Goal: Task Accomplishment & Management: Manage account settings

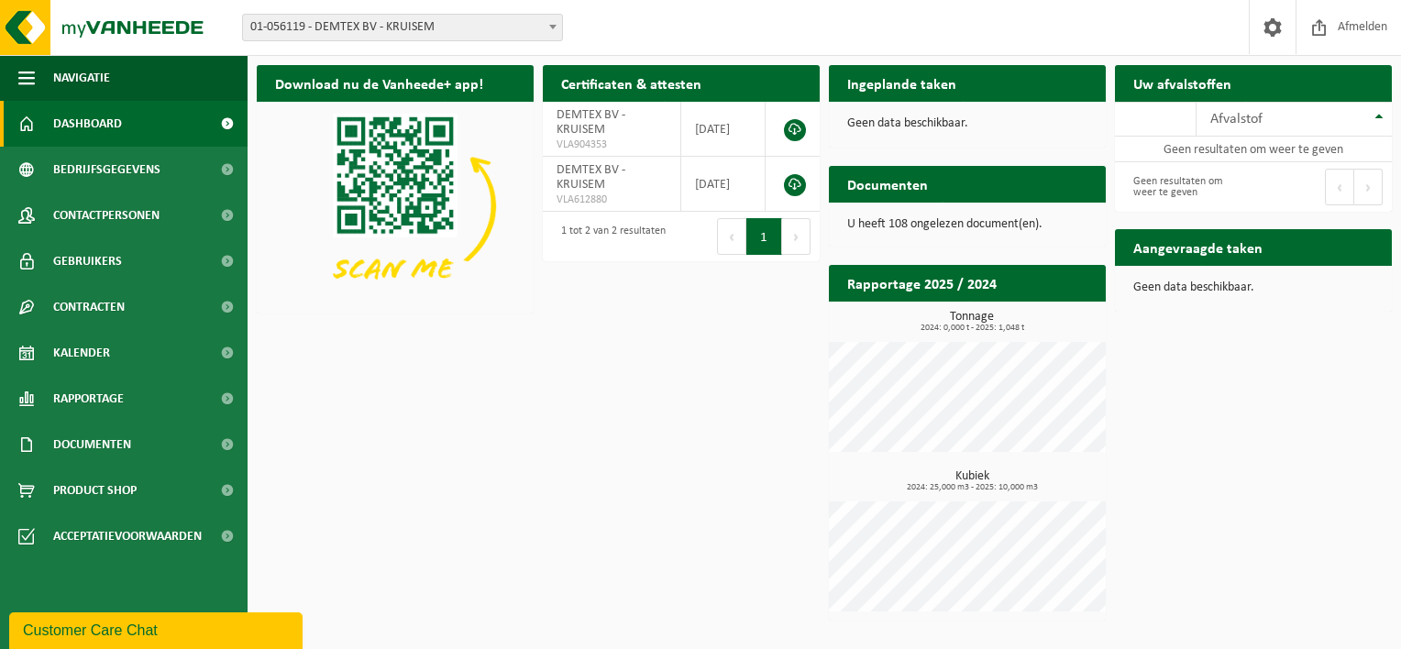
click at [422, 40] on span "01-056119 - DEMTEX BV - KRUISEM" at bounding box center [402, 27] width 321 height 27
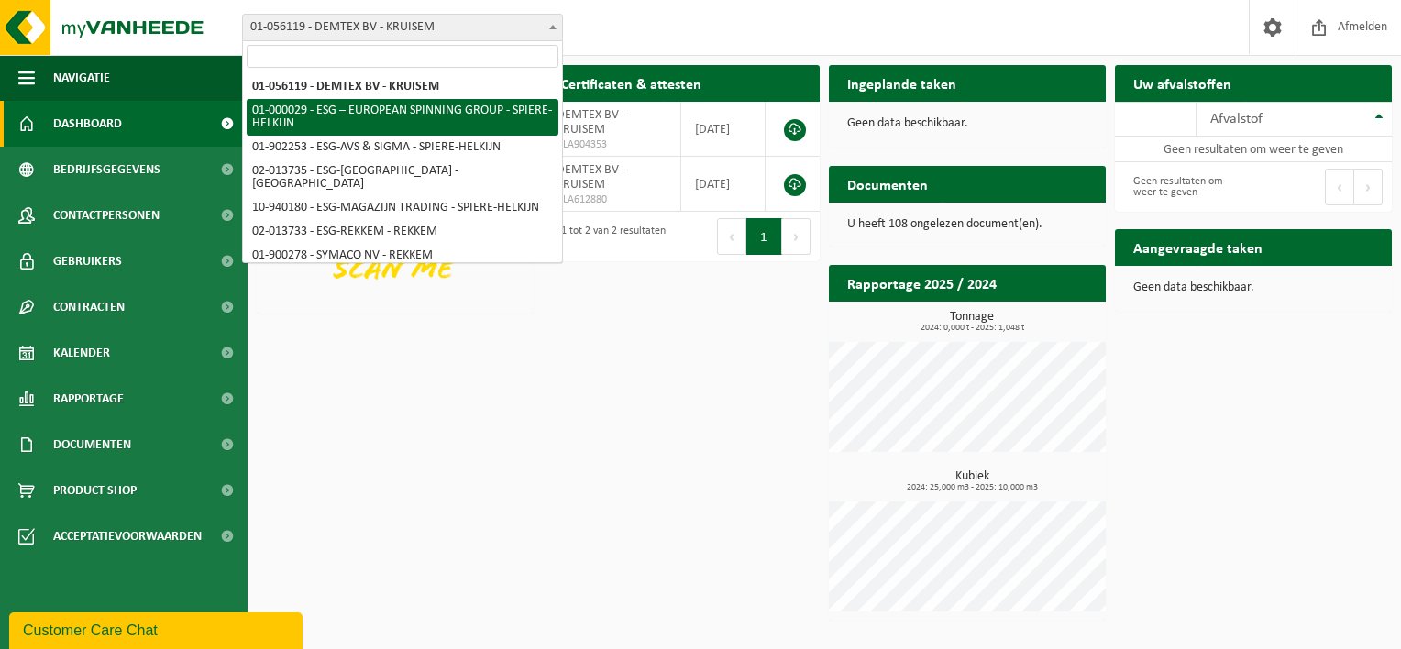
select select "14703"
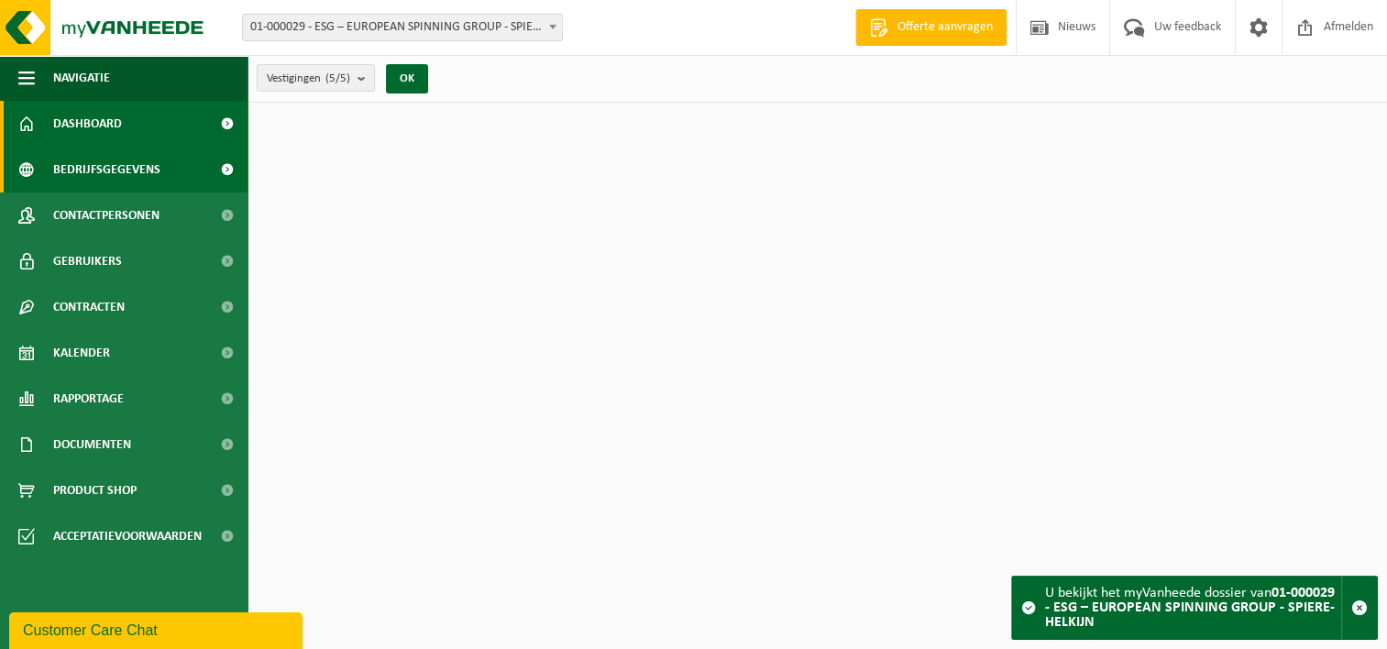
click at [119, 176] on span "Bedrijfsgegevens" at bounding box center [106, 170] width 107 height 46
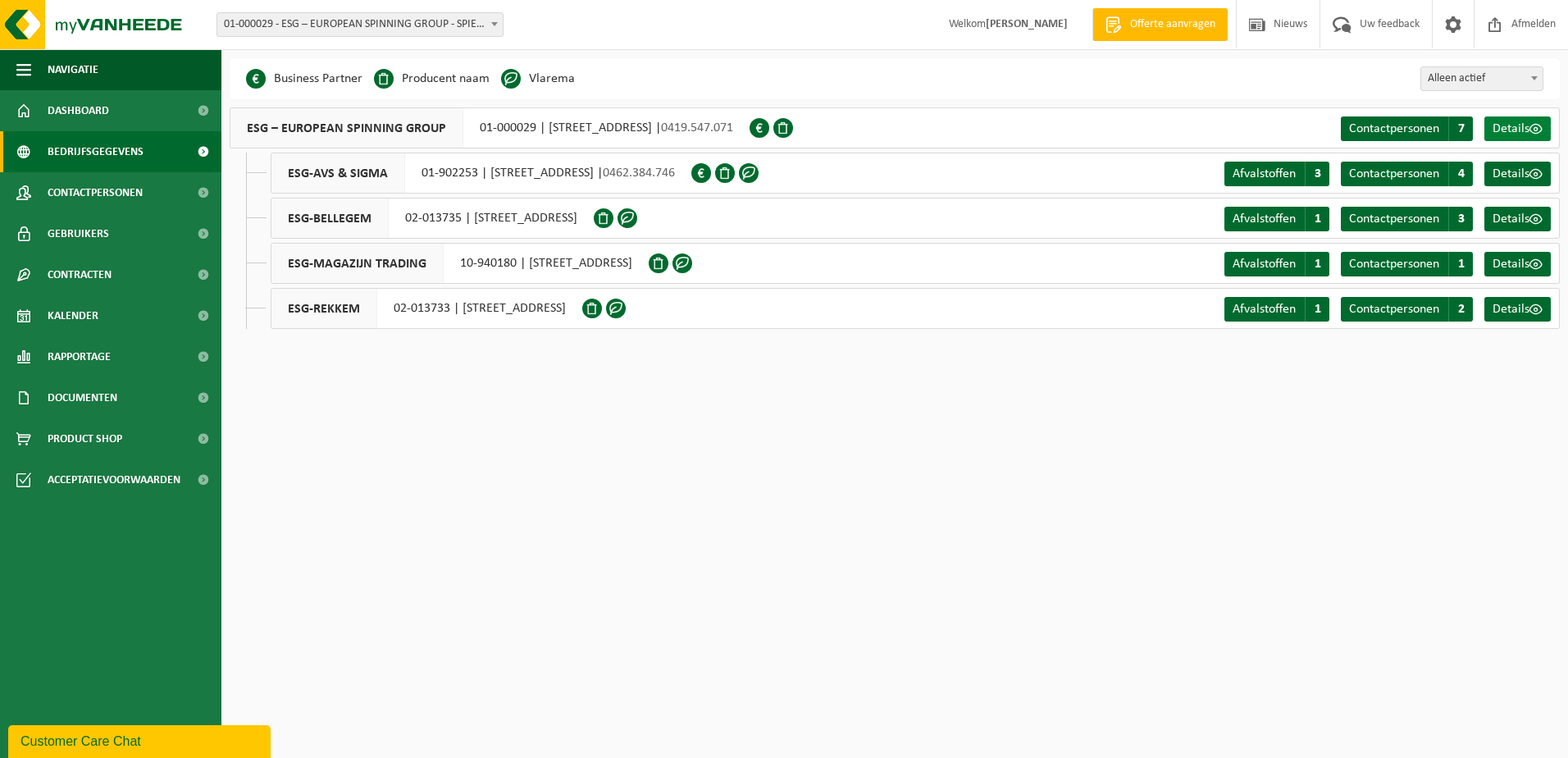
click at [1252, 123] on span "Details" at bounding box center [1510, 129] width 37 height 13
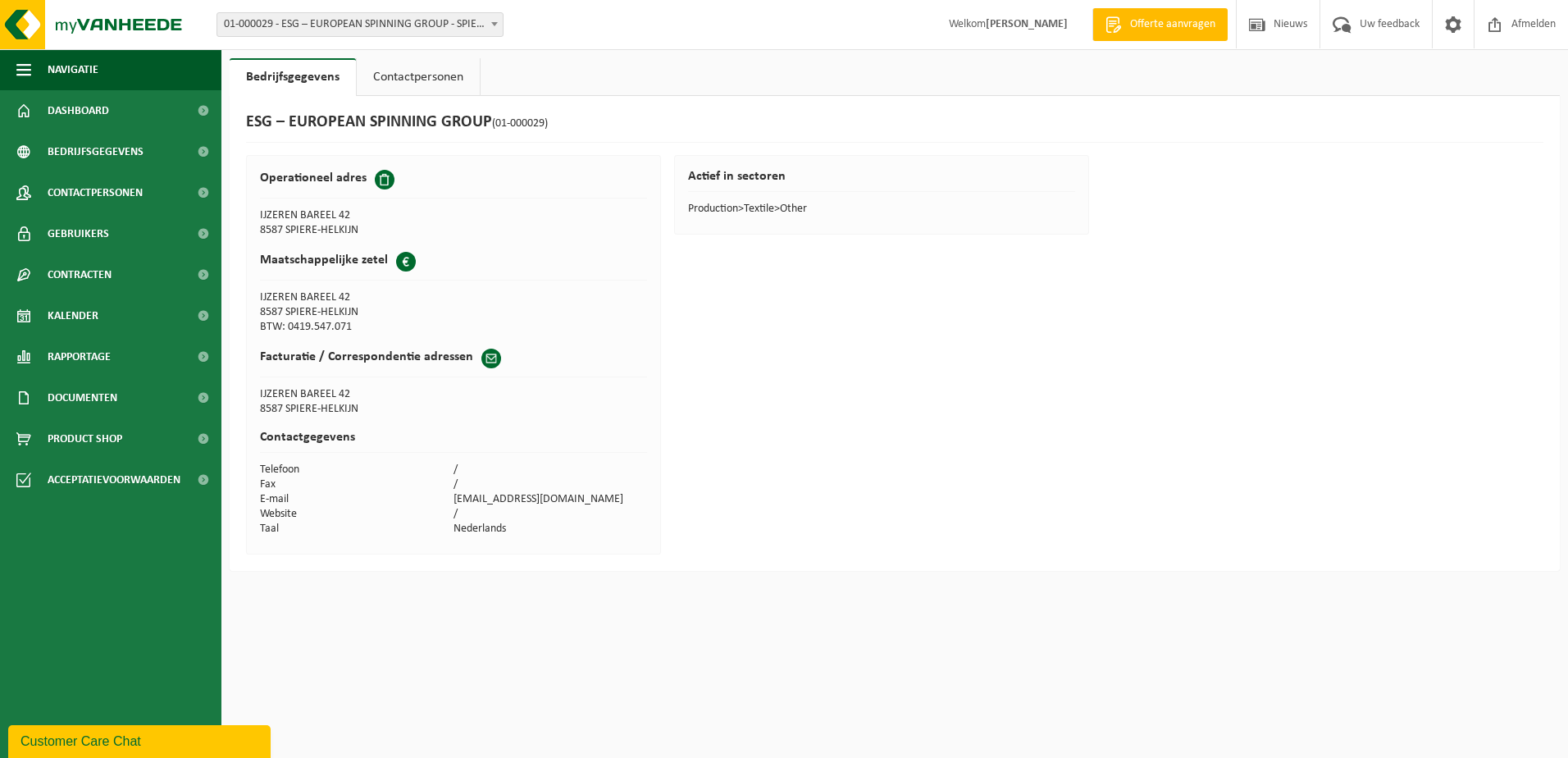
drag, startPoint x: 351, startPoint y: 327, endPoint x: 378, endPoint y: 328, distance: 27.0
click at [375, 327] on td "BTW: 0419.547.071" at bounding box center [357, 327] width 193 height 14
click at [379, 328] on td "BTW: 0419.547.071" at bounding box center [357, 327] width 193 height 14
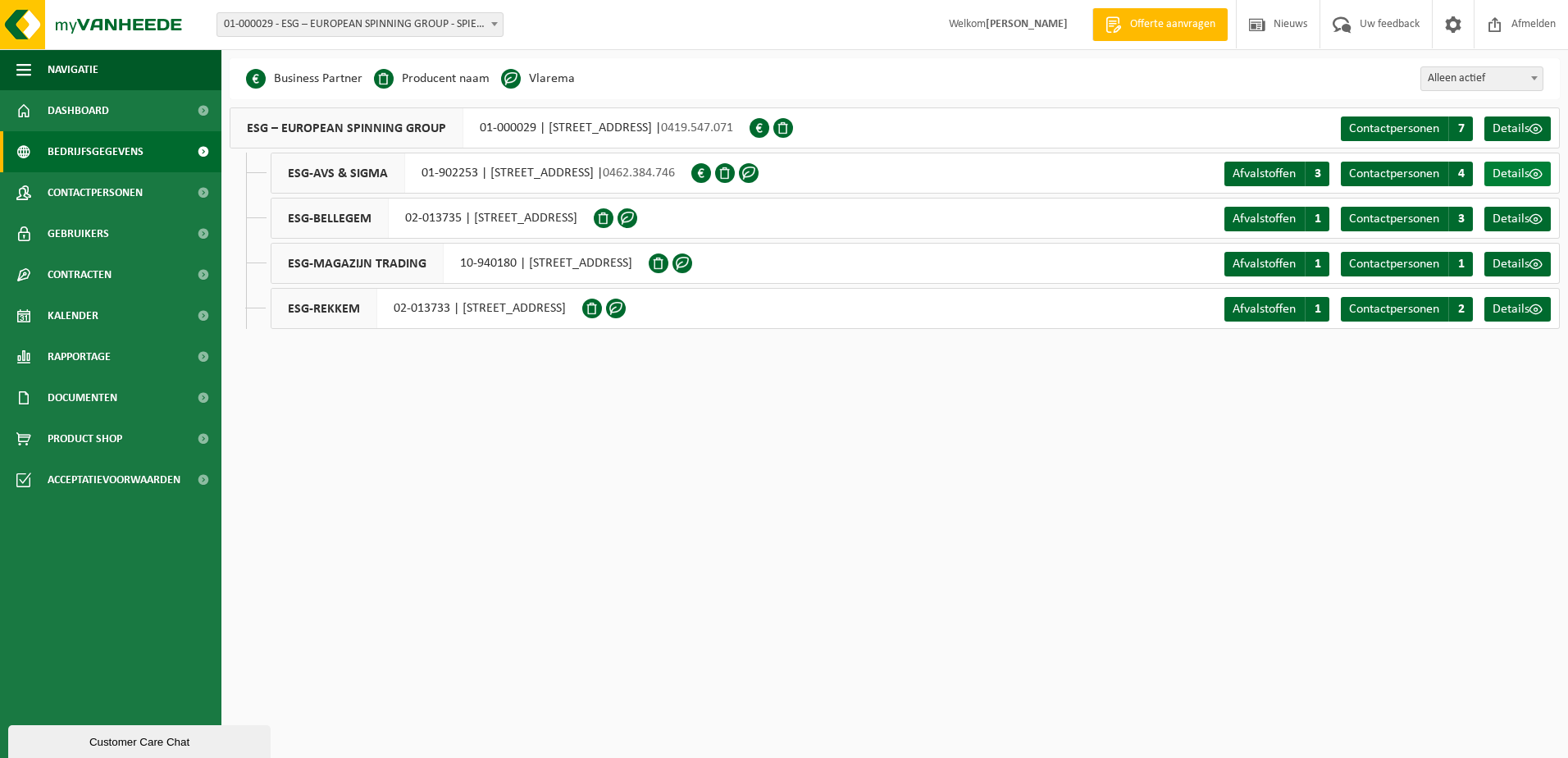
click at [1538, 174] on span at bounding box center [1536, 174] width 13 height 13
click at [1506, 218] on span "Details" at bounding box center [1510, 218] width 37 height 13
click at [487, 23] on span at bounding box center [495, 24] width 16 height 21
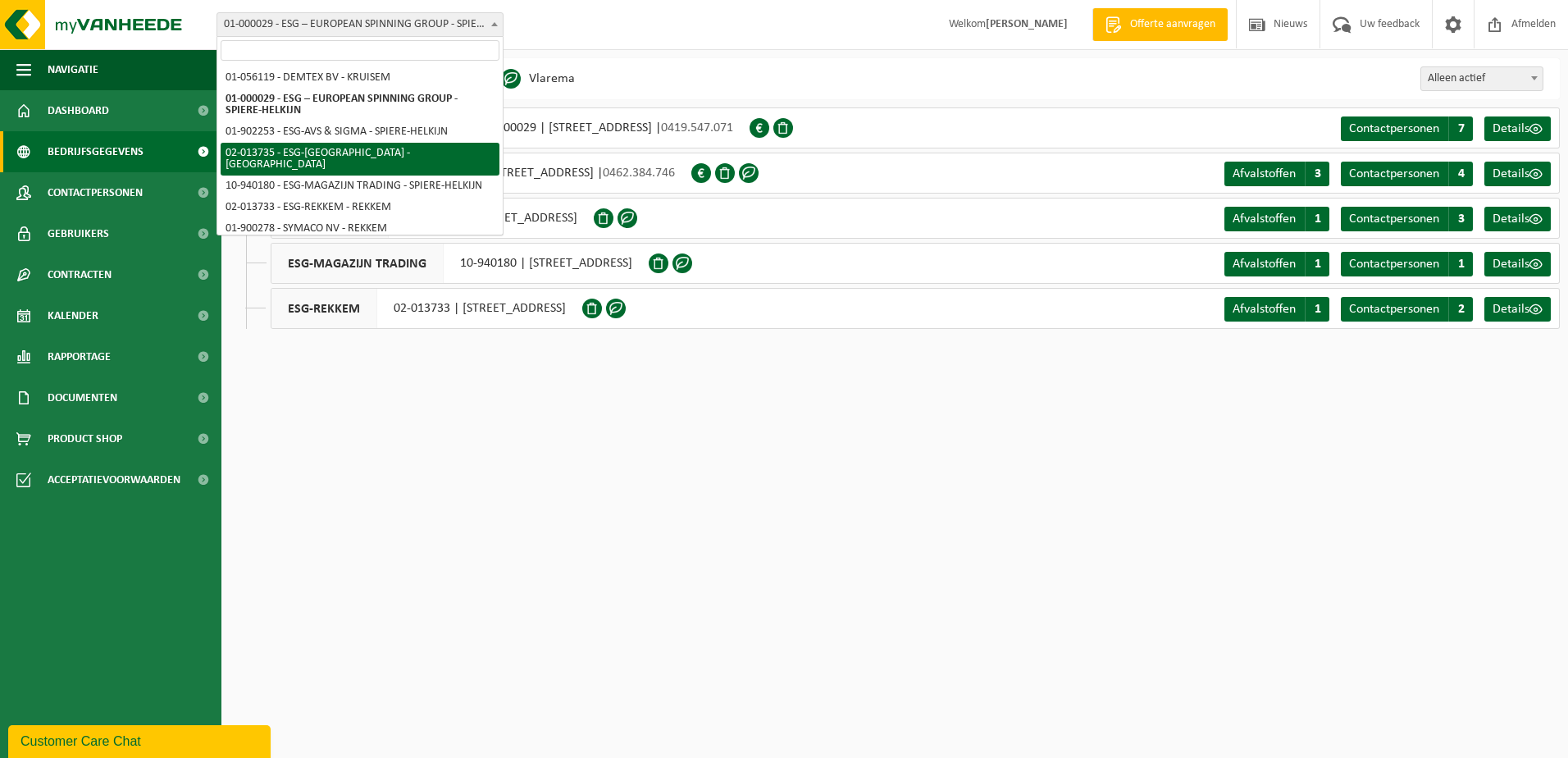
scroll to position [72, 0]
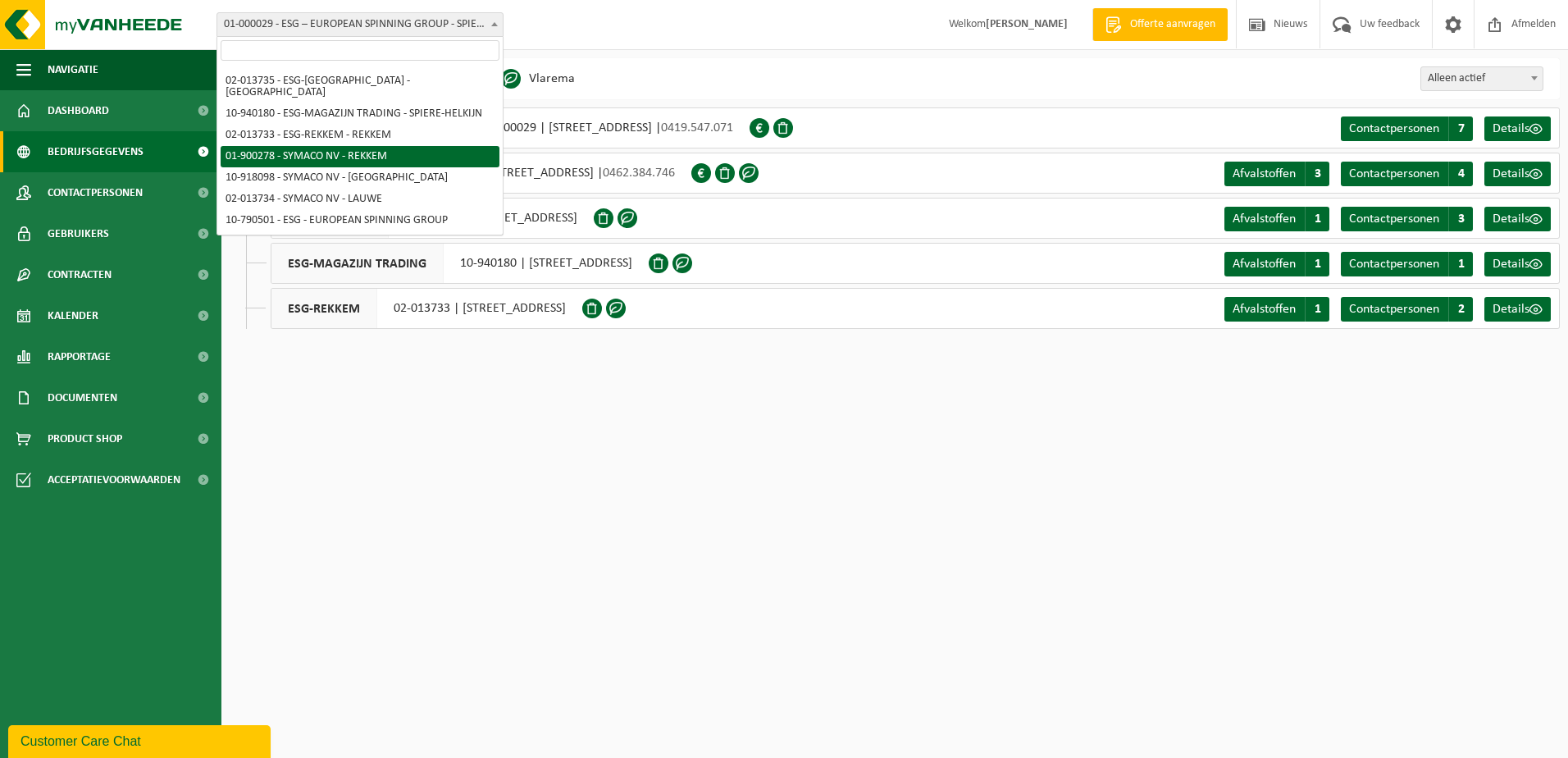
select select "14705"
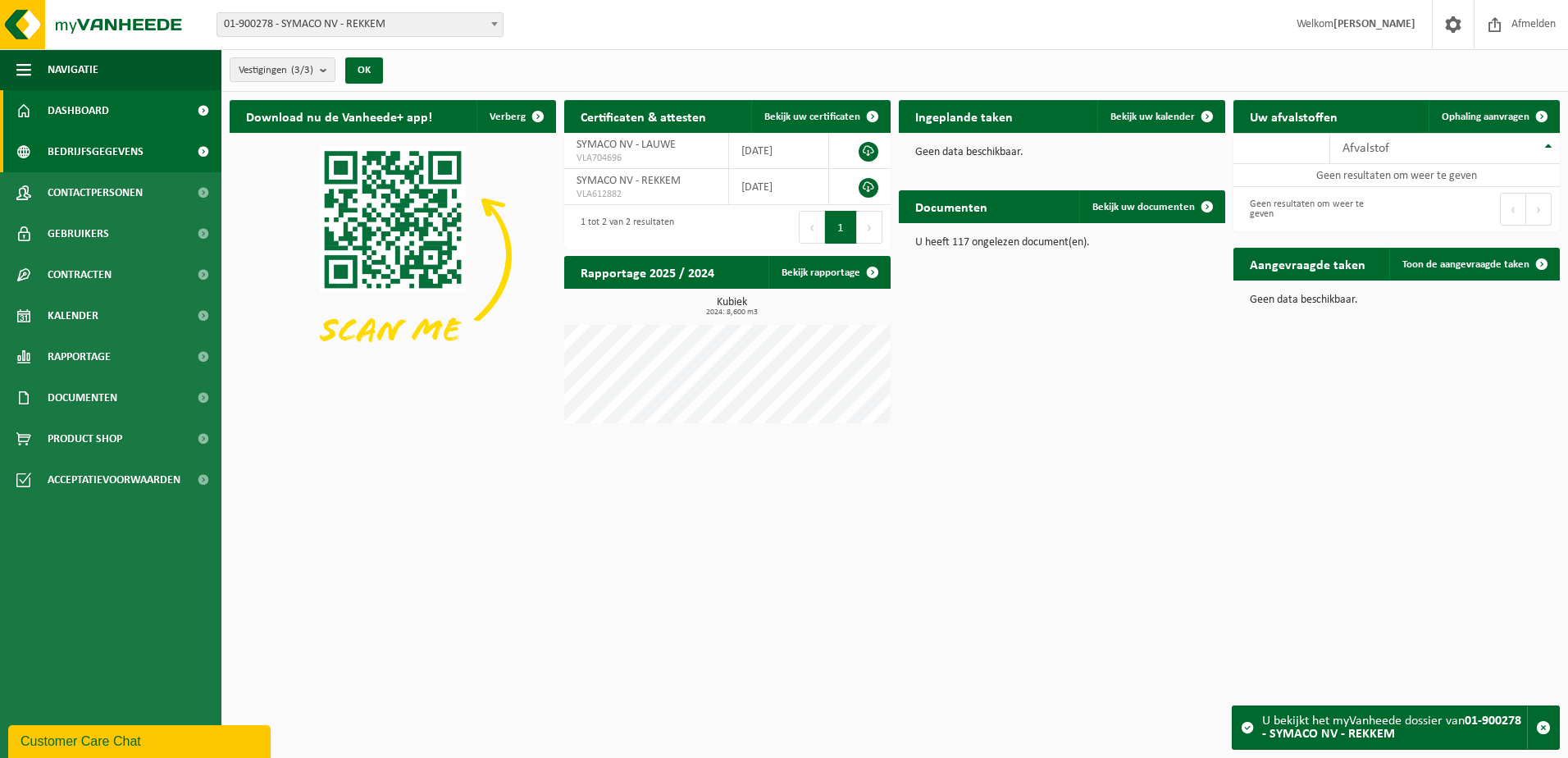
click at [122, 148] on span "Bedrijfsgegevens" at bounding box center [95, 152] width 96 height 41
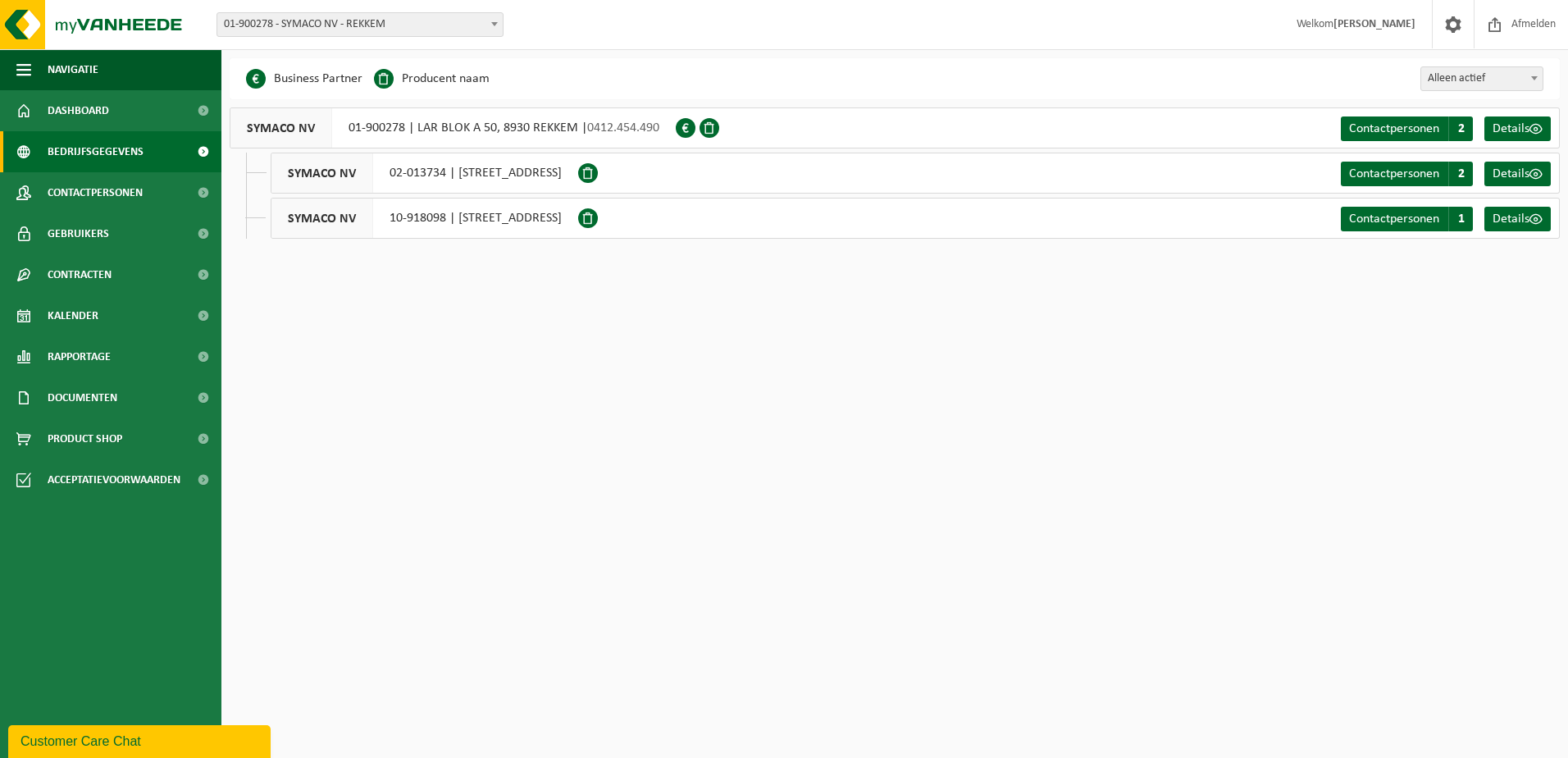
click at [430, 21] on span "01-900278 - SYMACO NV - REKKEM" at bounding box center [360, 25] width 285 height 23
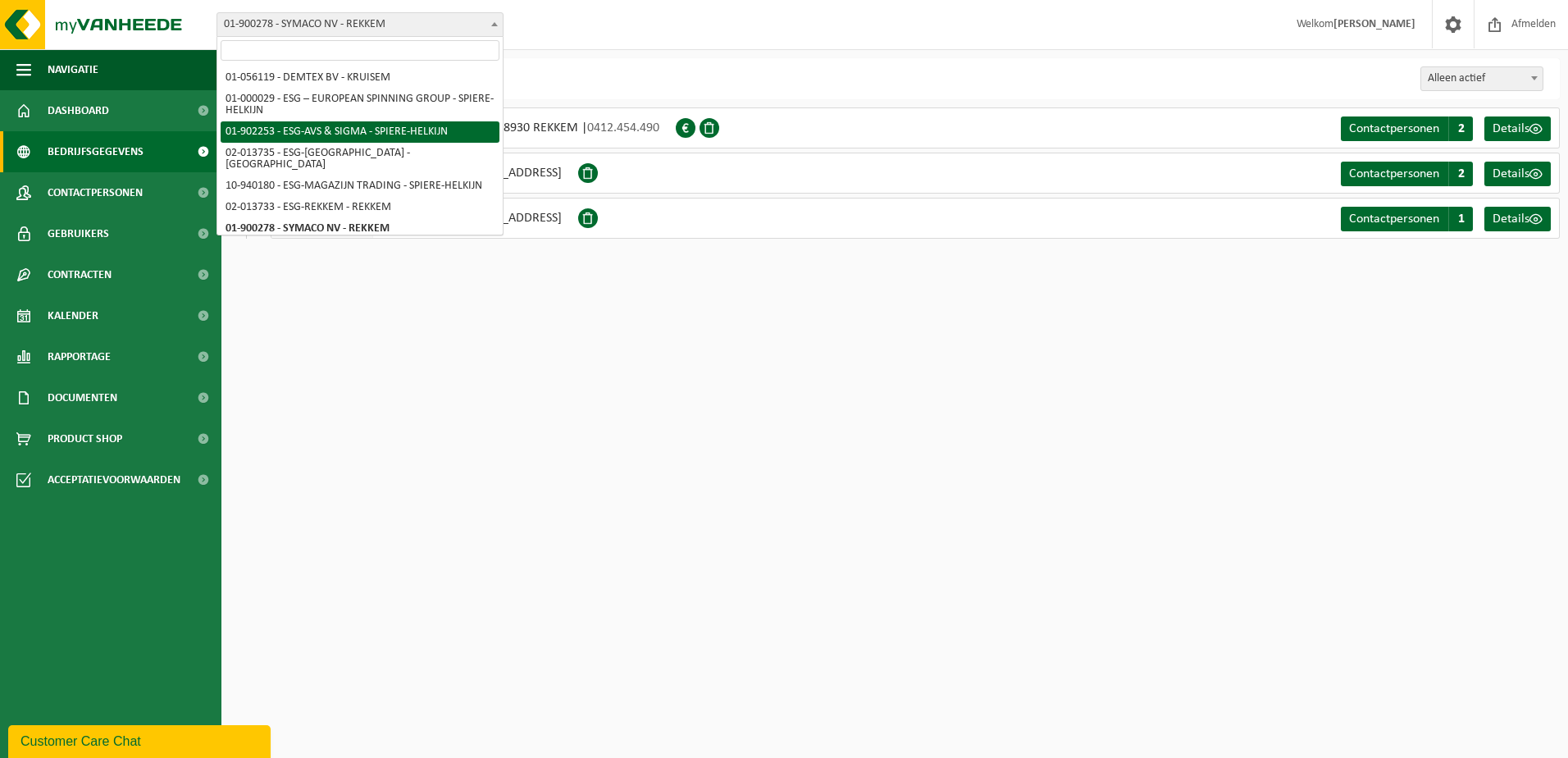
scroll to position [72, 0]
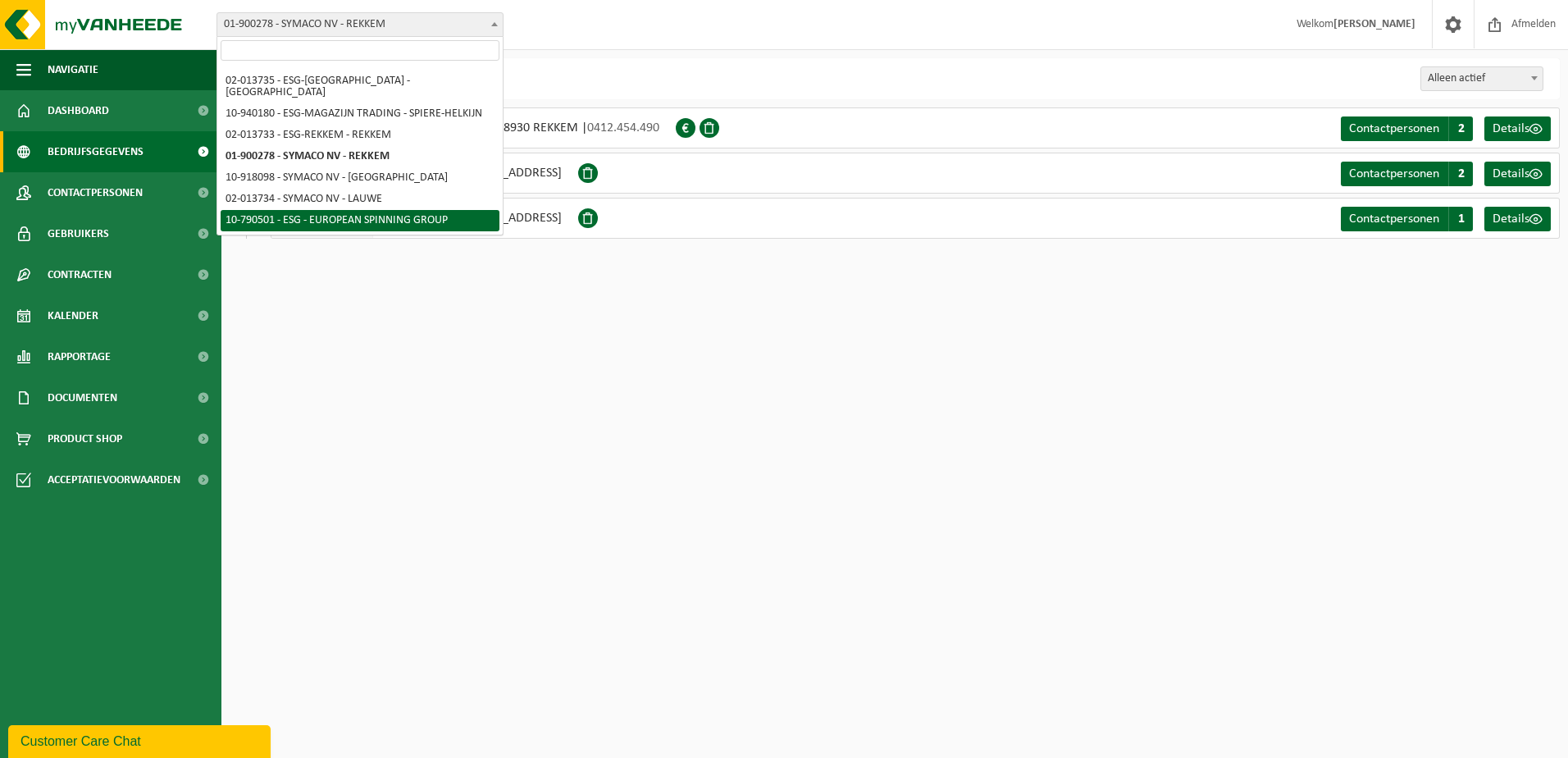
select select "29962"
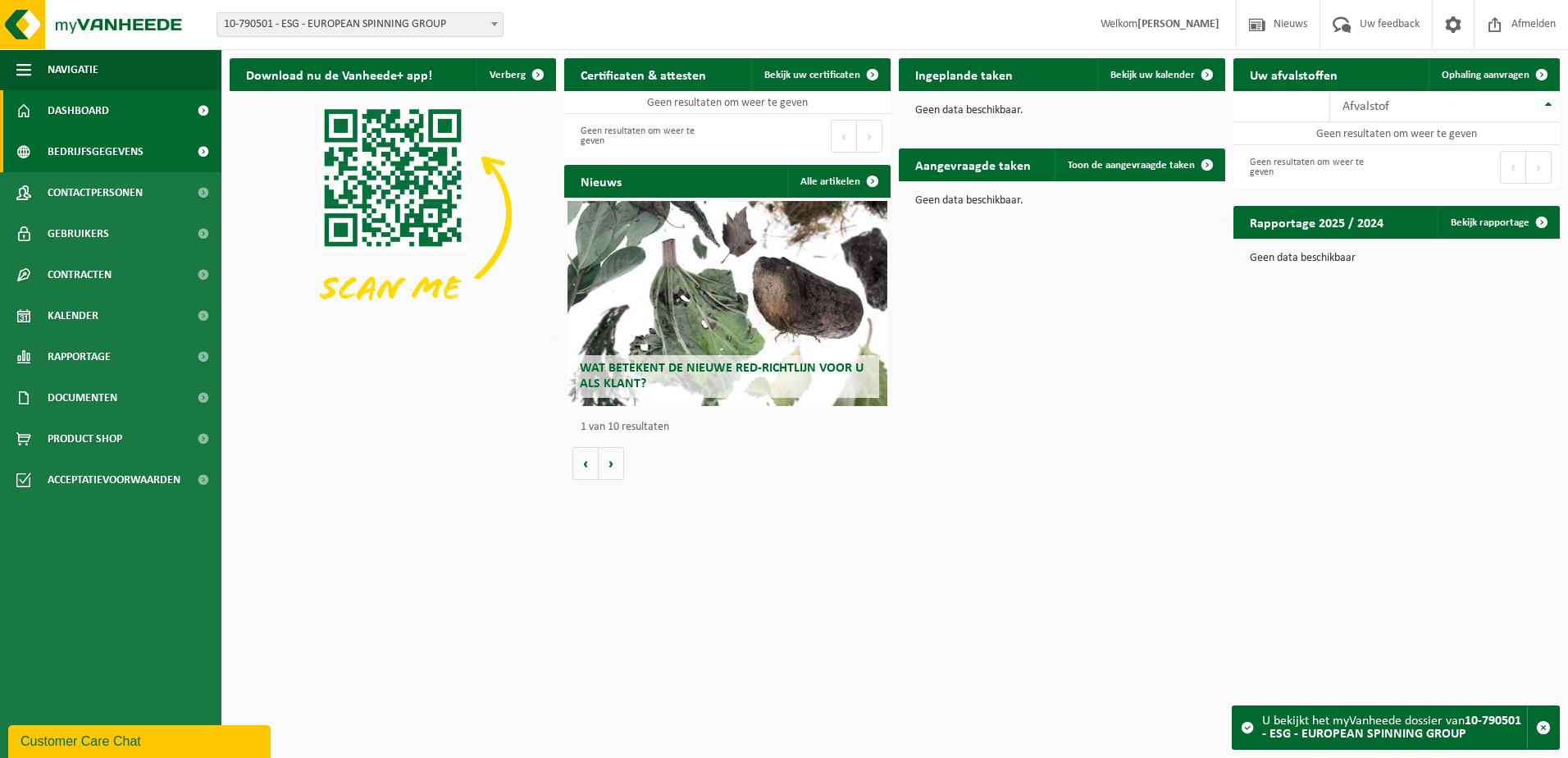
click at [144, 142] on link "Bedrijfsgegevens" at bounding box center [110, 152] width 221 height 41
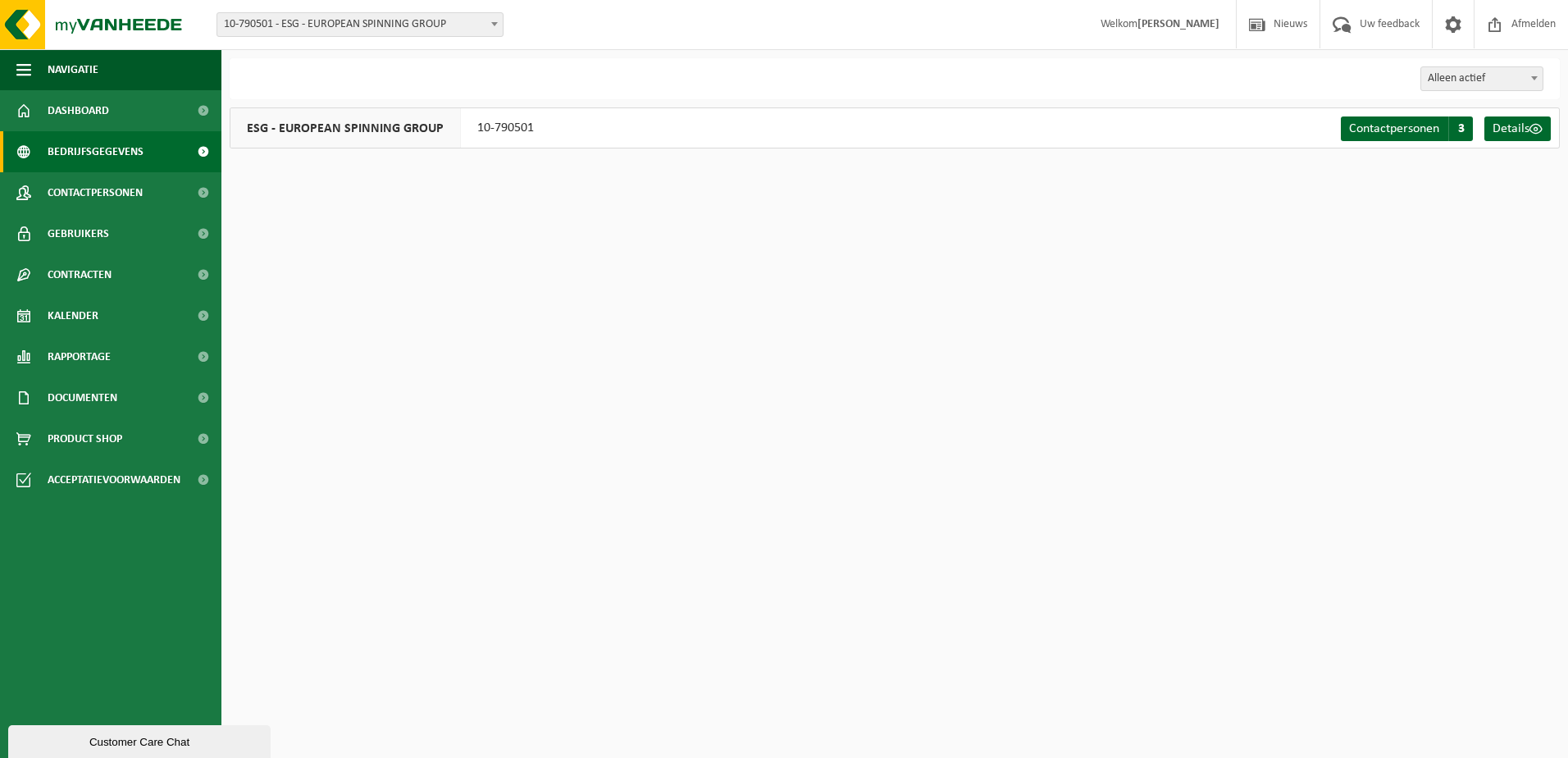
click at [342, 38] on div "Vestiging: 01-056119 - DEMTEX BV - KRUISEM 01-000029 - ESG – EUROPEAN SPINNING …" at bounding box center [784, 25] width 1568 height 50
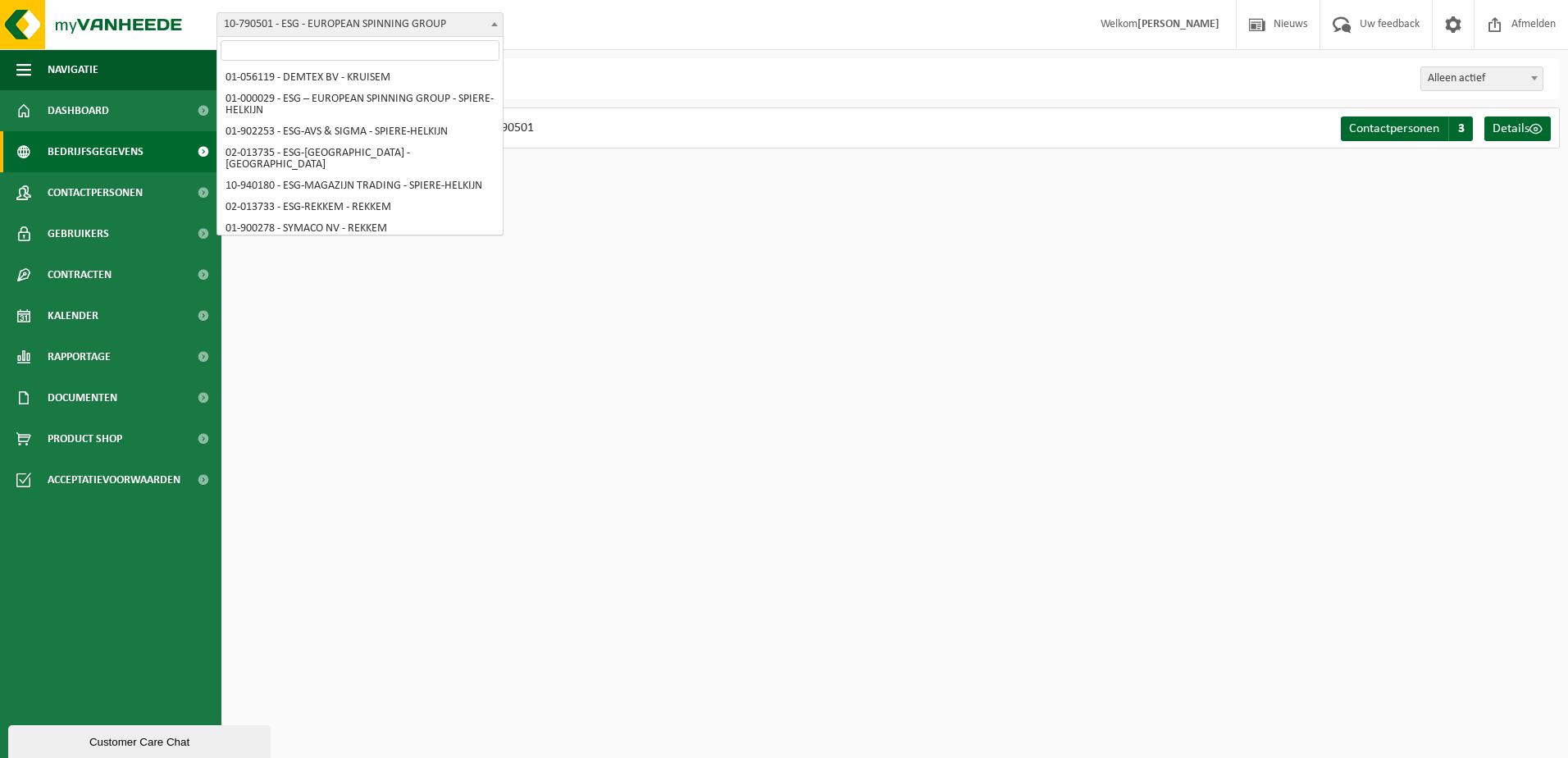
click at [350, 34] on span "10-790501 - ESG - EUROPEAN SPINNING GROUP" at bounding box center [360, 25] width 285 height 23
select select "14703"
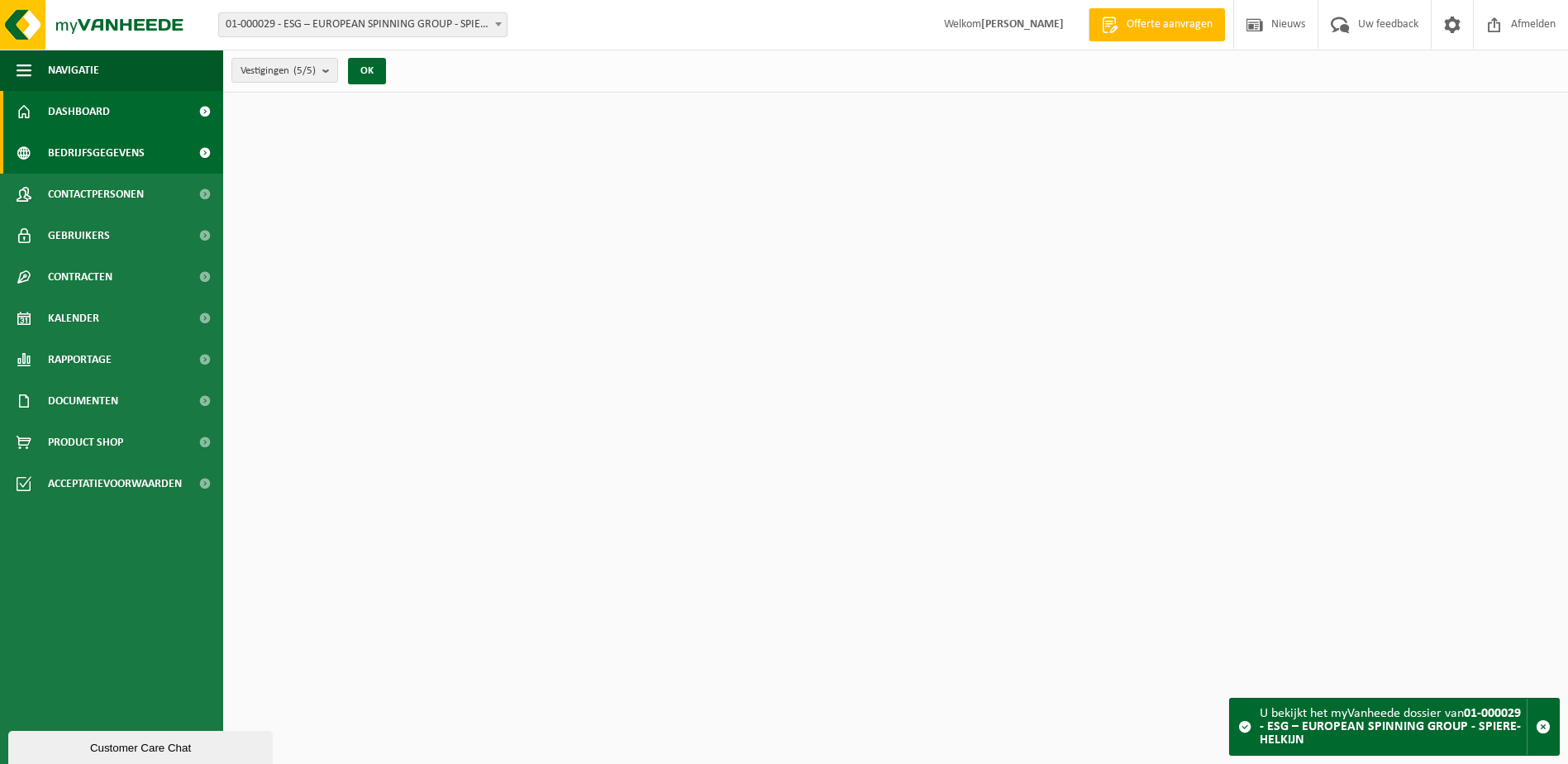
click at [104, 144] on span "Bedrijfsgegevens" at bounding box center [96, 153] width 96 height 41
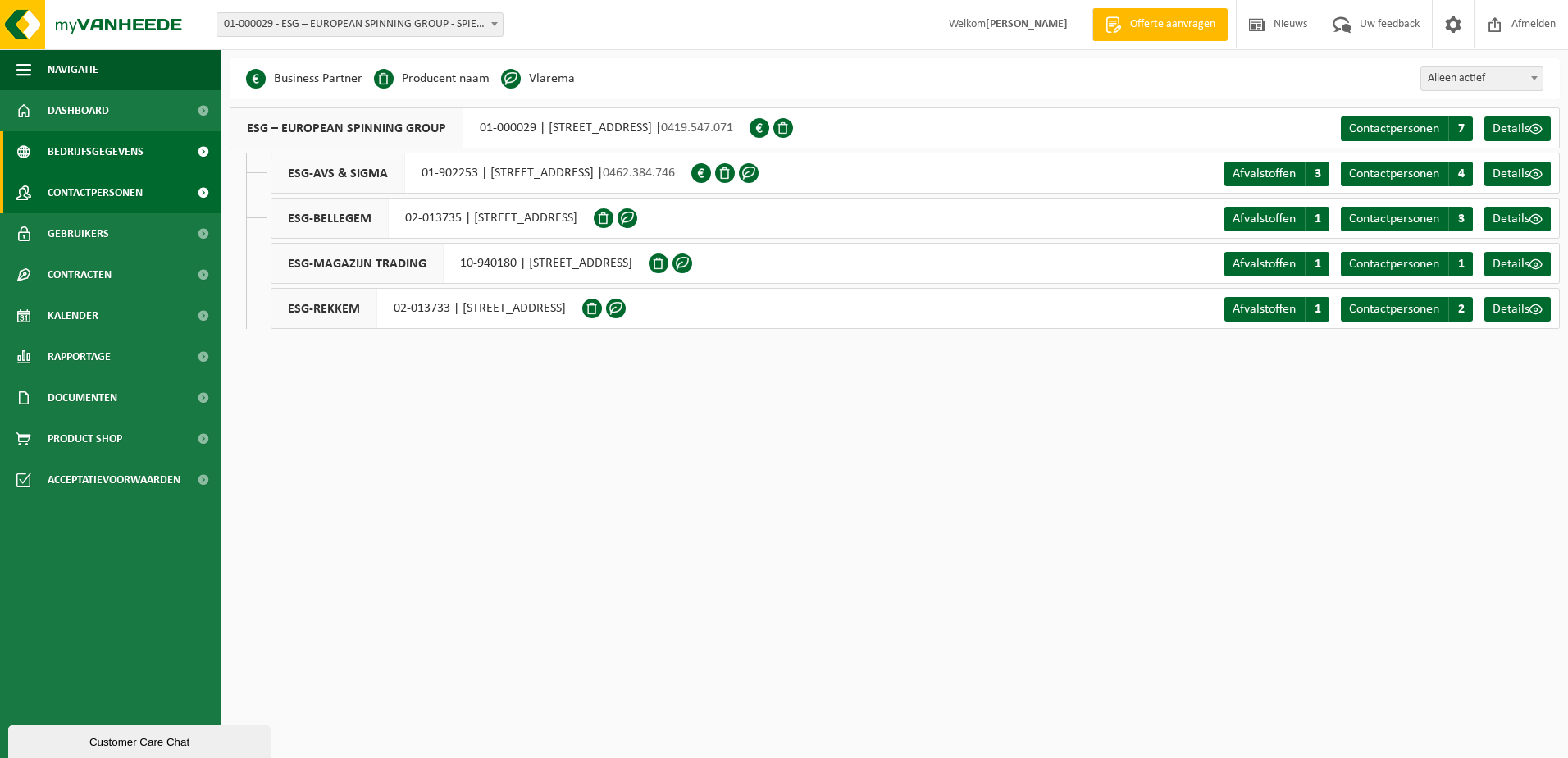
click at [99, 189] on span "Contactpersonen" at bounding box center [95, 192] width 95 height 41
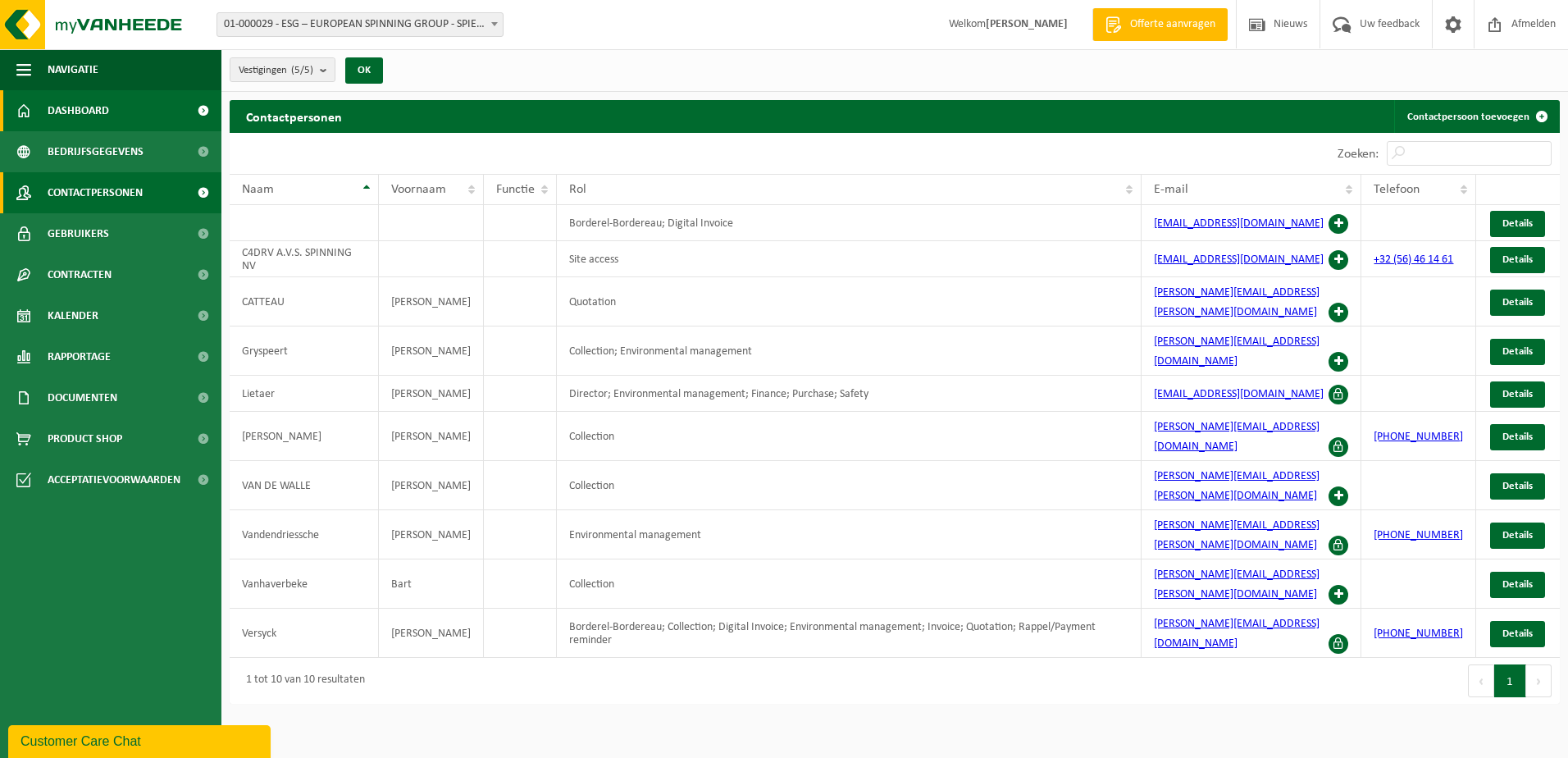
click at [151, 109] on link "Dashboard" at bounding box center [110, 111] width 221 height 41
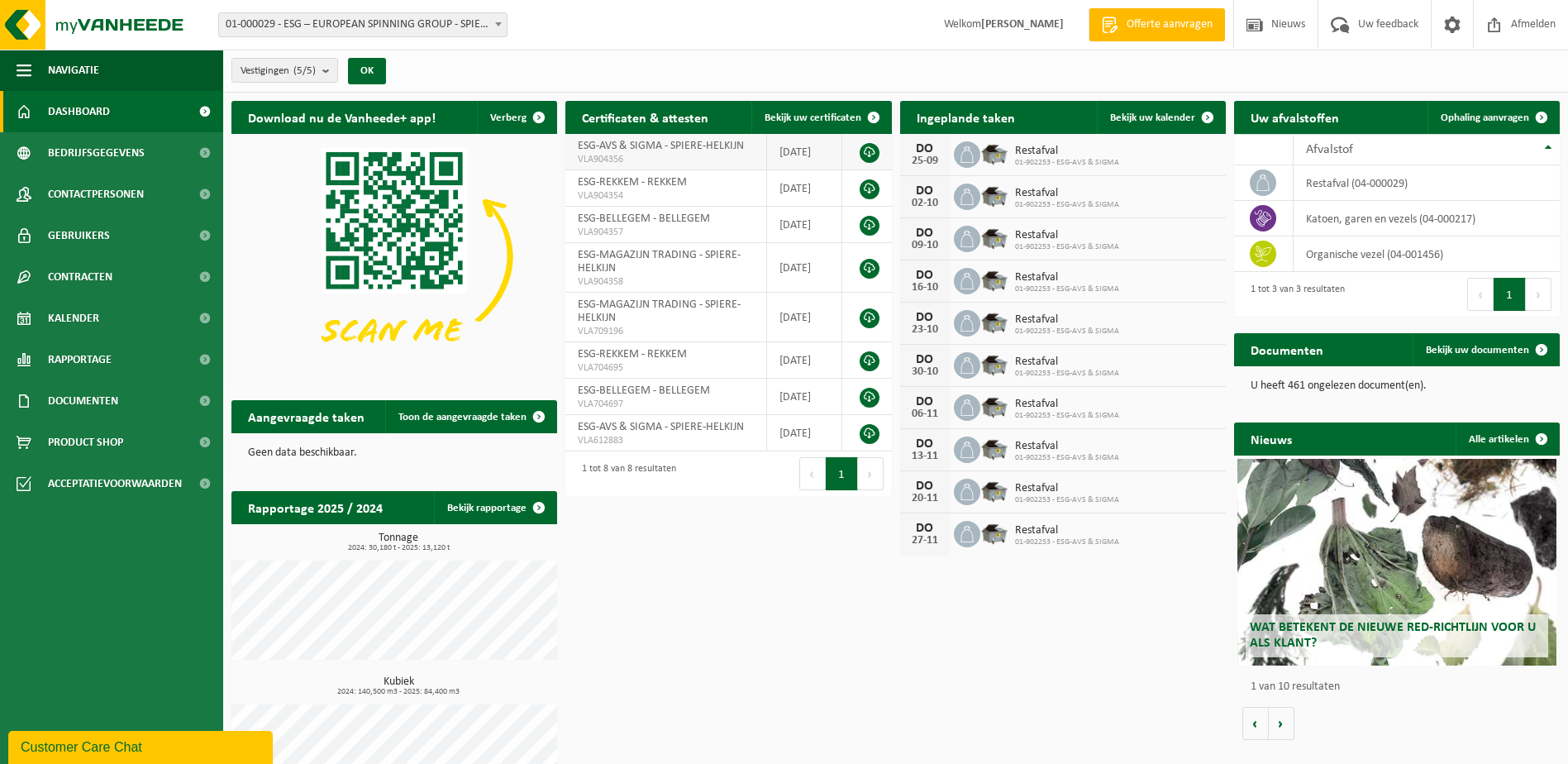
click at [866, 152] on link at bounding box center [869, 153] width 20 height 20
click at [873, 270] on link at bounding box center [869, 269] width 20 height 20
click at [870, 191] on link at bounding box center [869, 189] width 20 height 20
click at [876, 227] on link at bounding box center [869, 226] width 20 height 20
click at [870, 152] on link at bounding box center [869, 153] width 20 height 20
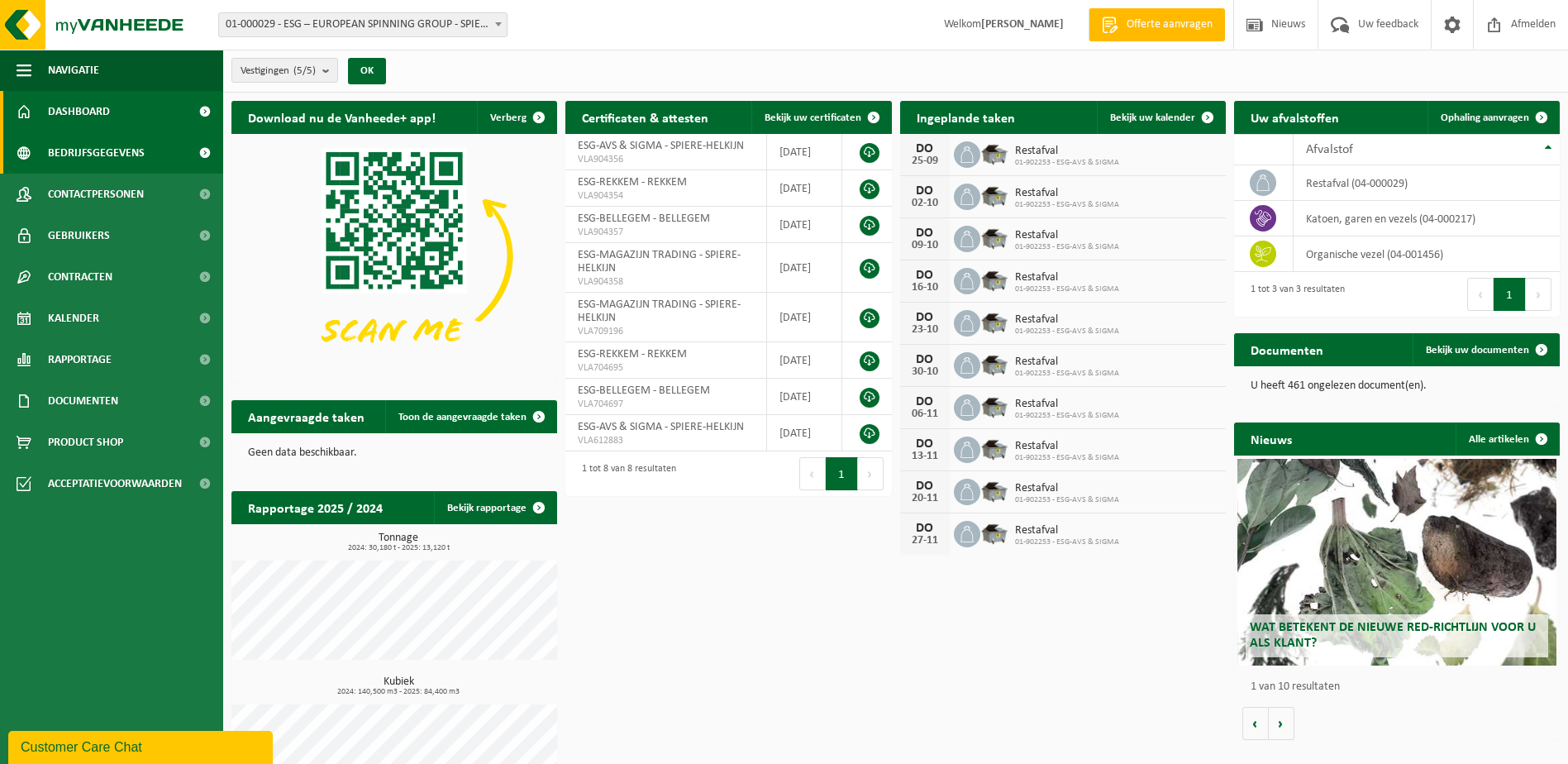
click at [171, 148] on link "Bedrijfsgegevens" at bounding box center [111, 153] width 223 height 41
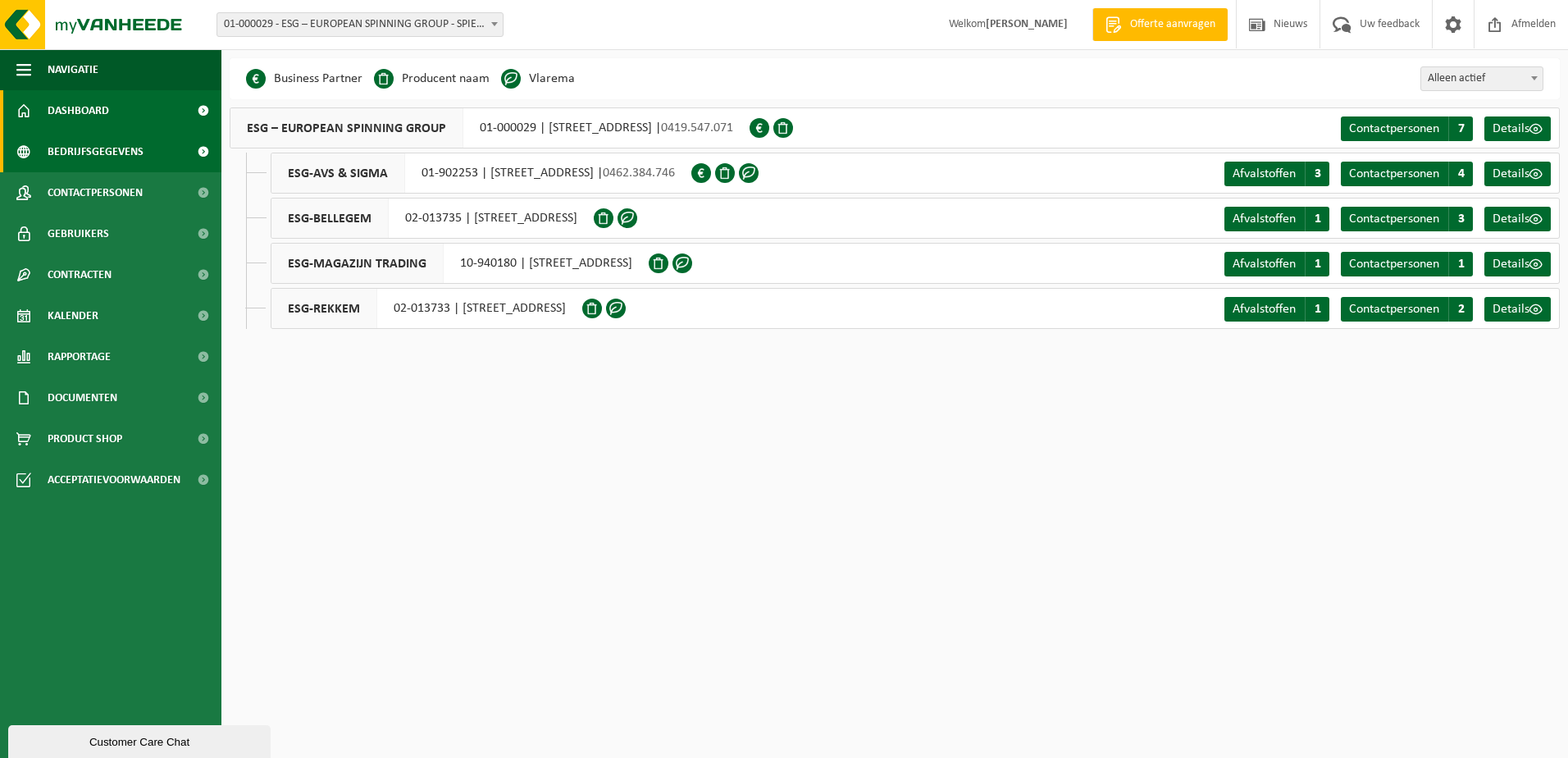
click at [154, 117] on link "Dashboard" at bounding box center [110, 111] width 221 height 41
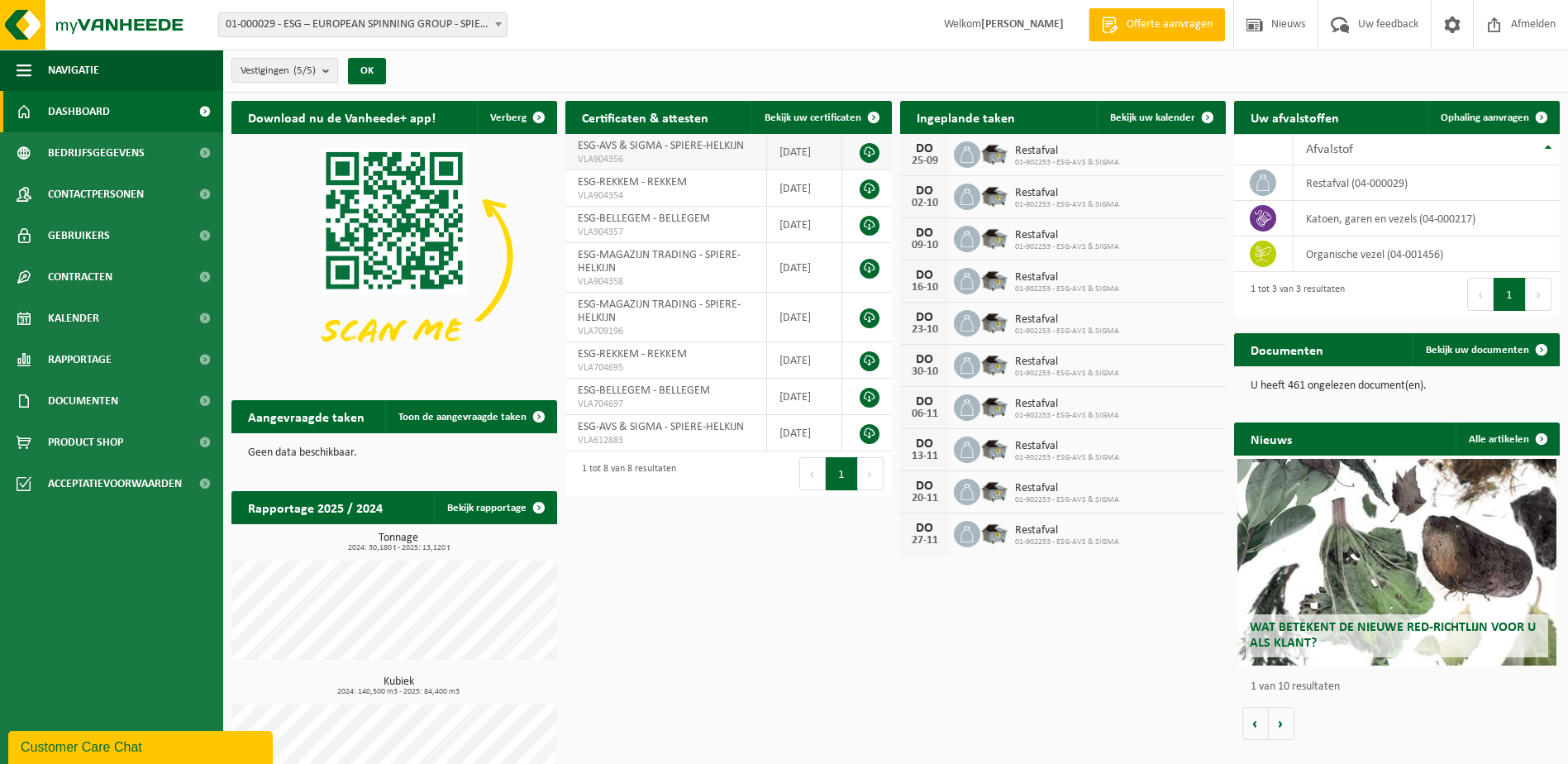
click at [876, 153] on link at bounding box center [869, 153] width 20 height 20
click at [872, 262] on link at bounding box center [869, 269] width 20 height 20
click at [867, 152] on link at bounding box center [869, 153] width 20 height 20
click at [866, 264] on link at bounding box center [869, 269] width 20 height 20
click at [863, 192] on link at bounding box center [869, 189] width 20 height 20
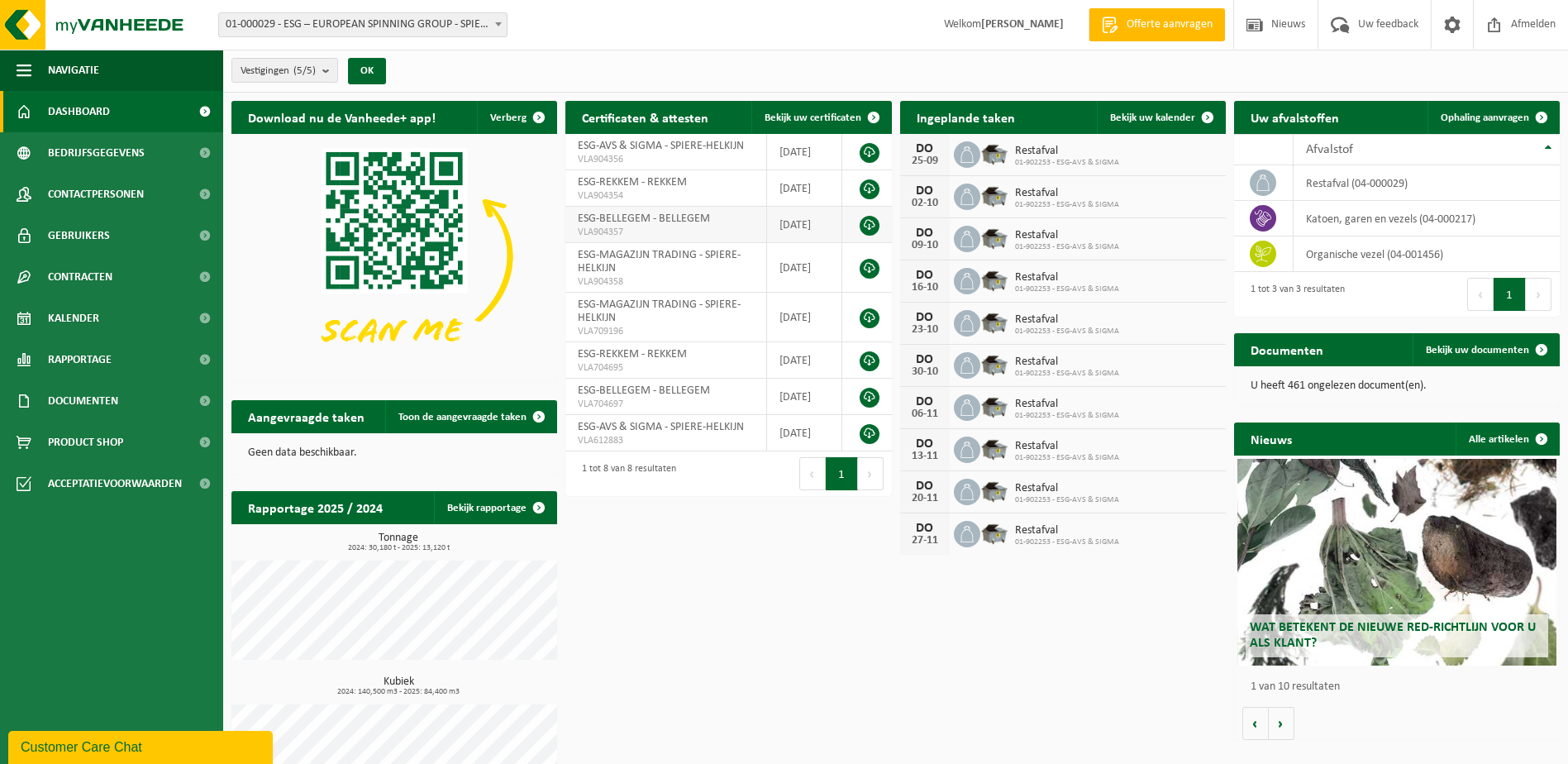
click at [871, 222] on link at bounding box center [869, 226] width 20 height 20
click at [143, 190] on span "Contactpersonen" at bounding box center [96, 194] width 96 height 41
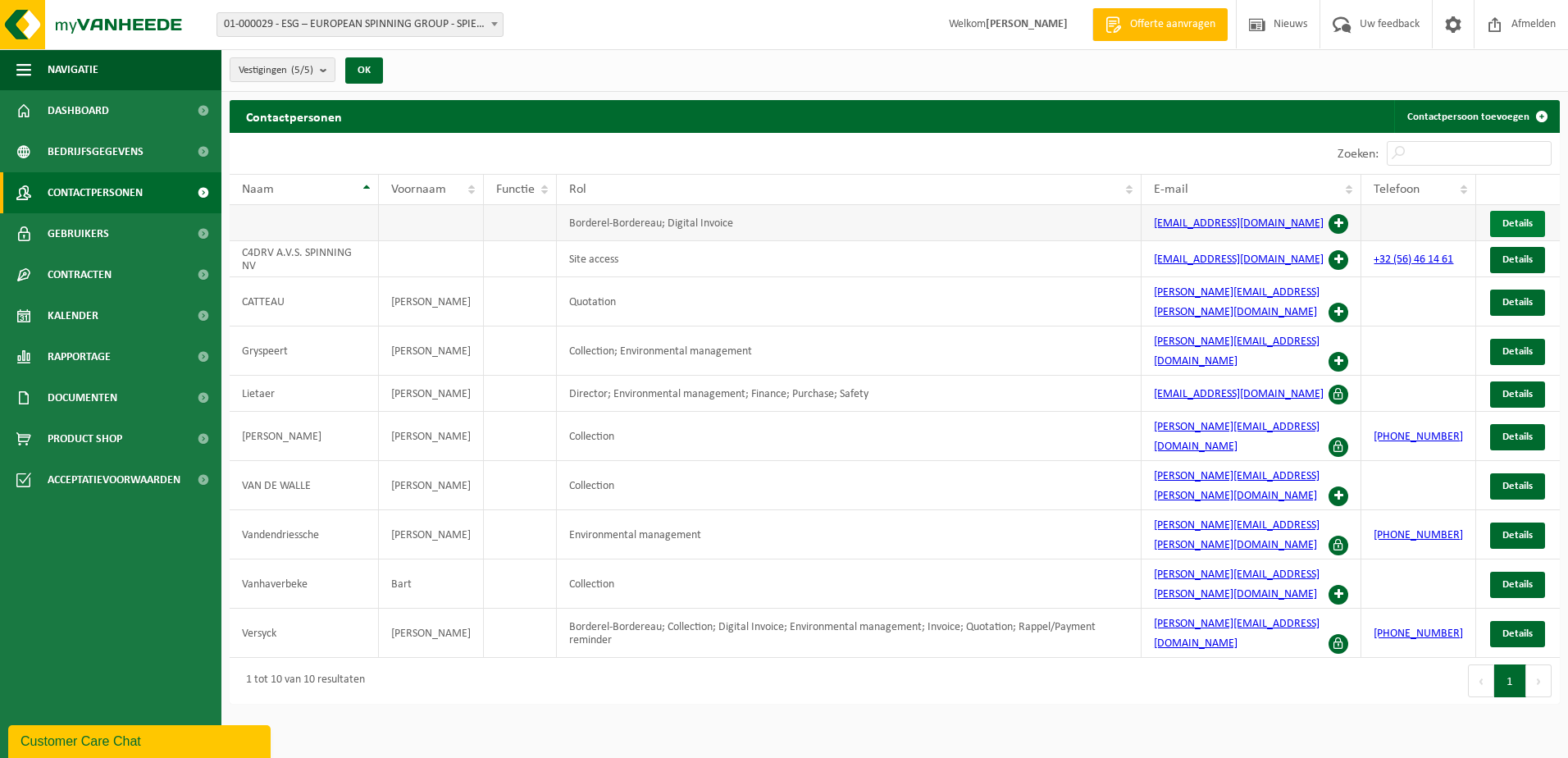
click at [1501, 218] on link "Details" at bounding box center [1517, 224] width 55 height 26
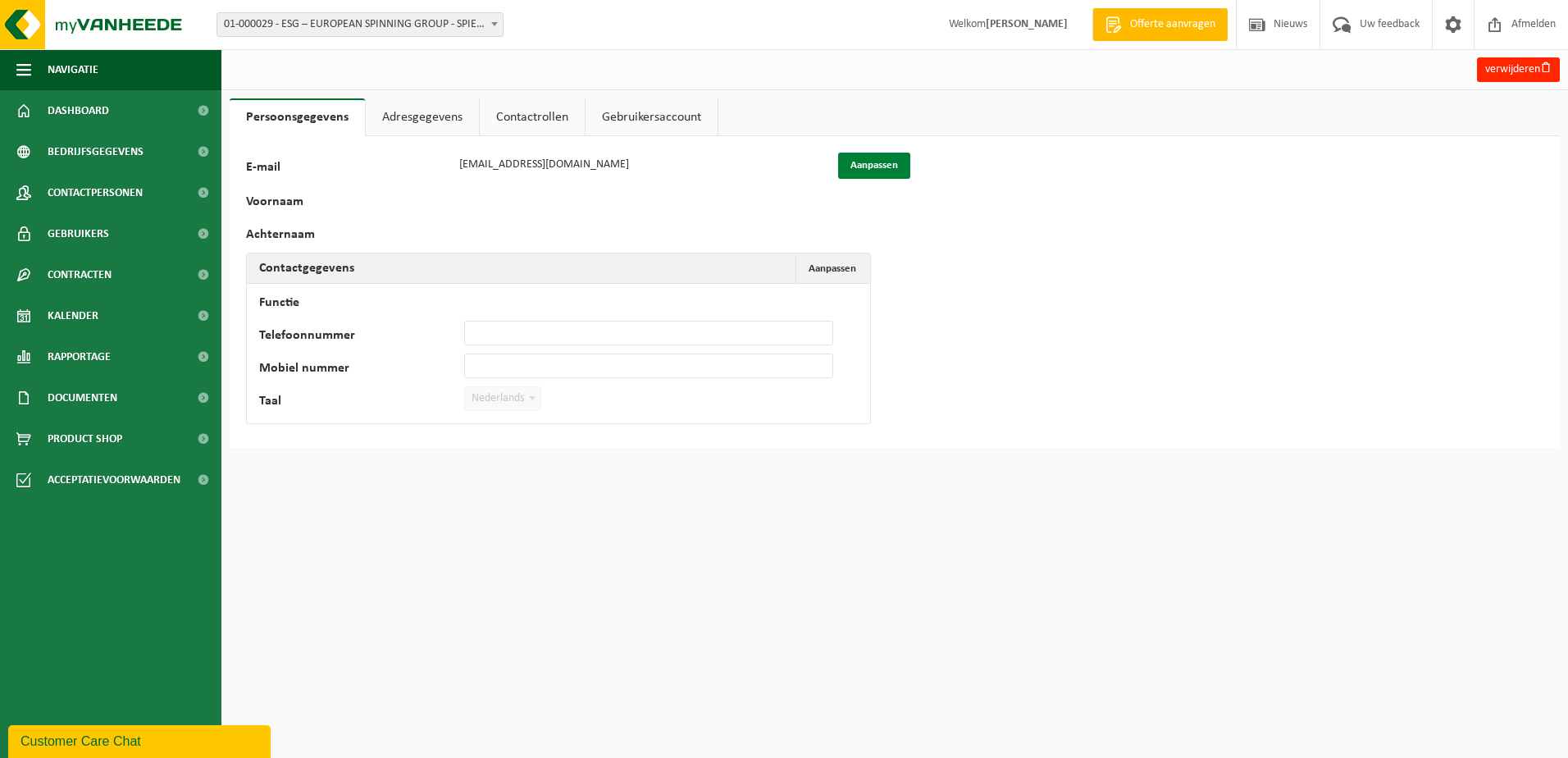
click at [881, 164] on button "Aanpassen" at bounding box center [874, 165] width 72 height 26
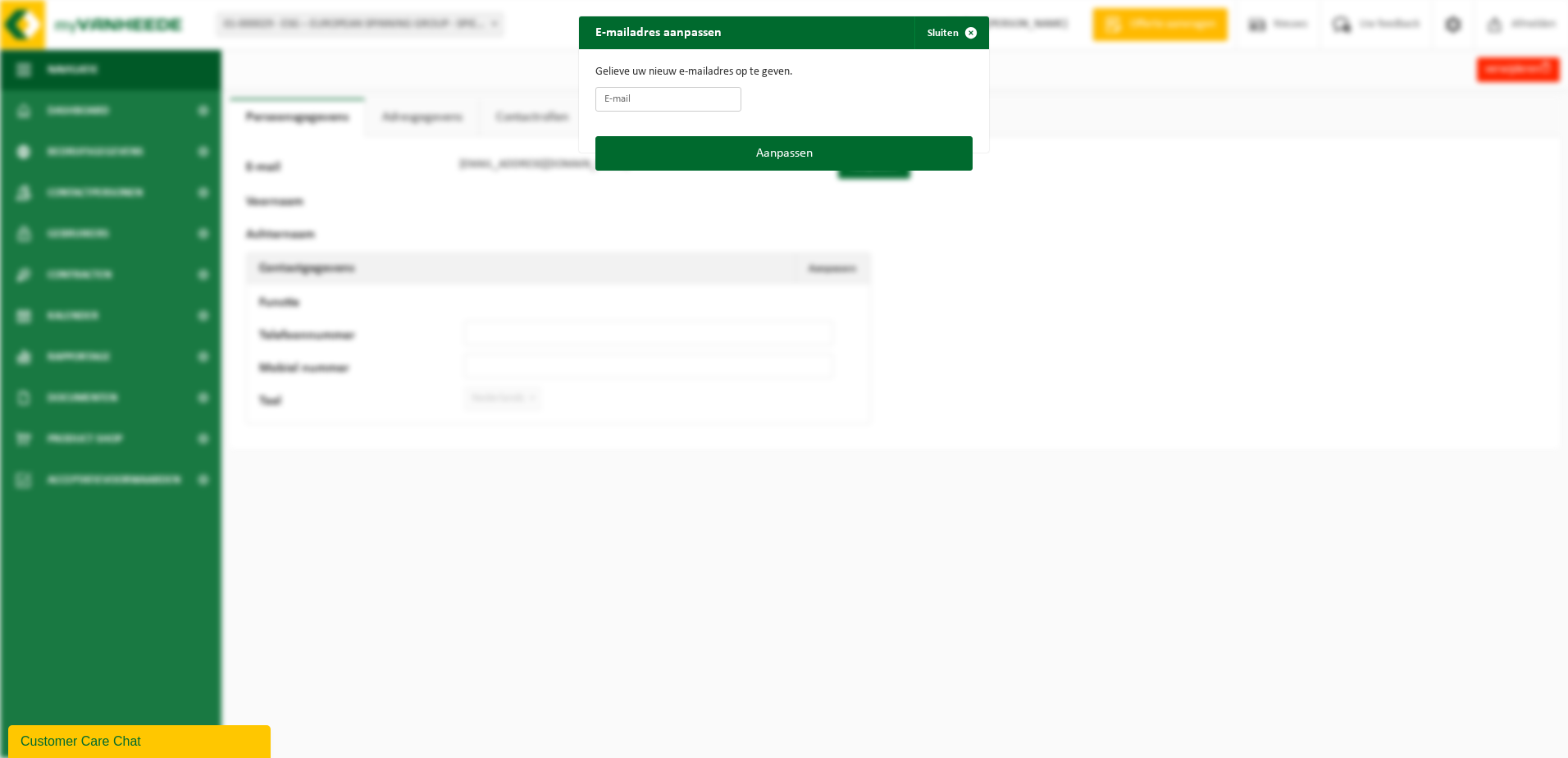
click at [654, 94] on input "E-mail" at bounding box center [667, 98] width 146 height 24
paste input "https://nkr.sg02.websolutionsbeta.com/wp-content/uploads/2021/03/Management-Tim…"
type input "https://nkr.sg02.websolutionsbeta.com/wp-content/uploads/2021/03/Management-Tim…"
click at [684, 98] on input "E-mail" at bounding box center [667, 98] width 146 height 24
paste input "invoicing@esg-group.eu"
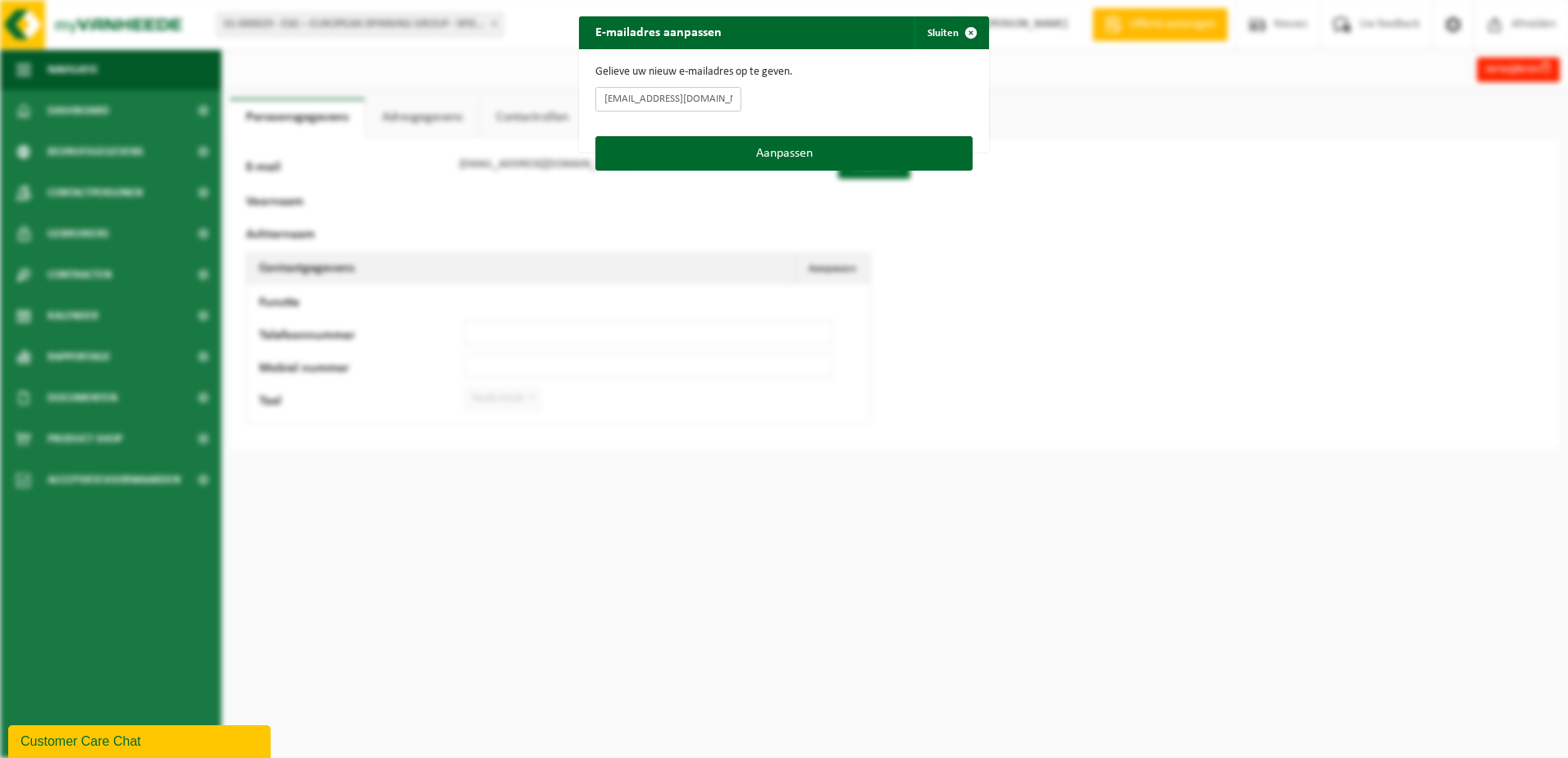
type input "invoicing@esg-group.eu"
click at [825, 152] on button "Aanpassen" at bounding box center [784, 153] width 377 height 34
type input "invoicing@esg-group.eu"
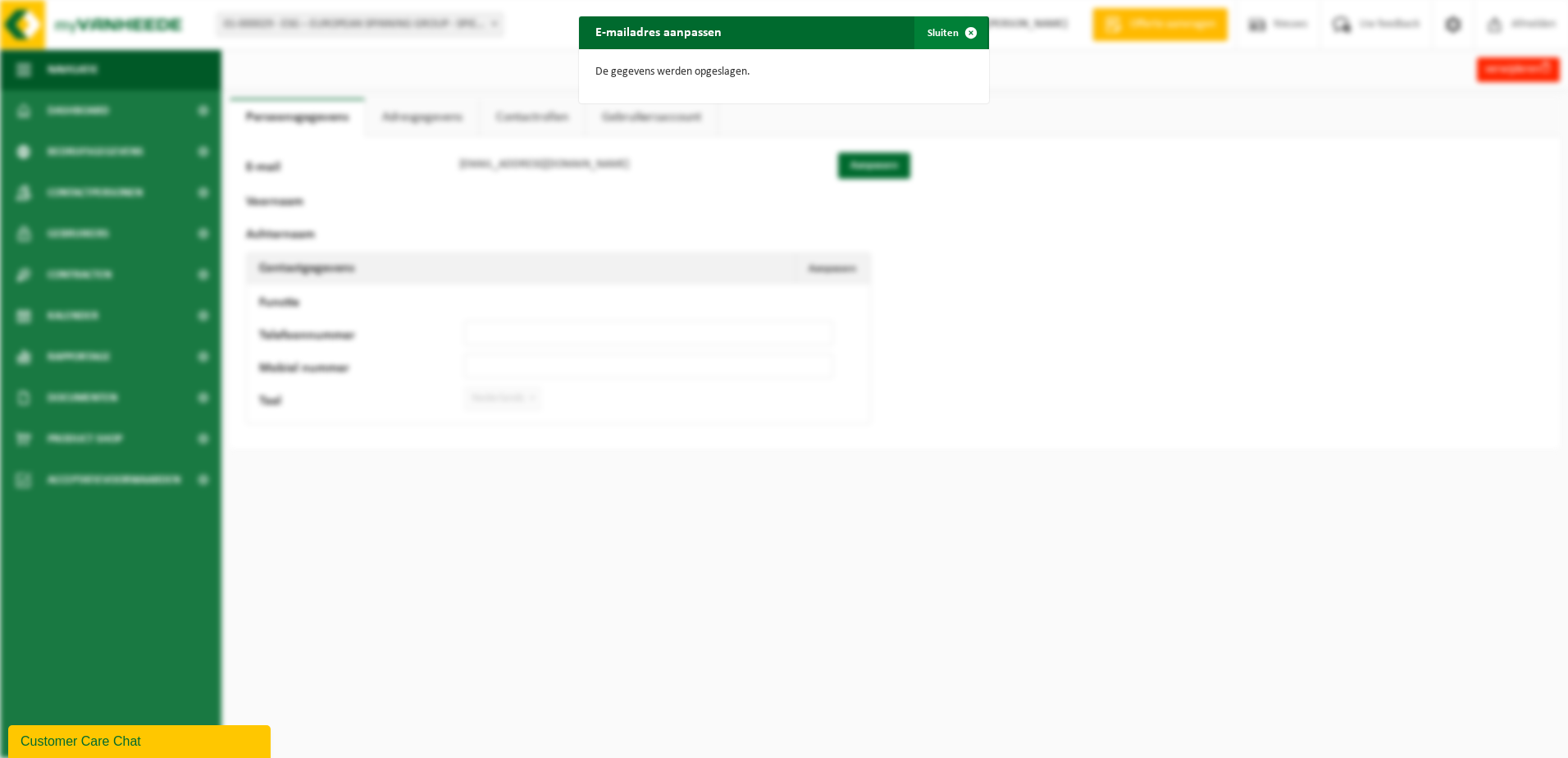
click at [973, 32] on span "button" at bounding box center [970, 32] width 33 height 33
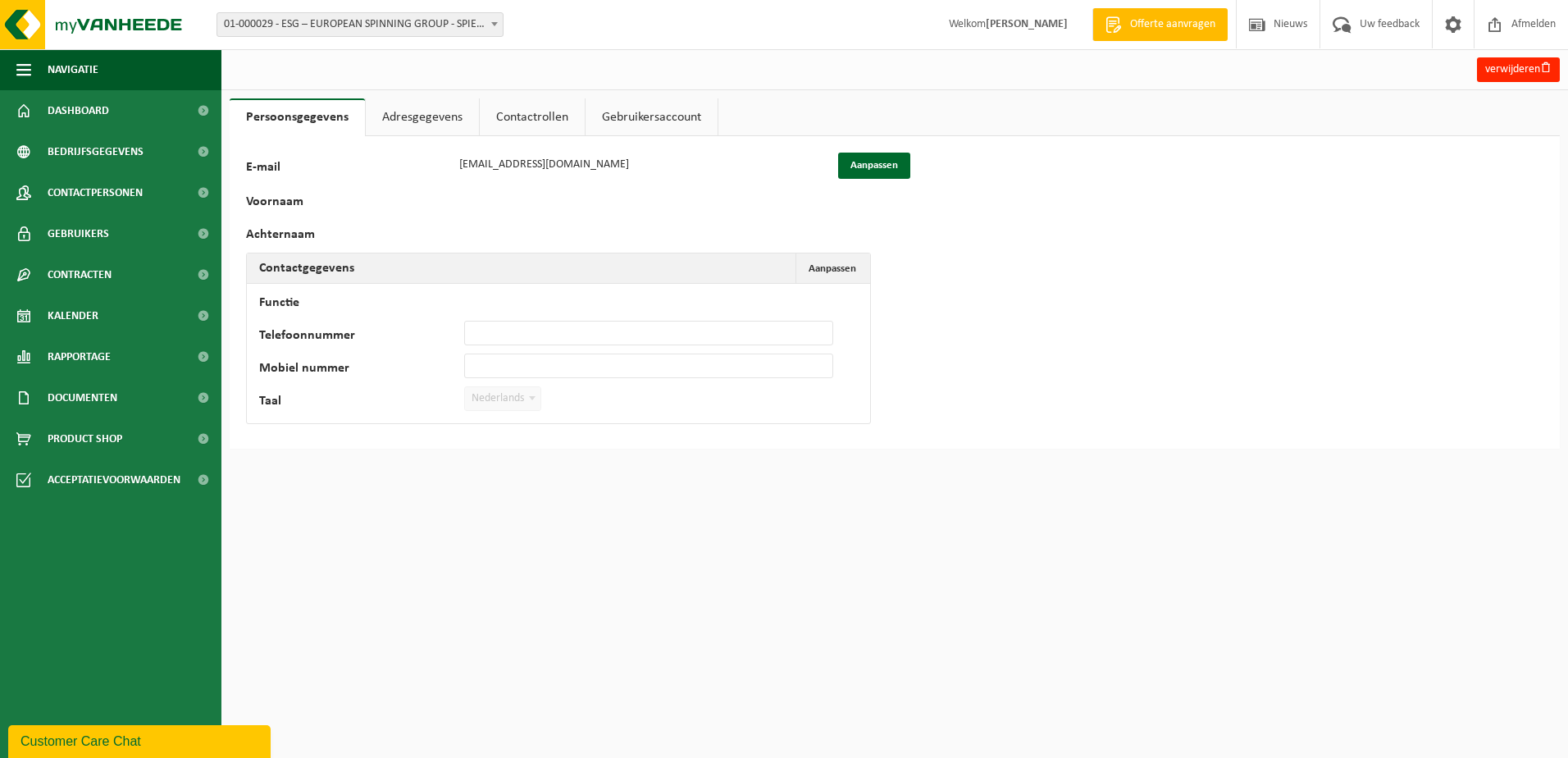
click at [457, 106] on link "Adresgegevens" at bounding box center [422, 117] width 113 height 38
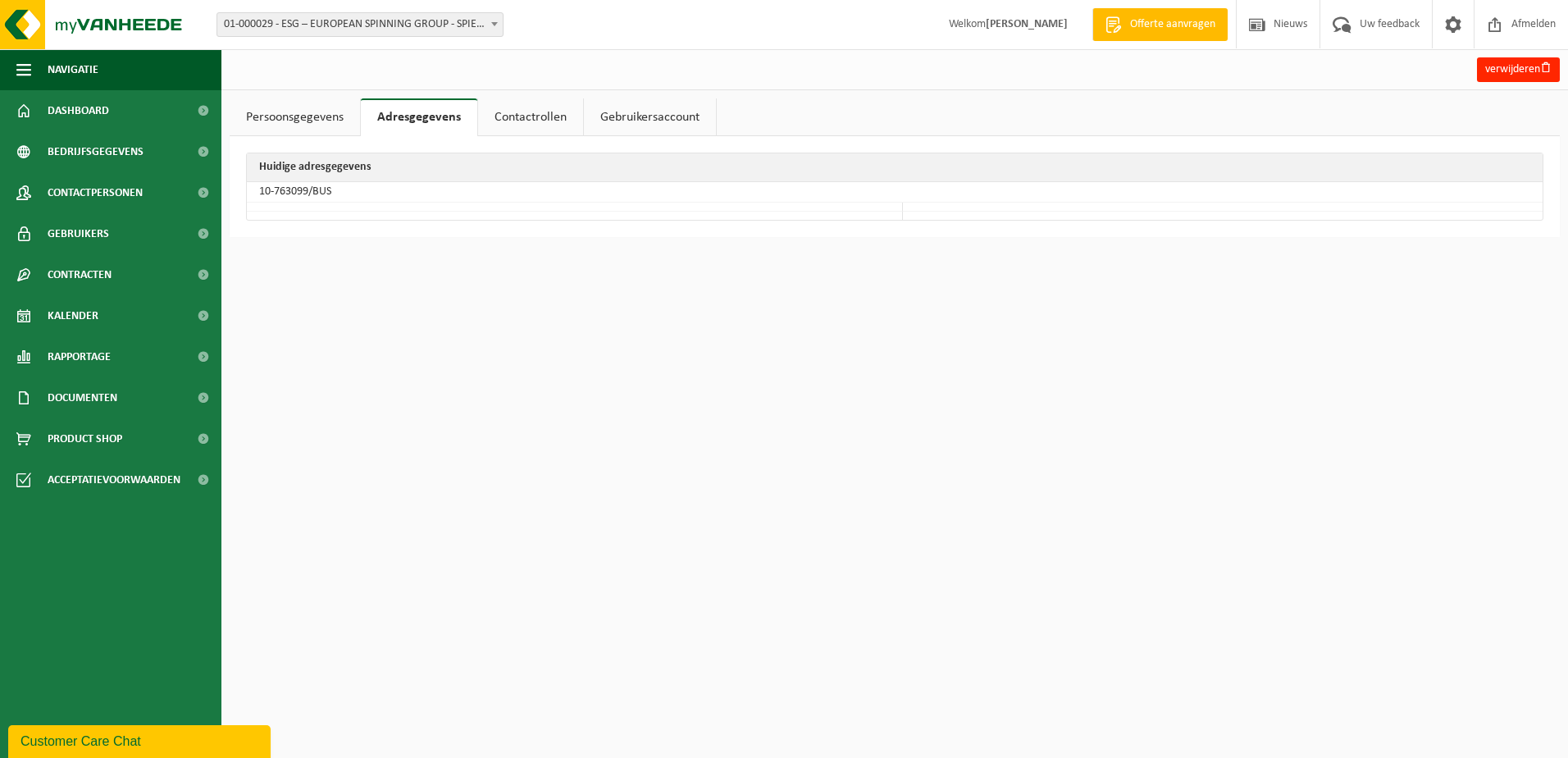
click at [526, 123] on link "Contactrollen" at bounding box center [530, 117] width 105 height 38
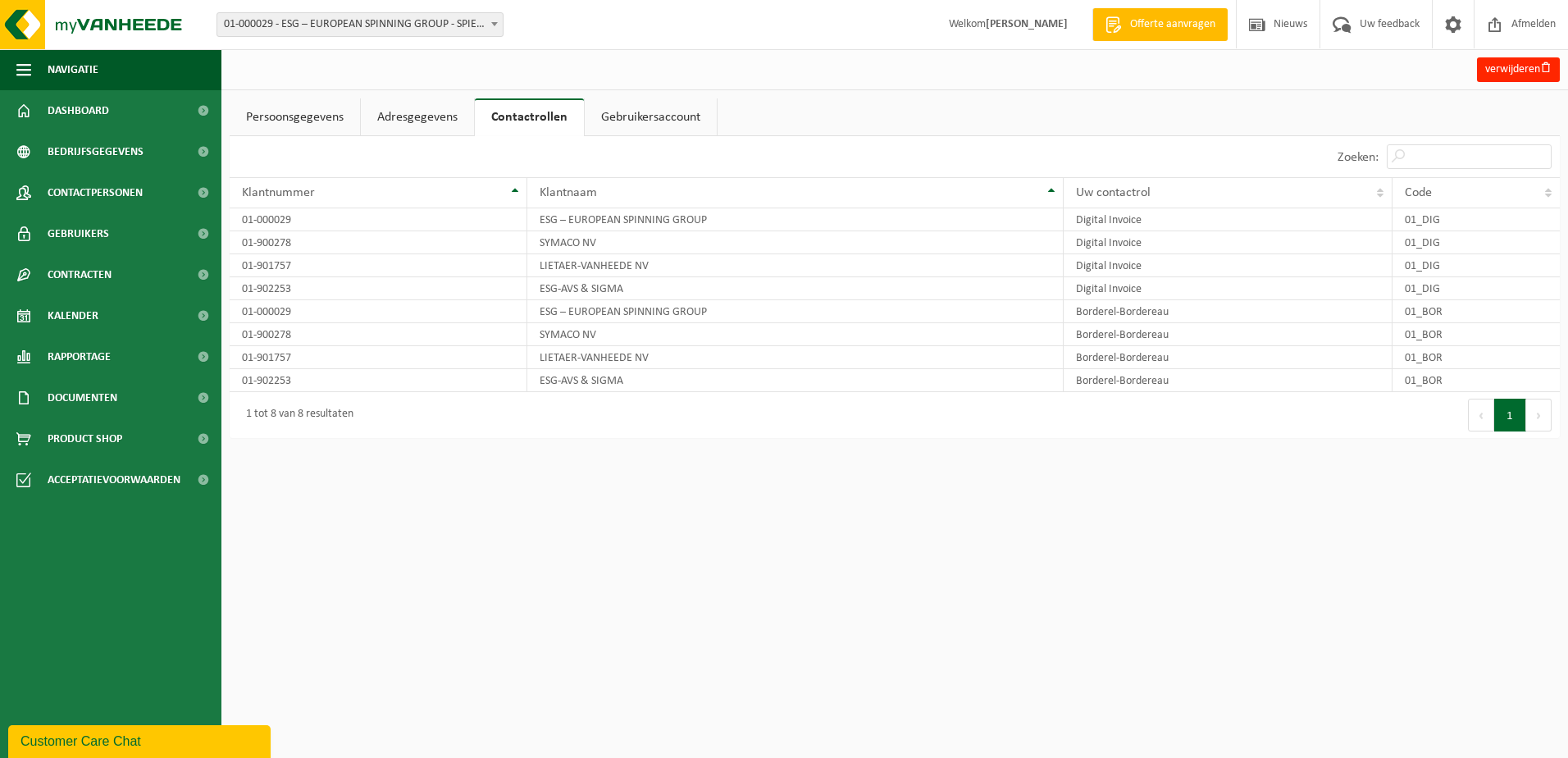
click at [649, 122] on link "Gebruikersaccount" at bounding box center [651, 117] width 132 height 38
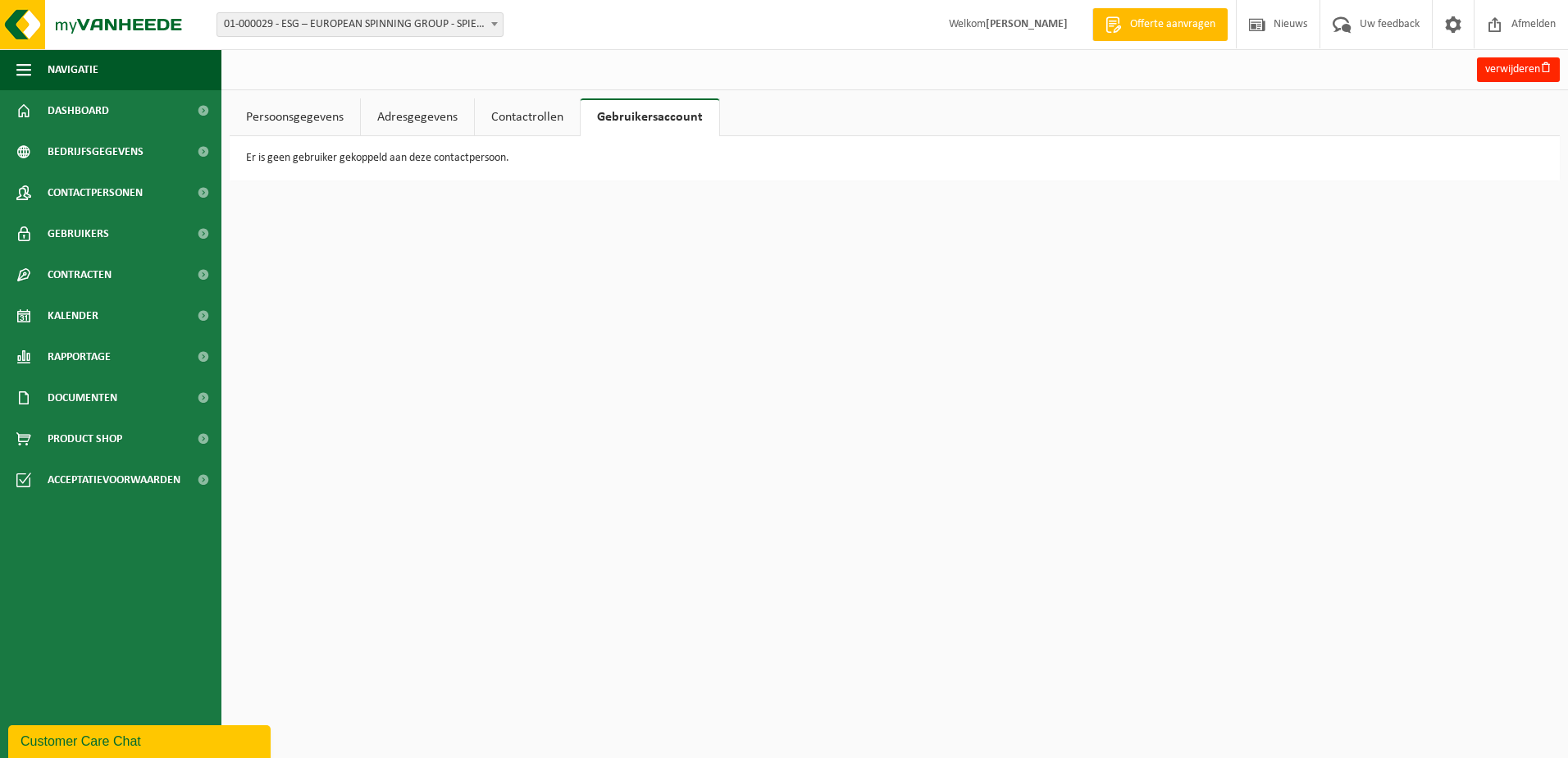
click at [300, 115] on link "Persoonsgegevens" at bounding box center [295, 117] width 131 height 38
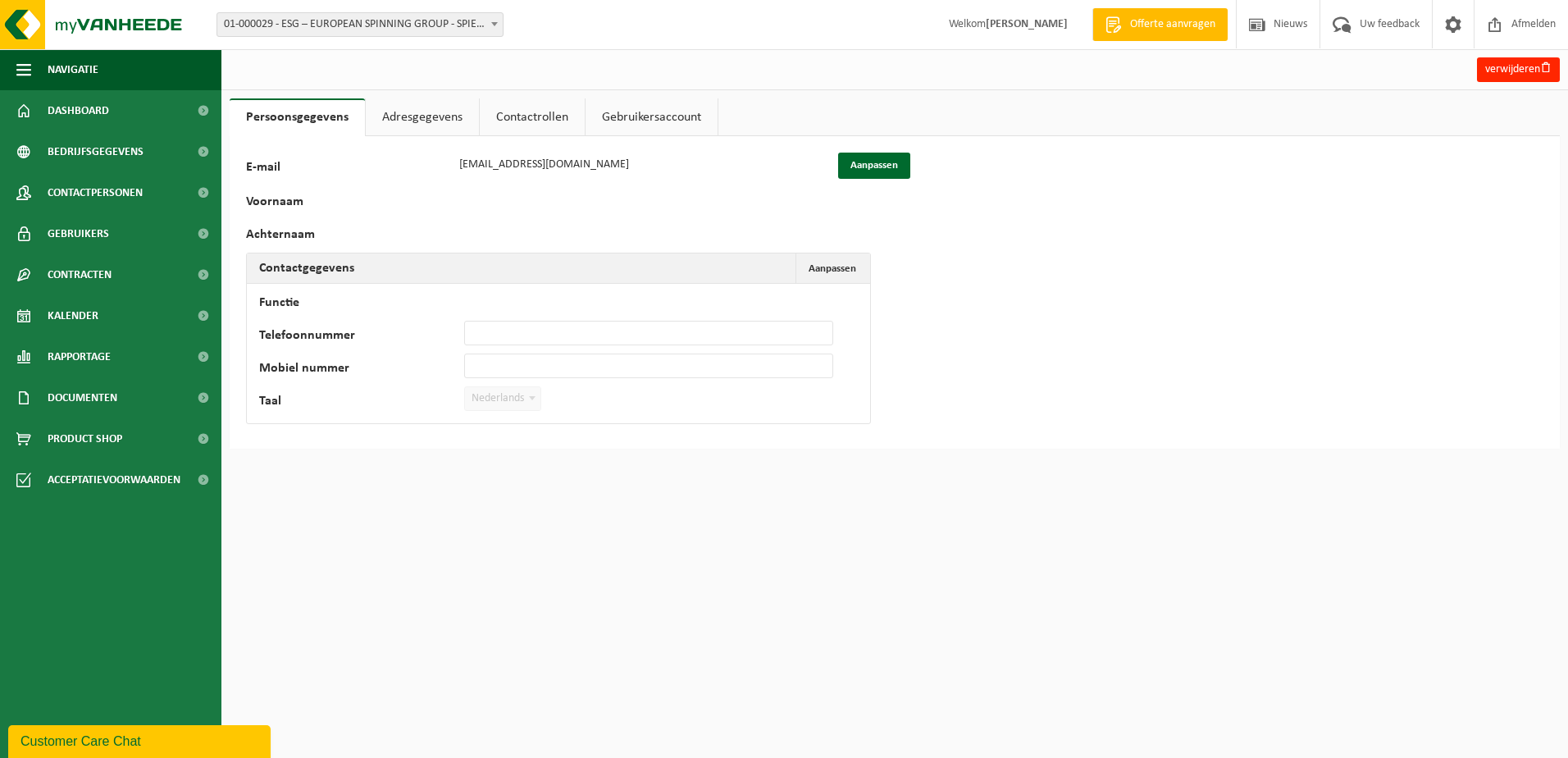
click at [611, 118] on link "Gebruikersaccount" at bounding box center [651, 117] width 132 height 38
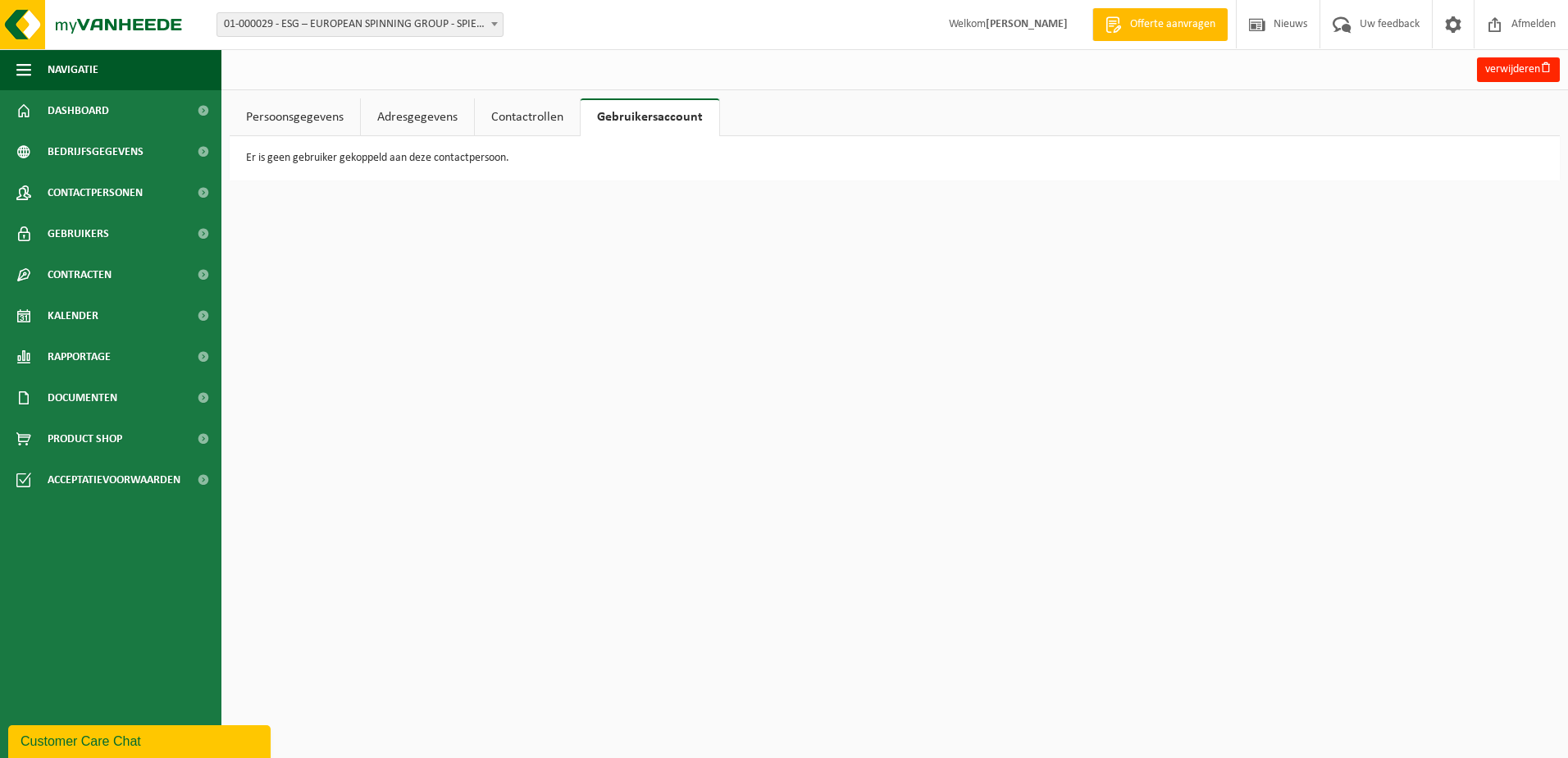
click at [614, 160] on p "Er is geen gebruiker gekoppeld aan deze contactpersoon." at bounding box center [894, 158] width 1297 height 12
click at [388, 161] on p "Er is geen gebruiker gekoppeld aan deze contactpersoon." at bounding box center [894, 158] width 1297 height 12
click at [294, 123] on link "Persoonsgegevens" at bounding box center [295, 117] width 131 height 38
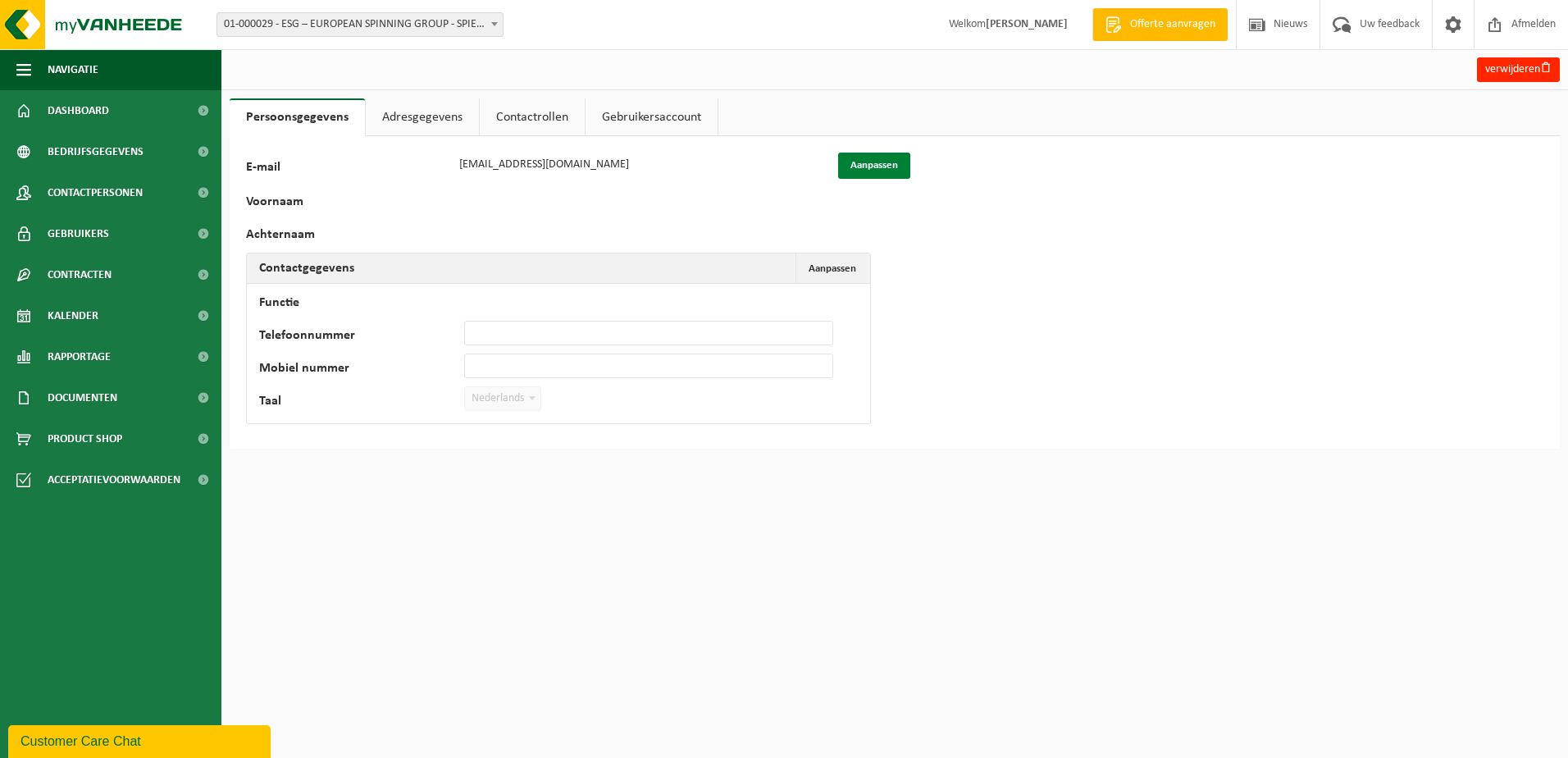
click at [865, 164] on button "Aanpassen" at bounding box center [874, 165] width 72 height 26
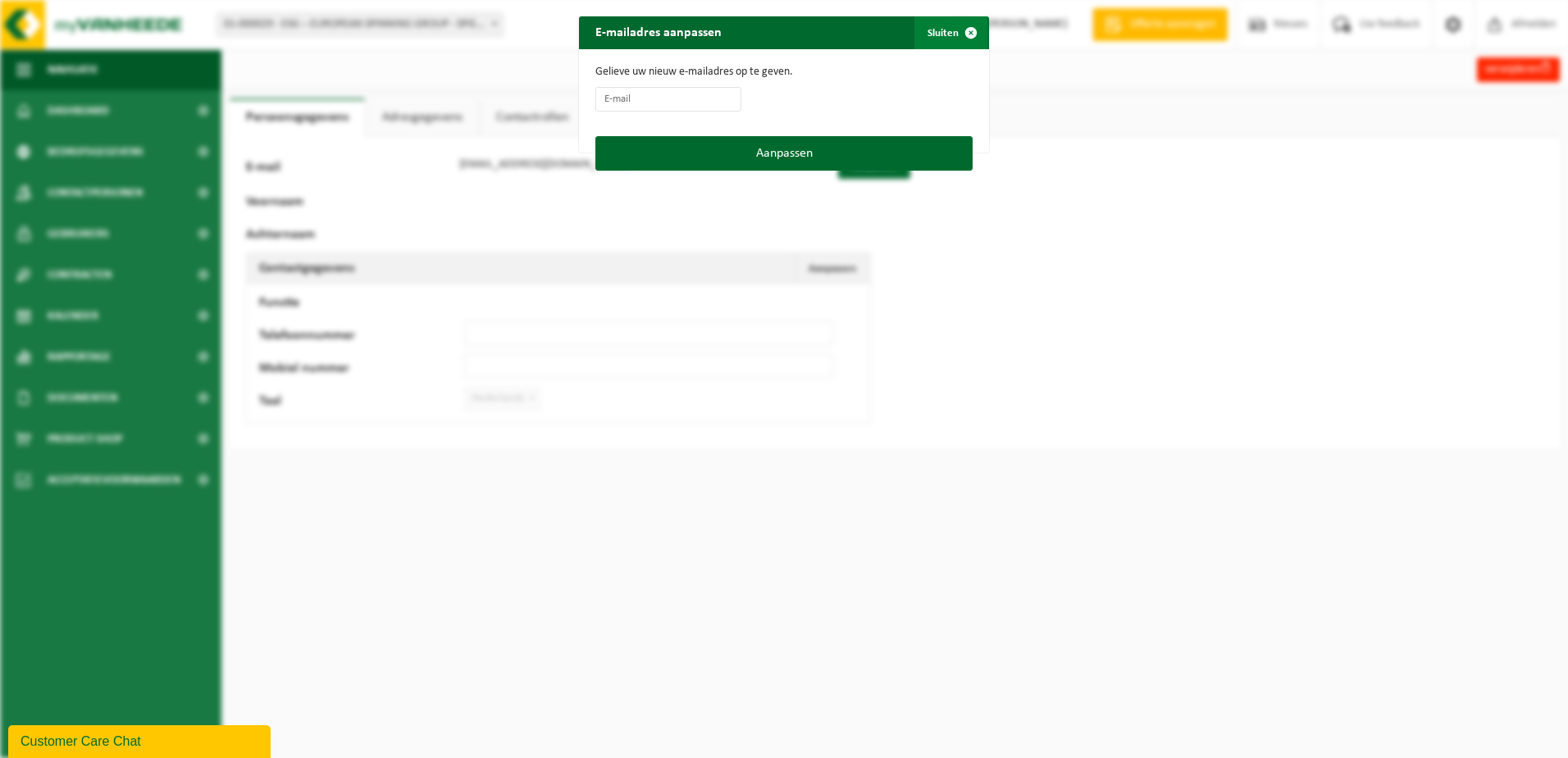
click at [959, 27] on span "button" at bounding box center [970, 32] width 33 height 33
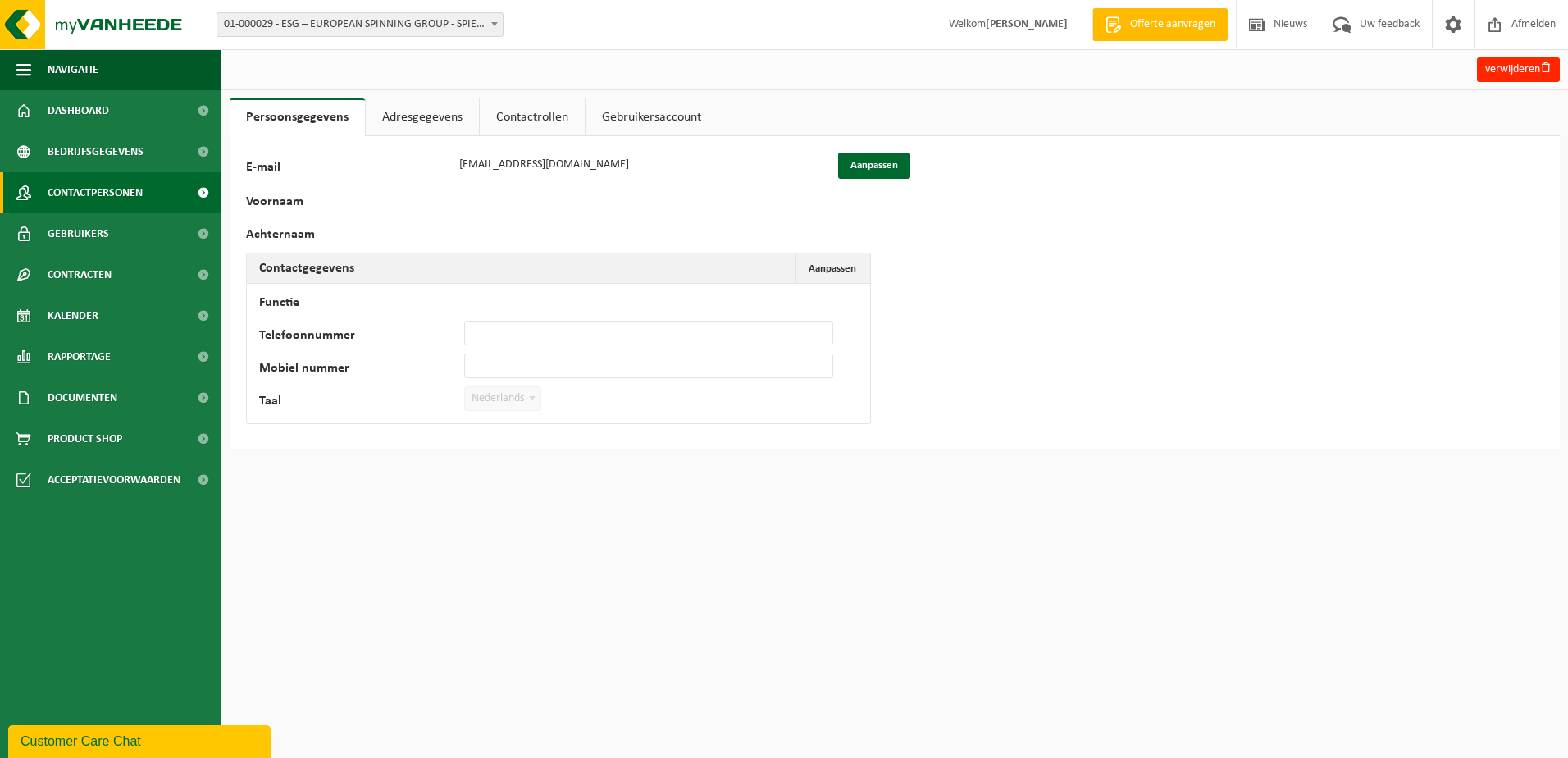
click at [141, 198] on span "Contactpersonen" at bounding box center [95, 192] width 95 height 41
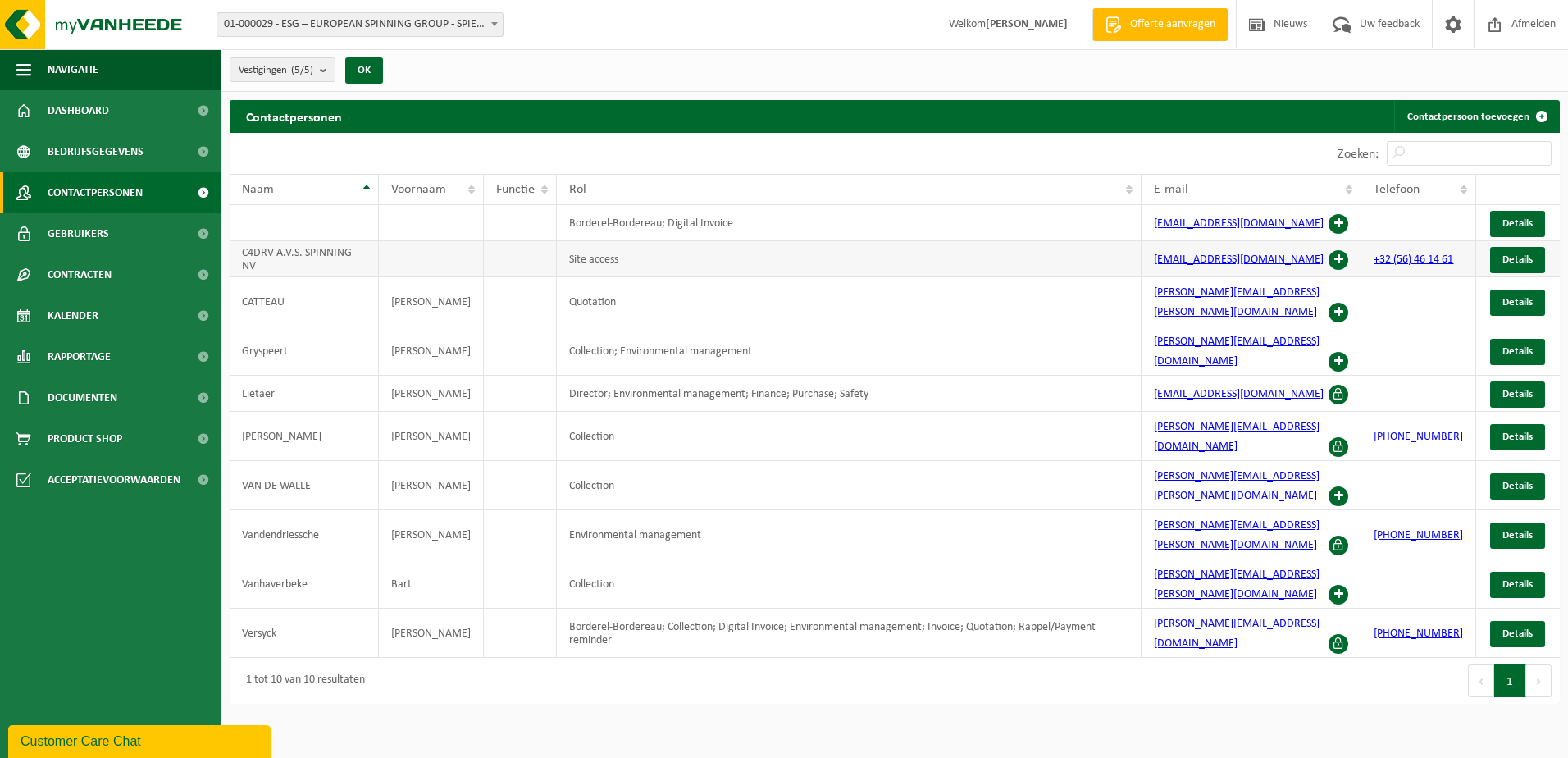
click at [1346, 254] on span at bounding box center [1338, 260] width 20 height 20
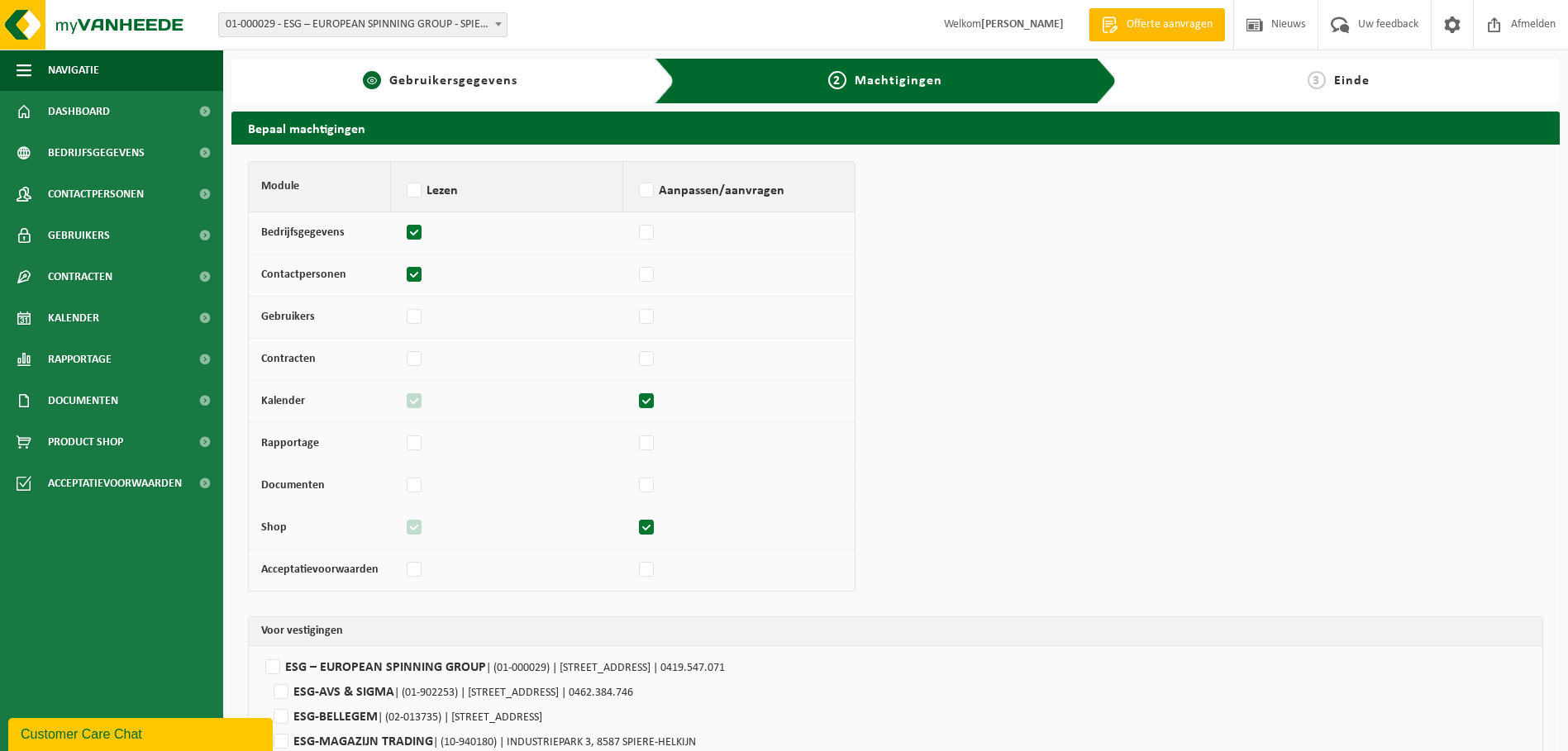
click at [396, 96] on div "1 Gebruikersgegevens" at bounding box center [453, 80] width 443 height 44
click at [414, 83] on span "Gebruikersgegevens" at bounding box center [454, 80] width 128 height 14
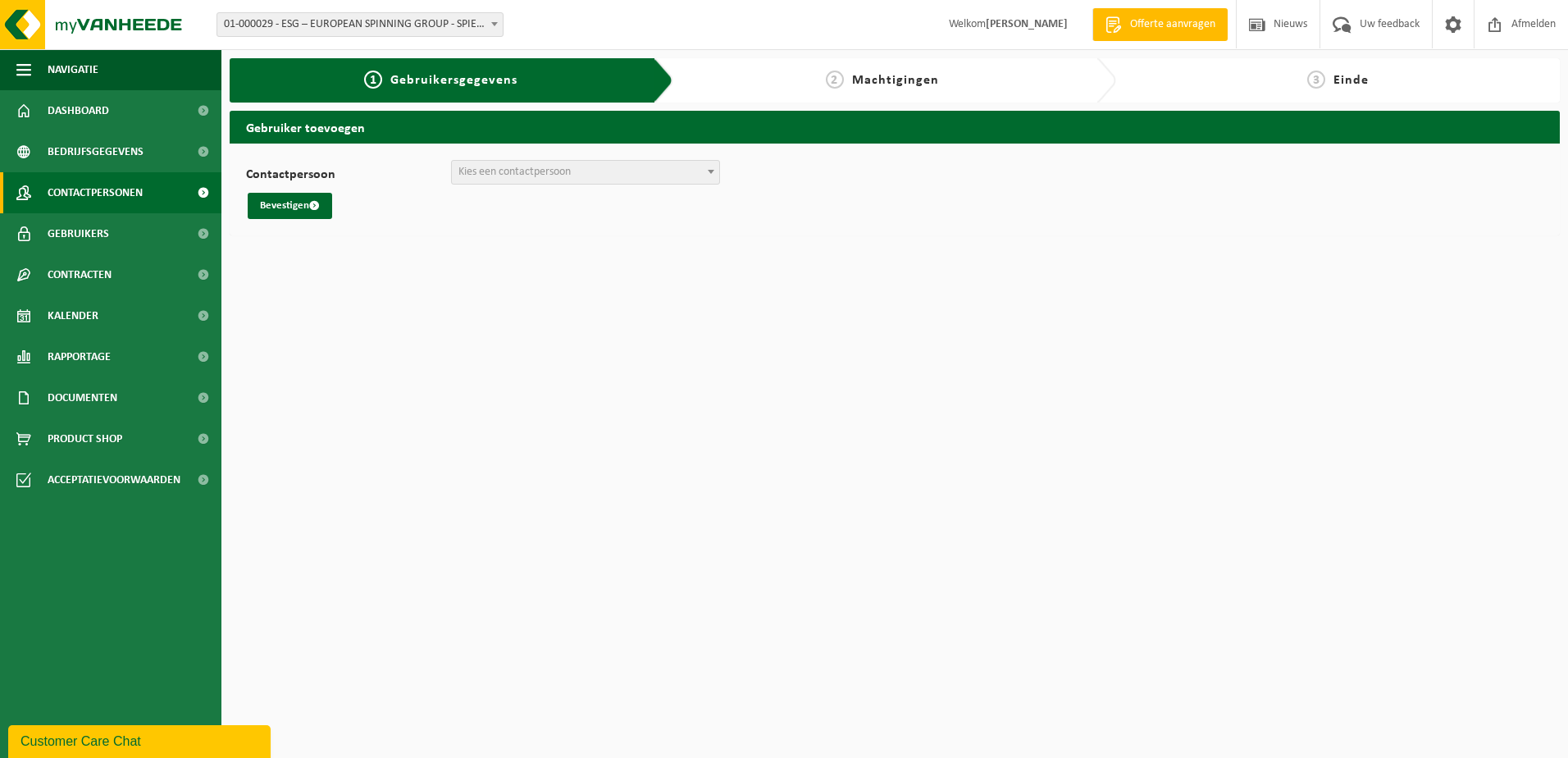
click at [101, 188] on span "Contactpersonen" at bounding box center [95, 192] width 95 height 41
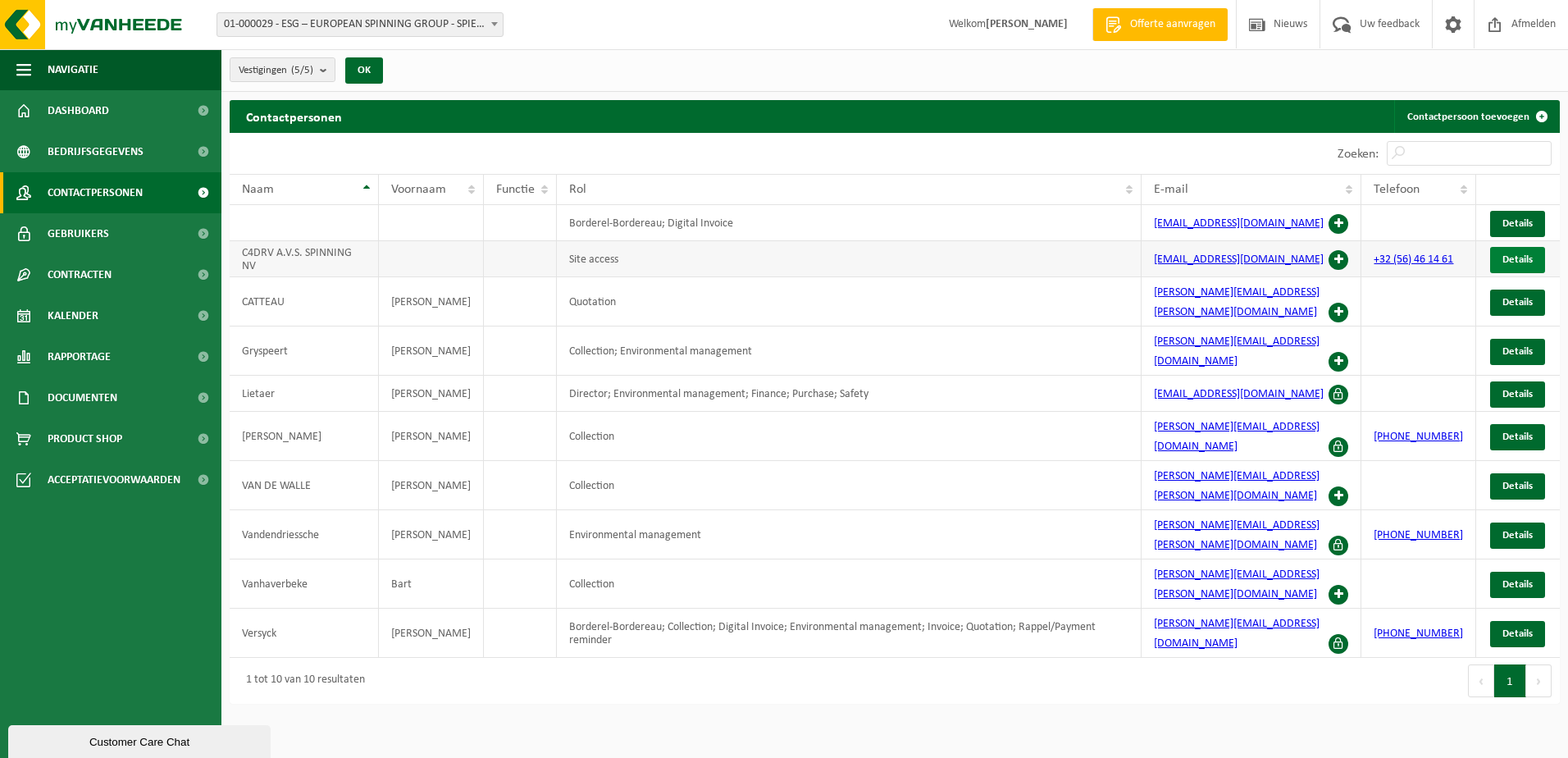
click at [1525, 257] on span "Details" at bounding box center [1517, 260] width 30 height 11
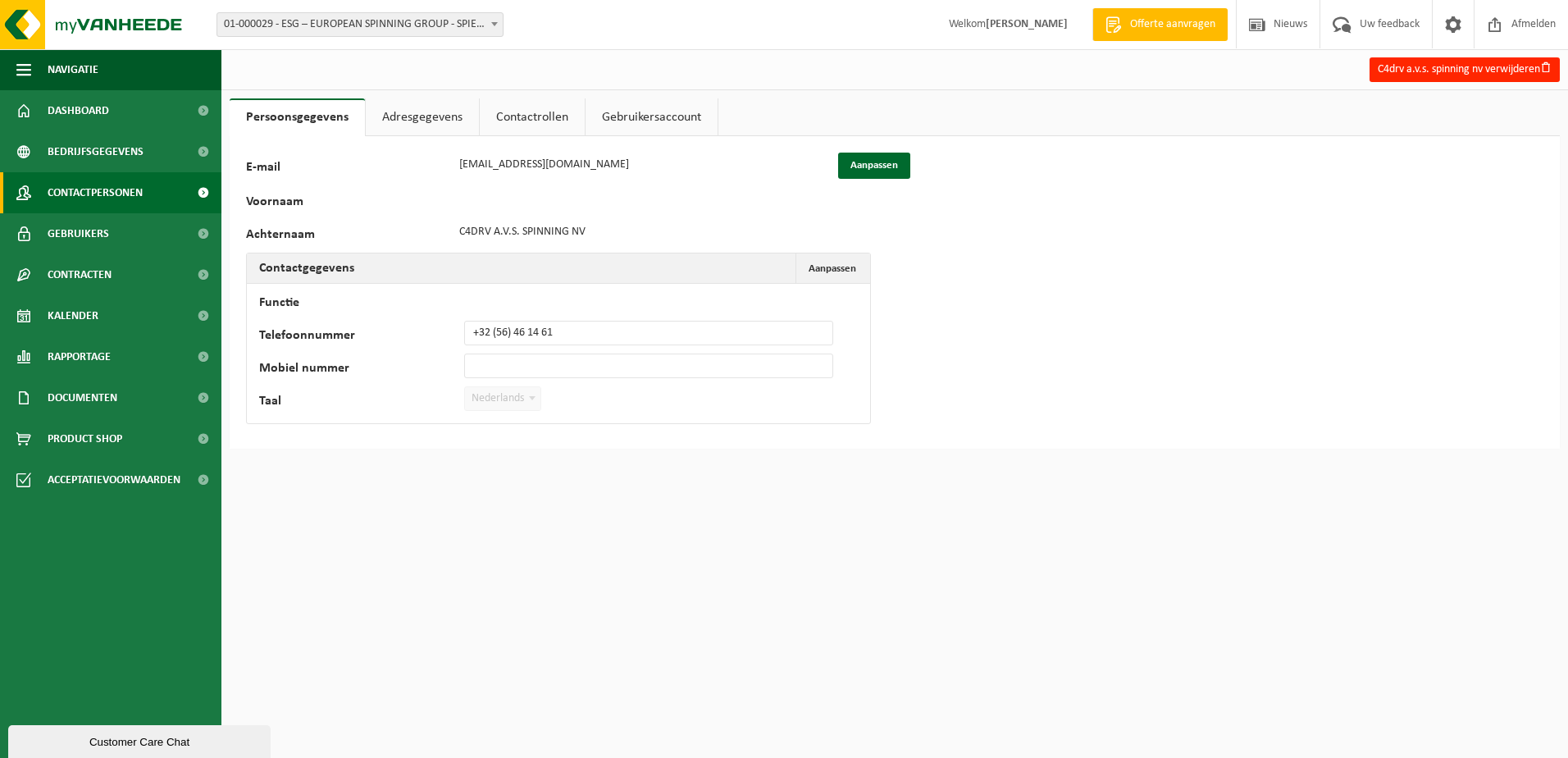
click at [103, 192] on span "Contactpersonen" at bounding box center [95, 192] width 95 height 41
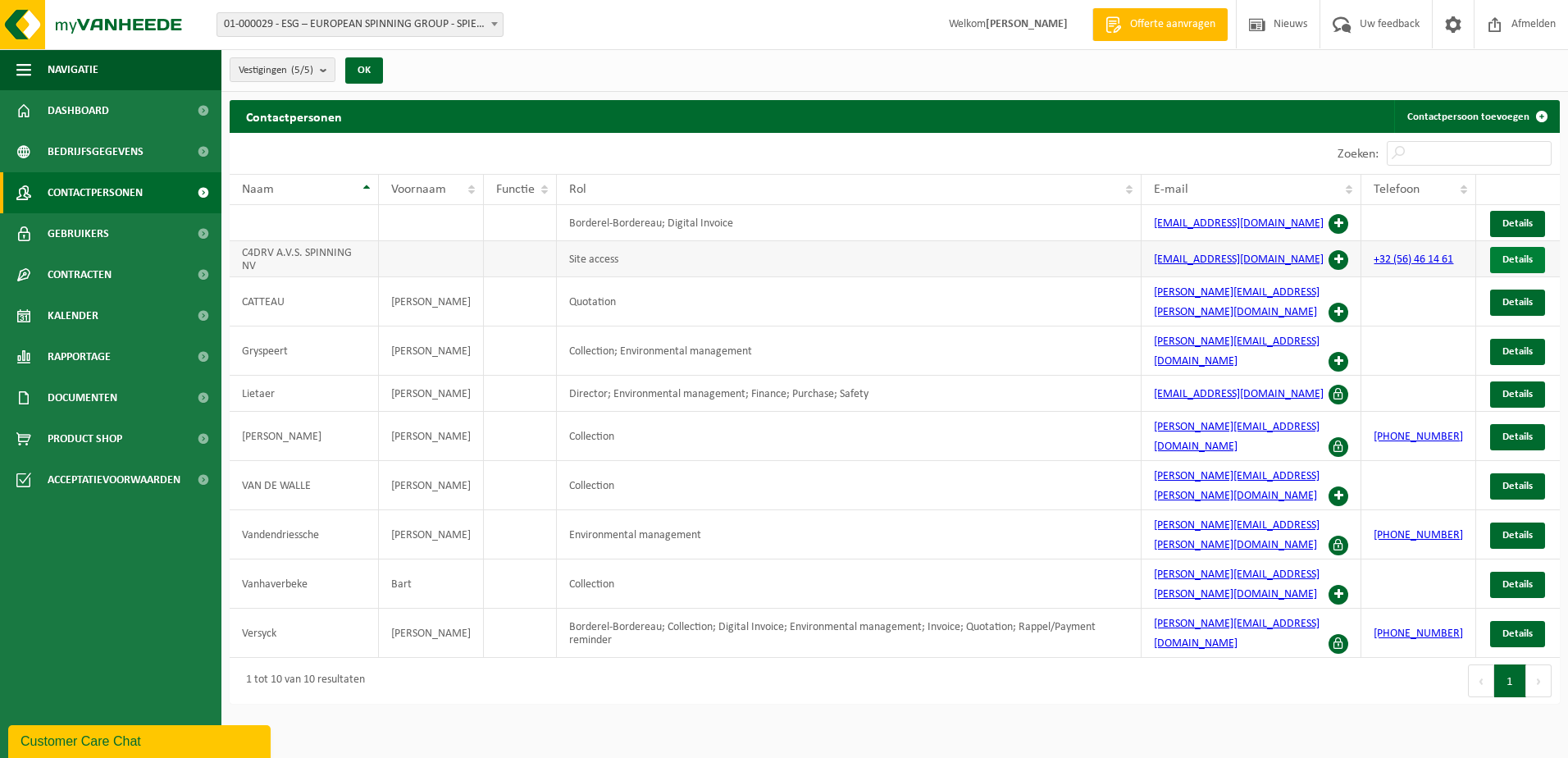
click at [1521, 260] on span "Details" at bounding box center [1517, 260] width 30 height 11
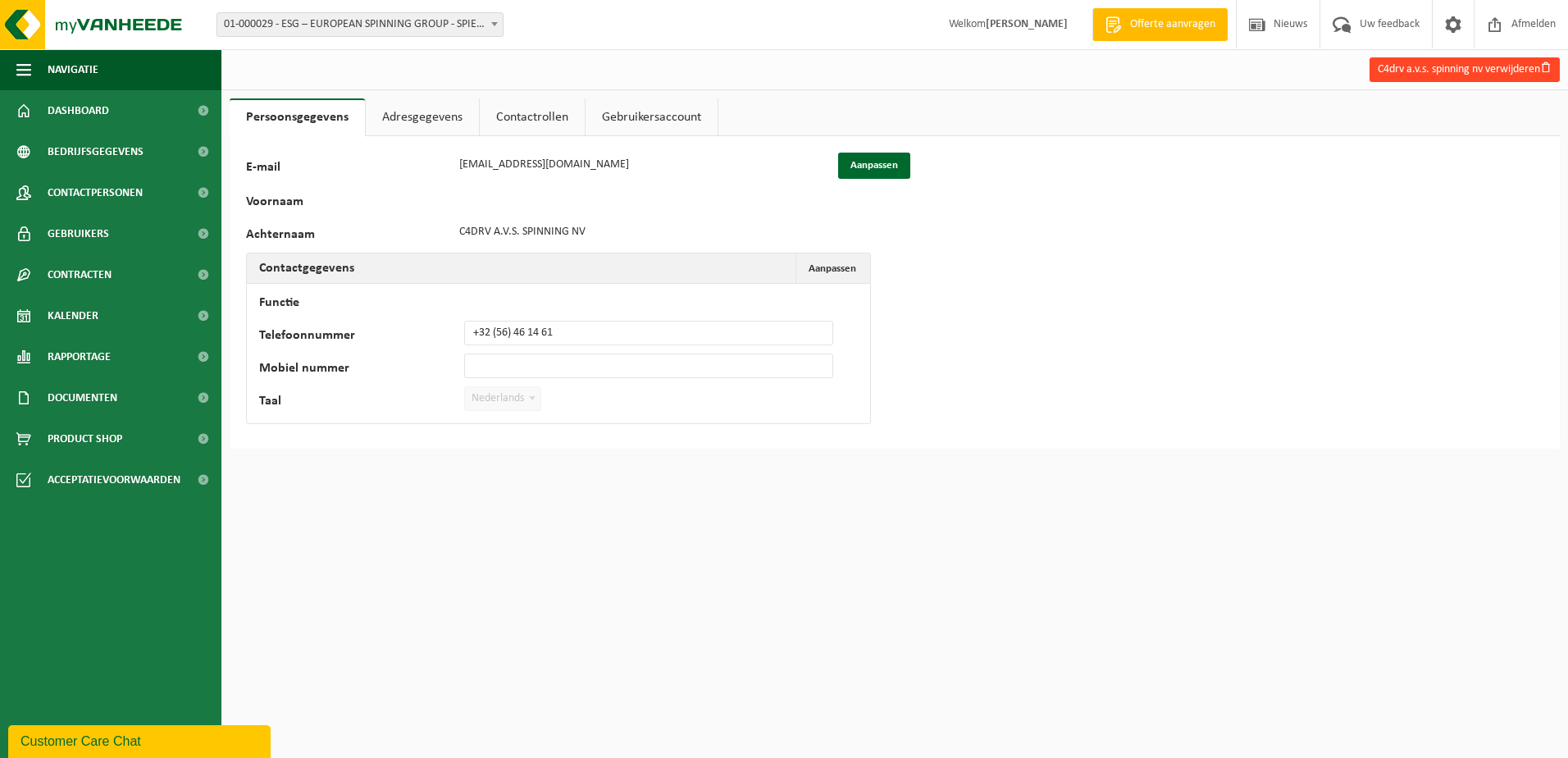
click at [1505, 72] on button "C4drv a.v.s. spinning nv verwijderen" at bounding box center [1464, 69] width 191 height 24
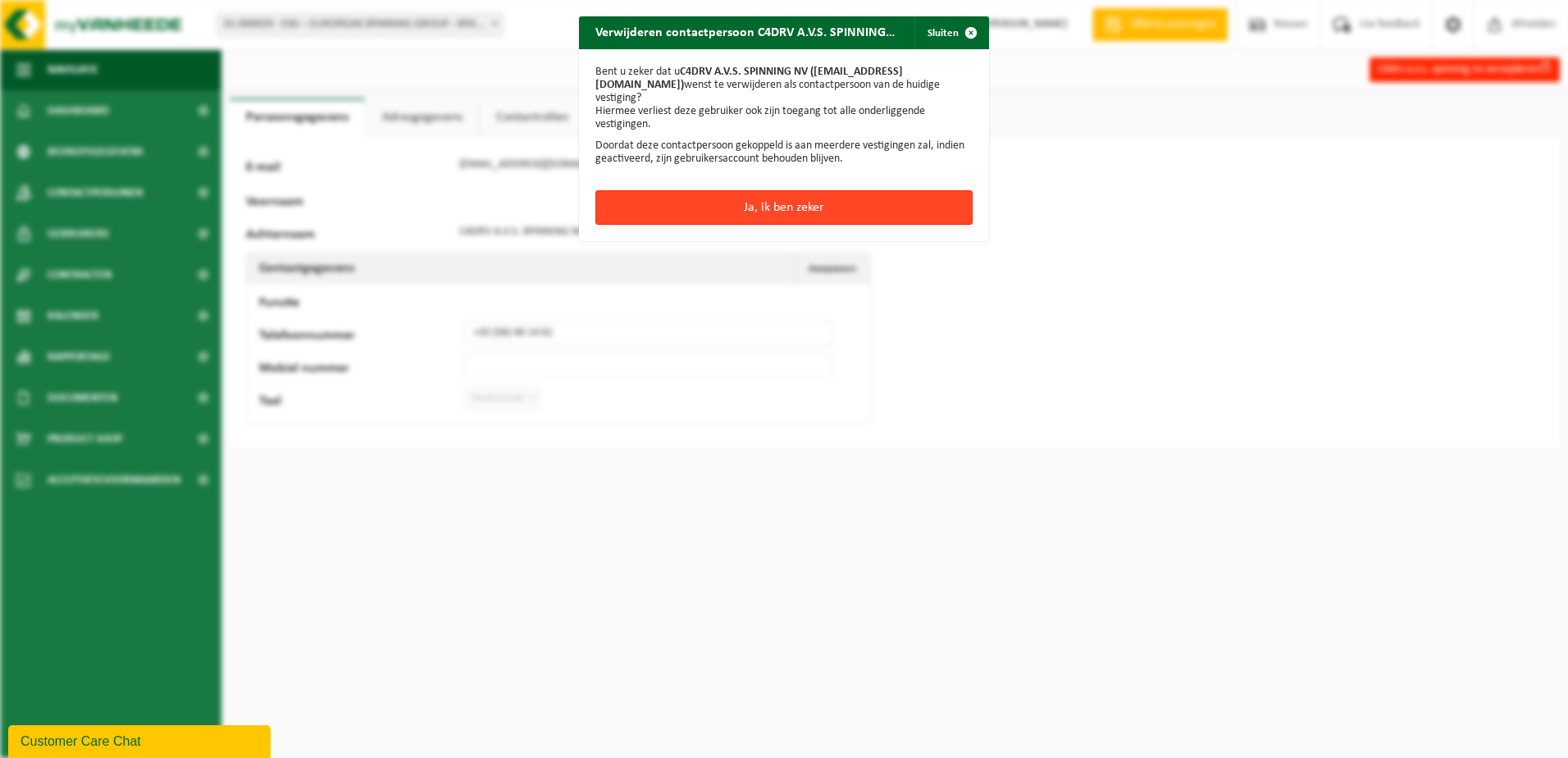
click at [769, 197] on button "Ja, ik ben zeker" at bounding box center [784, 208] width 377 height 34
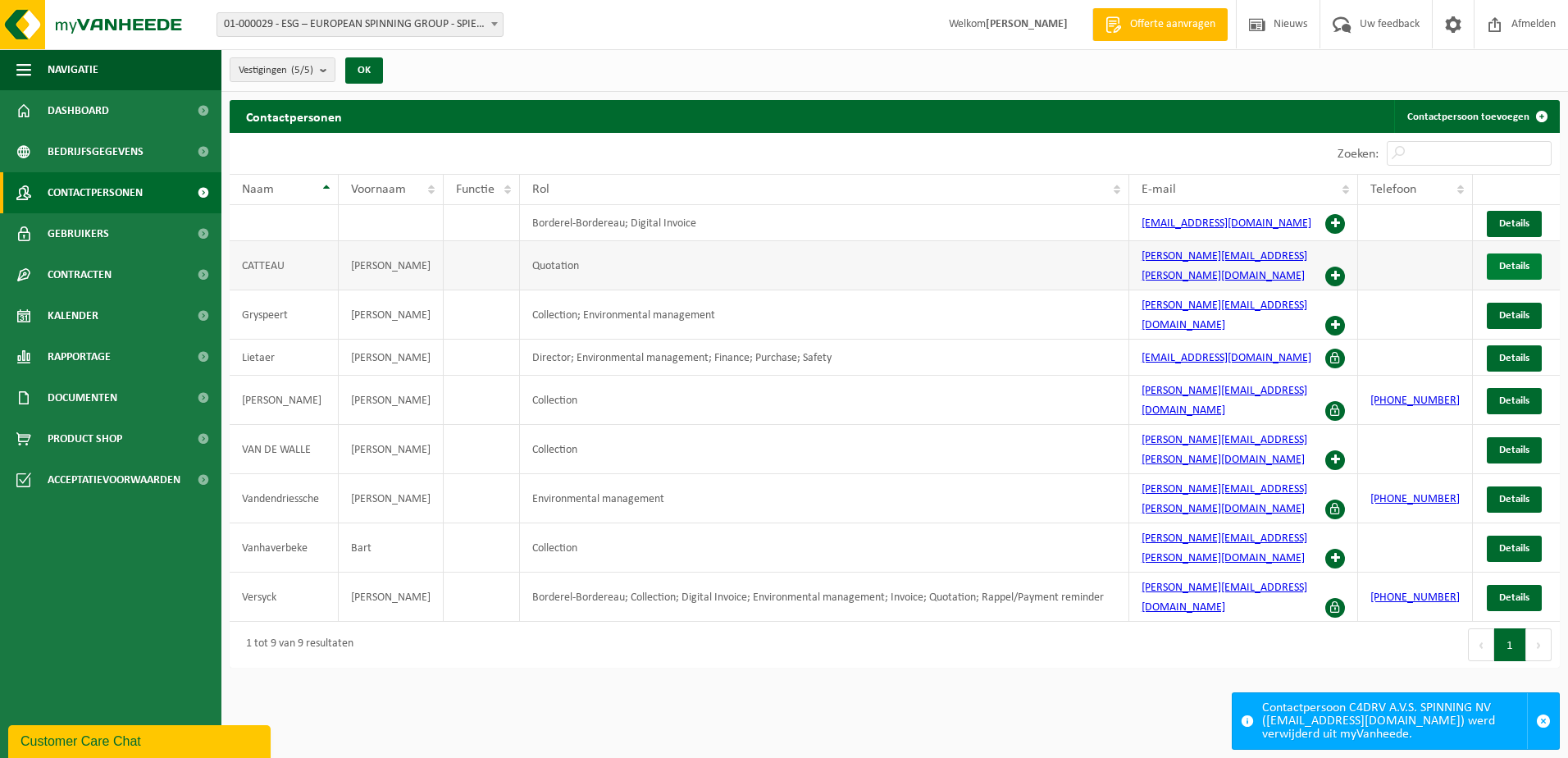
click at [1522, 260] on span "Details" at bounding box center [1514, 266] width 30 height 11
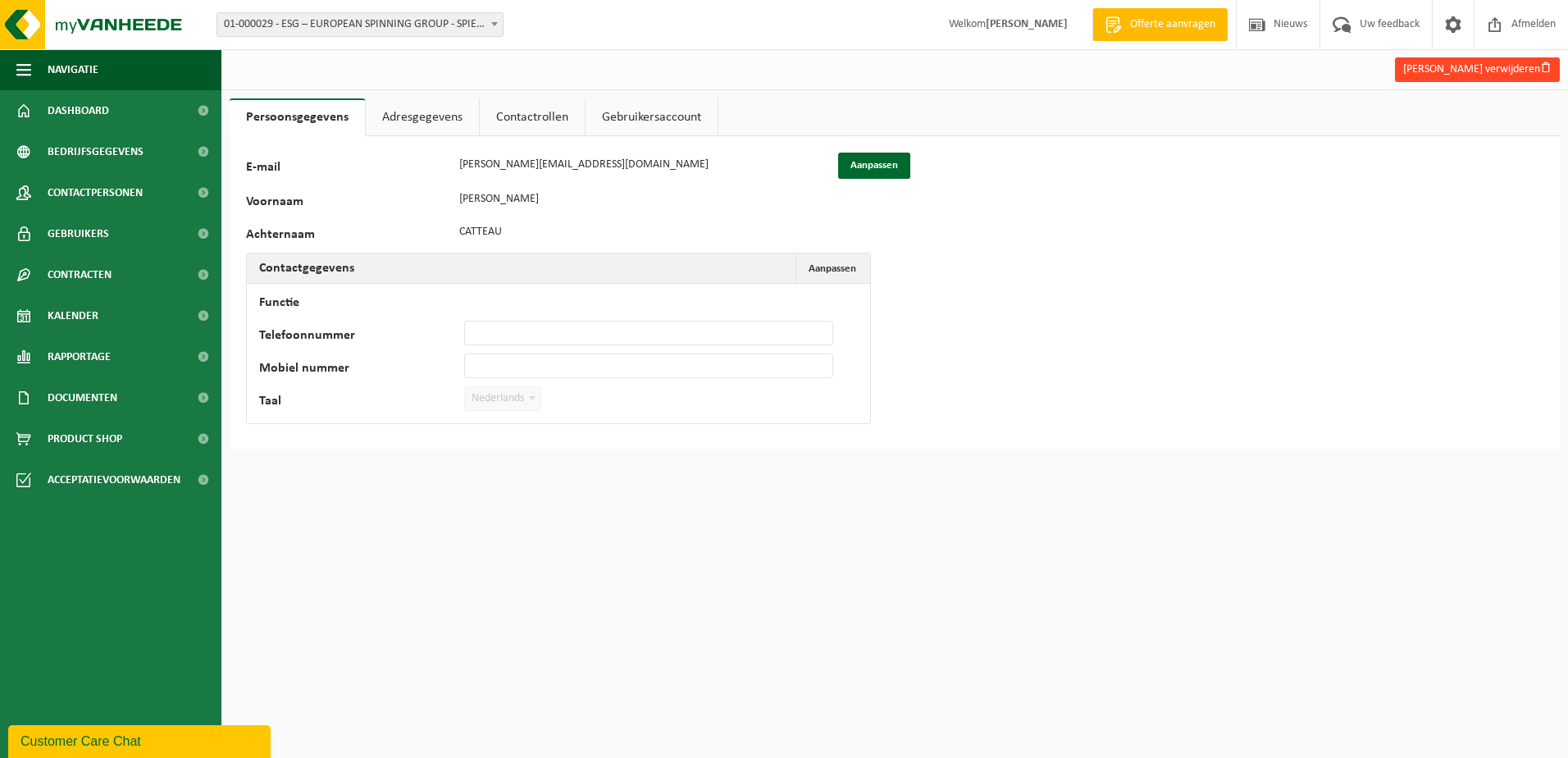
click at [1475, 73] on button "Eddy Catteau verwijderen" at bounding box center [1477, 69] width 165 height 24
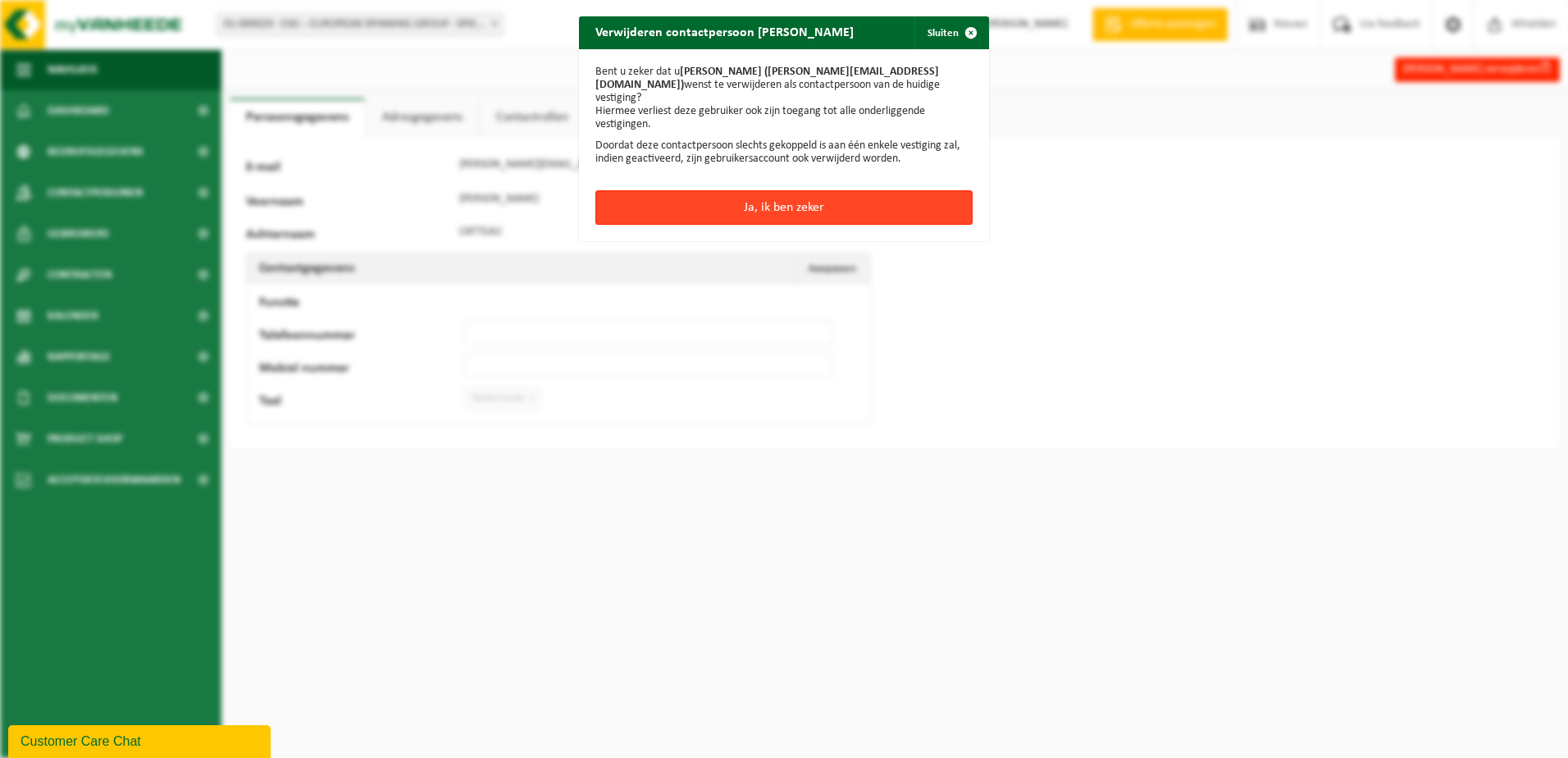
click at [821, 193] on button "Ja, ik ben zeker" at bounding box center [784, 208] width 377 height 34
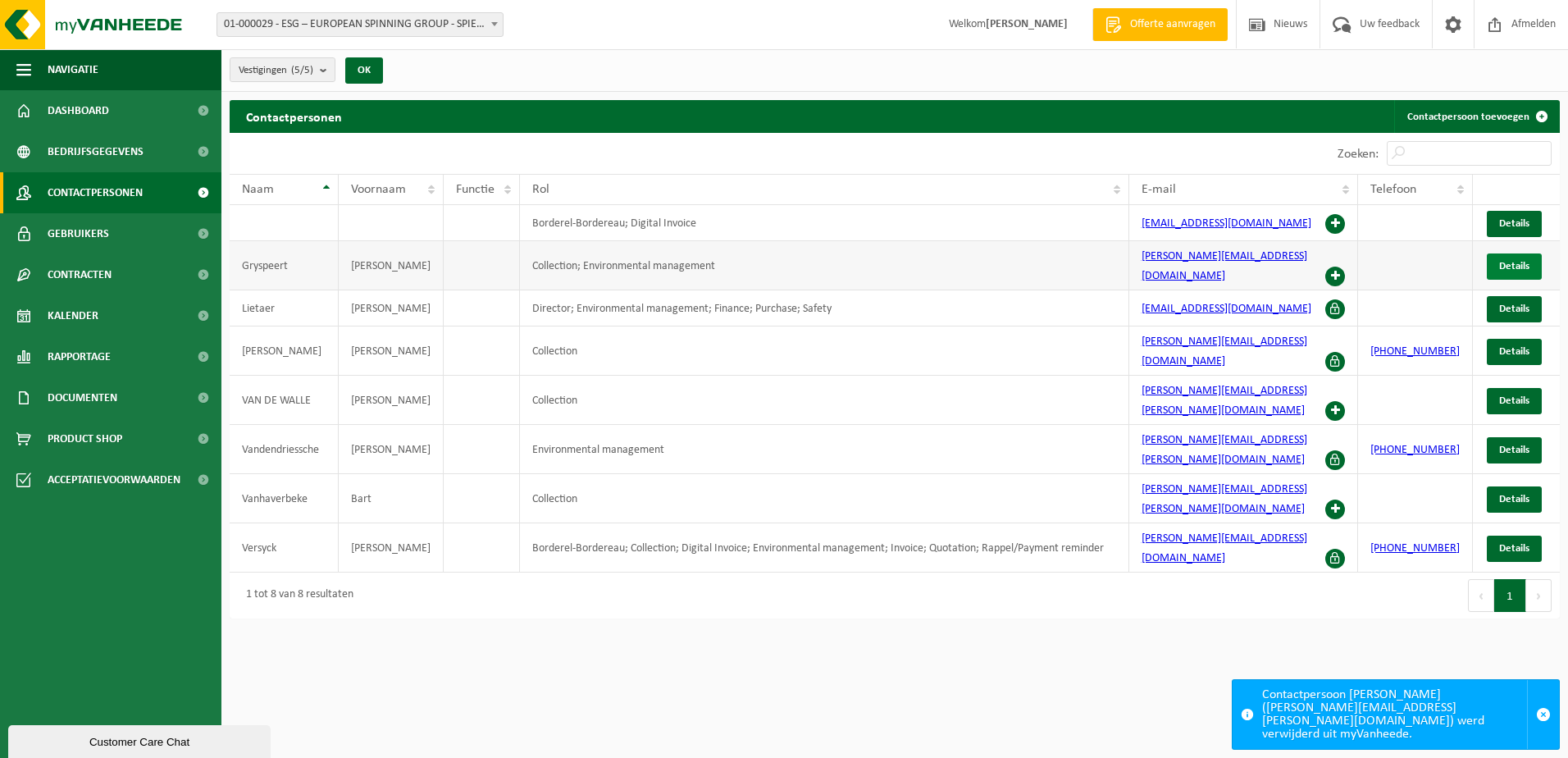
click at [1530, 254] on link "Details" at bounding box center [1513, 266] width 55 height 26
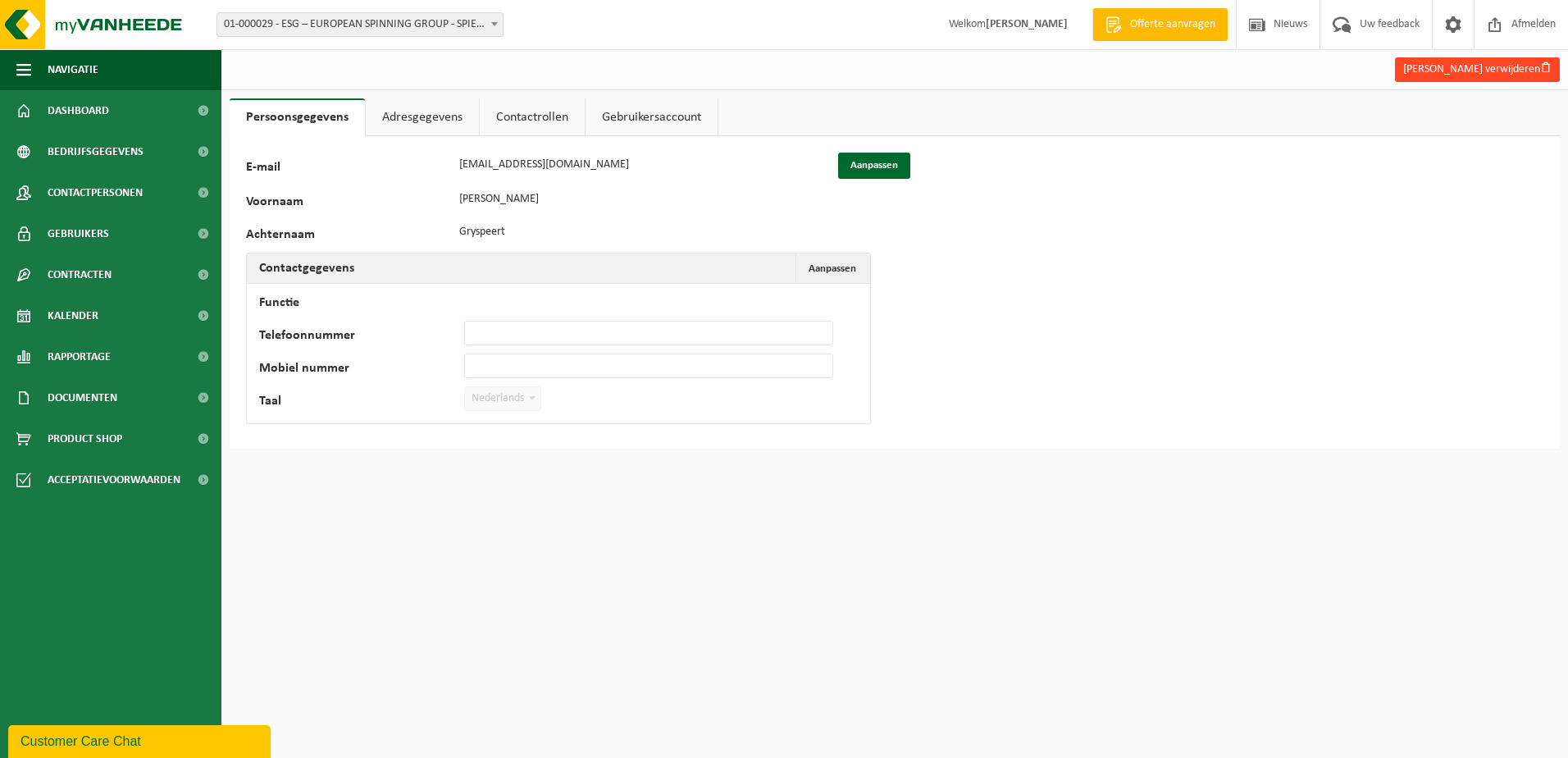
click at [1486, 77] on button "[PERSON_NAME] verwijderen" at bounding box center [1477, 69] width 165 height 24
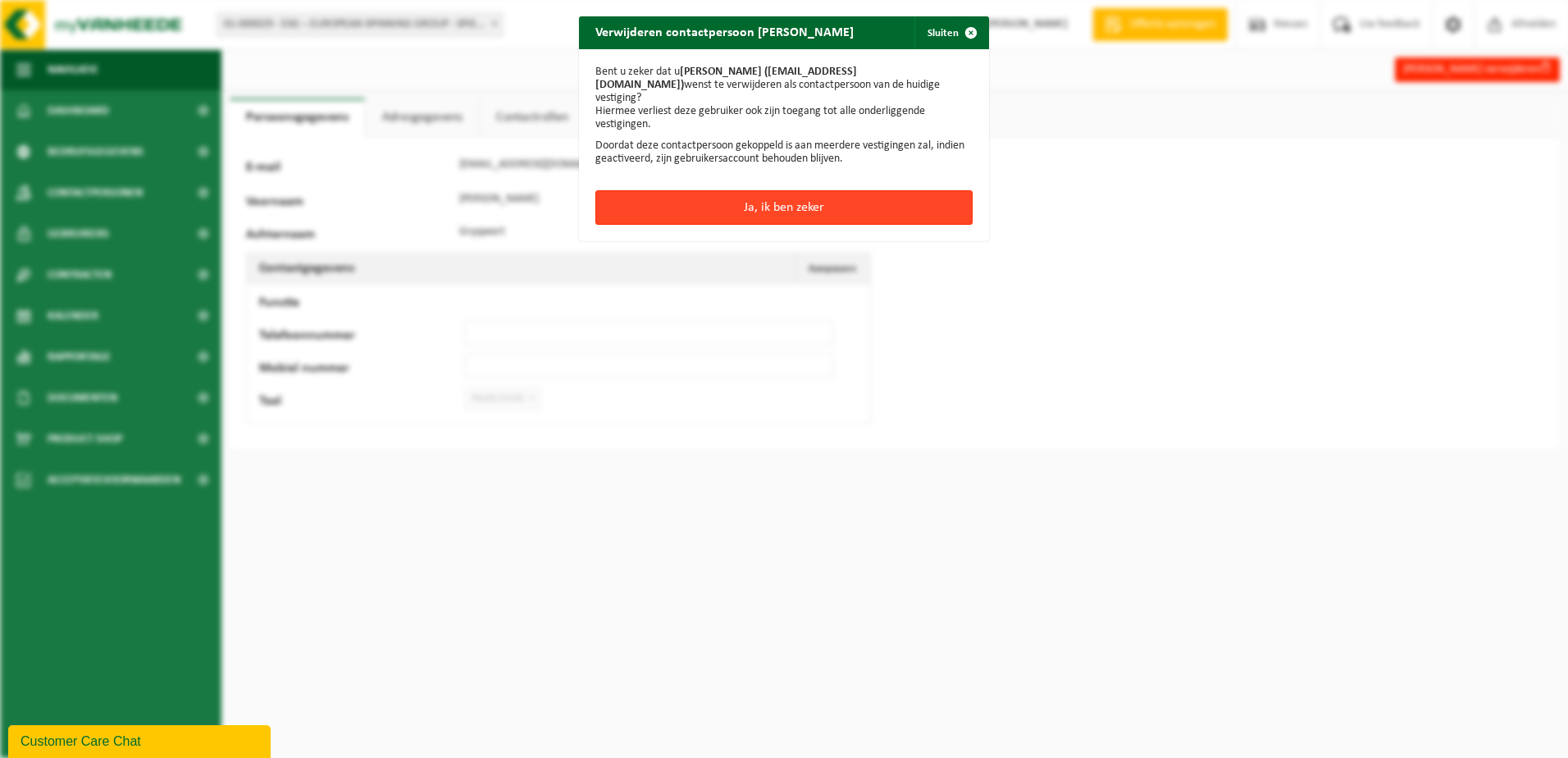
click at [825, 201] on button "Ja, ik ben zeker" at bounding box center [784, 208] width 377 height 34
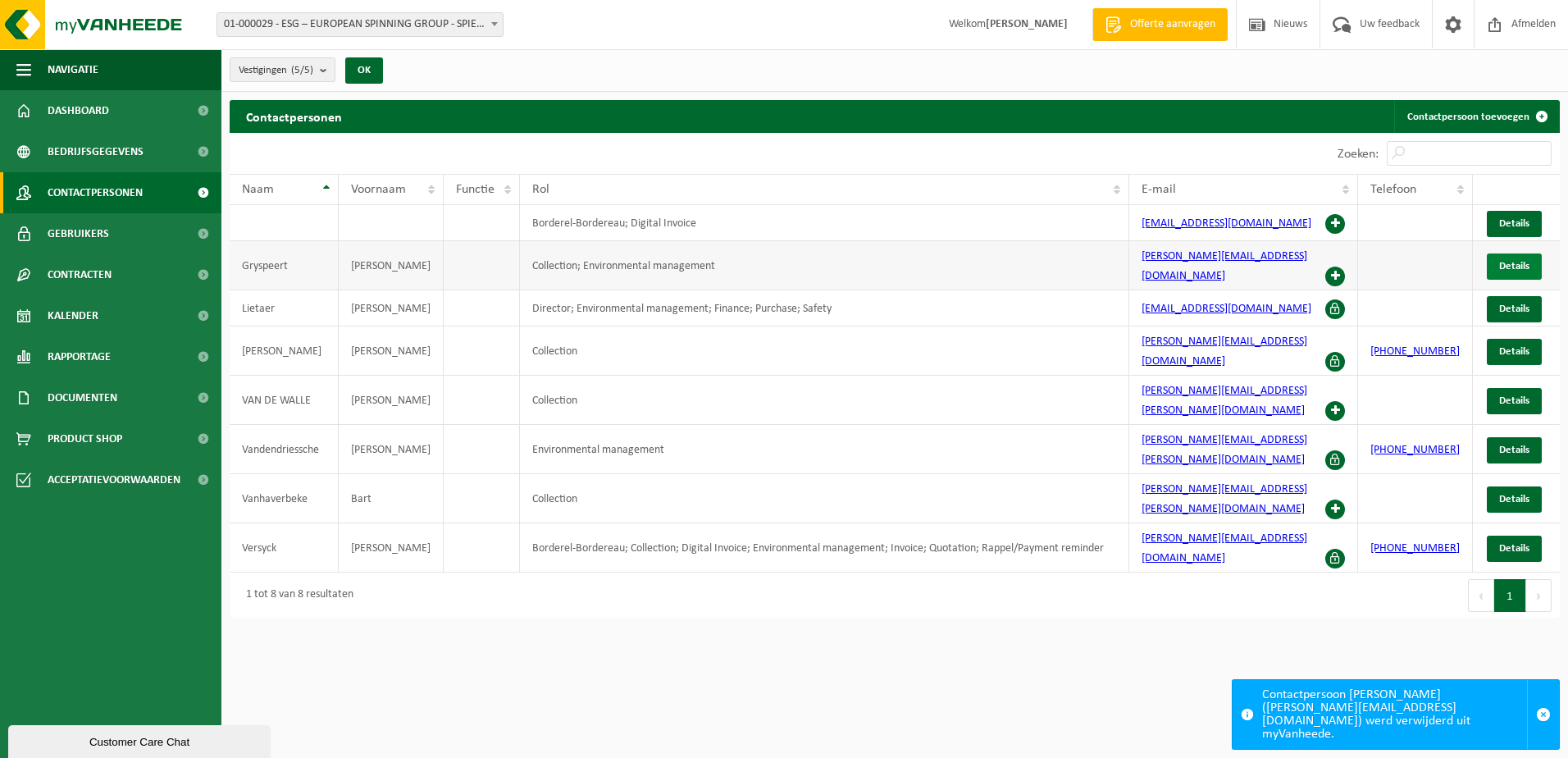
click at [1526, 260] on span "Details" at bounding box center [1514, 266] width 30 height 11
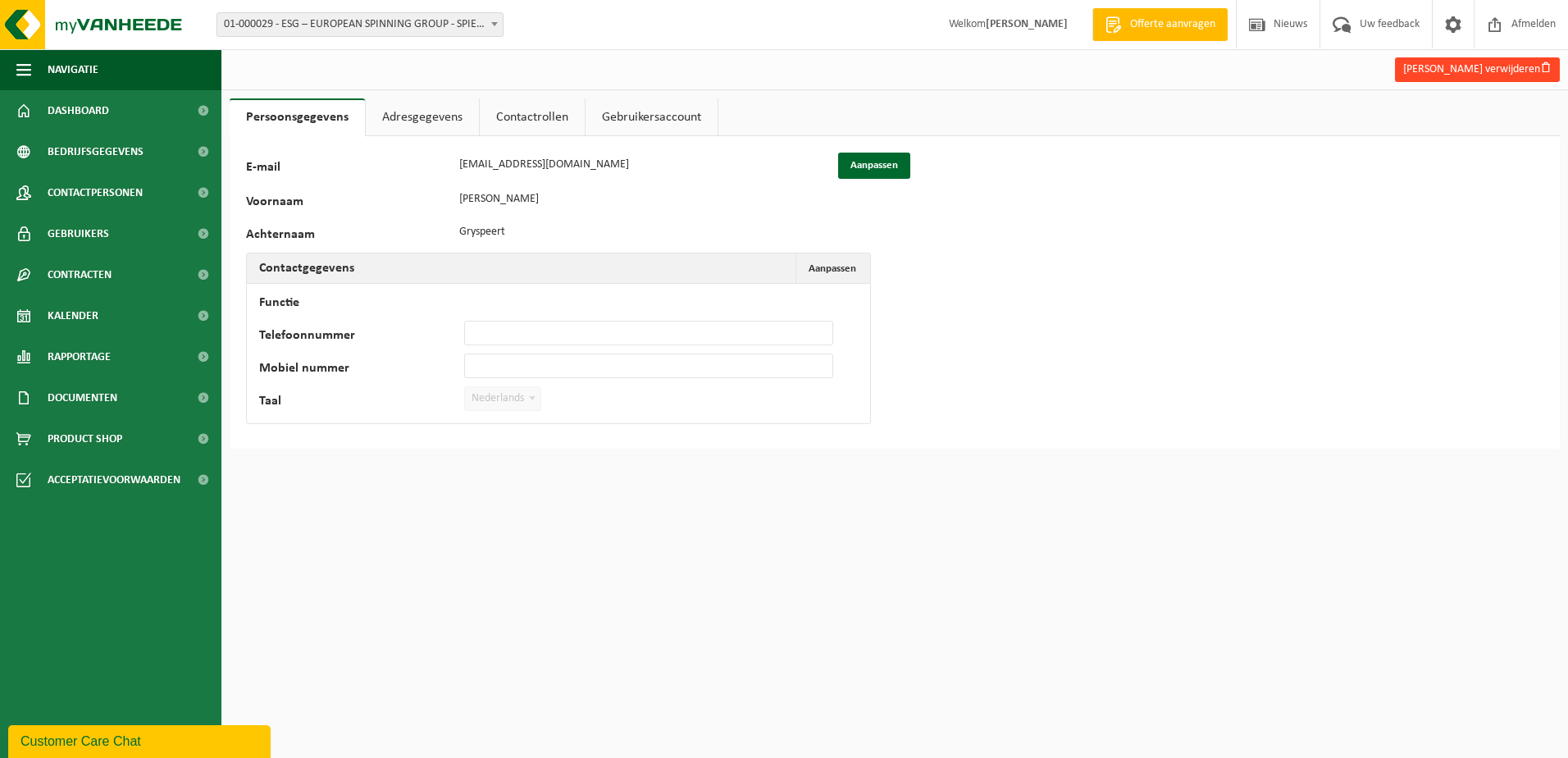
click at [1445, 65] on button "Caroline Gryspeert verwijderen" at bounding box center [1477, 69] width 165 height 24
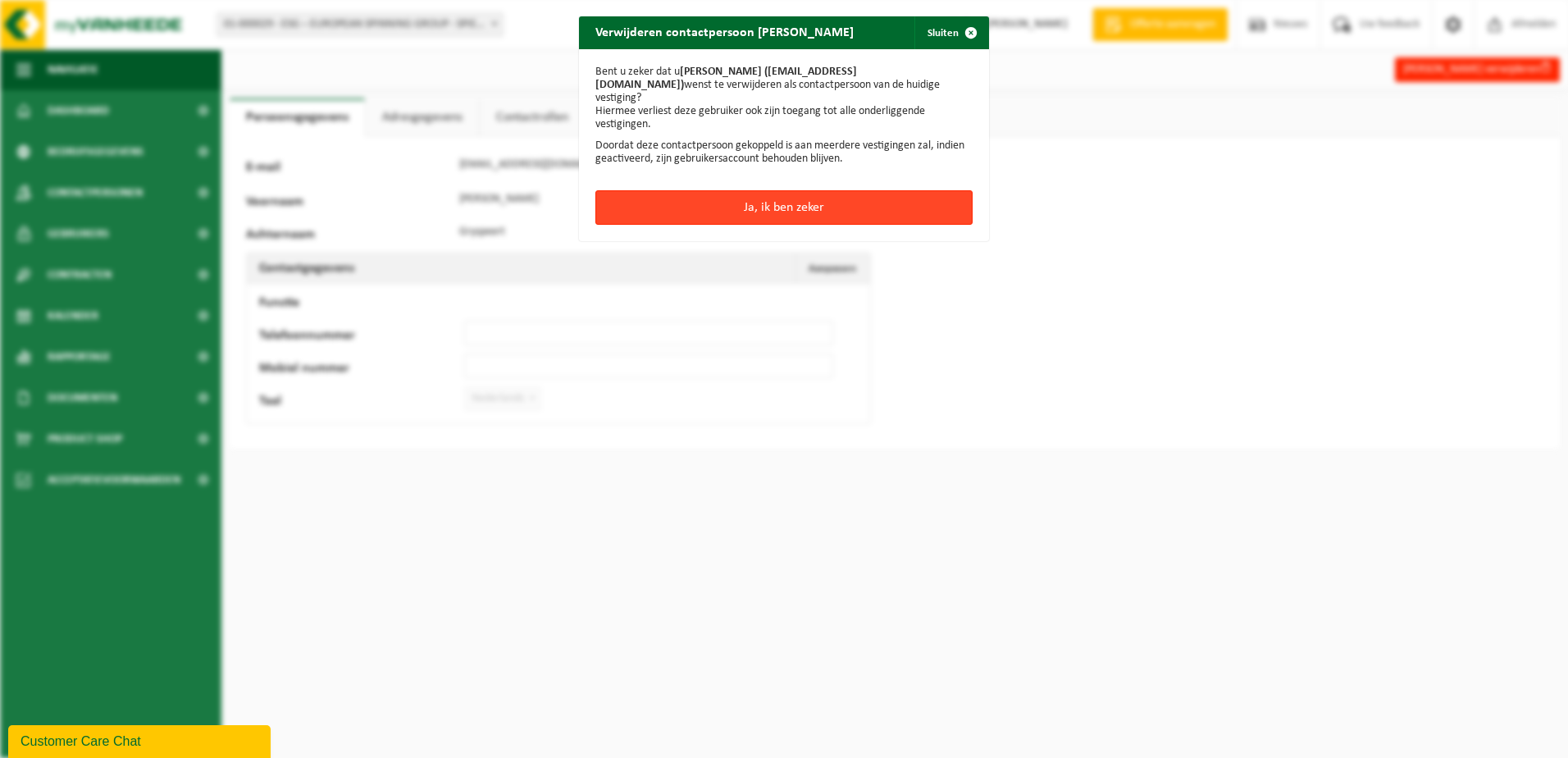
click at [742, 191] on button "Ja, ik ben zeker" at bounding box center [784, 208] width 377 height 34
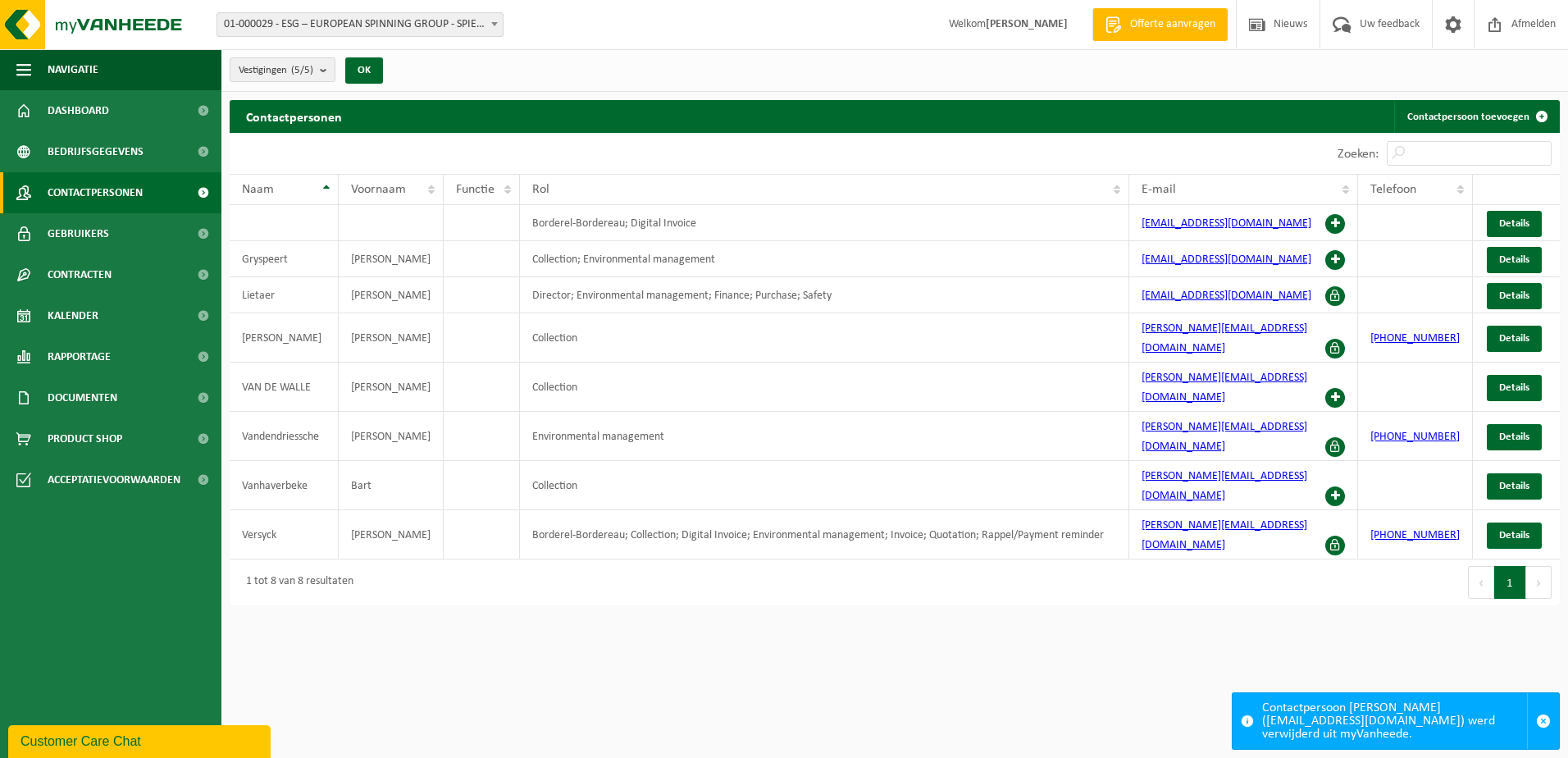
click at [1176, 646] on html "Vestiging: 01-056119 - DEMTEX BV - KRUISEM 01-000029 - ESG – EUROPEAN SPINNING …" at bounding box center [784, 379] width 1568 height 758
click at [119, 192] on span "Contactpersonen" at bounding box center [95, 192] width 95 height 41
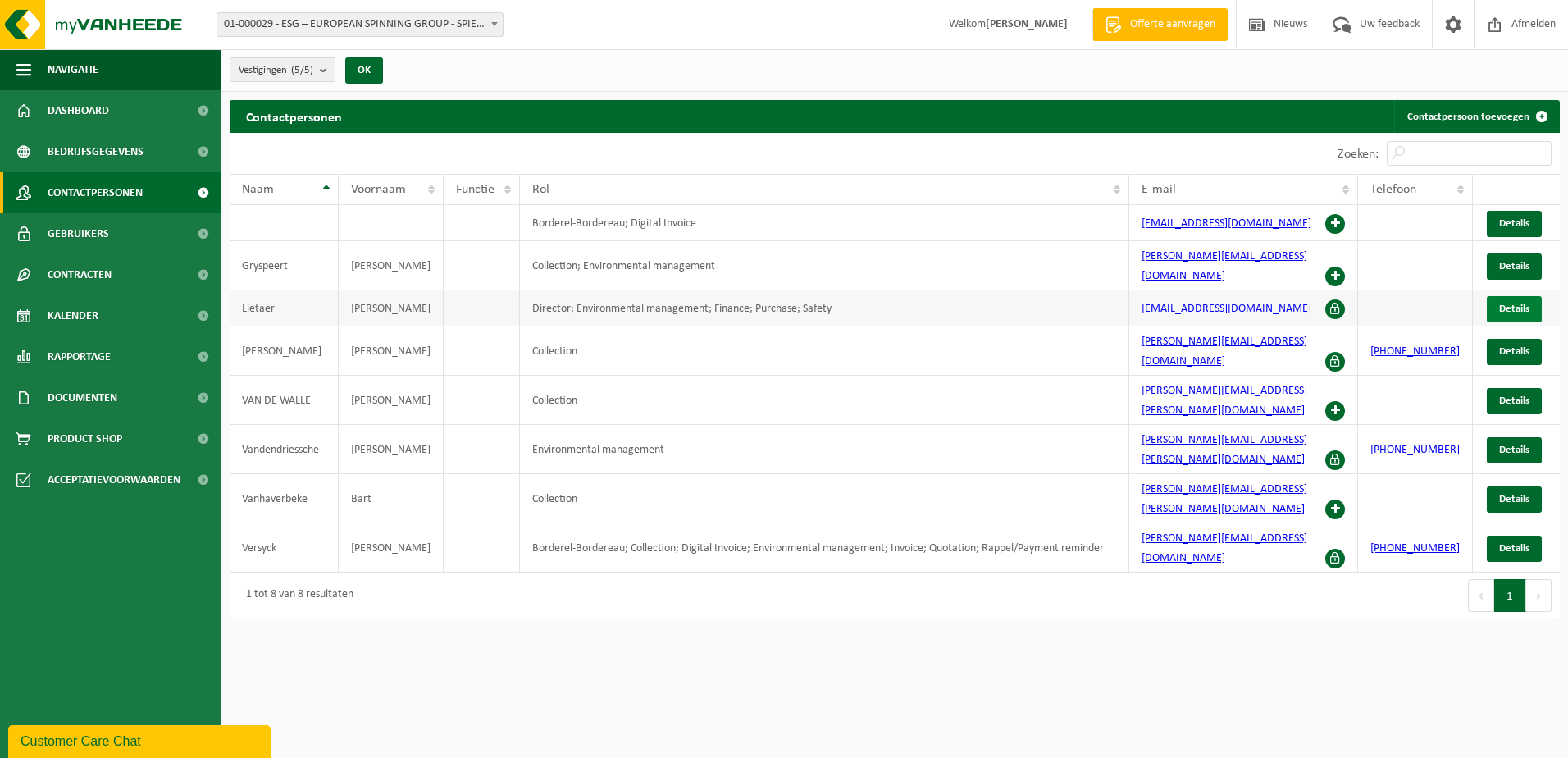
click at [1500, 303] on span "Details" at bounding box center [1514, 309] width 30 height 11
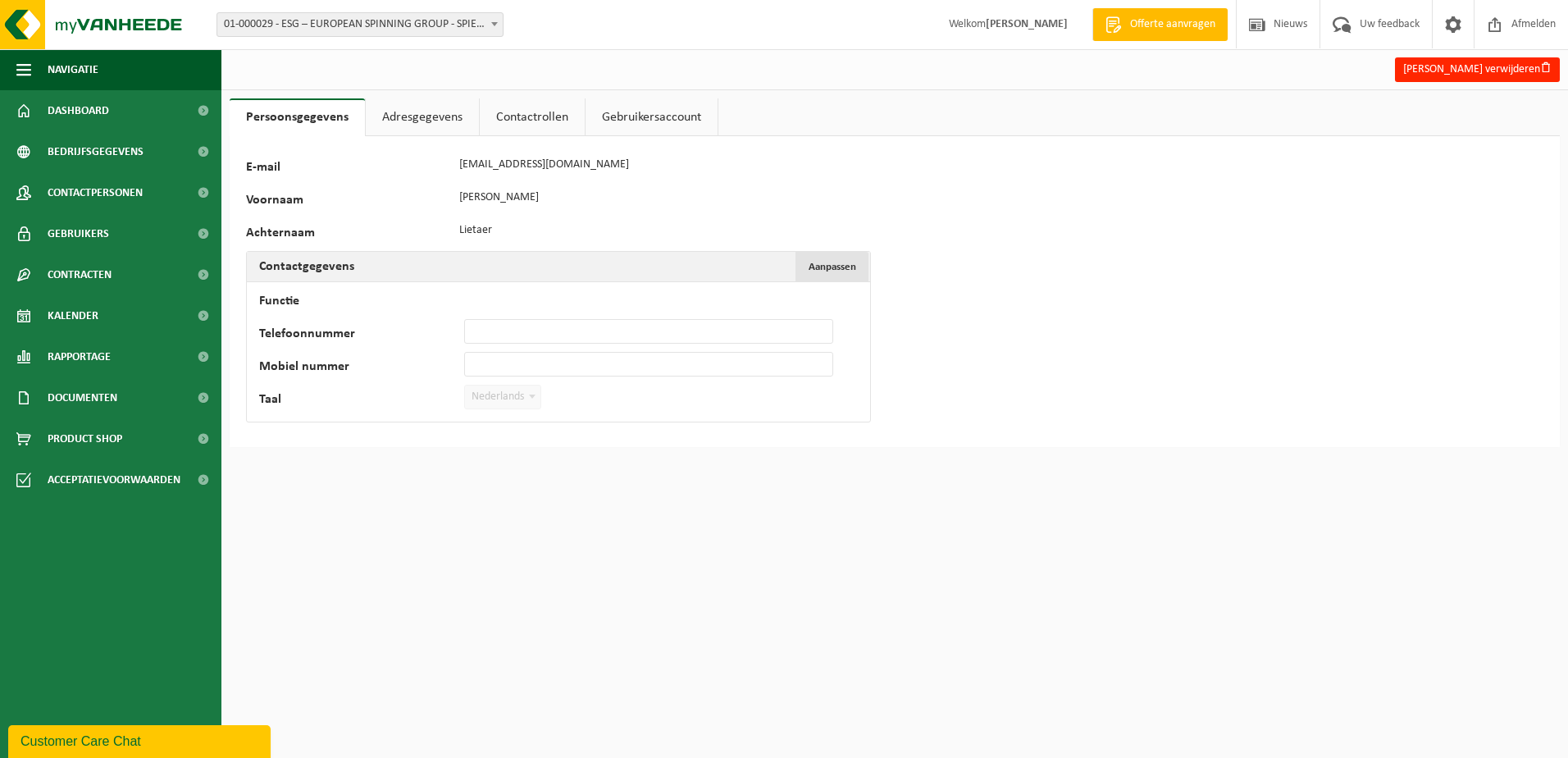
click at [826, 261] on span "Aanpassen" at bounding box center [832, 267] width 47 height 11
click at [432, 117] on link "Adresgegevens" at bounding box center [422, 117] width 113 height 38
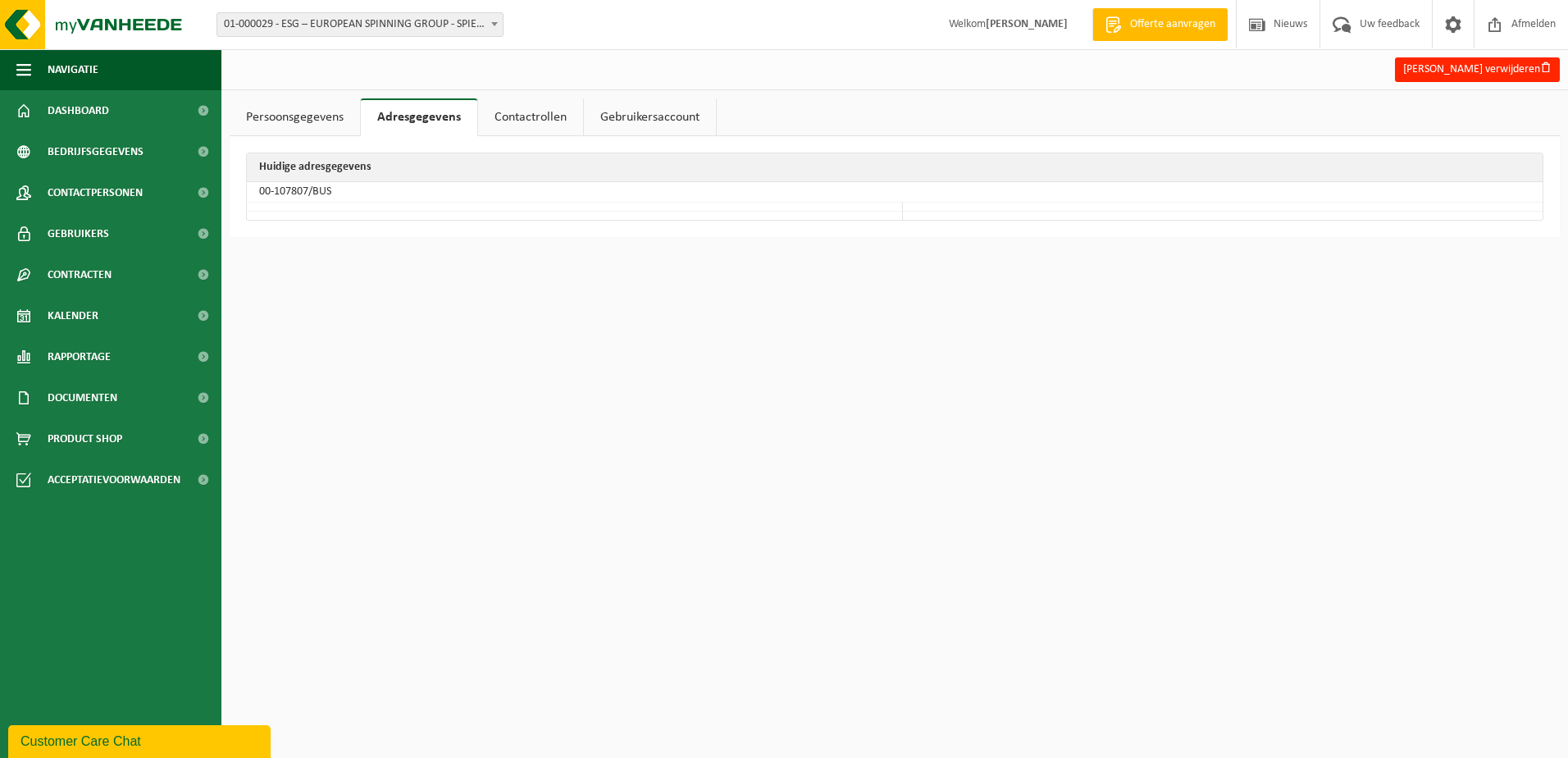
click at [337, 121] on link "Persoonsgegevens" at bounding box center [295, 117] width 131 height 38
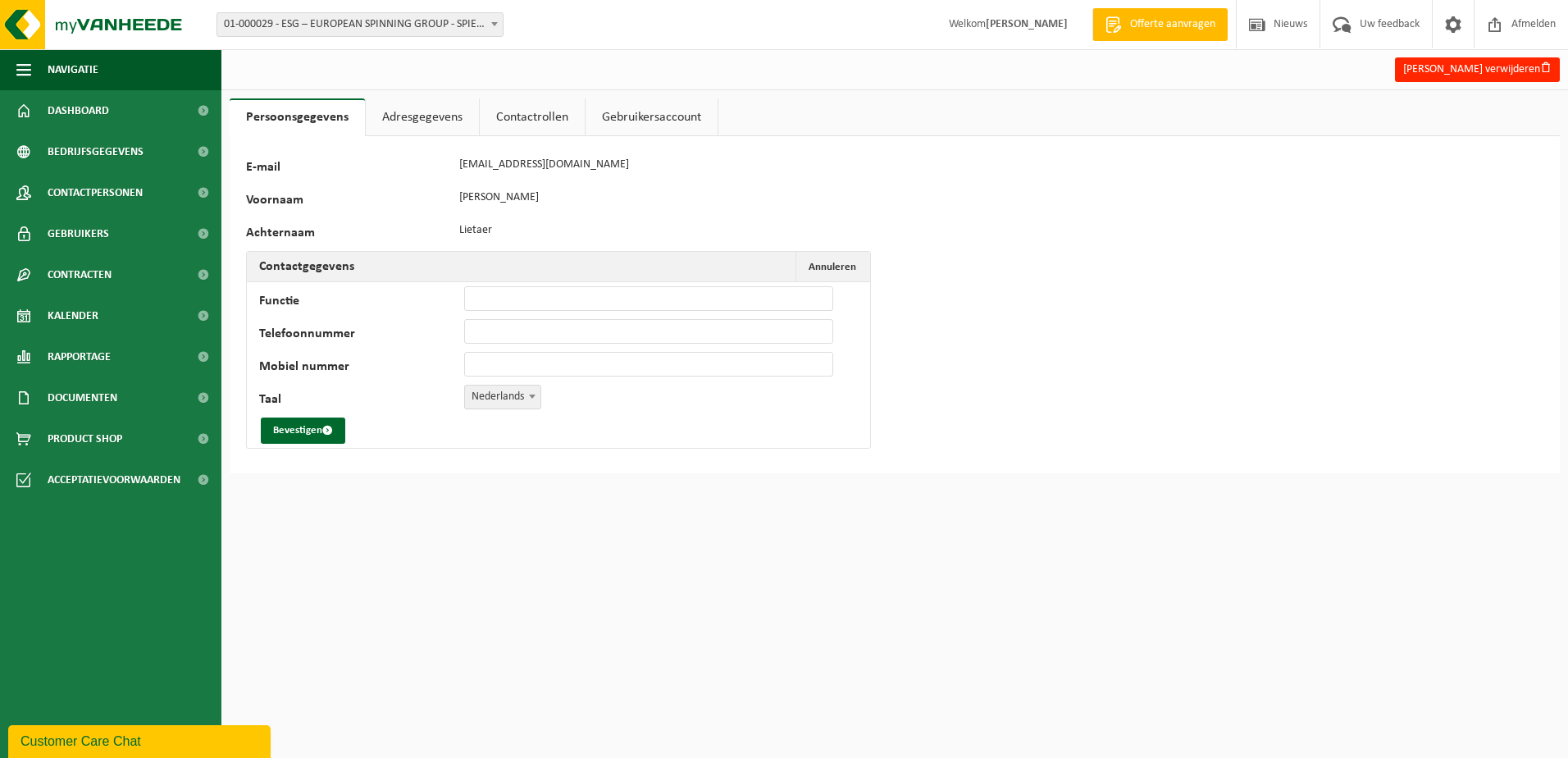
click at [550, 126] on link "Contactrollen" at bounding box center [531, 117] width 105 height 38
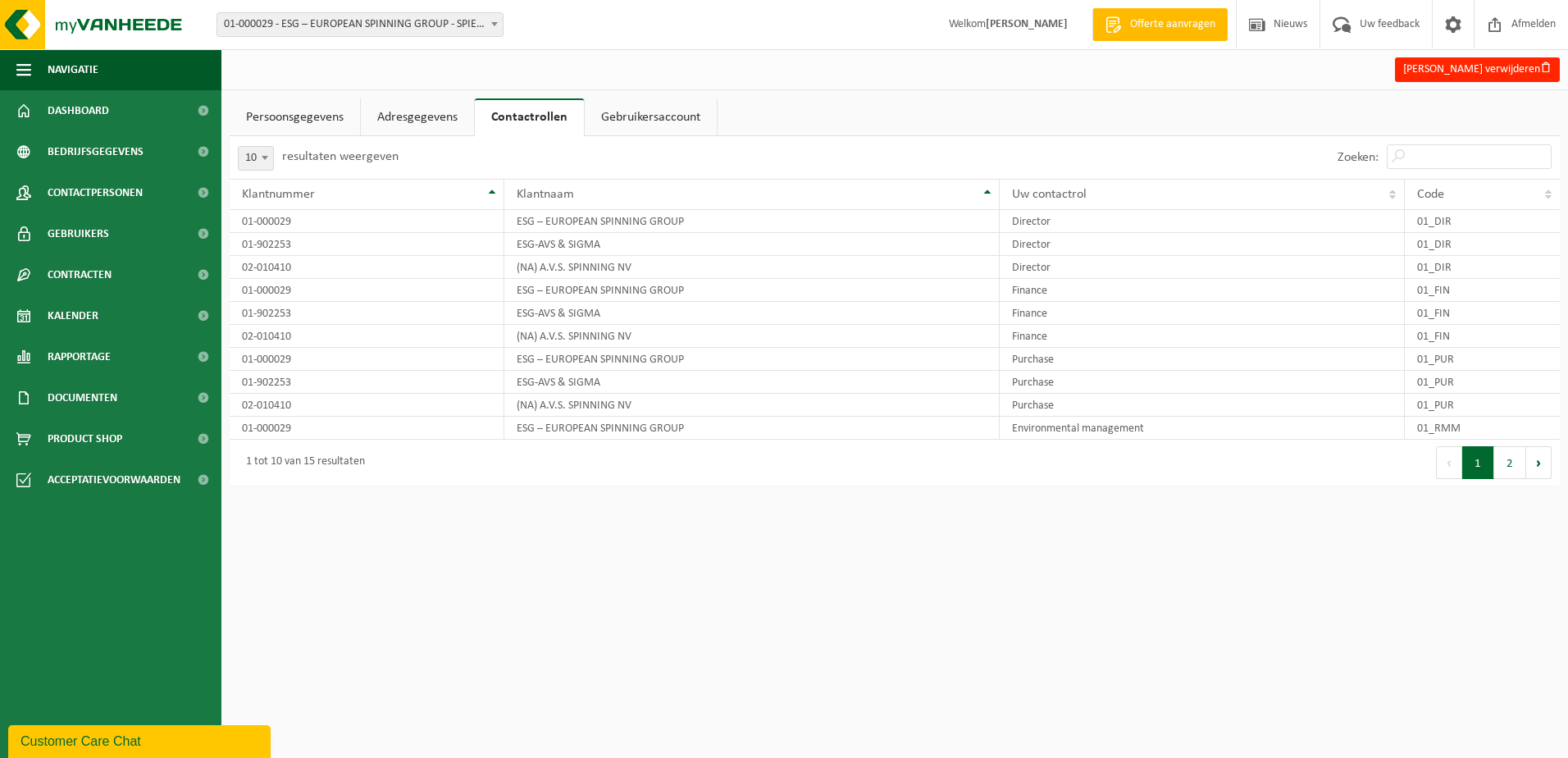
click at [644, 124] on link "Gebruikersaccount" at bounding box center [651, 117] width 132 height 38
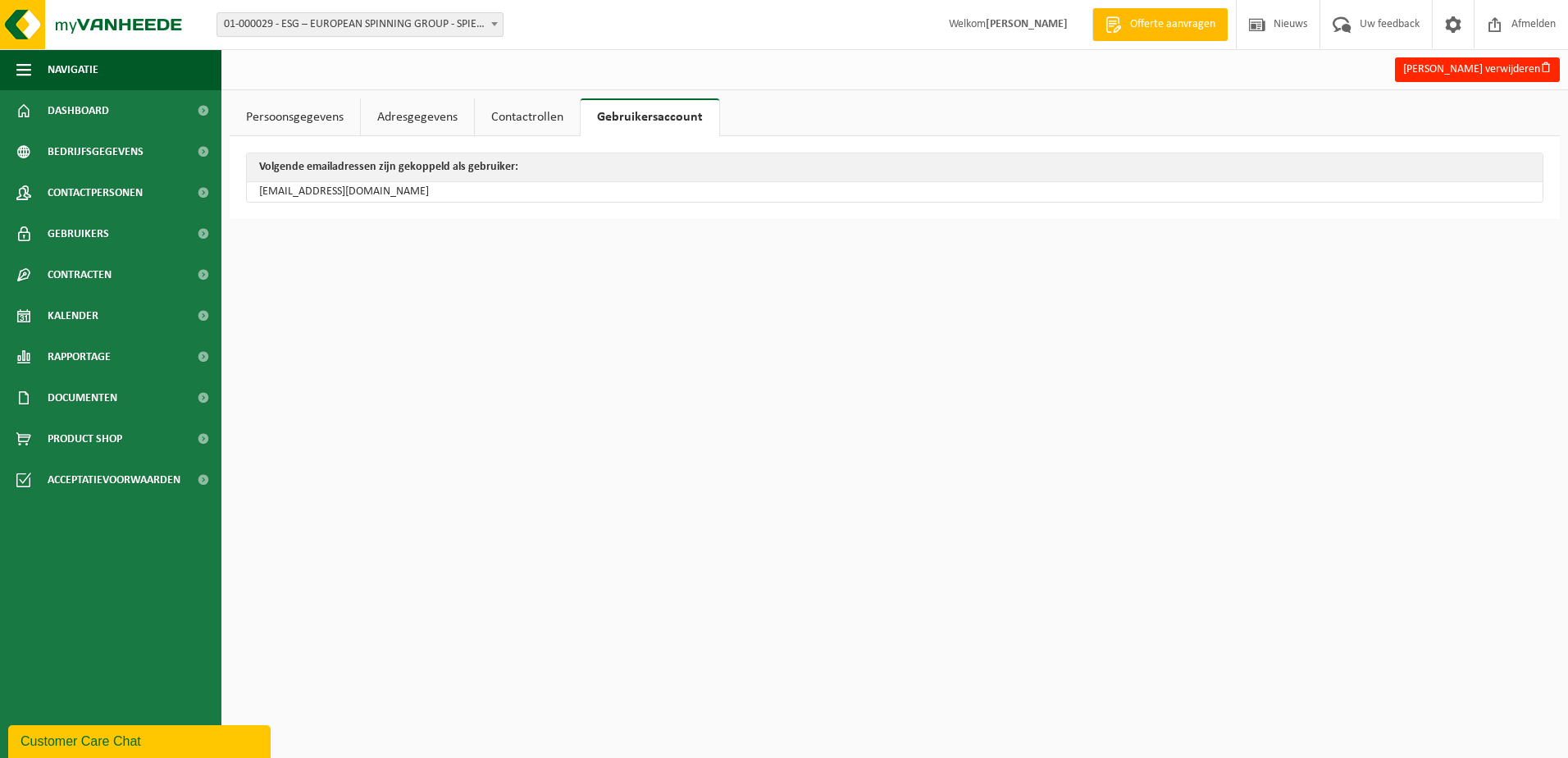
click at [273, 115] on link "Persoonsgegevens" at bounding box center [295, 117] width 131 height 38
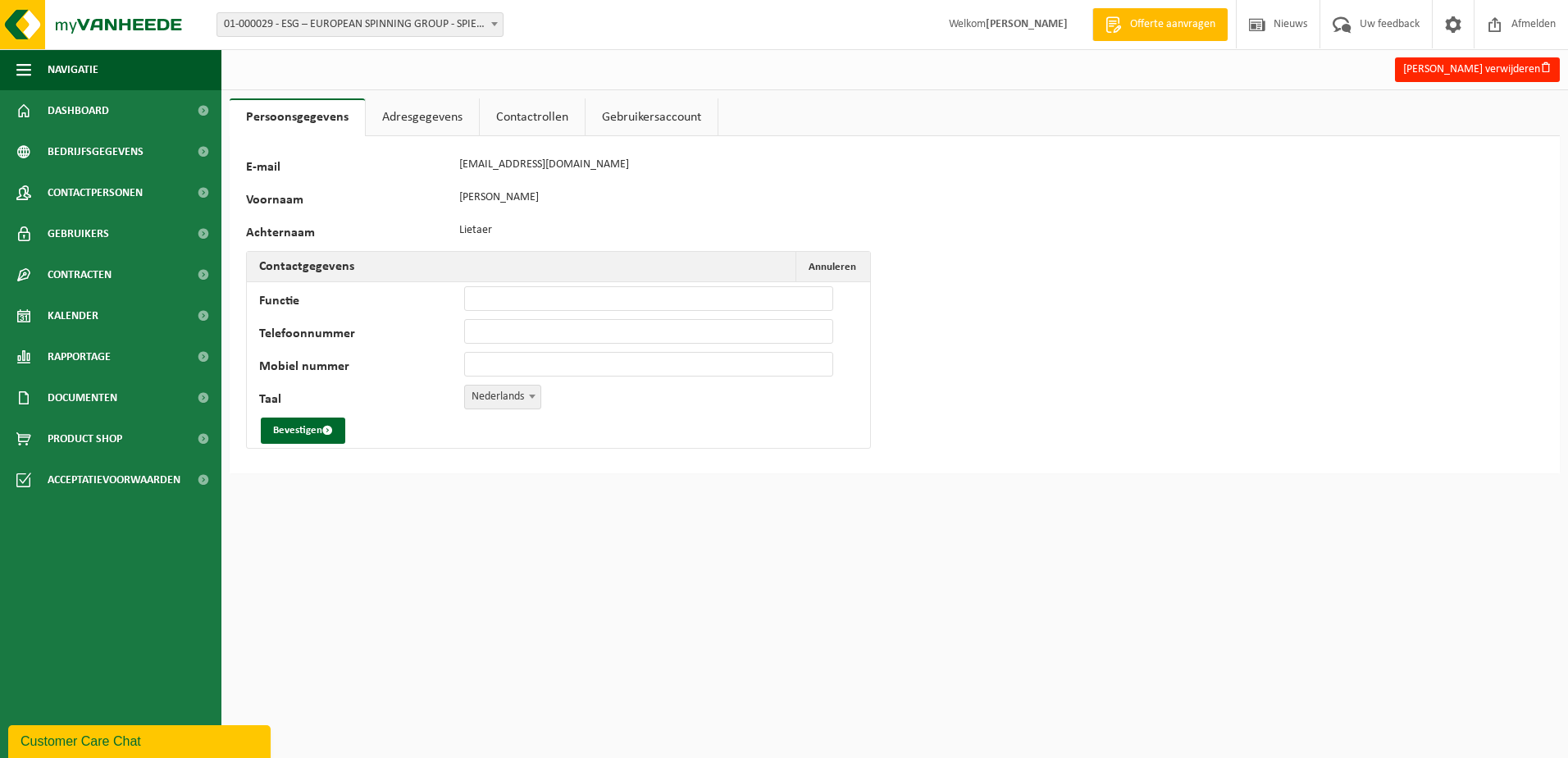
click at [452, 204] on div "Voornaam Alain" at bounding box center [541, 197] width 590 height 24
click at [124, 194] on span "Contactpersonen" at bounding box center [95, 192] width 95 height 41
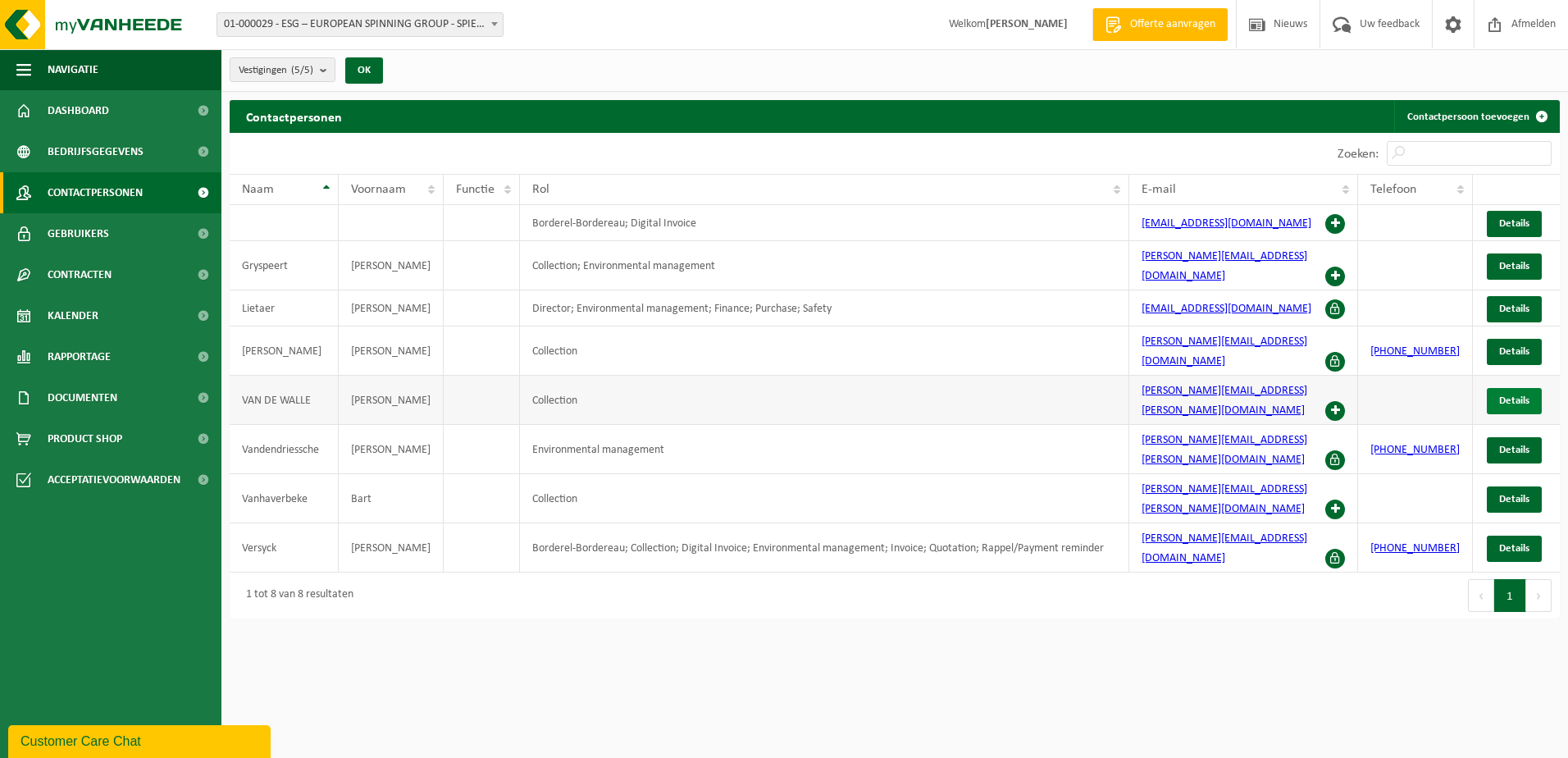
click at [1501, 396] on span "Details" at bounding box center [1514, 401] width 30 height 11
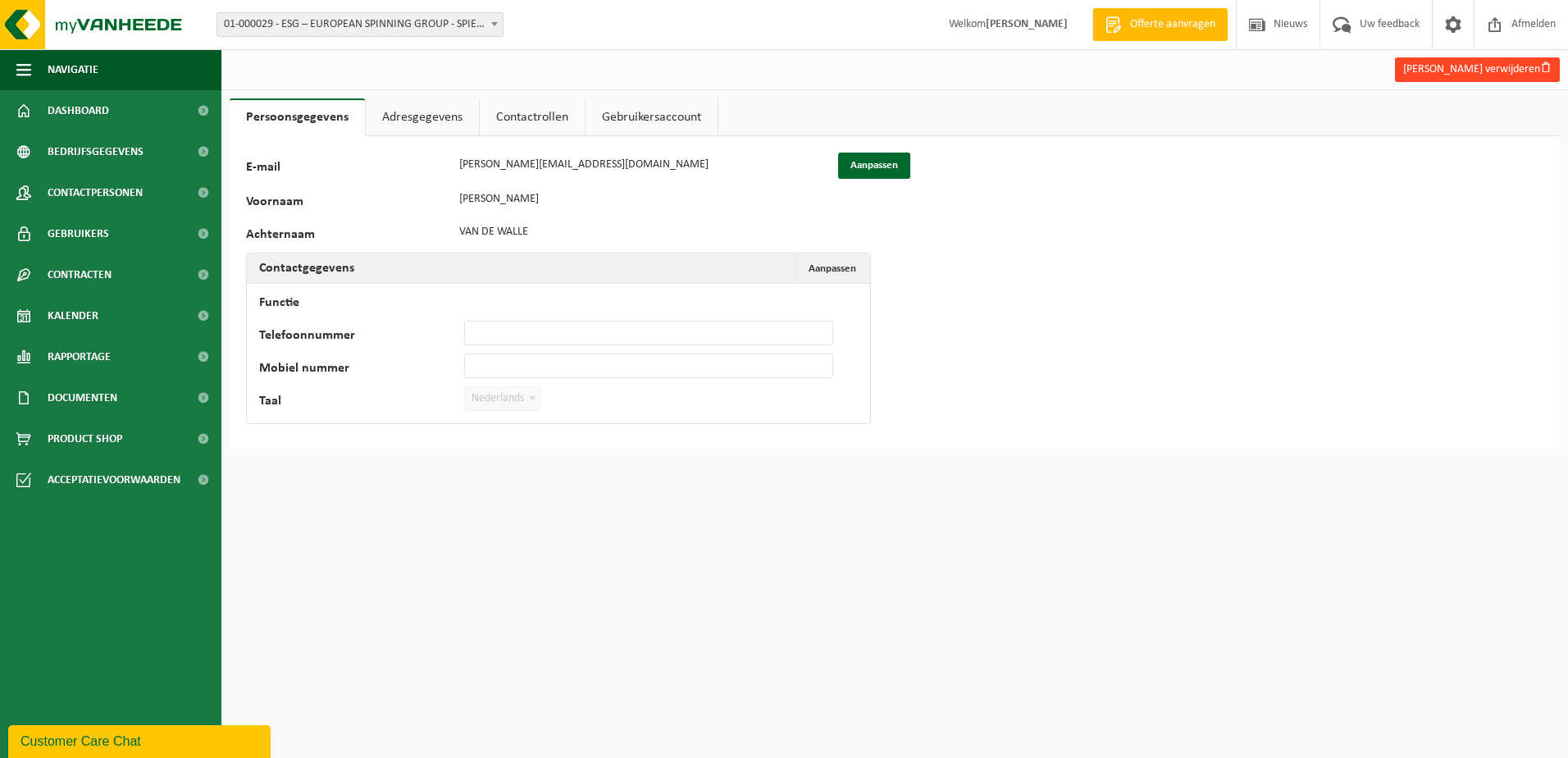
click at [1509, 71] on button "[PERSON_NAME] verwijderen" at bounding box center [1477, 69] width 165 height 24
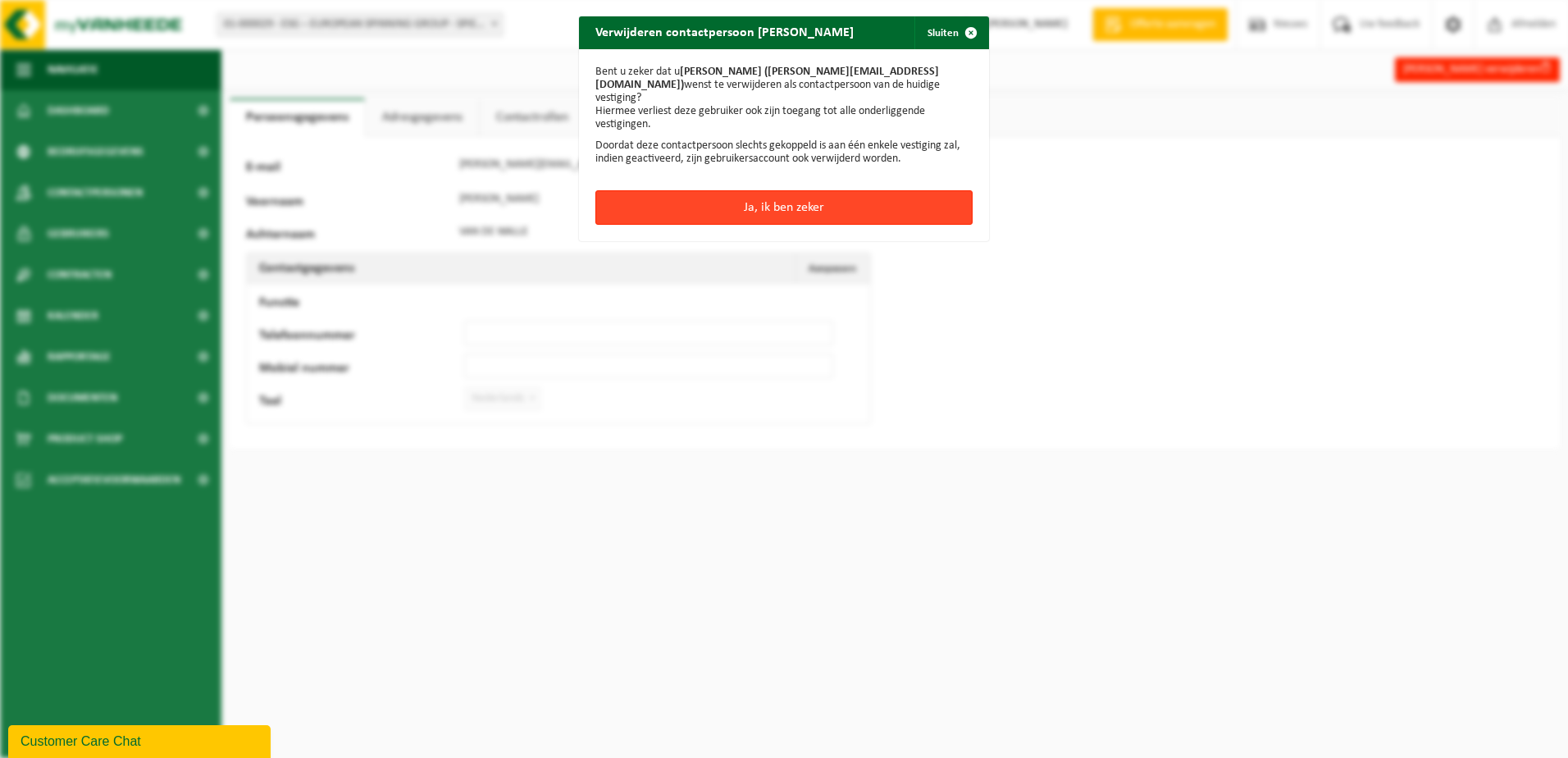
click at [813, 191] on button "Ja, ik ben zeker" at bounding box center [784, 208] width 377 height 34
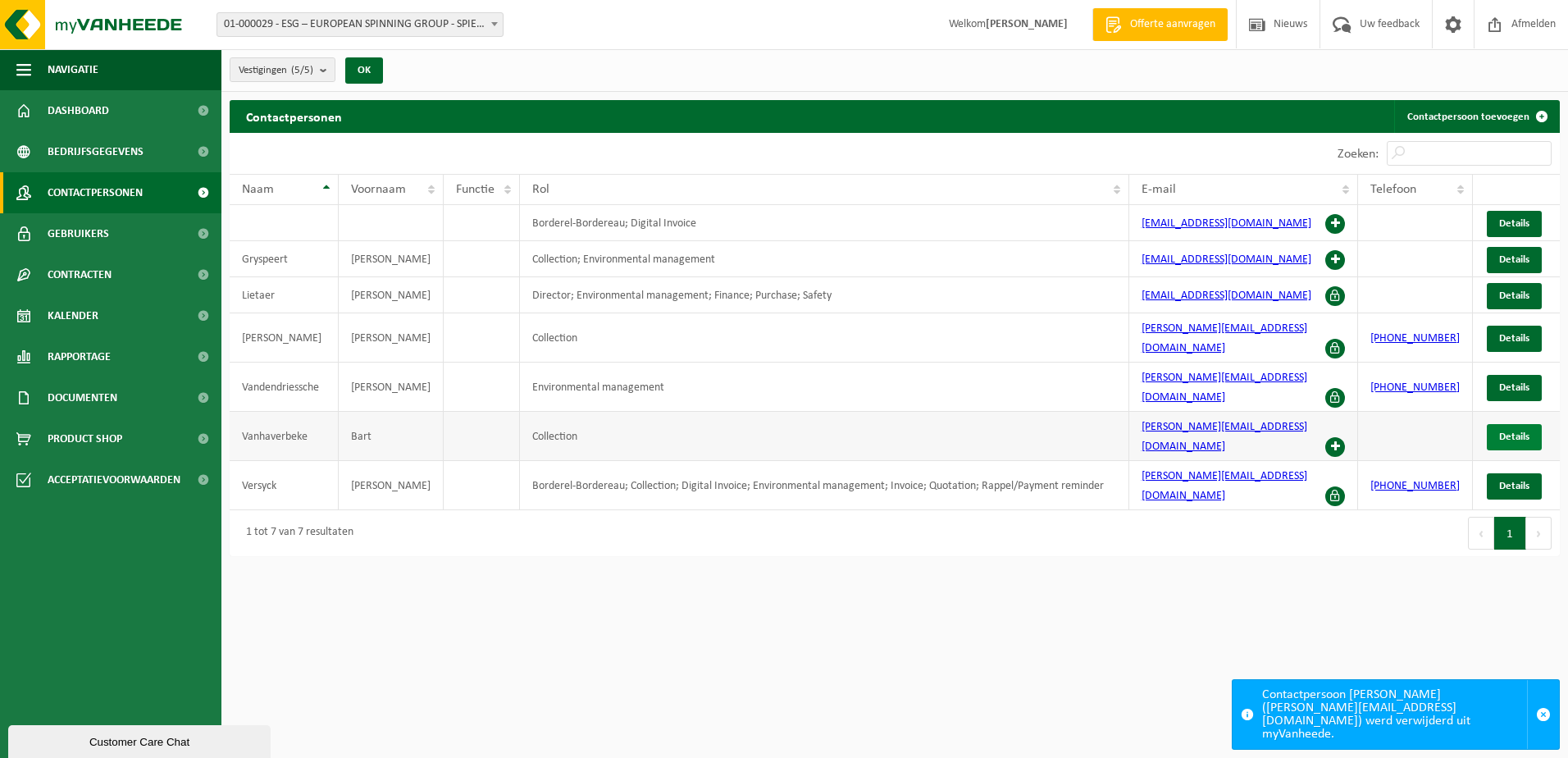
click at [1513, 431] on span "Details" at bounding box center [1514, 437] width 30 height 11
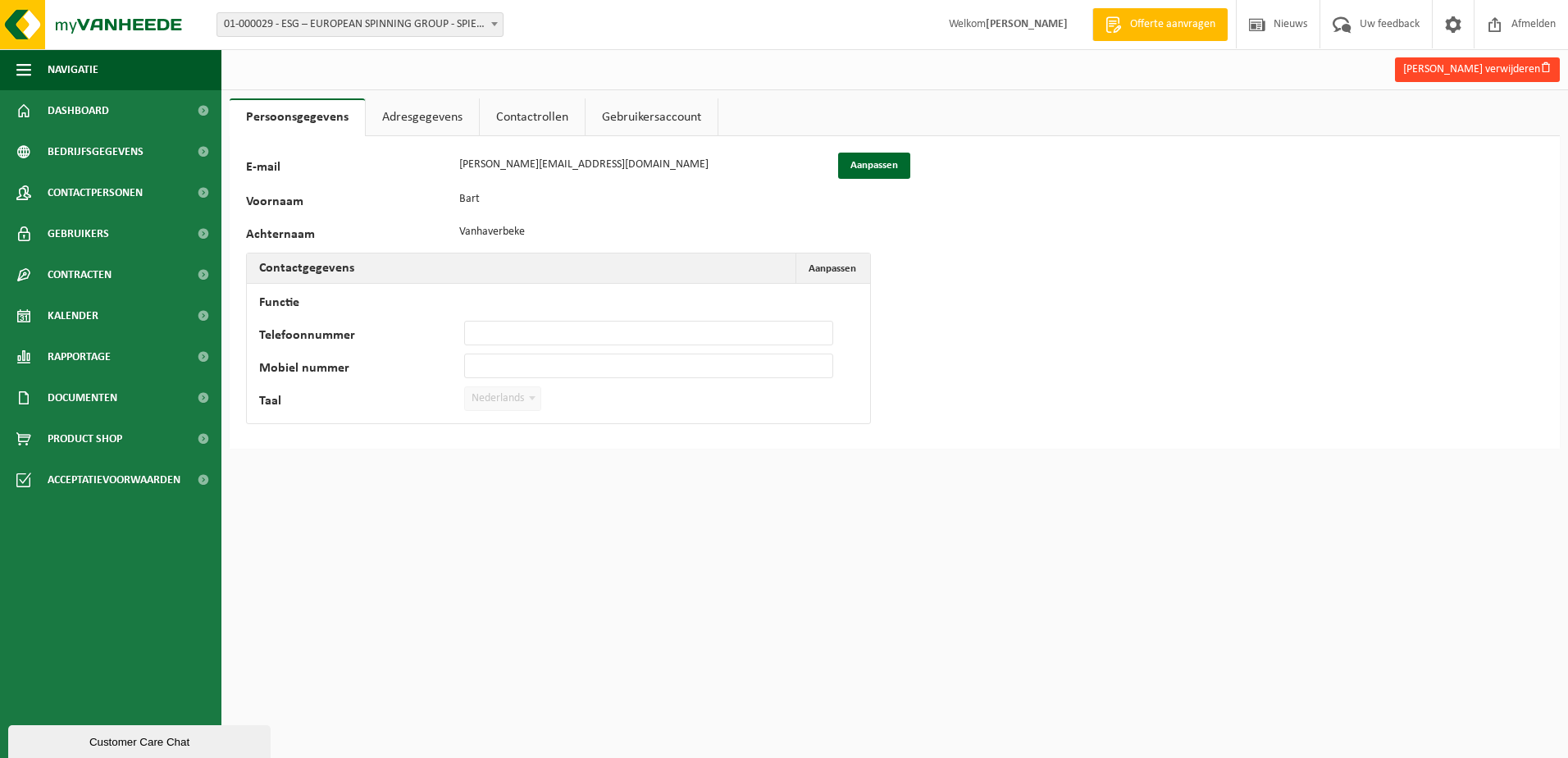
click at [1491, 72] on button "Bart Vanhaverbeke verwijderen" at bounding box center [1477, 69] width 165 height 24
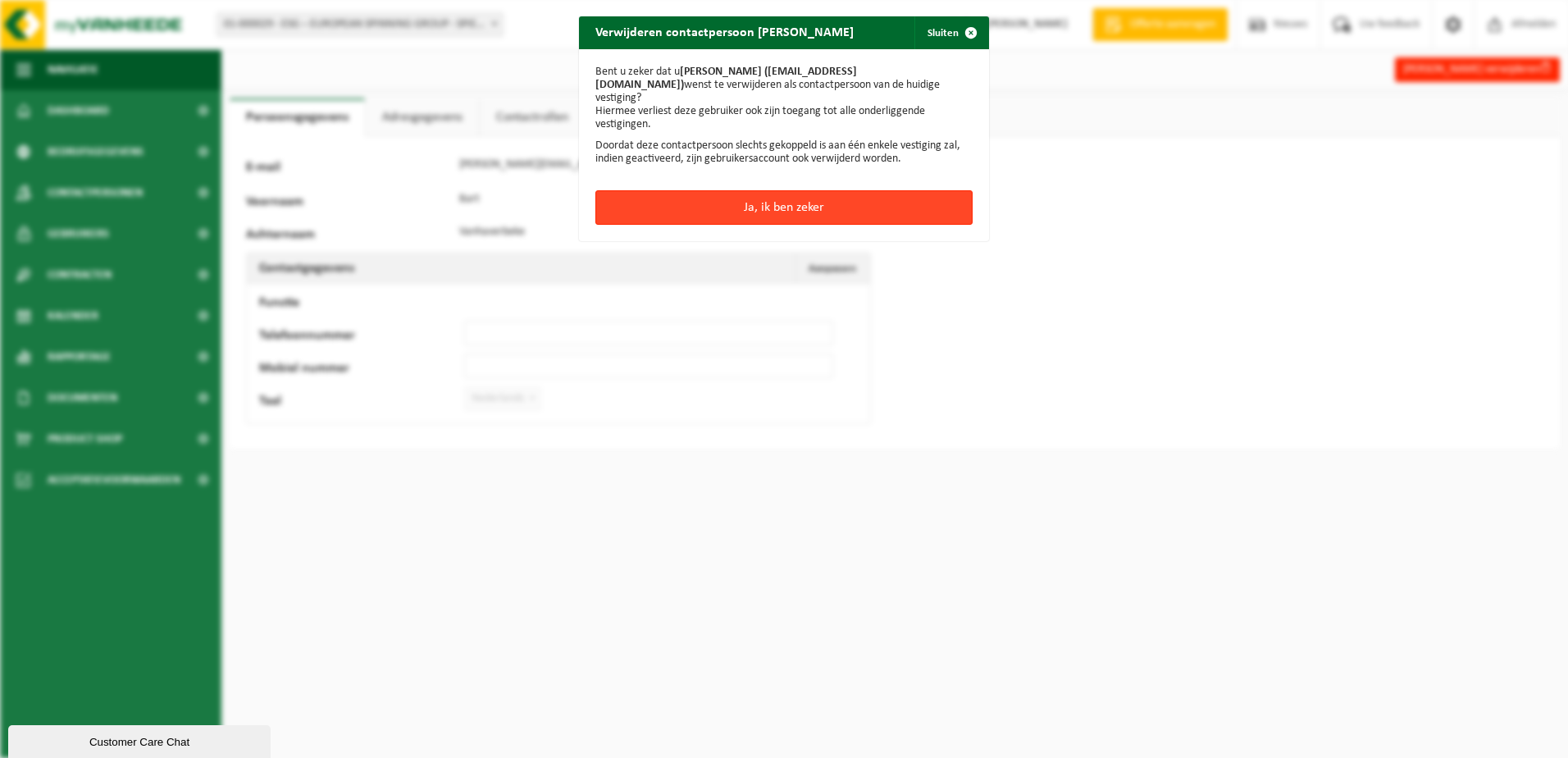
click at [808, 192] on button "Ja, ik ben zeker" at bounding box center [784, 208] width 377 height 34
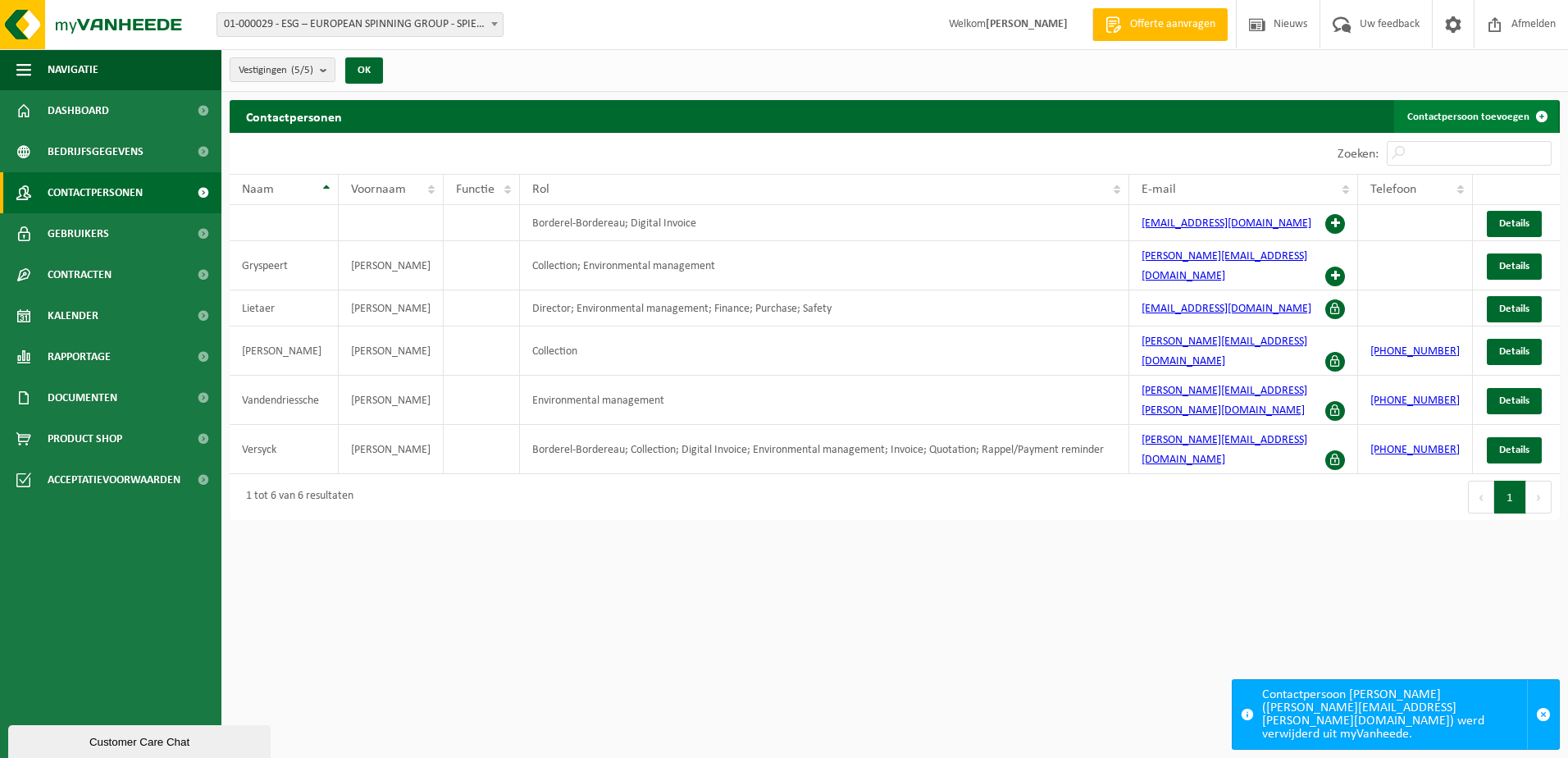
click at [1462, 117] on link "Contactpersoon toevoegen" at bounding box center [1475, 116] width 164 height 33
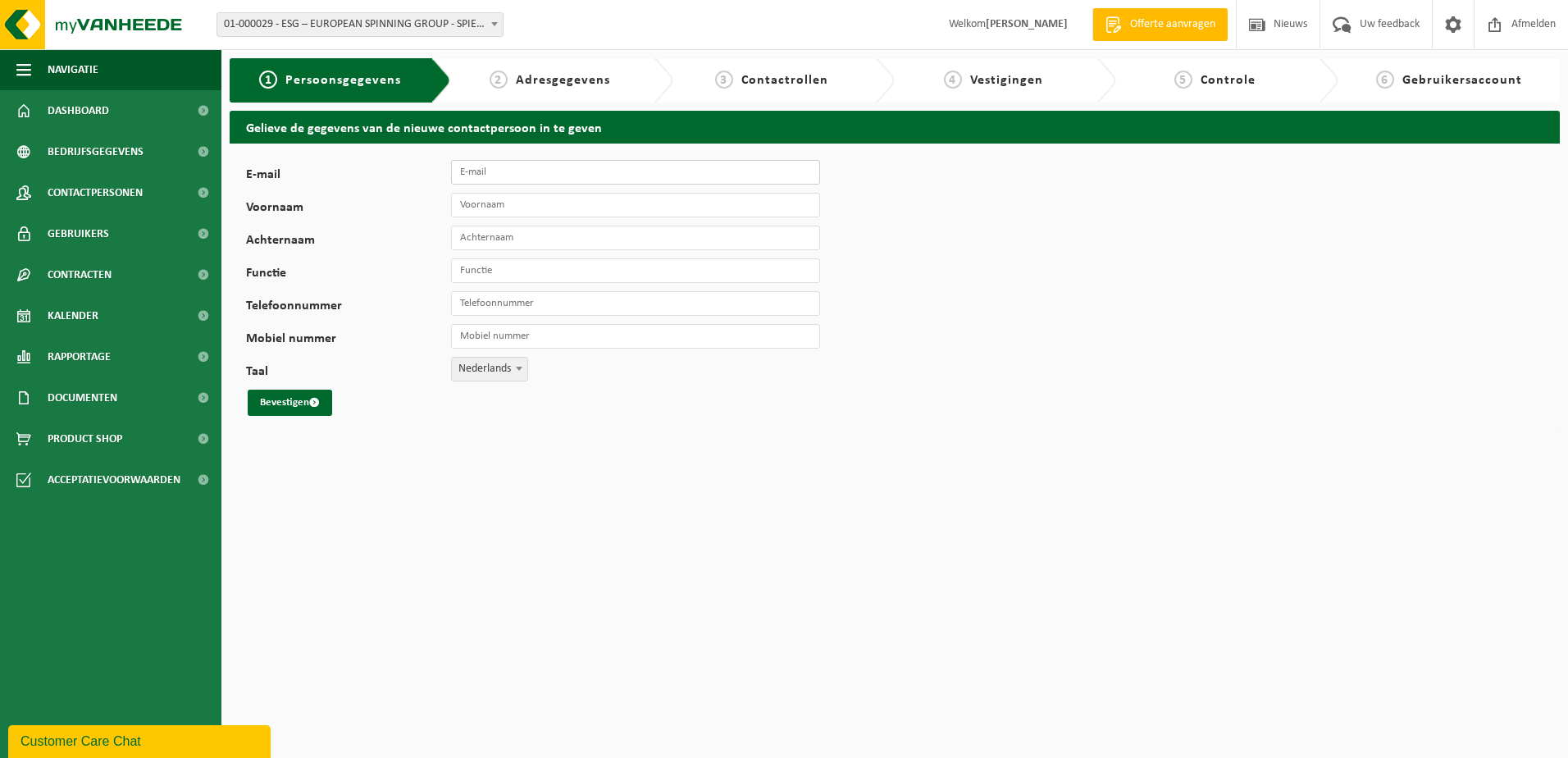
click at [530, 174] on input "E-mail" at bounding box center [635, 172] width 369 height 24
click at [549, 165] on input "julie" at bounding box center [635, 172] width 369 height 24
drag, startPoint x: 537, startPoint y: 164, endPoint x: 394, endPoint y: 164, distance: 143.0
click at [394, 164] on div "E-mail julie Vul hier een geldig e-mailadres in." at bounding box center [541, 172] width 590 height 24
paste input ".lietaer@esg-group.eu"
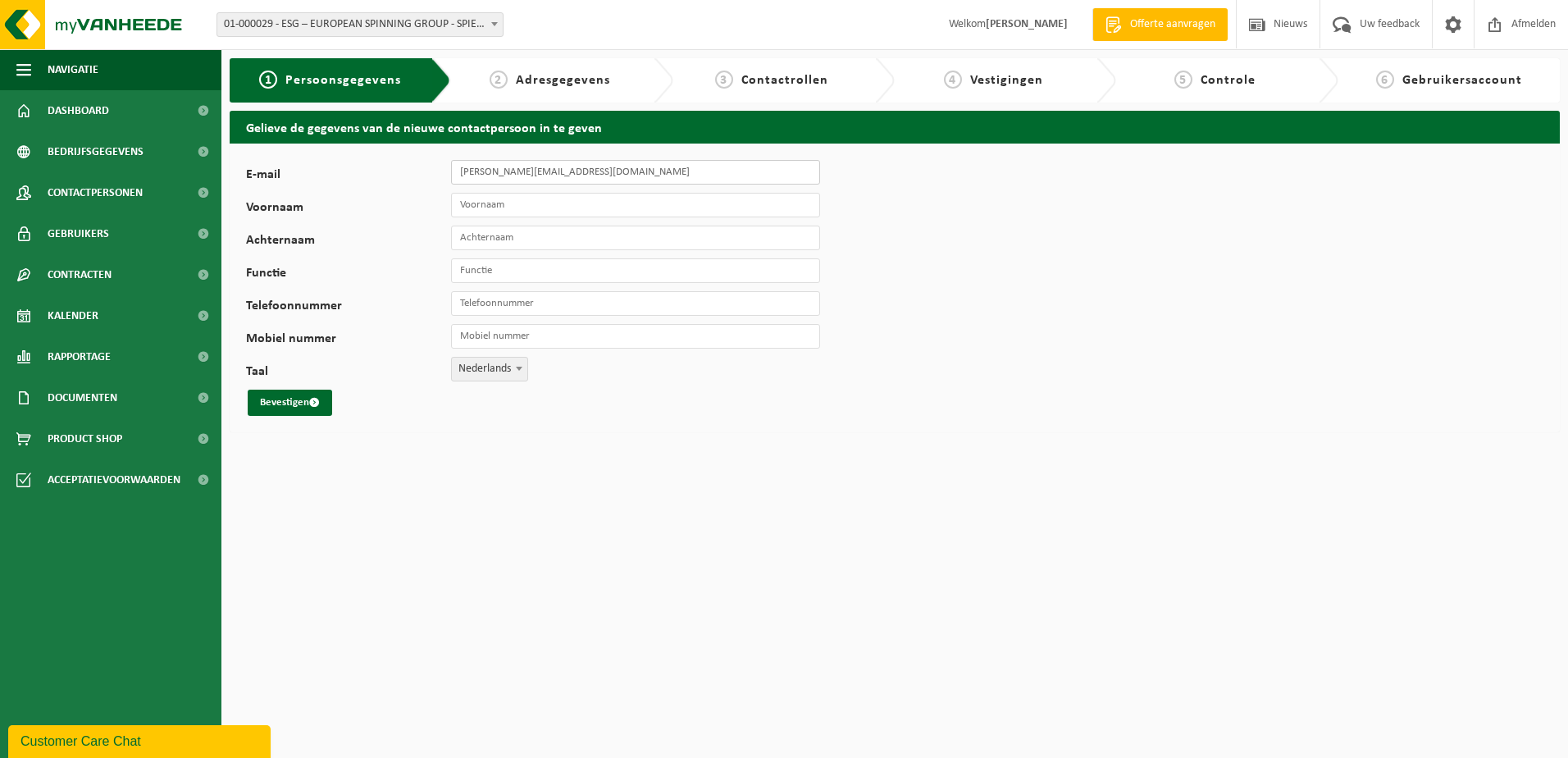
type input "julie.lietaer@esg-group.eu"
click at [491, 207] on input "Voornaam" at bounding box center [635, 204] width 369 height 24
type input "[PERSON_NAME]"
type input "Lietaer"
click at [523, 260] on input "Functie" at bounding box center [635, 270] width 369 height 24
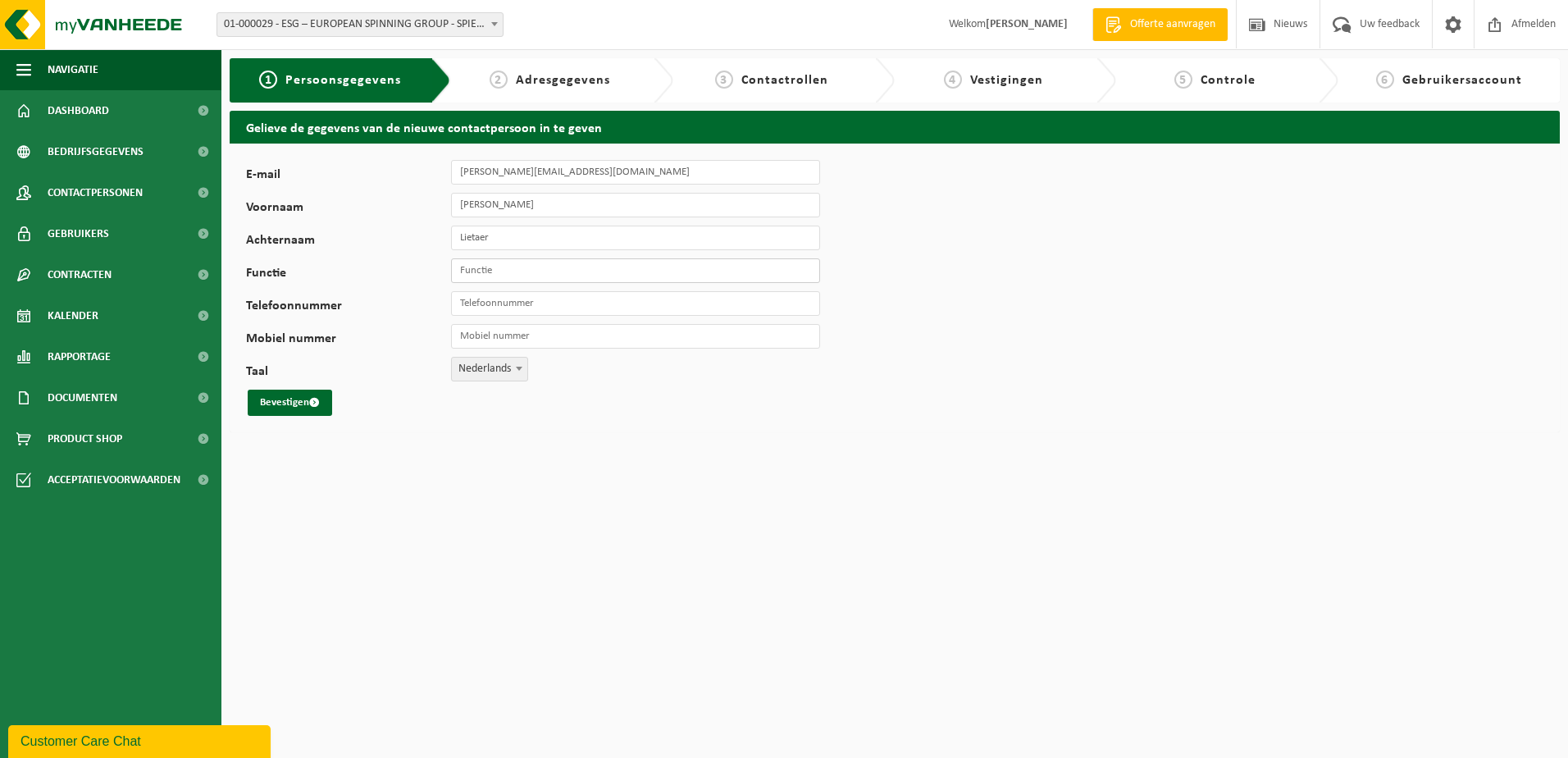
type input "e"
drag, startPoint x: 555, startPoint y: 280, endPoint x: 436, endPoint y: 279, distance: 119.0
click at [436, 279] on div "Functie e" at bounding box center [541, 270] width 590 height 24
click at [257, 406] on button "Bevestigen" at bounding box center [290, 402] width 84 height 26
click at [506, 270] on input "Functie" at bounding box center [635, 270] width 369 height 24
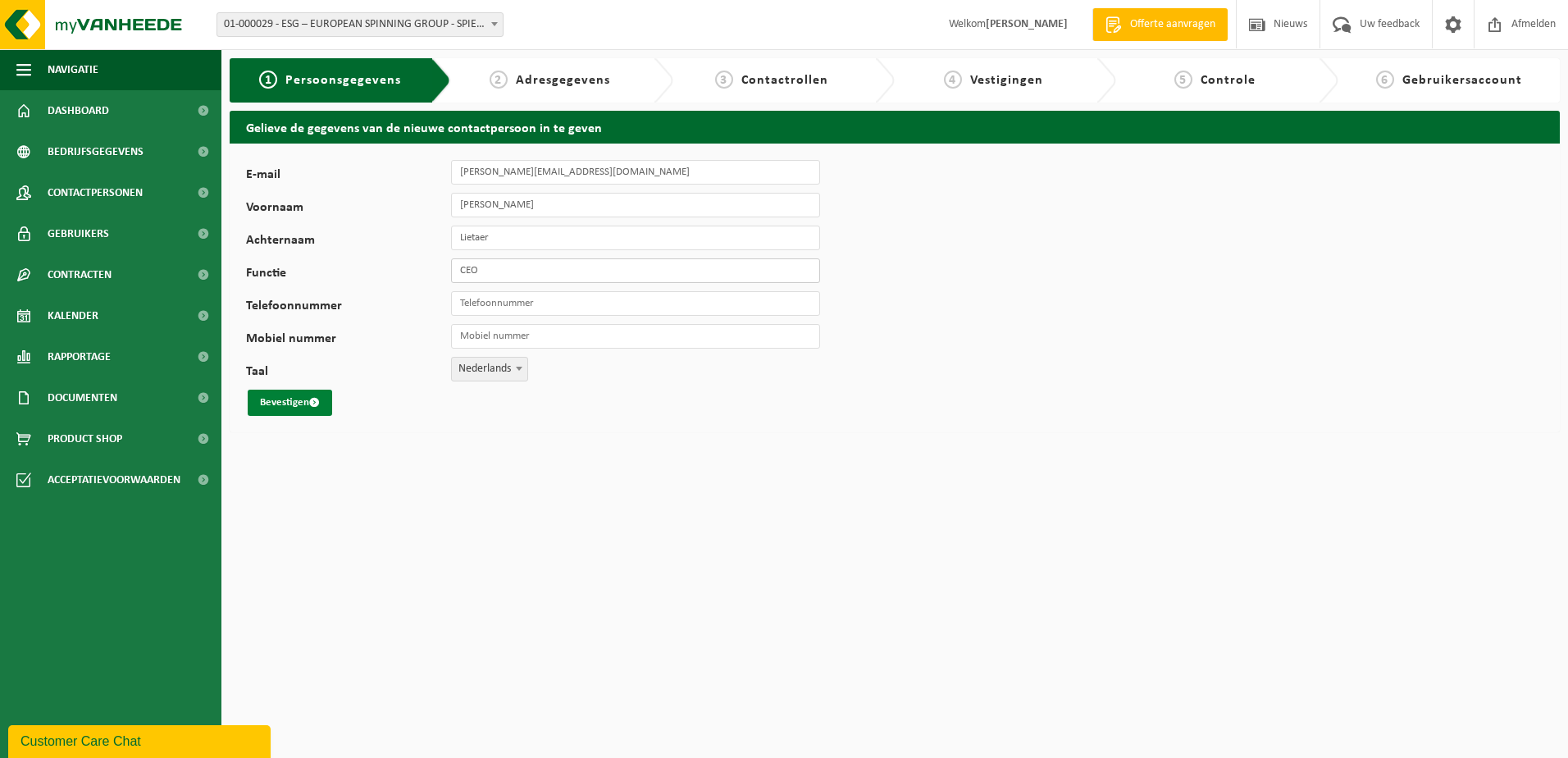
type input "CEO"
click at [285, 406] on button "Bevestigen" at bounding box center [290, 402] width 84 height 26
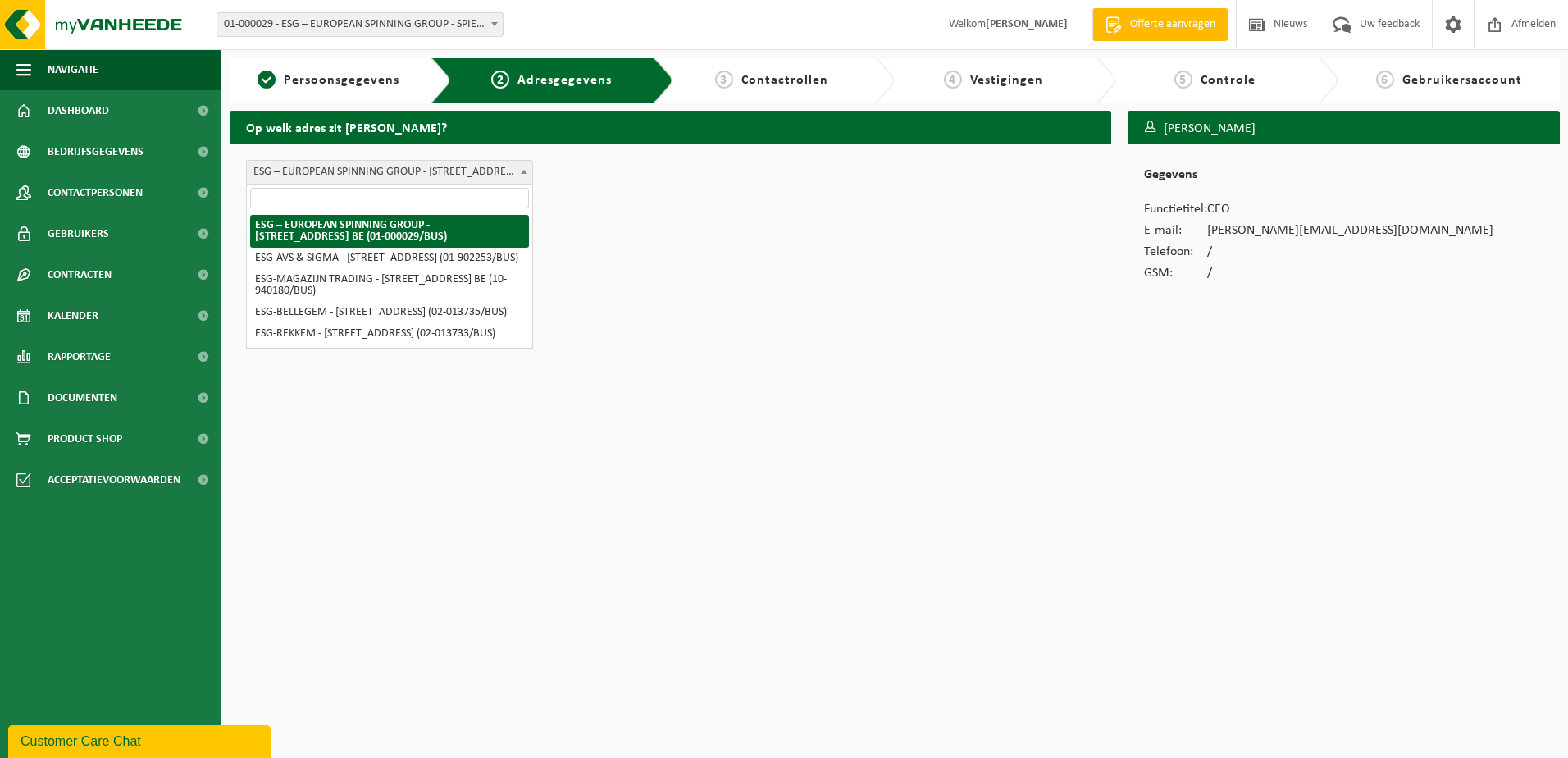
click at [512, 182] on span "ESG – EUROPEAN SPINNING GROUP - [STREET_ADDRESS] BE (01-000029/BUS)" at bounding box center [389, 173] width 285 height 23
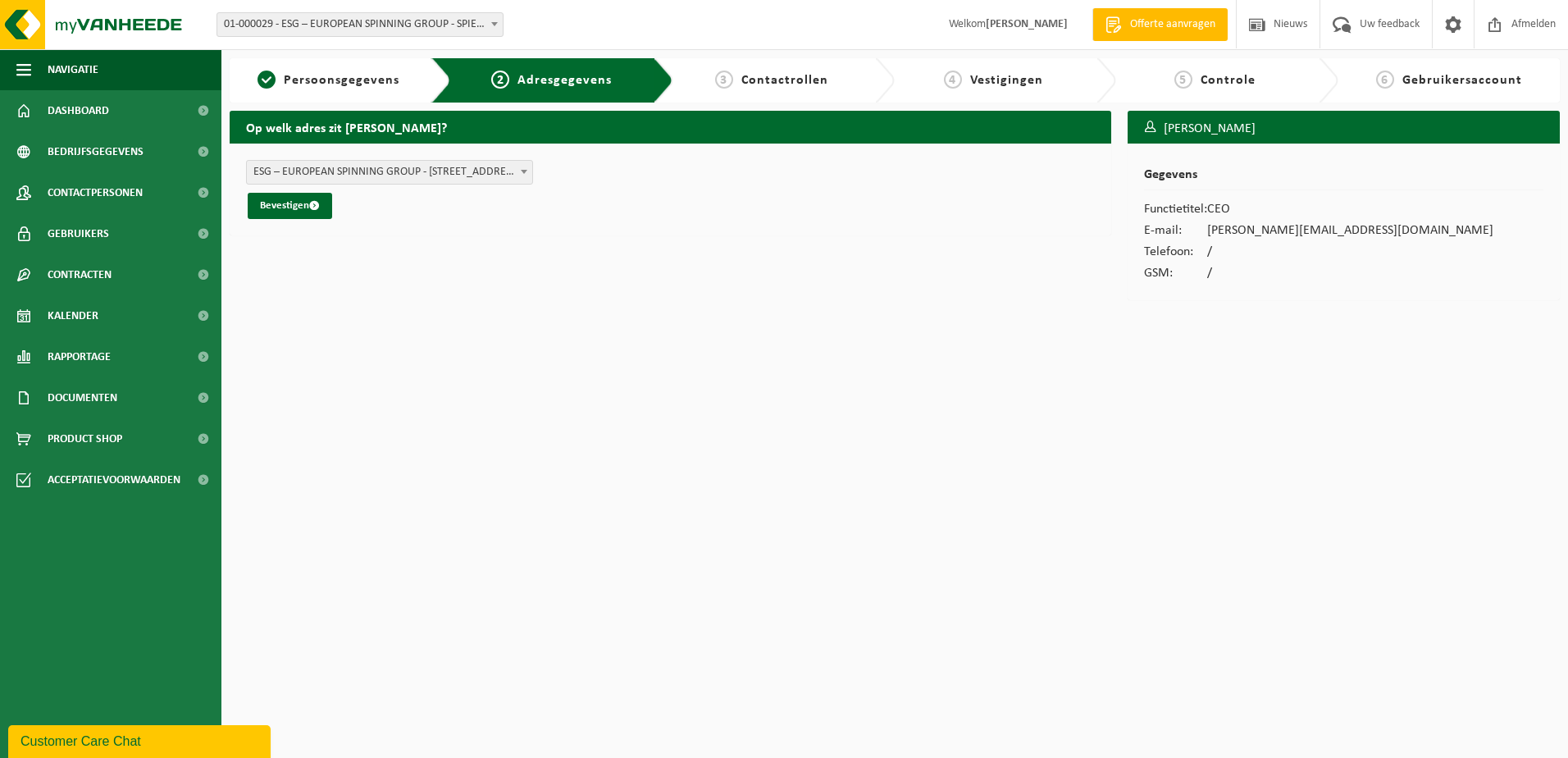
click at [513, 181] on span "ESG – EUROPEAN SPINNING GROUP - [STREET_ADDRESS] BE (01-000029/BUS)" at bounding box center [389, 173] width 285 height 23
click at [304, 205] on button "Bevestigen" at bounding box center [290, 205] width 84 height 26
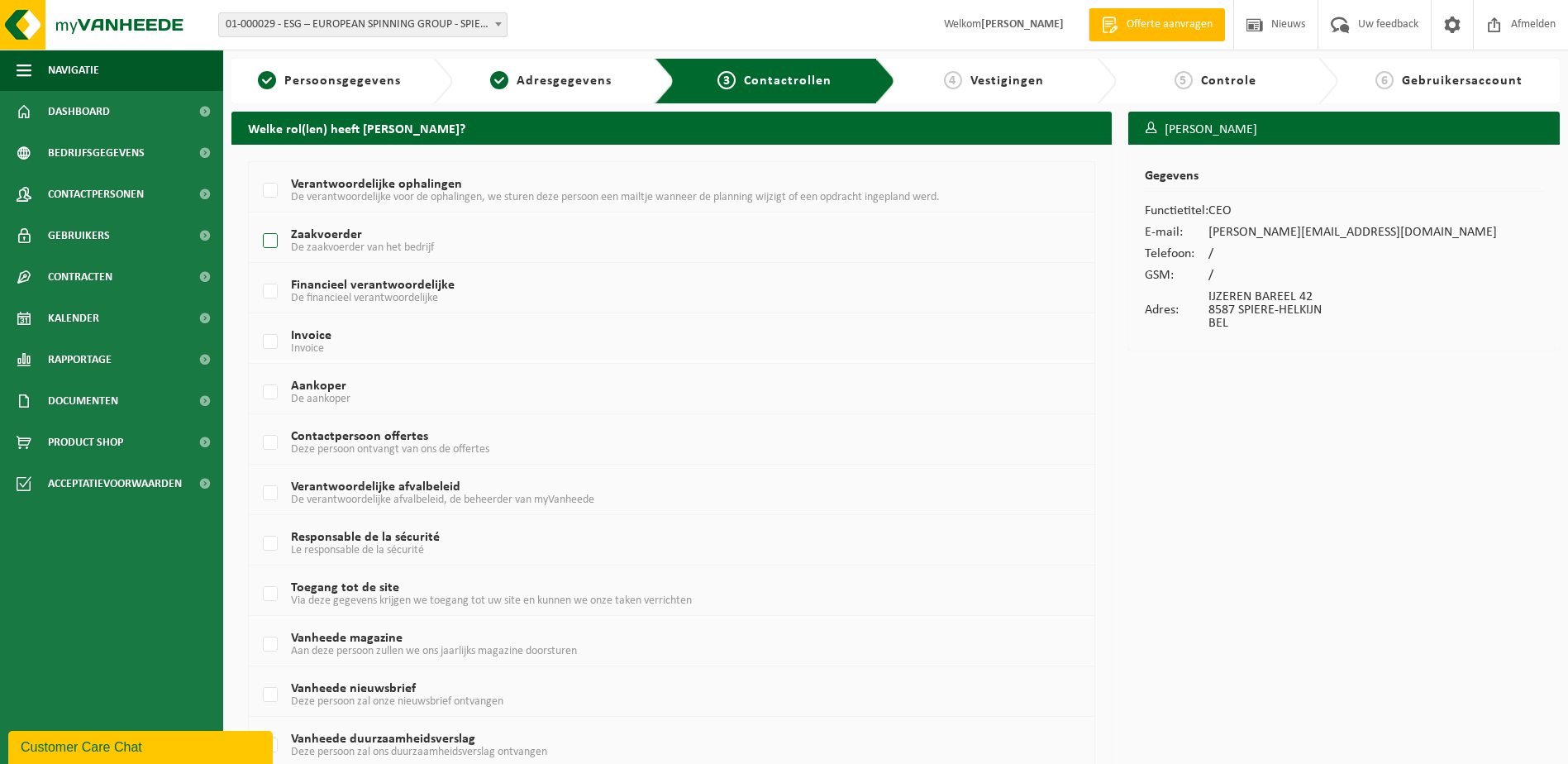
click at [265, 245] on label "Zaakvoerder De zaakvoerder van het bedrijf" at bounding box center [636, 241] width 753 height 24
click at [257, 221] on input "Zaakvoerder De zaakvoerder van het bedrijf" at bounding box center [256, 220] width 1 height 1
checkbox input "true"
click at [381, 292] on span "De financieel verantwoordelijke" at bounding box center [364, 299] width 147 height 13
click at [257, 272] on input "Financieel verantwoordelijke De financieel verantwoordelijke" at bounding box center [256, 271] width 1 height 1
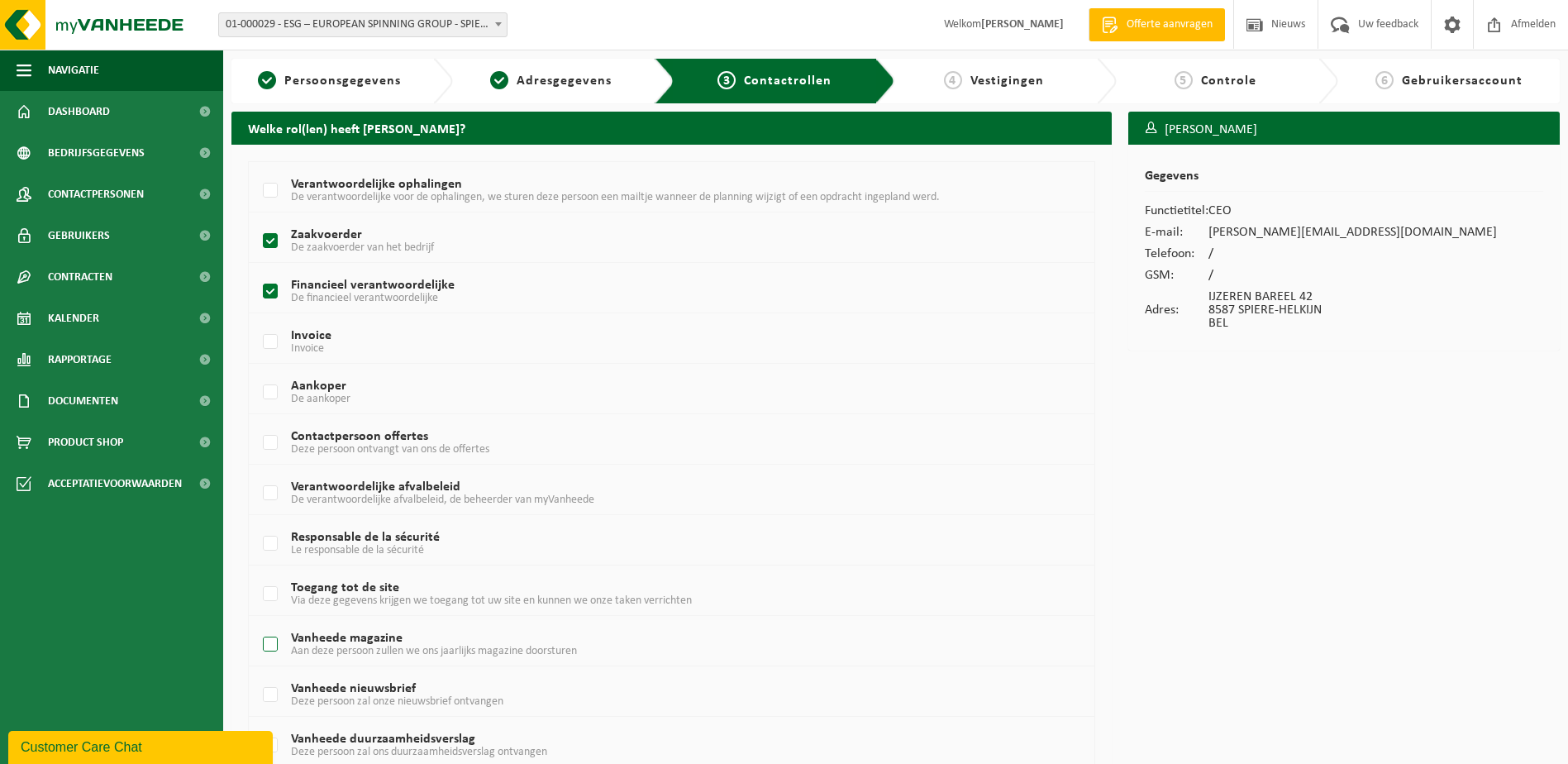
scroll to position [223, 0]
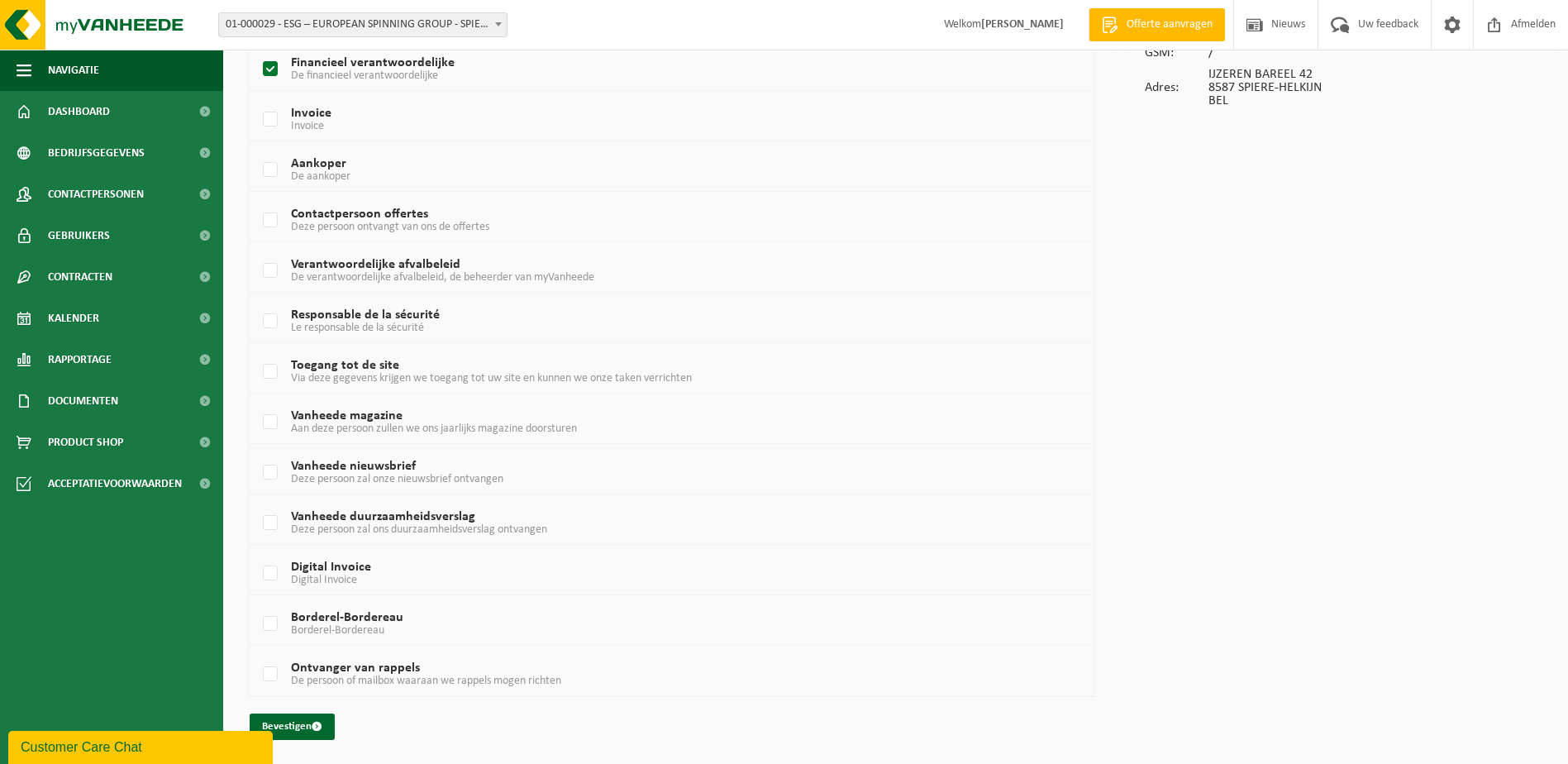
click at [263, 74] on label "Financieel verantwoordelijke De financieel verantwoordelijke" at bounding box center [636, 69] width 753 height 24
click at [257, 49] on input "Financieel verantwoordelijke De financieel verantwoordelijke" at bounding box center [256, 48] width 1 height 1
checkbox input "false"
click at [305, 732] on button "Bevestigen" at bounding box center [292, 726] width 85 height 26
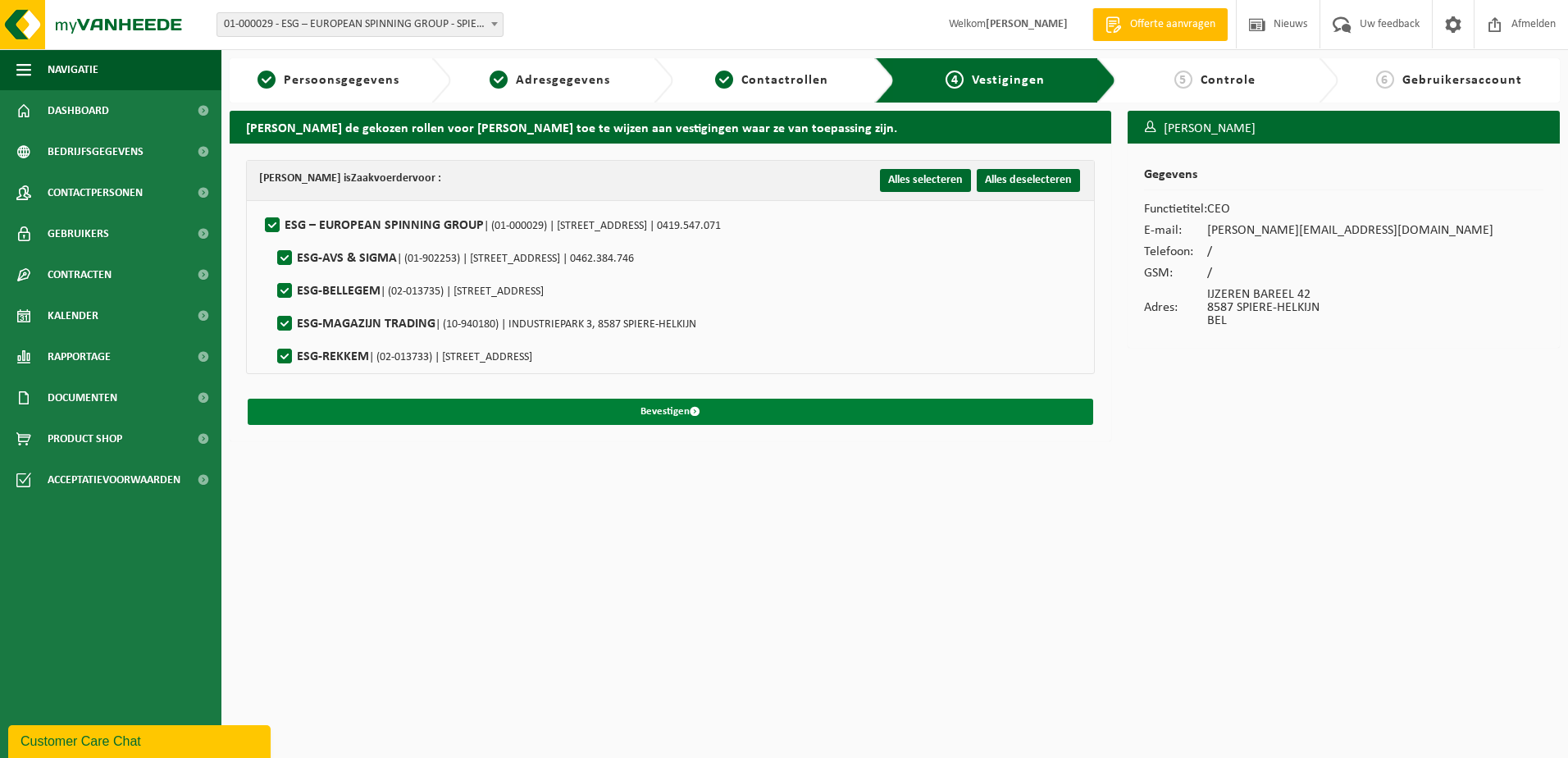
click at [647, 403] on button "Bevestigen" at bounding box center [670, 411] width 845 height 26
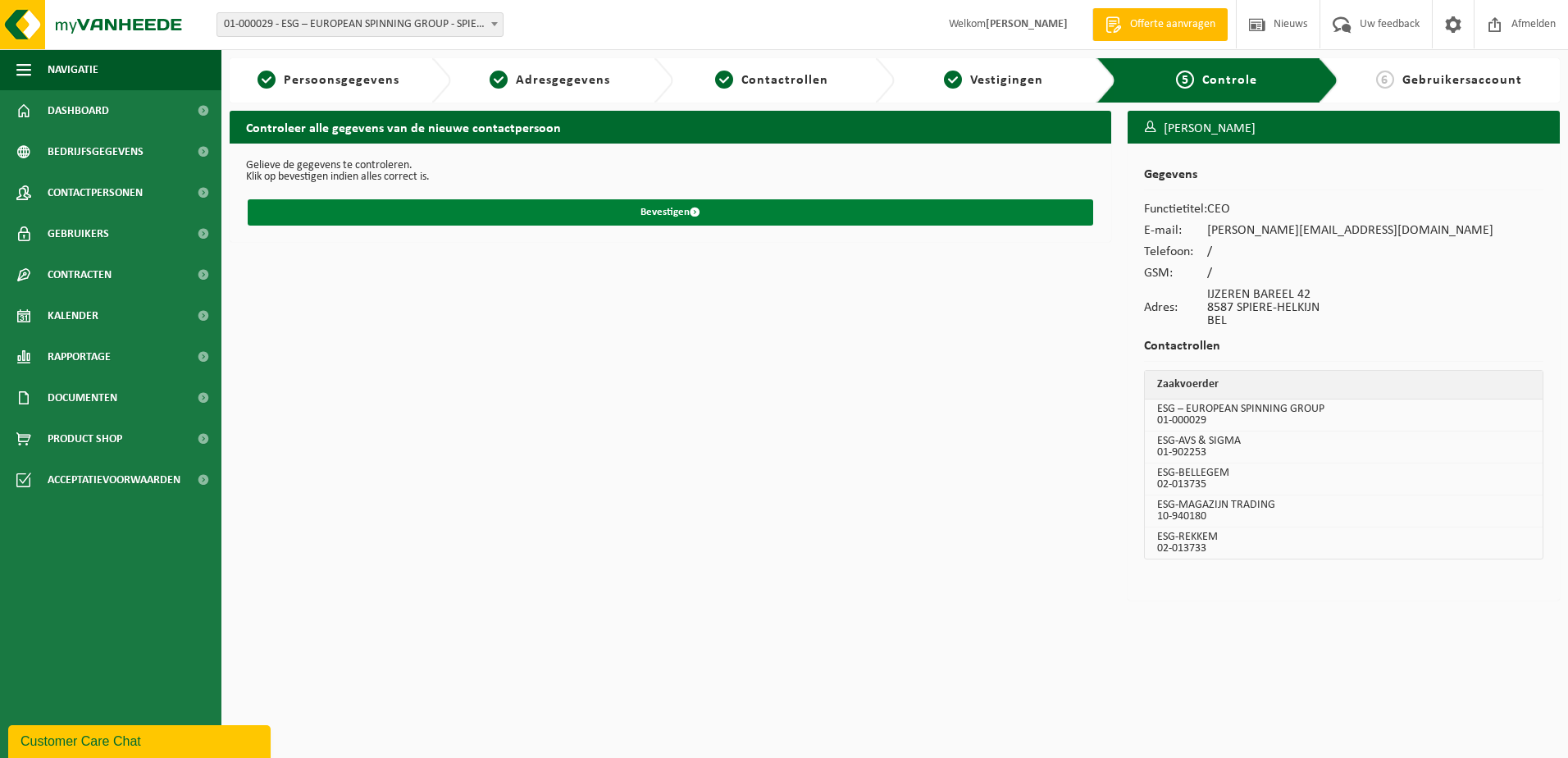
click at [746, 217] on button "Bevestigen" at bounding box center [670, 212] width 845 height 26
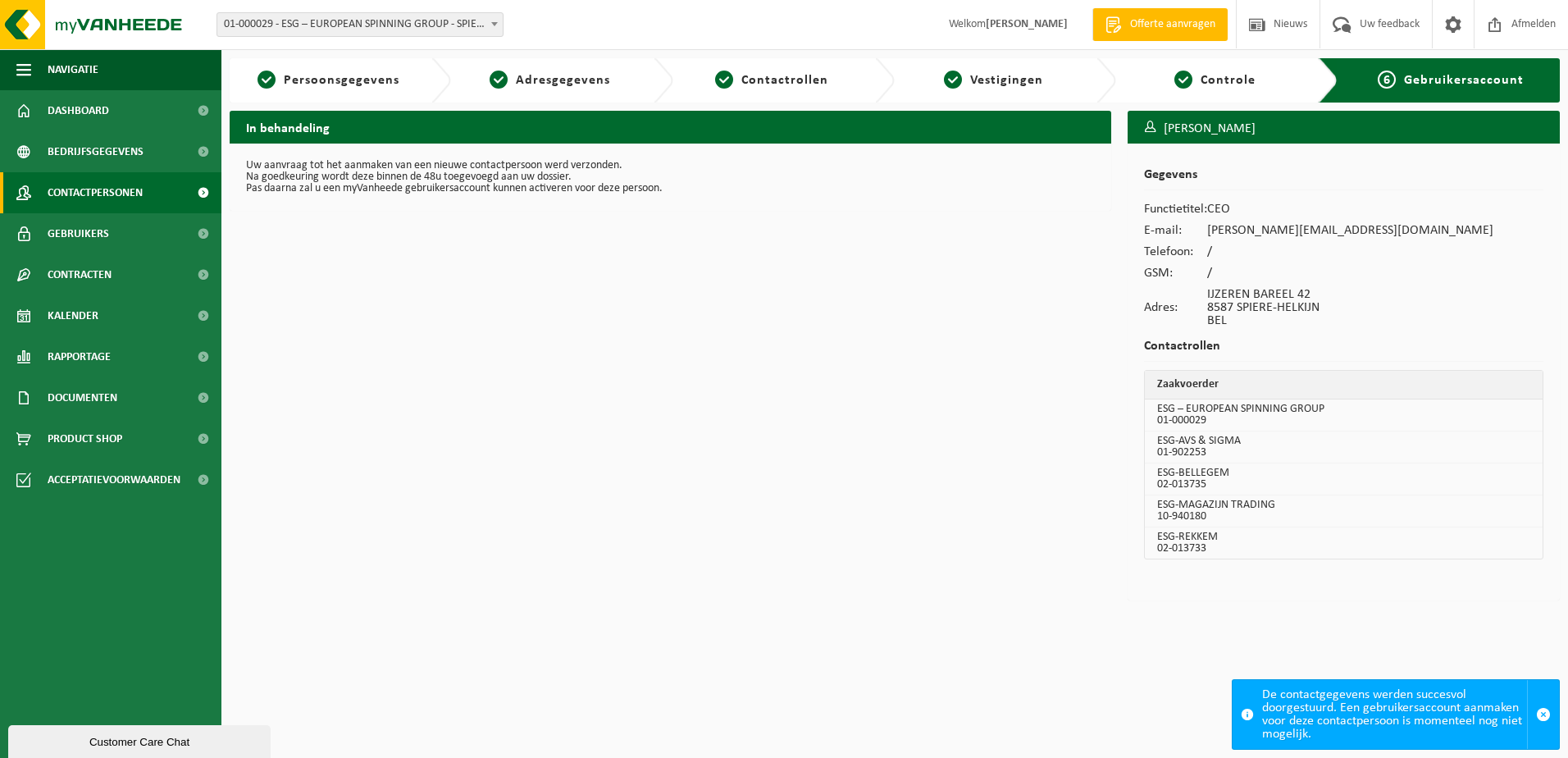
click at [134, 192] on span "Contactpersonen" at bounding box center [95, 192] width 95 height 41
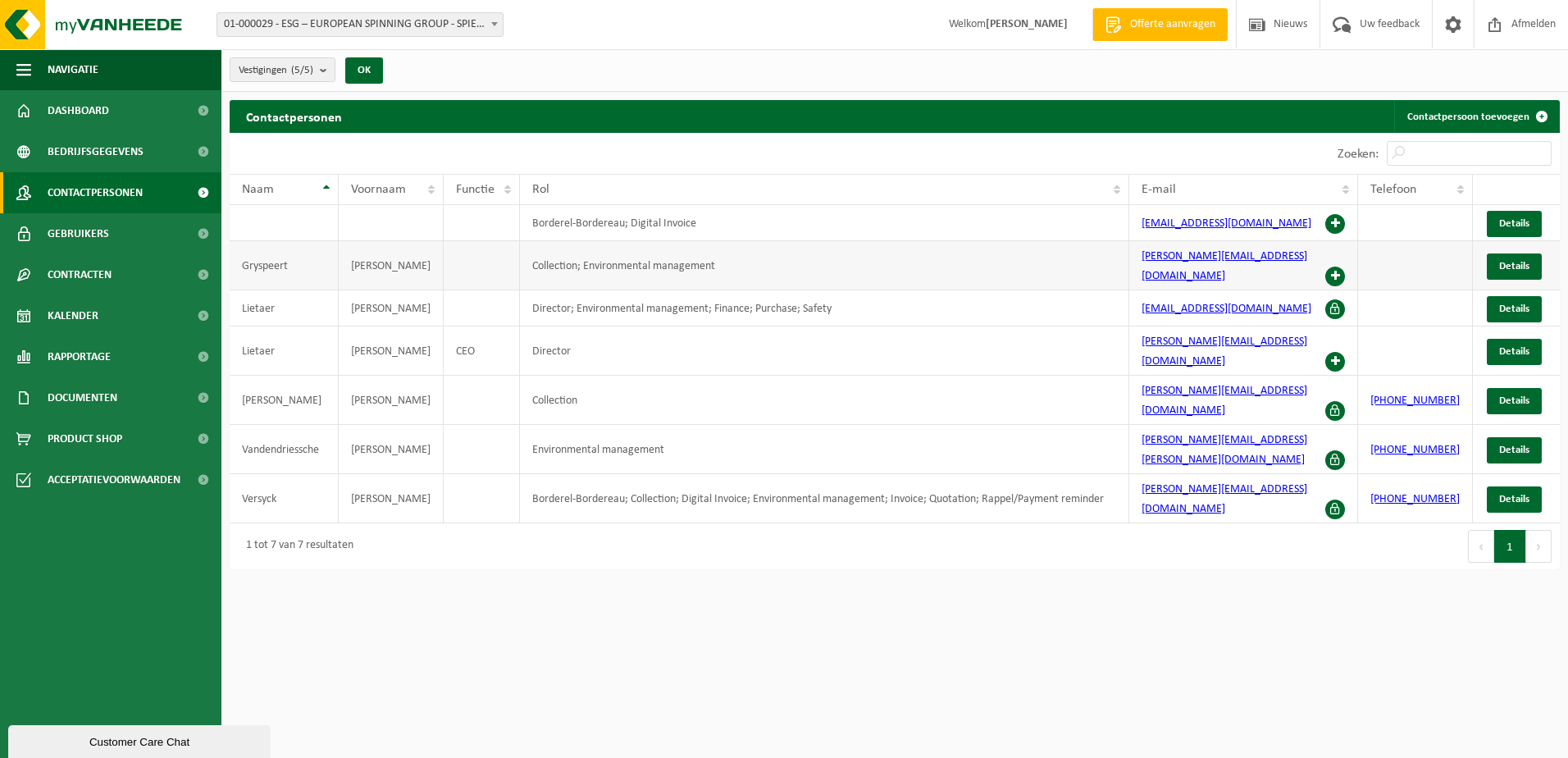
click at [1344, 267] on span at bounding box center [1335, 277] width 20 height 20
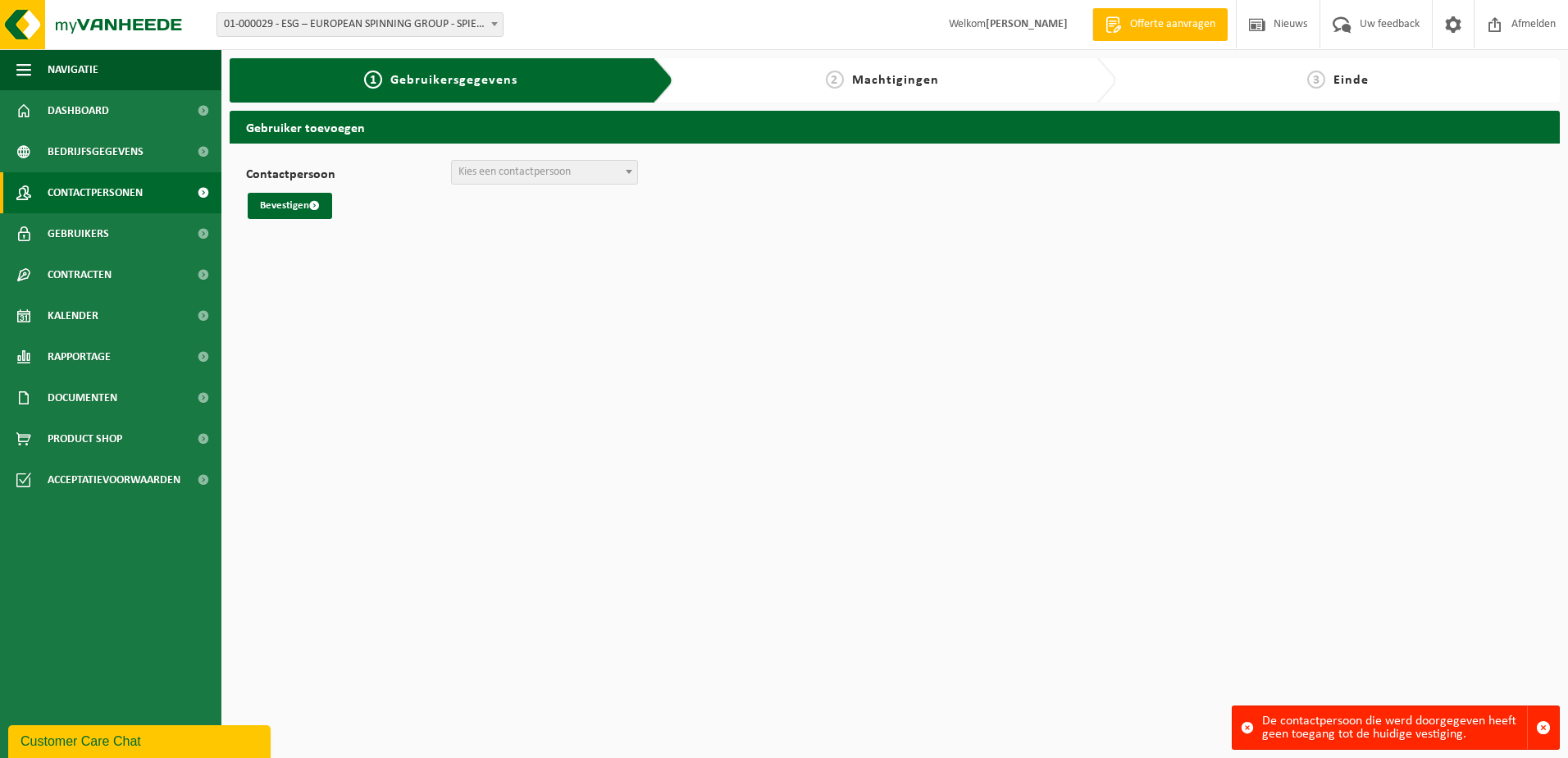
click at [81, 186] on span "Contactpersonen" at bounding box center [95, 192] width 95 height 41
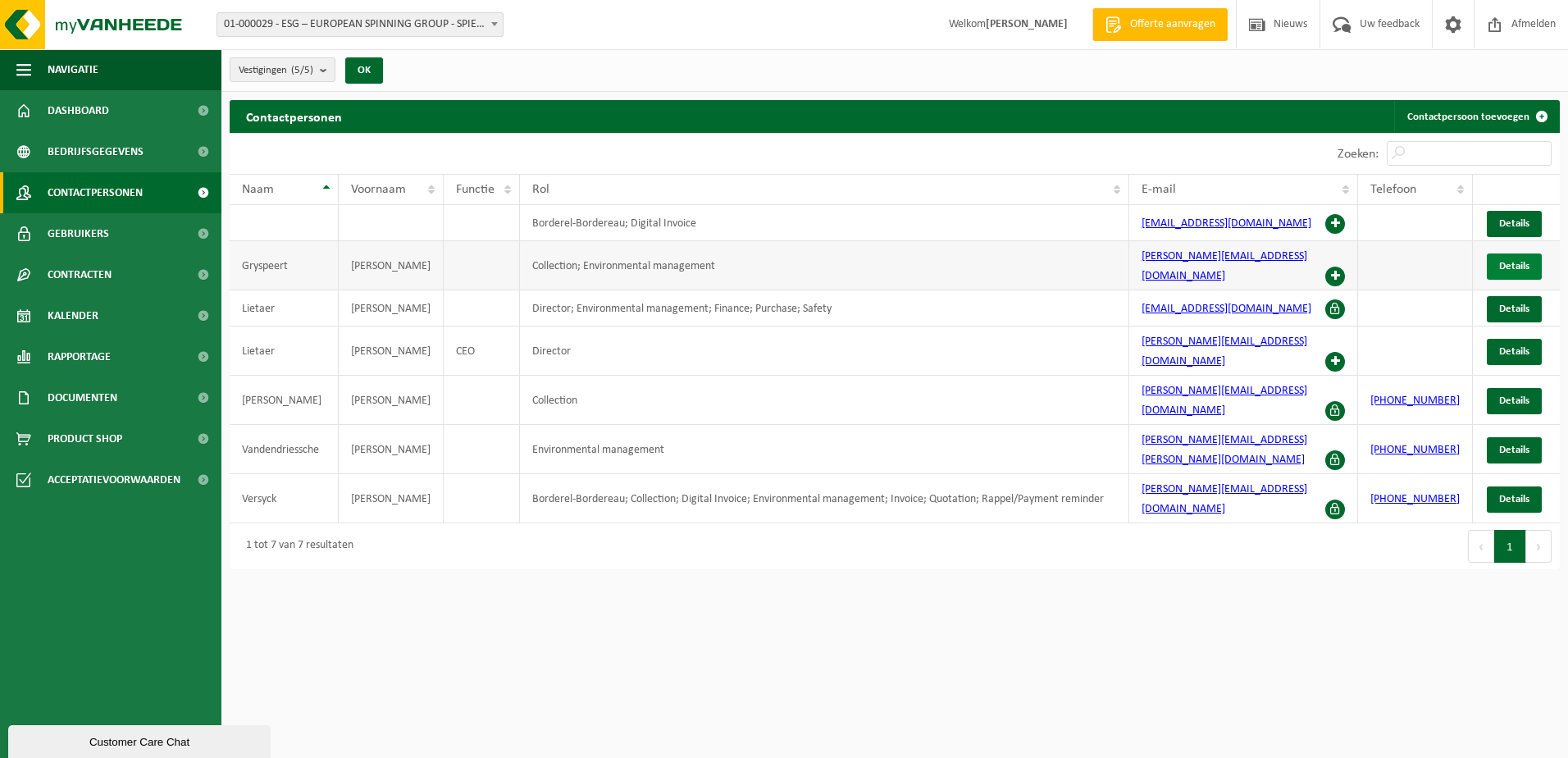
click at [1520, 260] on span "Details" at bounding box center [1514, 266] width 30 height 11
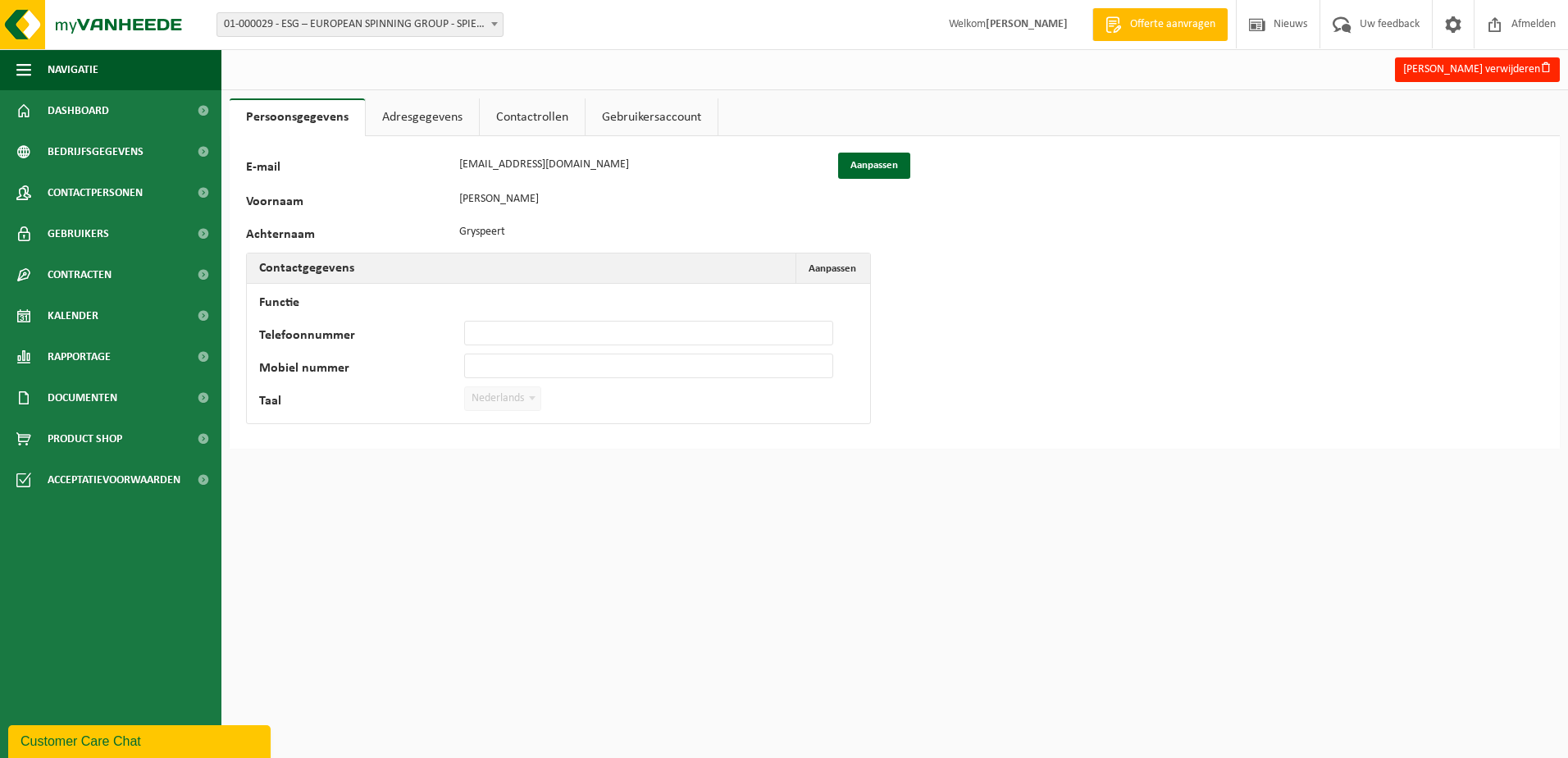
click at [415, 127] on link "Adresgegevens" at bounding box center [422, 117] width 113 height 38
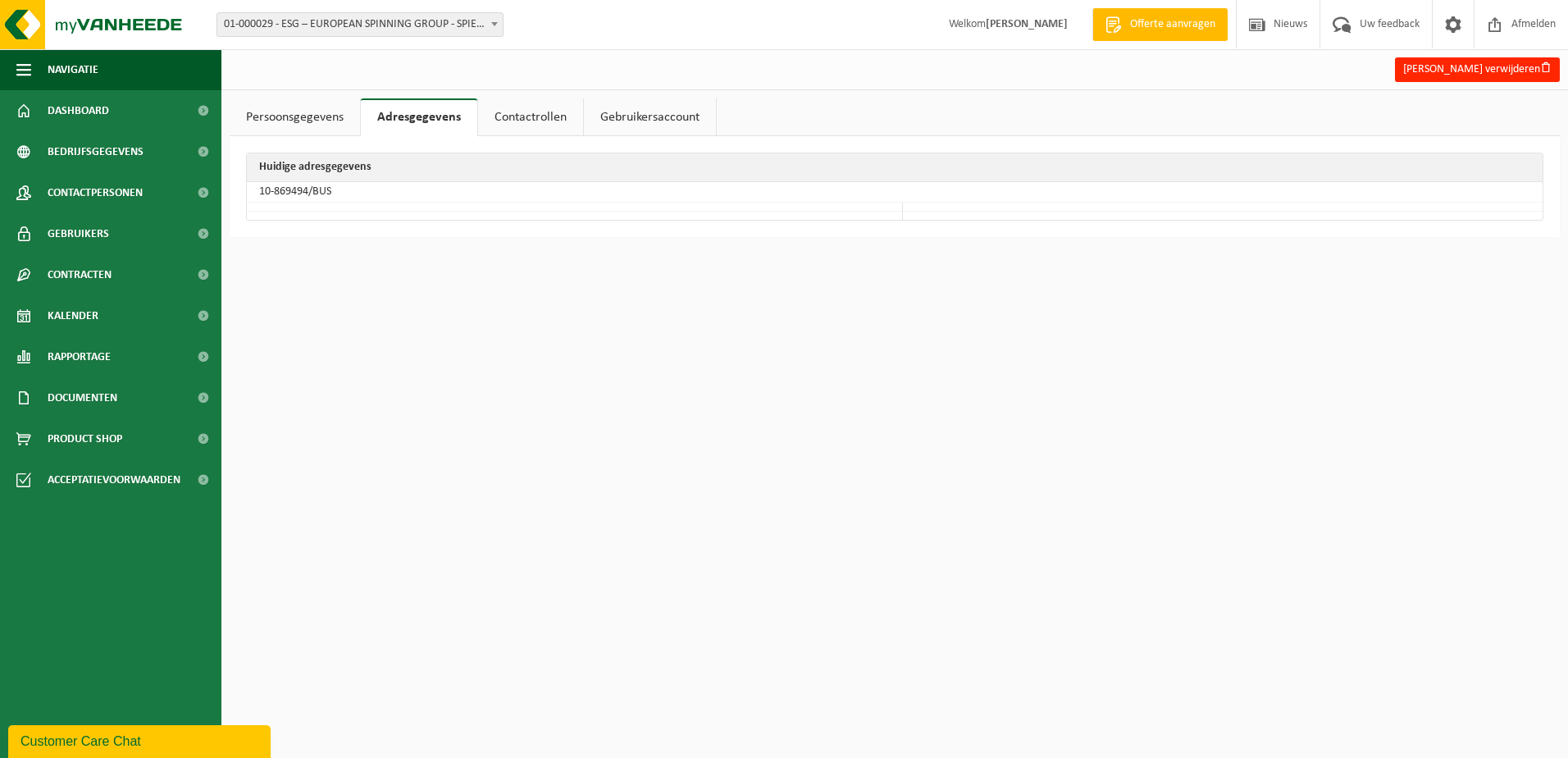
click at [550, 106] on link "Contactrollen" at bounding box center [530, 117] width 105 height 38
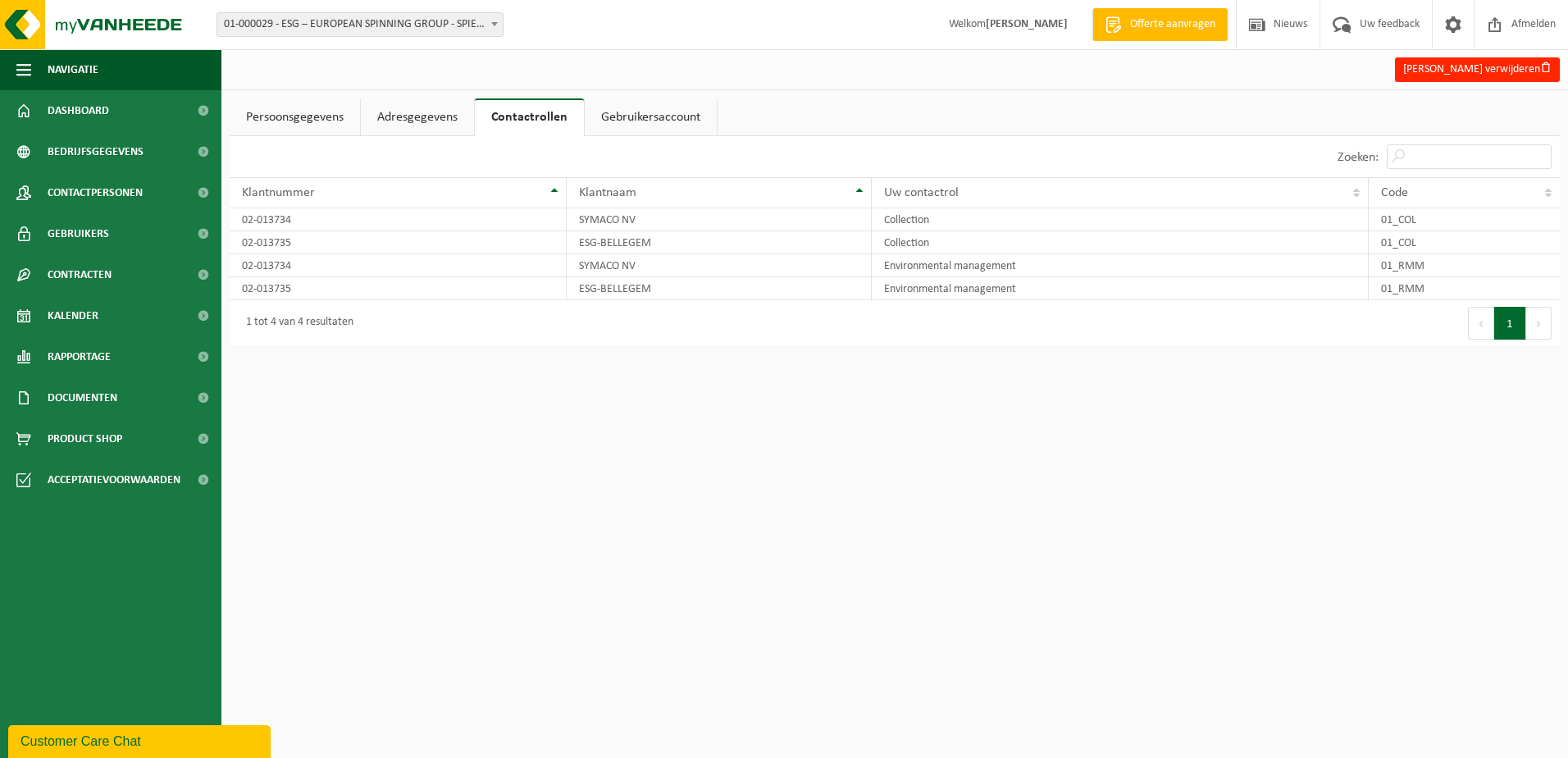
click at [652, 122] on link "Gebruikersaccount" at bounding box center [651, 117] width 132 height 38
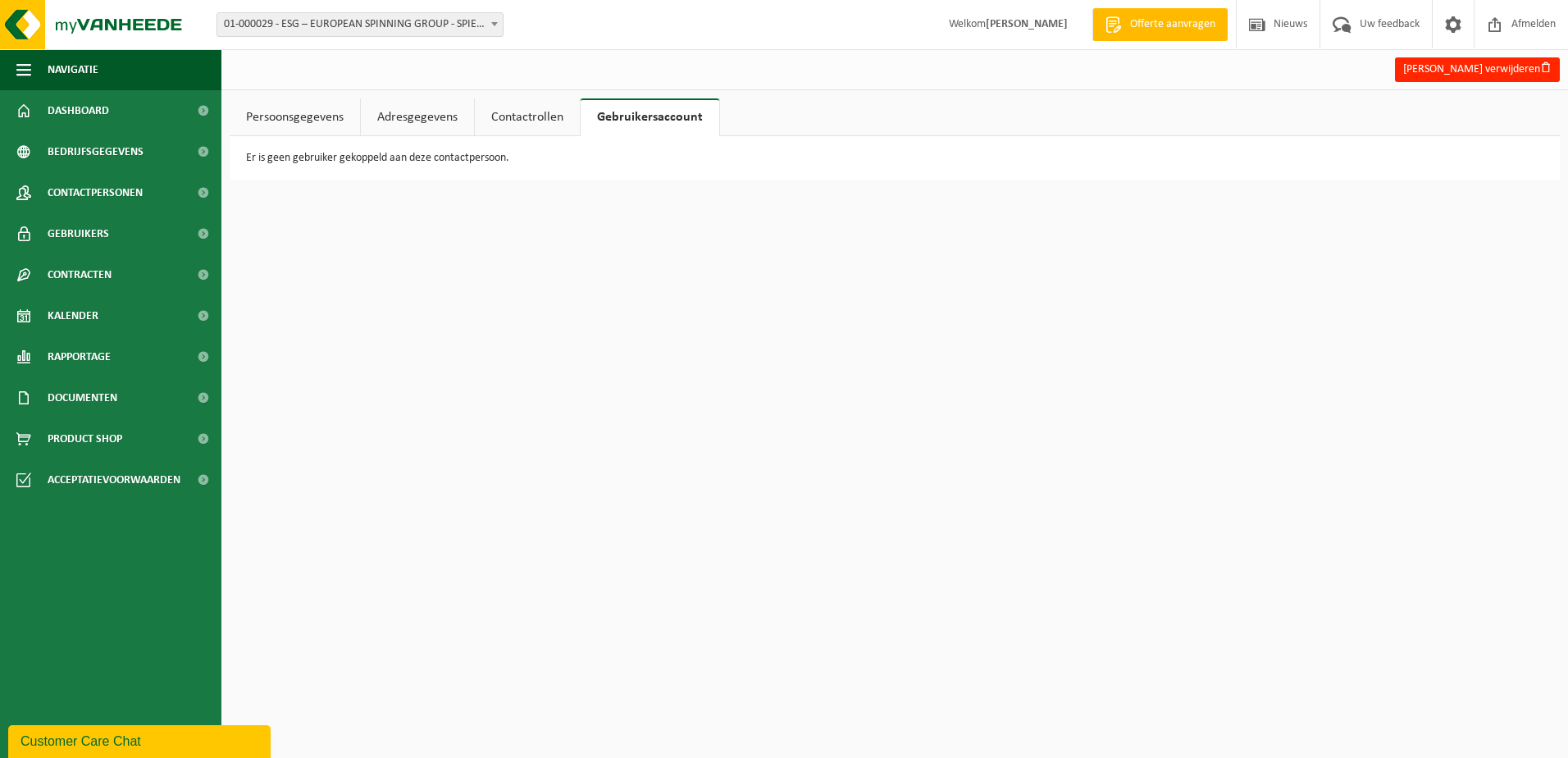
click at [543, 123] on link "Contactrollen" at bounding box center [527, 117] width 105 height 38
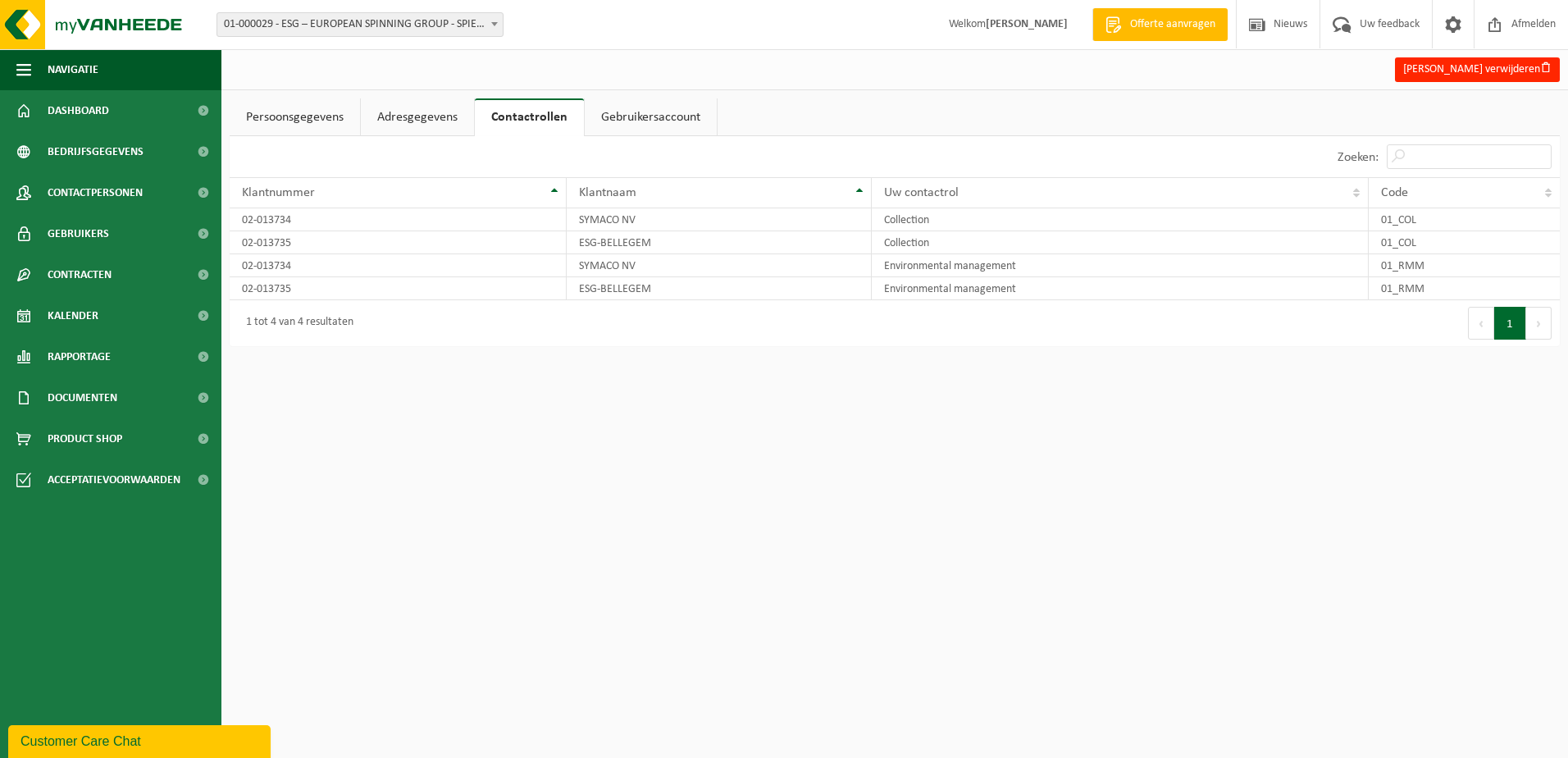
click at [335, 123] on link "Persoonsgegevens" at bounding box center [295, 117] width 131 height 38
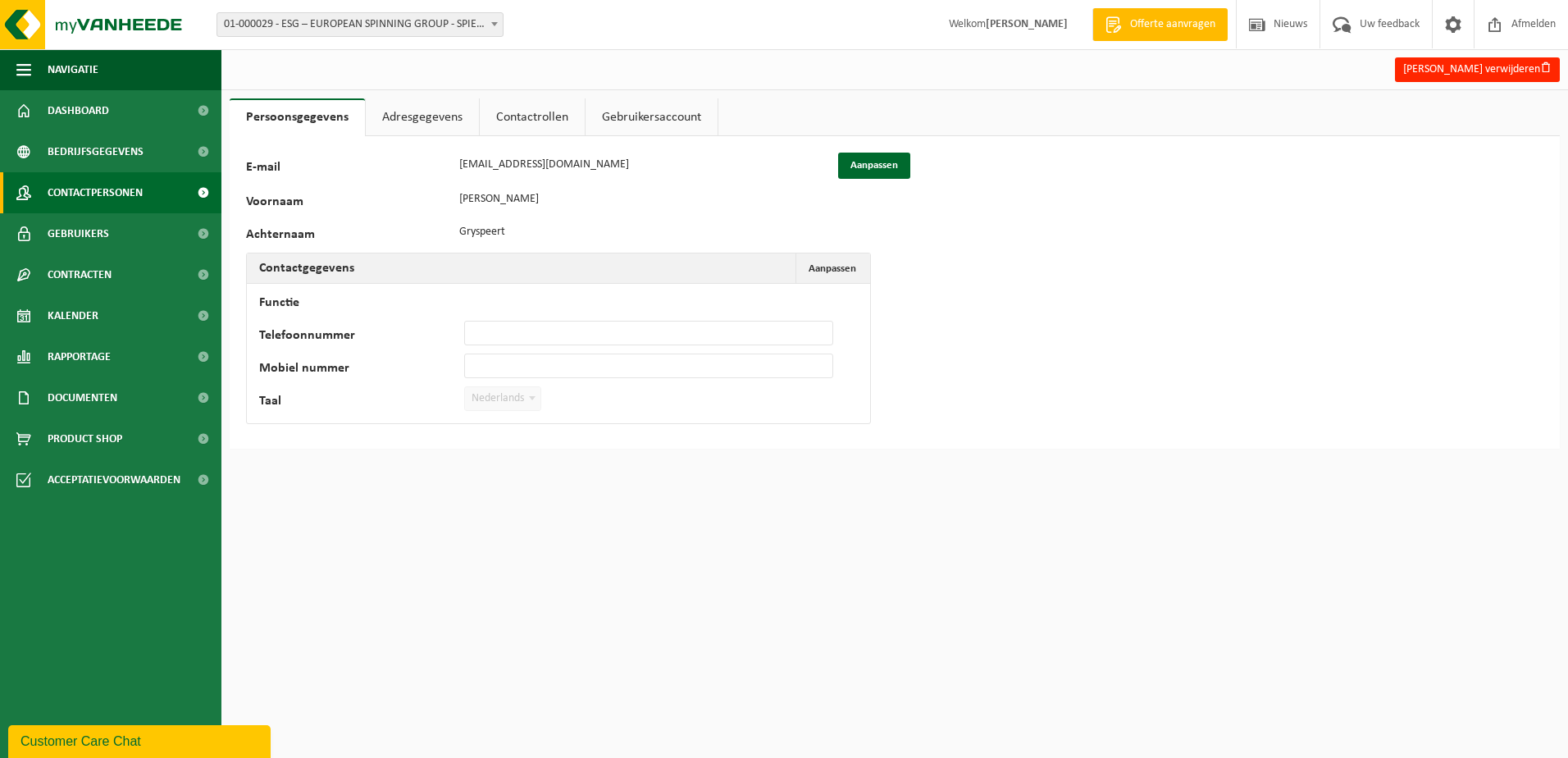
click at [114, 191] on span "Contactpersonen" at bounding box center [95, 192] width 95 height 41
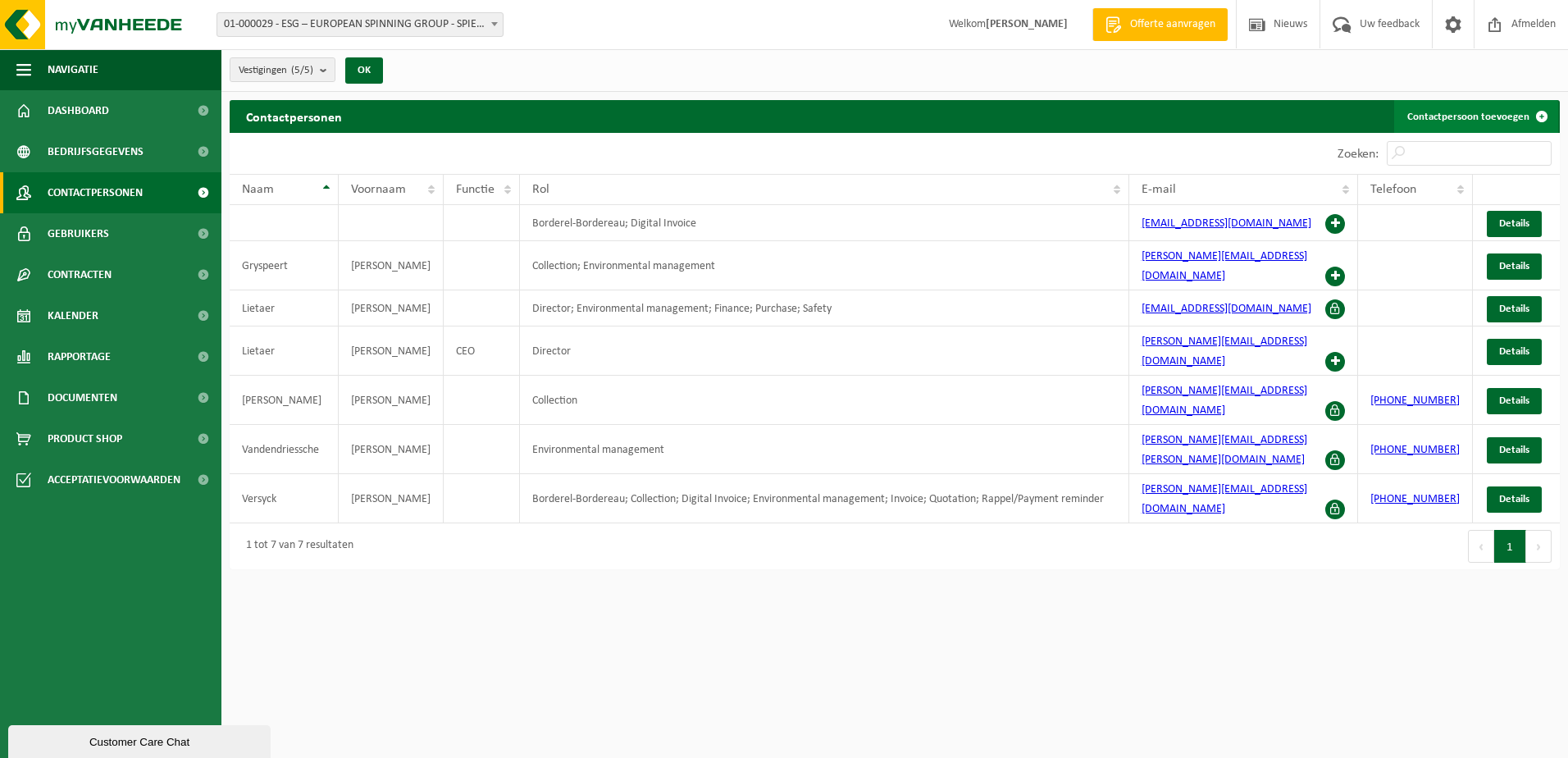
click at [1467, 117] on link "Contactpersoon toevoegen" at bounding box center [1475, 116] width 164 height 33
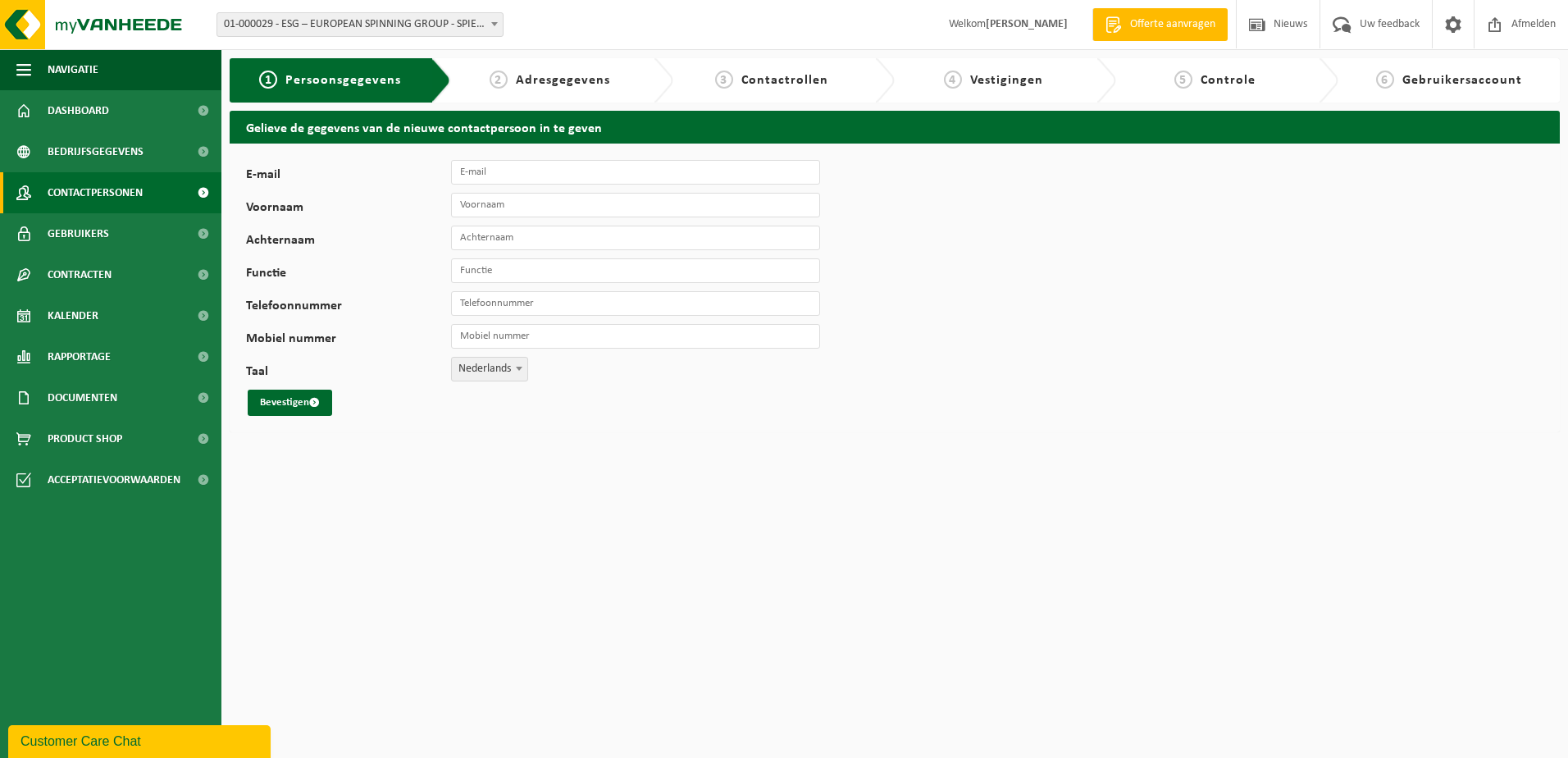
click at [135, 181] on span "Contactpersonen" at bounding box center [95, 192] width 95 height 41
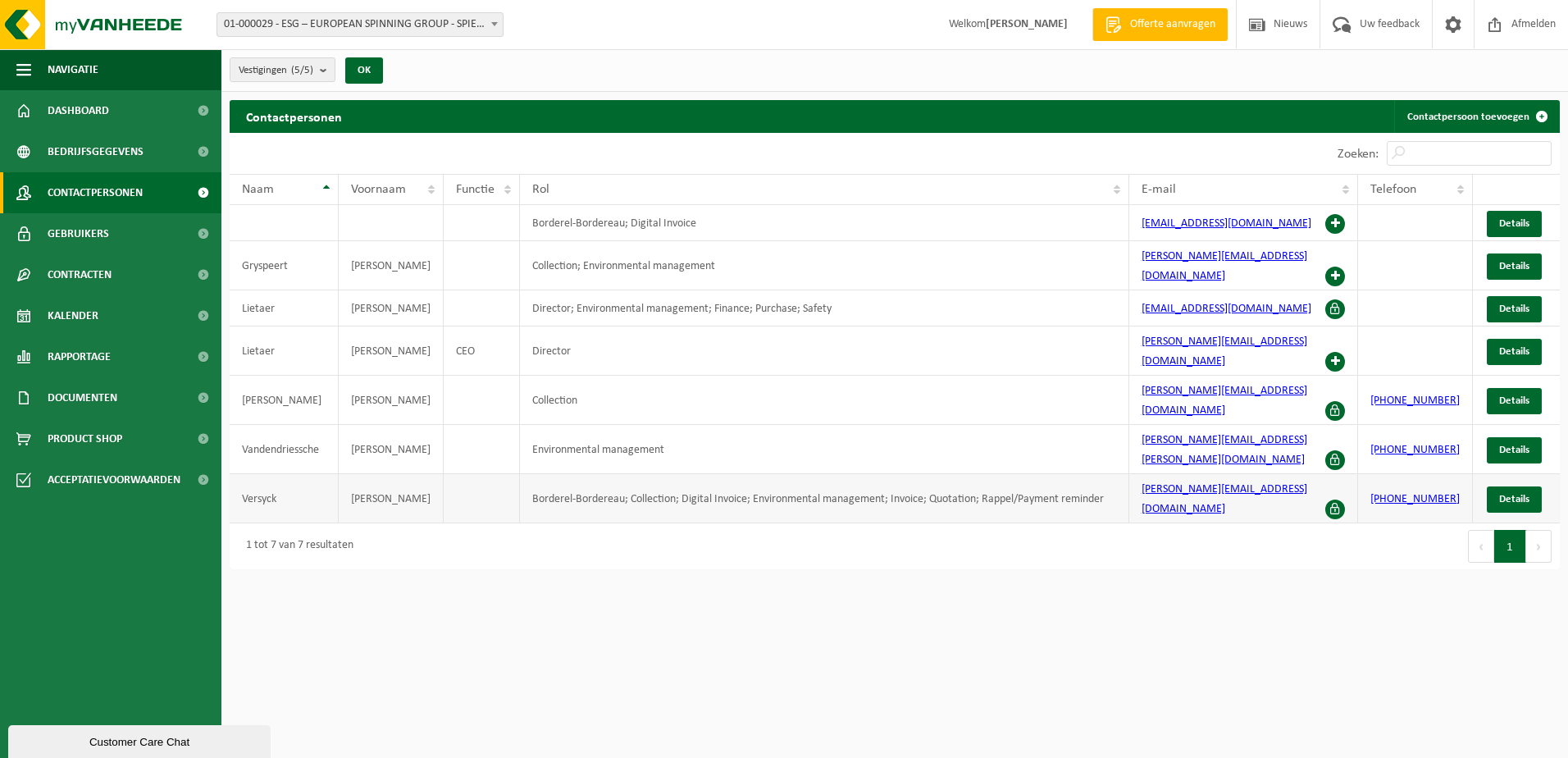
click at [1344, 499] on span at bounding box center [1335, 509] width 20 height 20
click at [1514, 494] on span "Details" at bounding box center [1514, 499] width 30 height 11
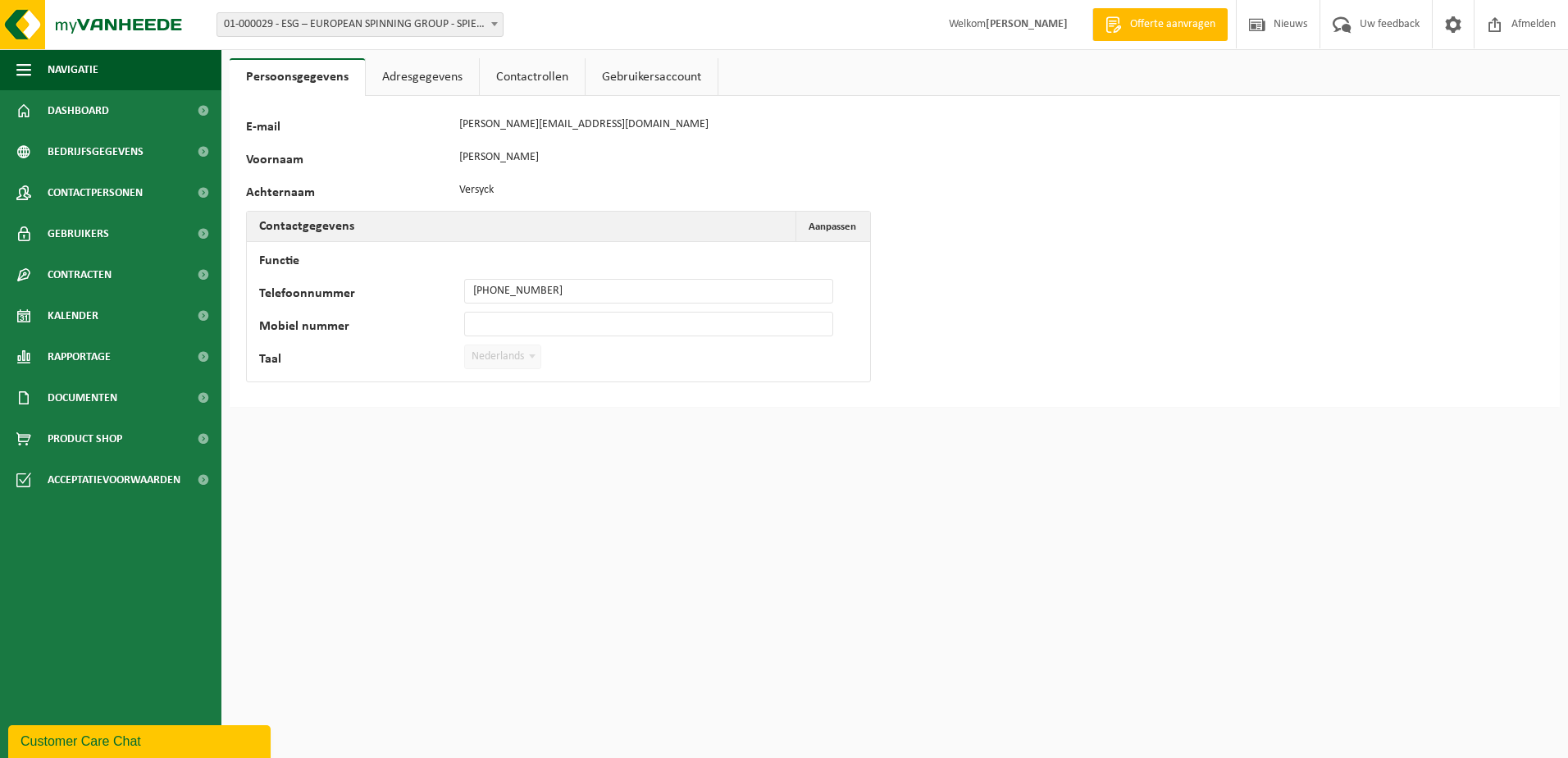
click at [526, 70] on link "Contactrollen" at bounding box center [531, 77] width 105 height 38
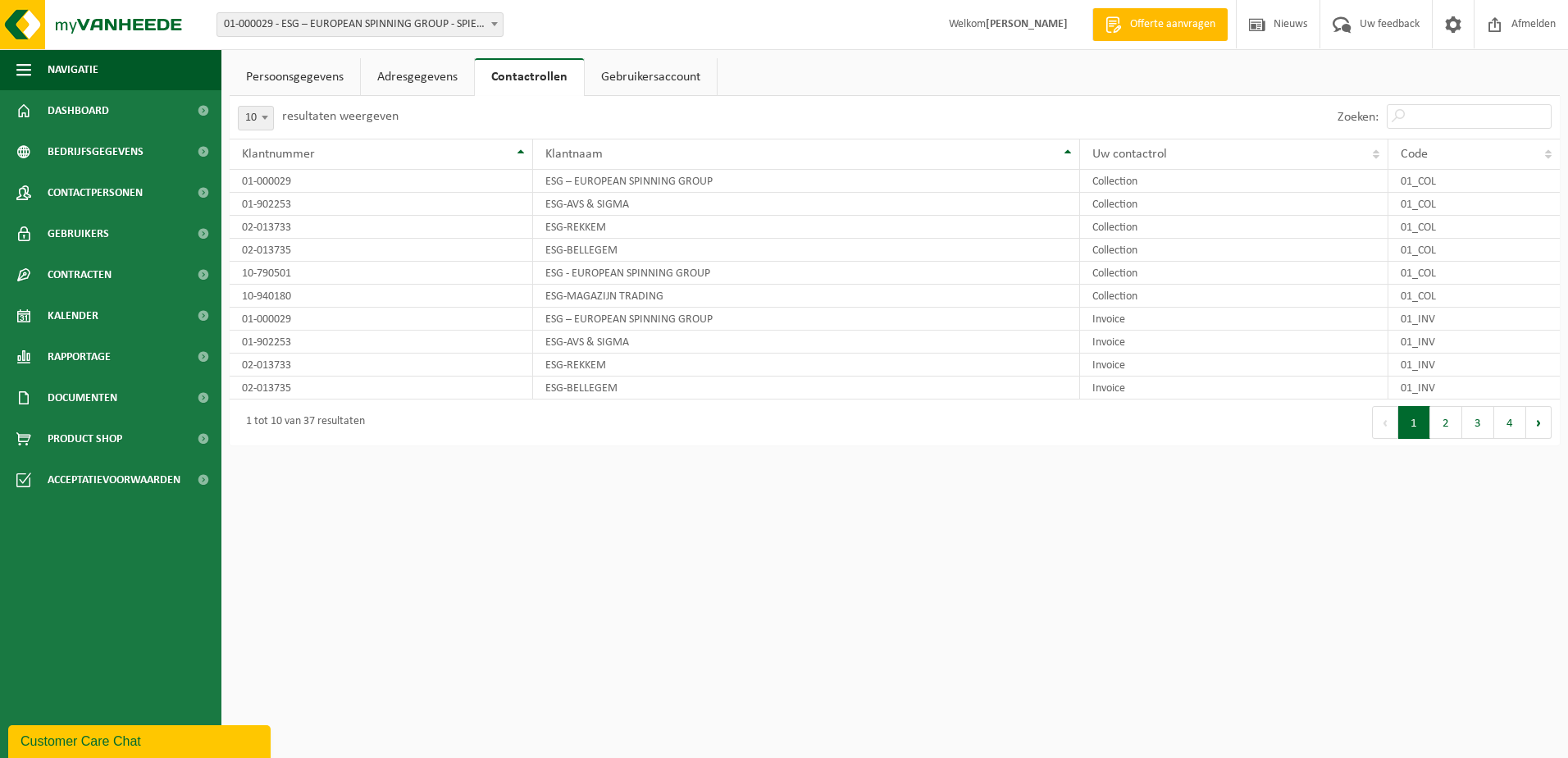
click at [326, 84] on link "Persoonsgegevens" at bounding box center [295, 77] width 131 height 38
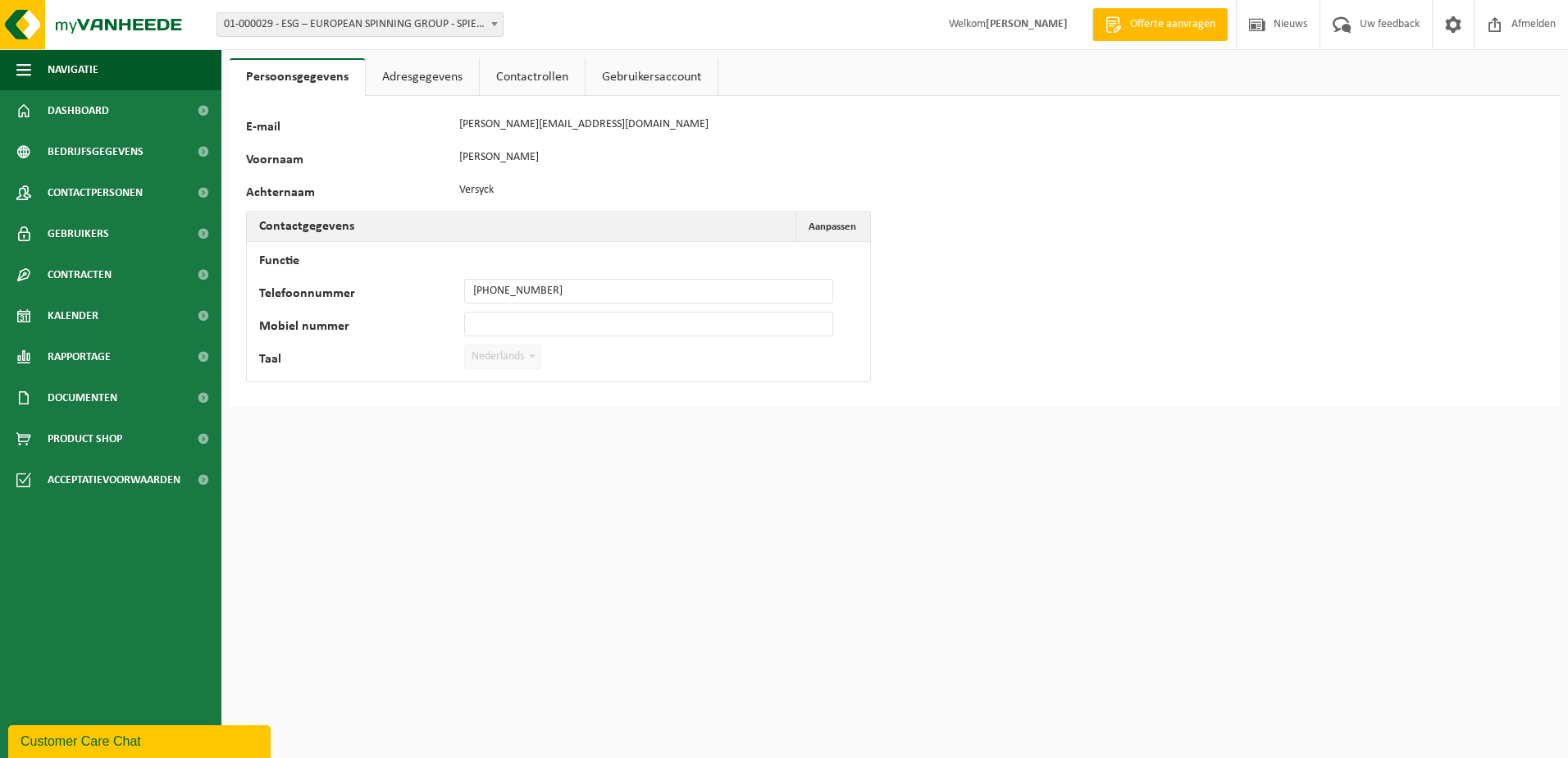
click at [434, 71] on link "Adresgegevens" at bounding box center [422, 77] width 113 height 38
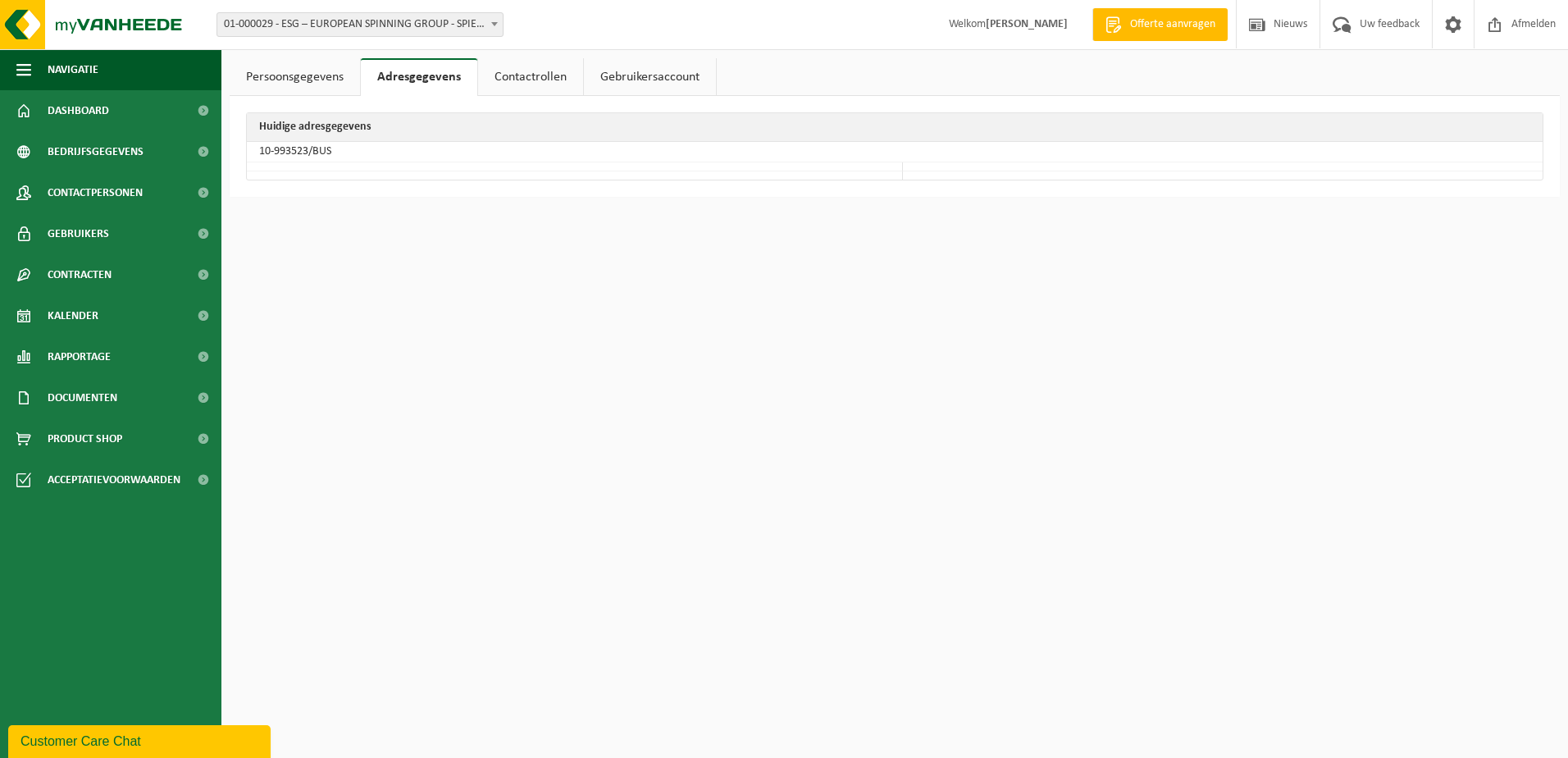
click at [529, 68] on link "Contactrollen" at bounding box center [530, 77] width 105 height 38
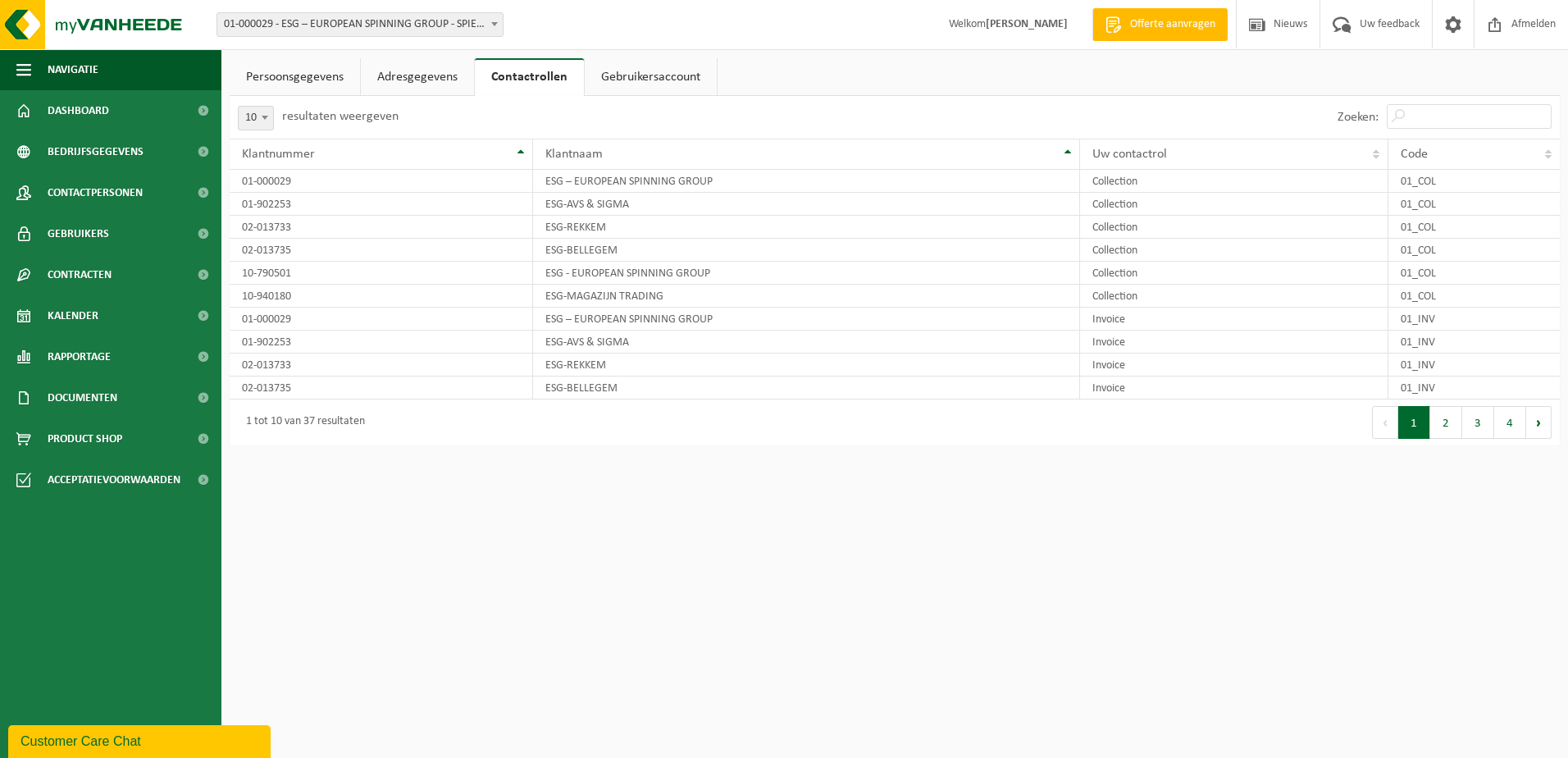
click at [639, 77] on link "Gebruikersaccount" at bounding box center [651, 77] width 132 height 38
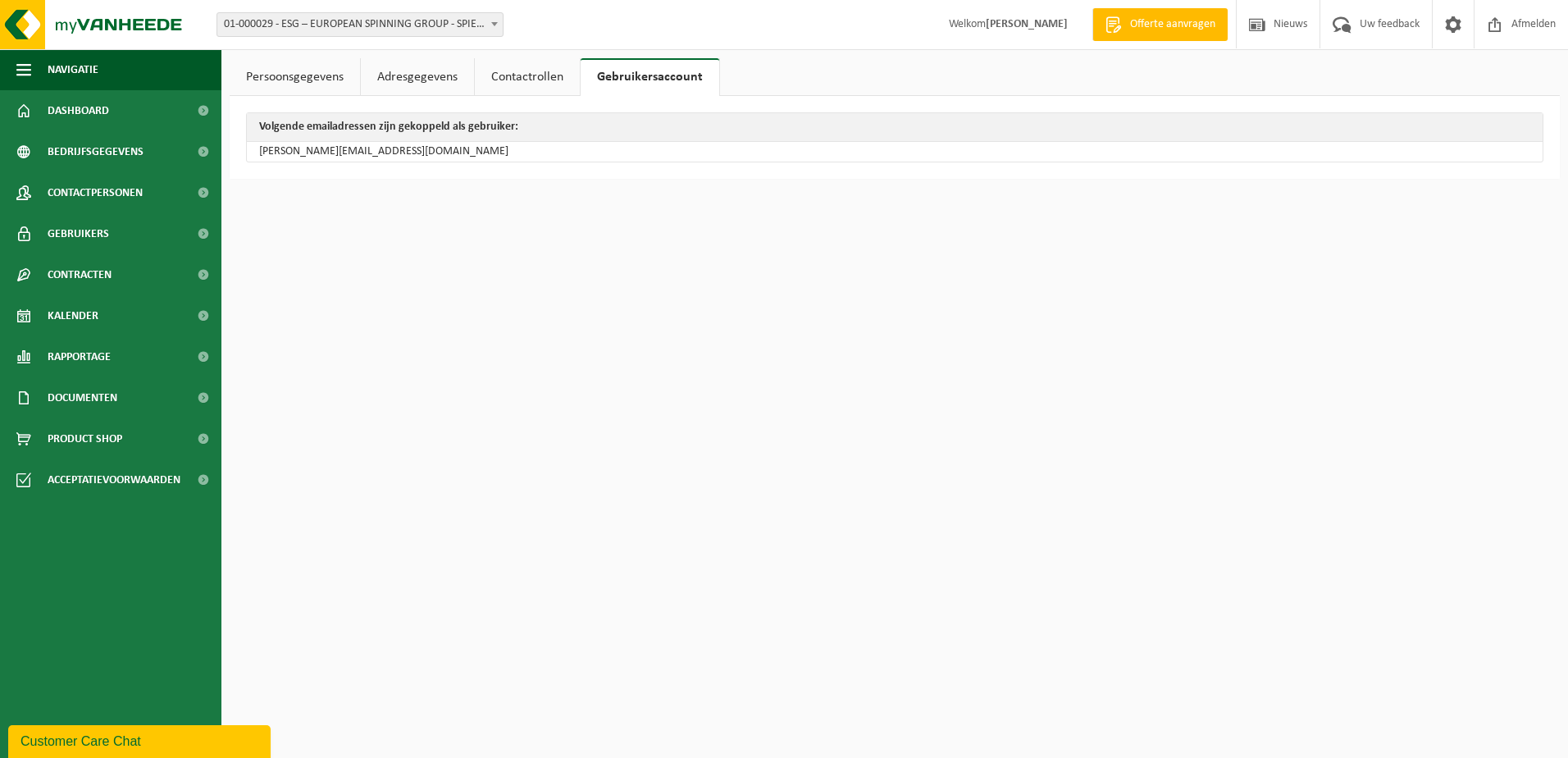
click at [318, 79] on link "Persoonsgegevens" at bounding box center [295, 77] width 131 height 38
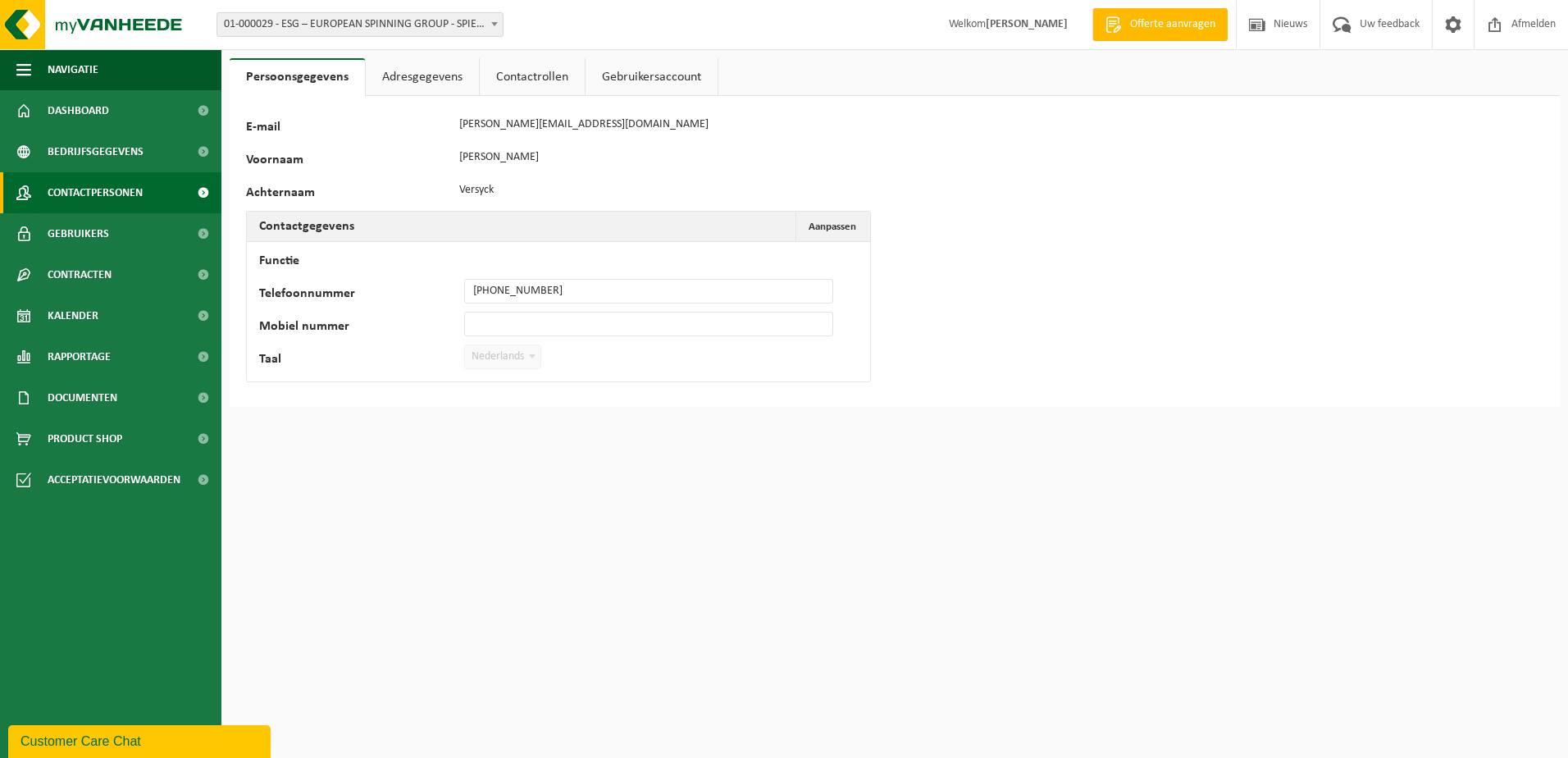
click at [123, 182] on span "Contactpersonen" at bounding box center [95, 192] width 95 height 41
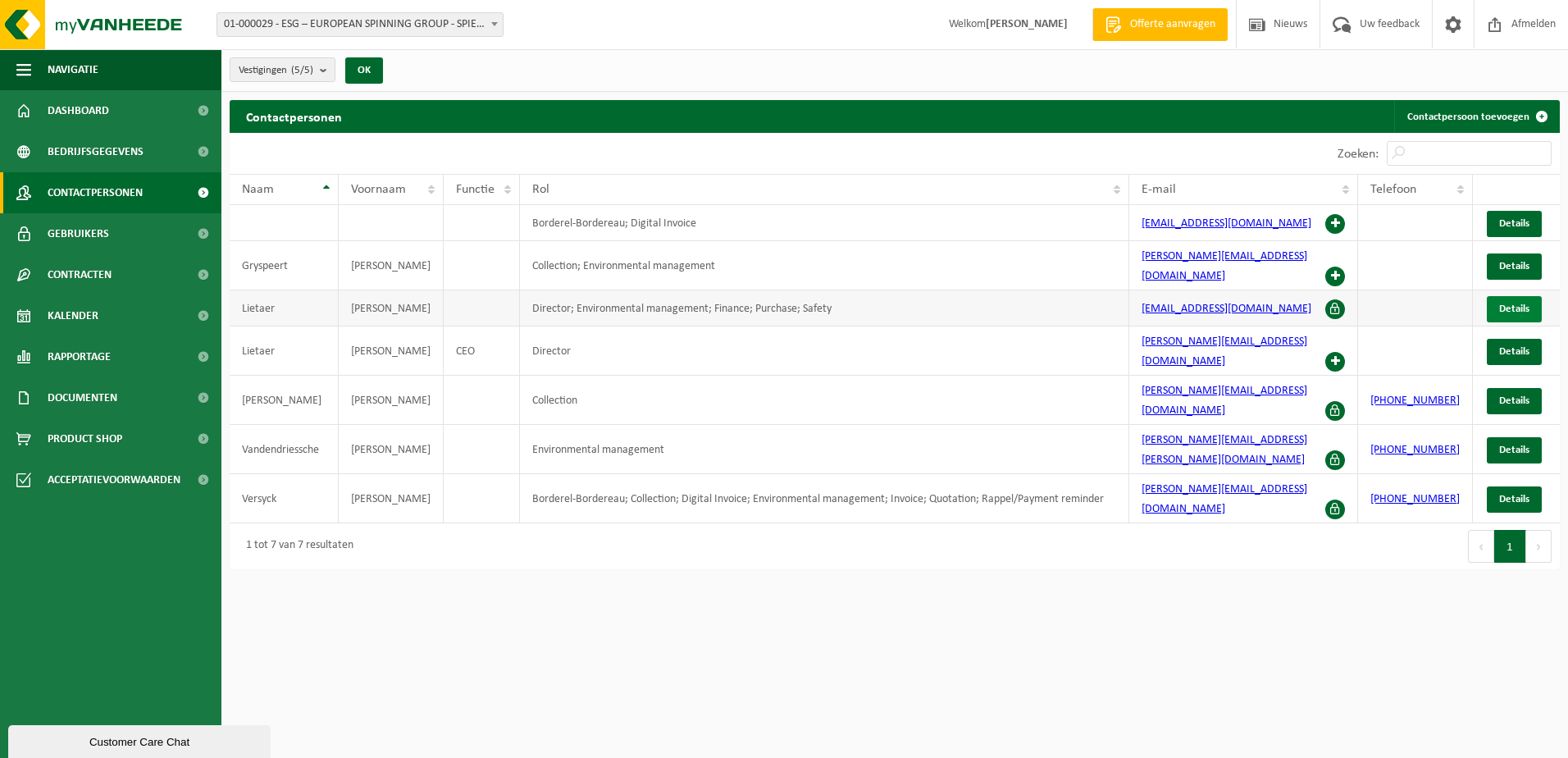
click at [1512, 303] on span "Details" at bounding box center [1514, 309] width 30 height 11
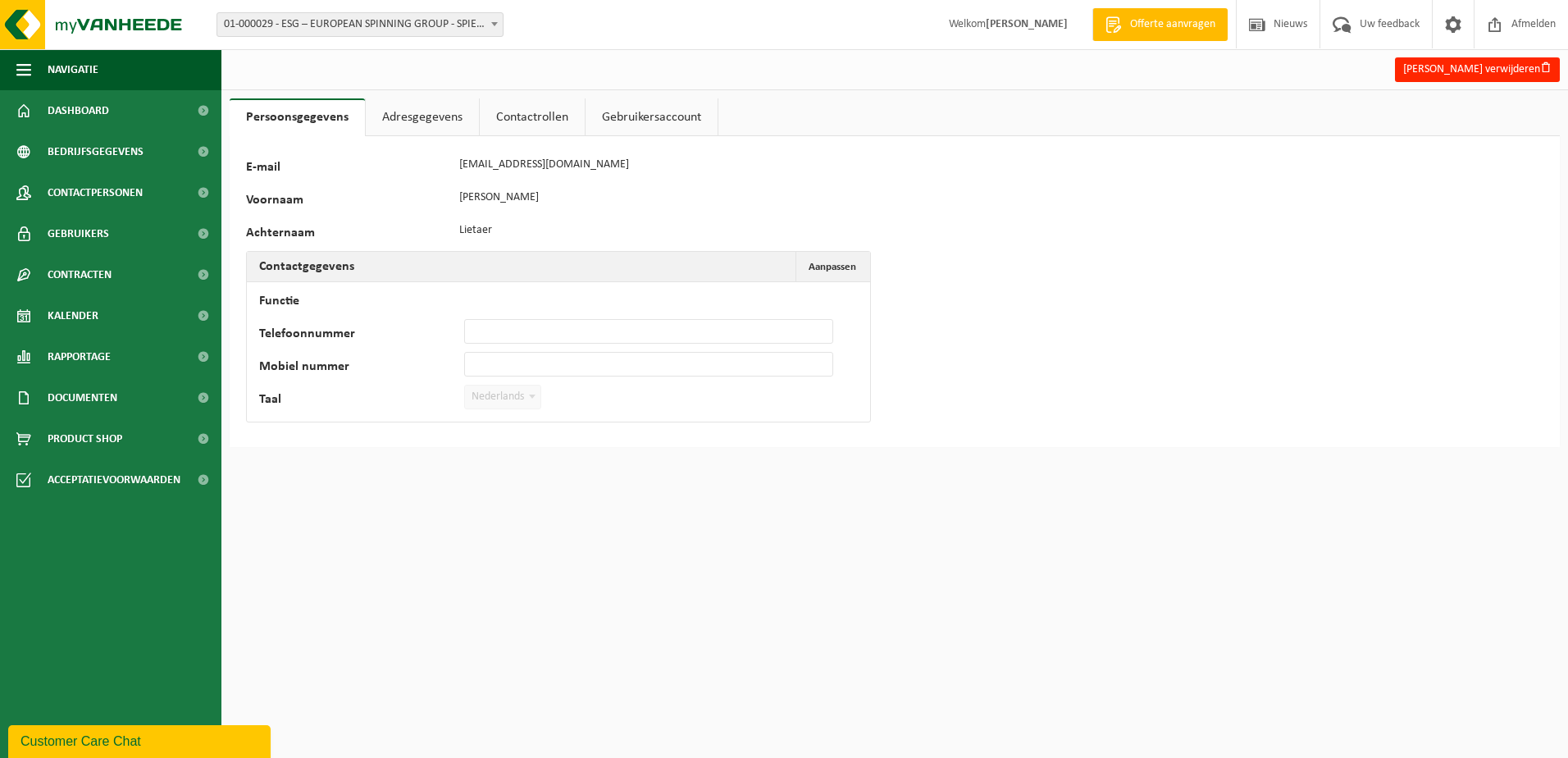
click at [437, 123] on link "Adresgegevens" at bounding box center [422, 117] width 113 height 38
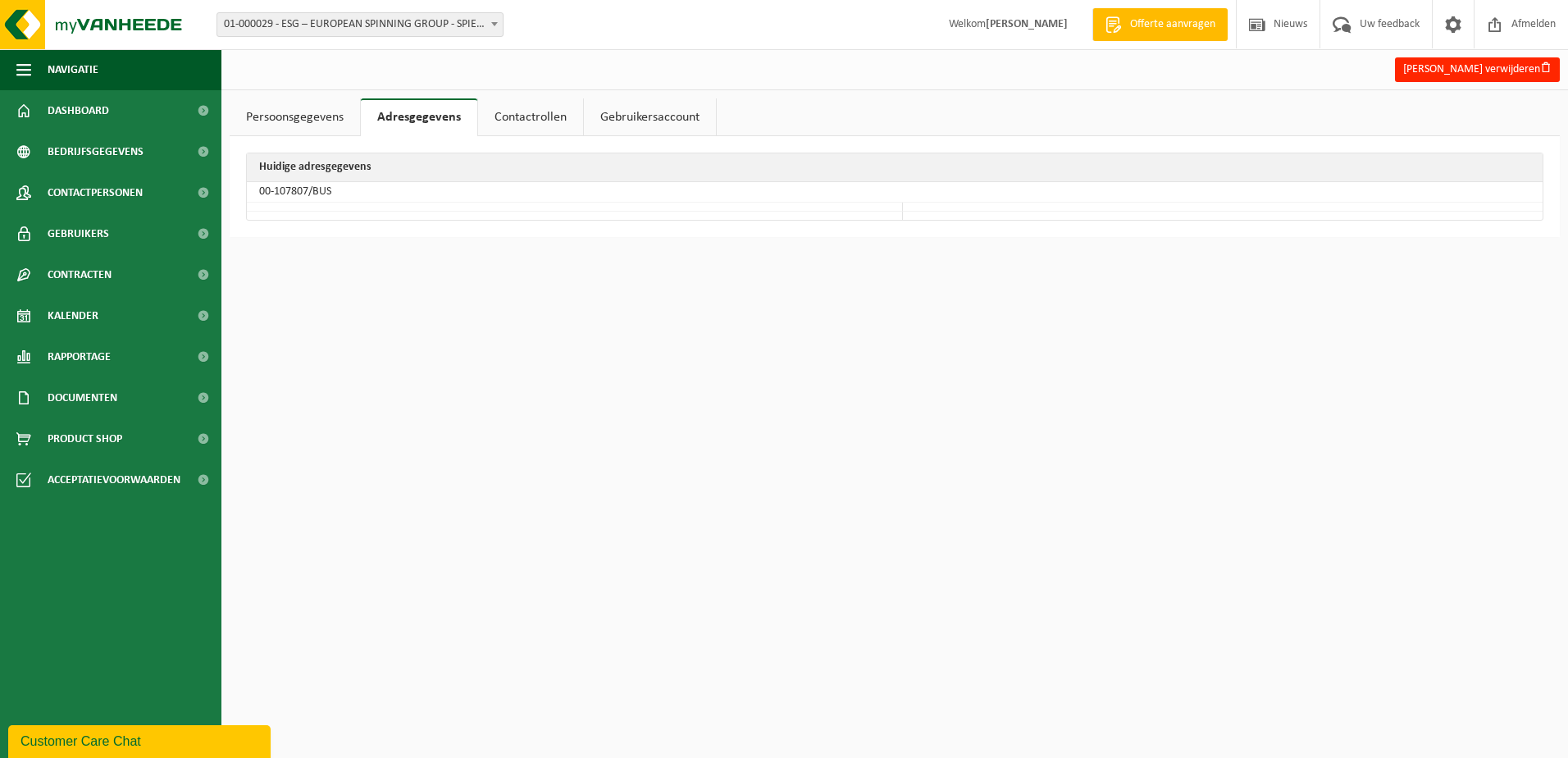
click at [546, 111] on link "Contactrollen" at bounding box center [530, 117] width 105 height 38
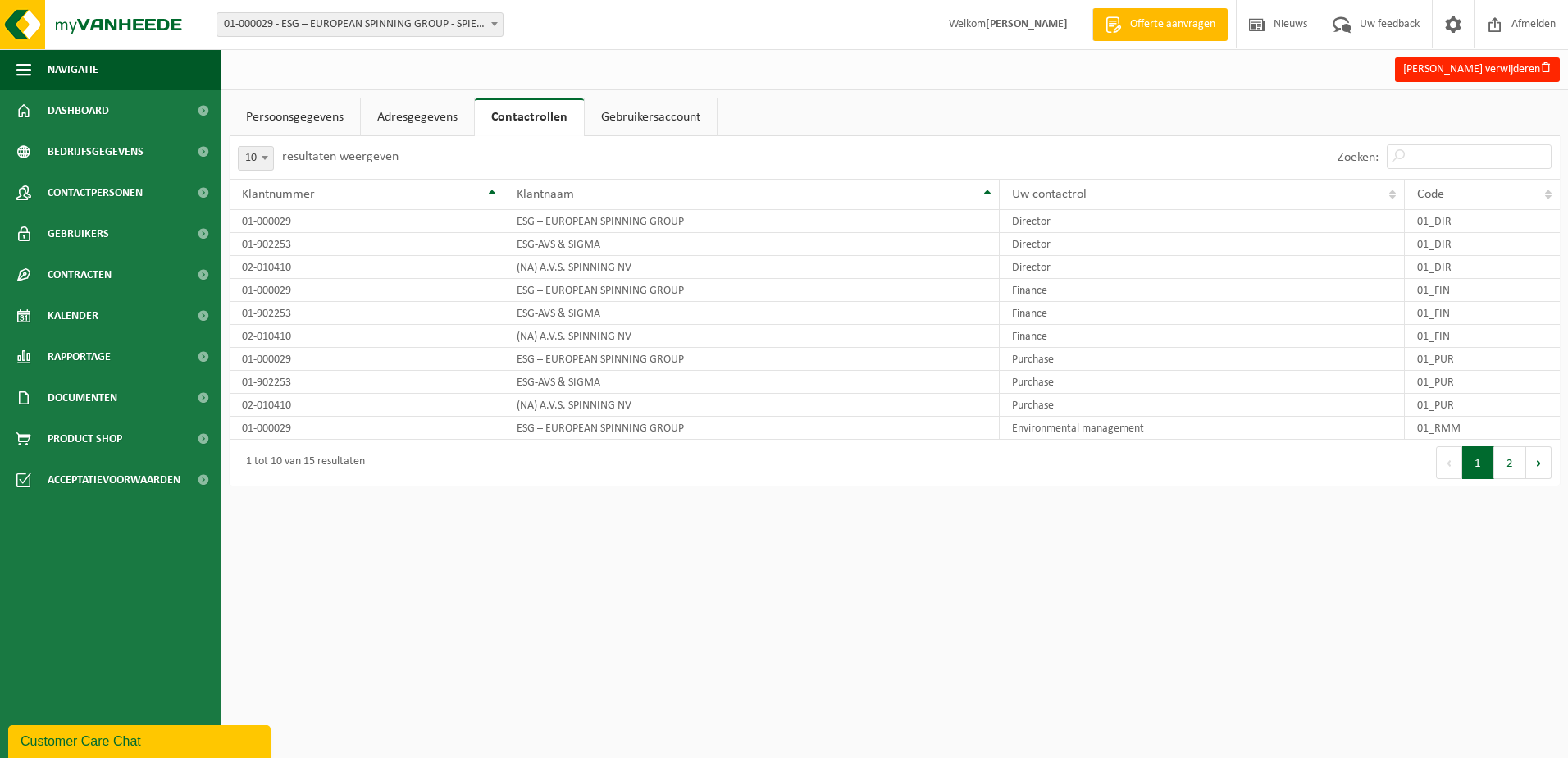
click at [644, 117] on link "Gebruikersaccount" at bounding box center [651, 117] width 132 height 38
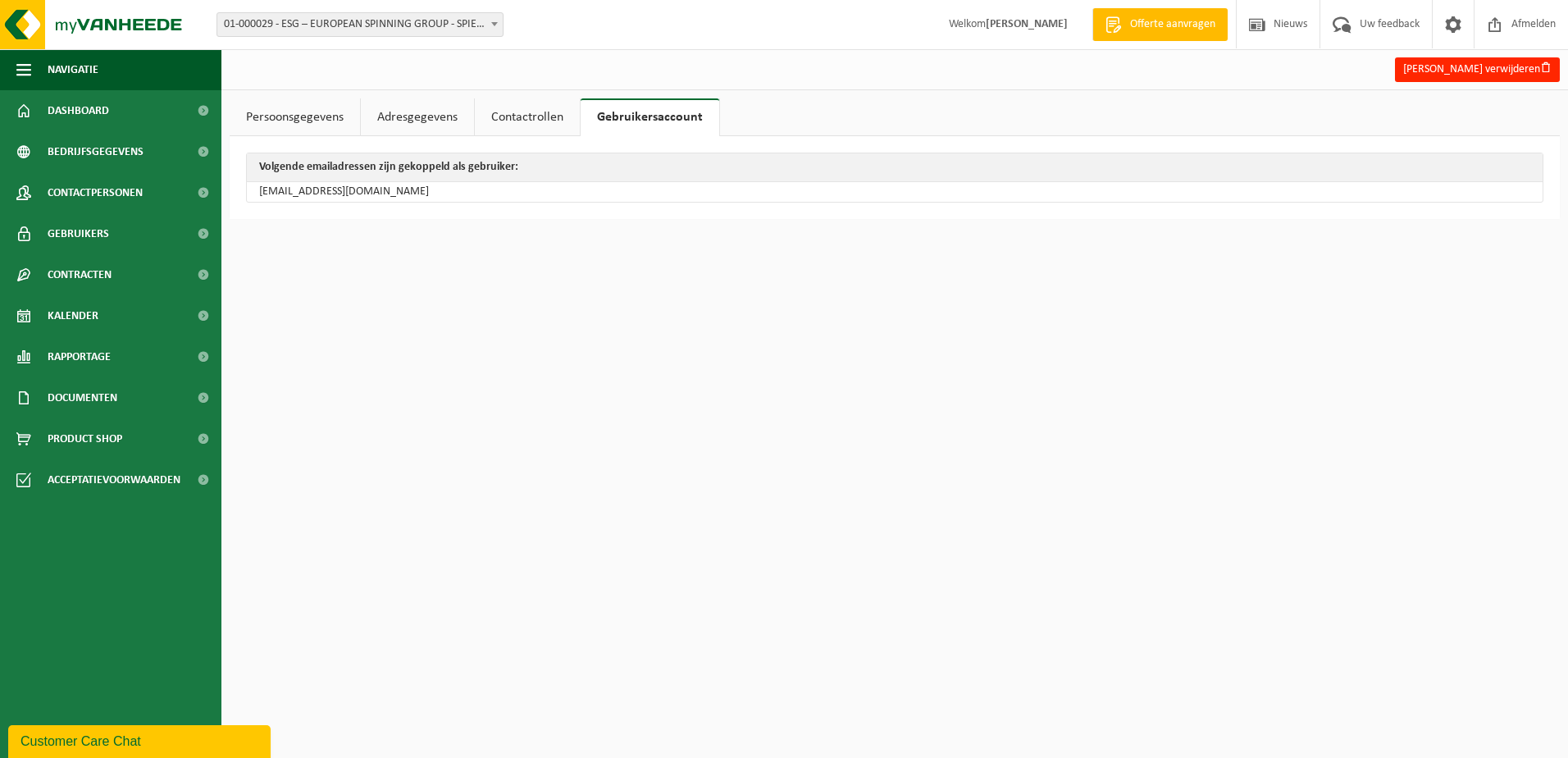
click at [310, 131] on link "Persoonsgegevens" at bounding box center [295, 117] width 131 height 38
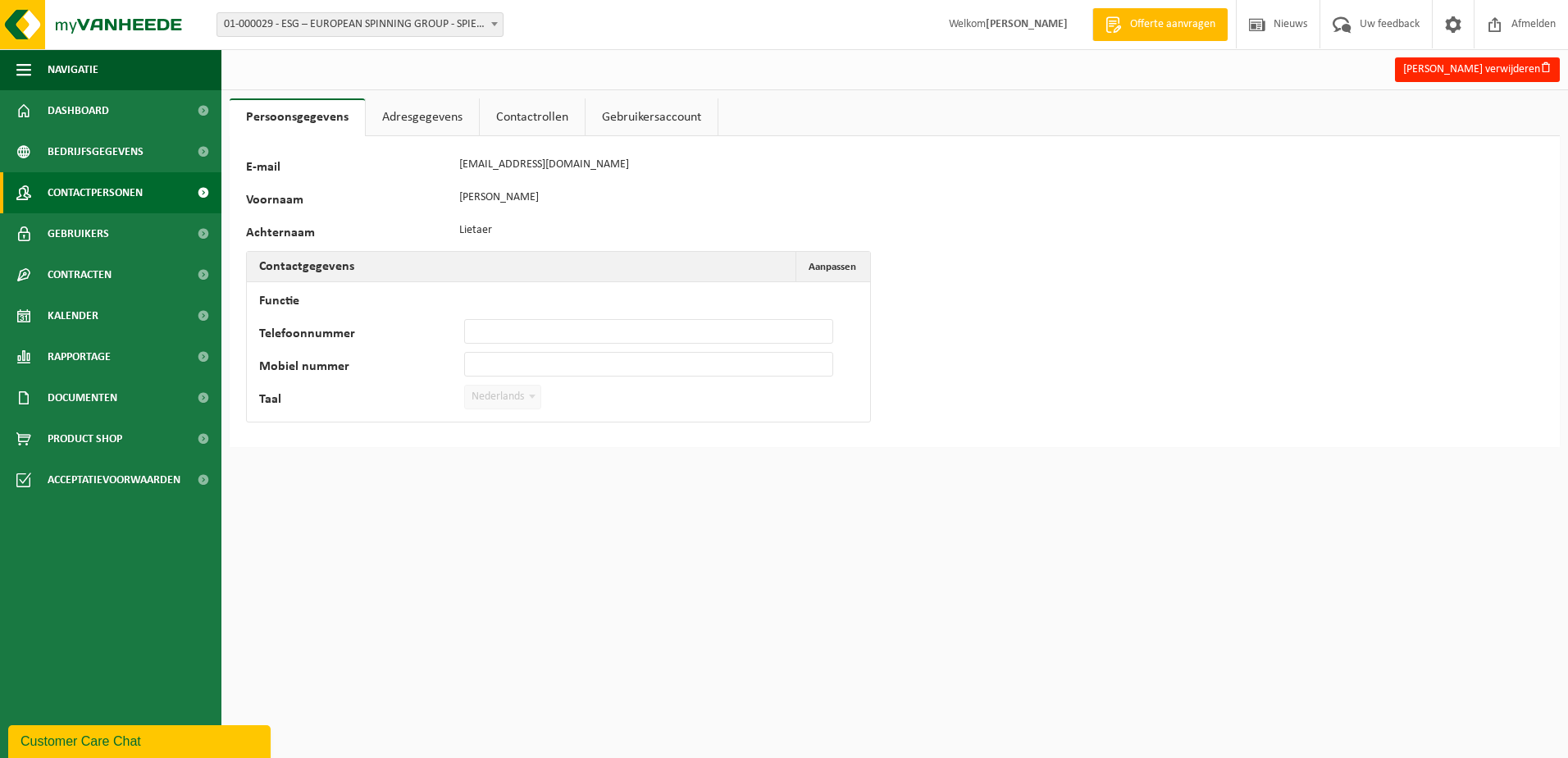
click at [132, 192] on span "Contactpersonen" at bounding box center [95, 192] width 95 height 41
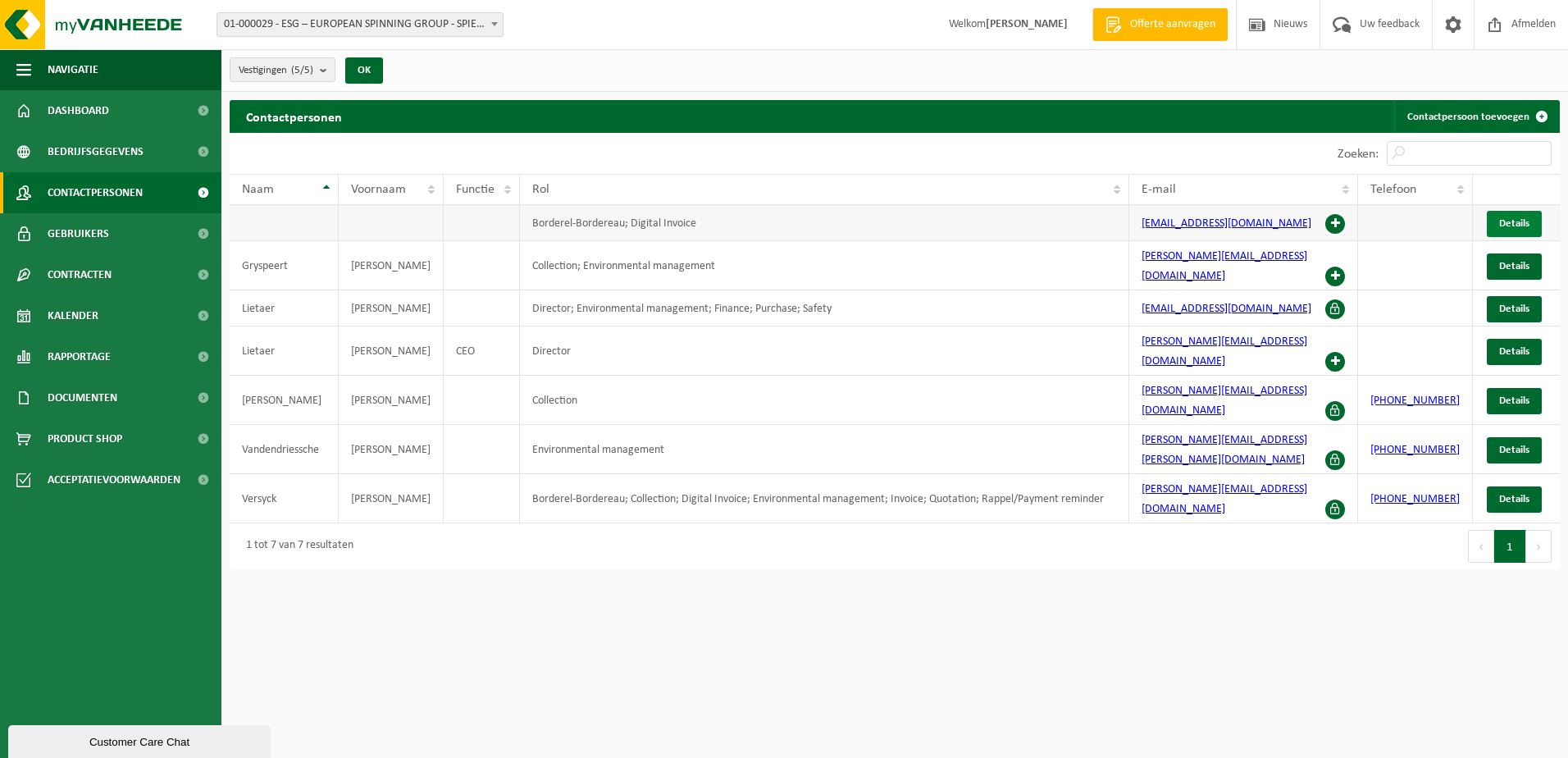
click at [1514, 221] on span "Details" at bounding box center [1514, 224] width 30 height 11
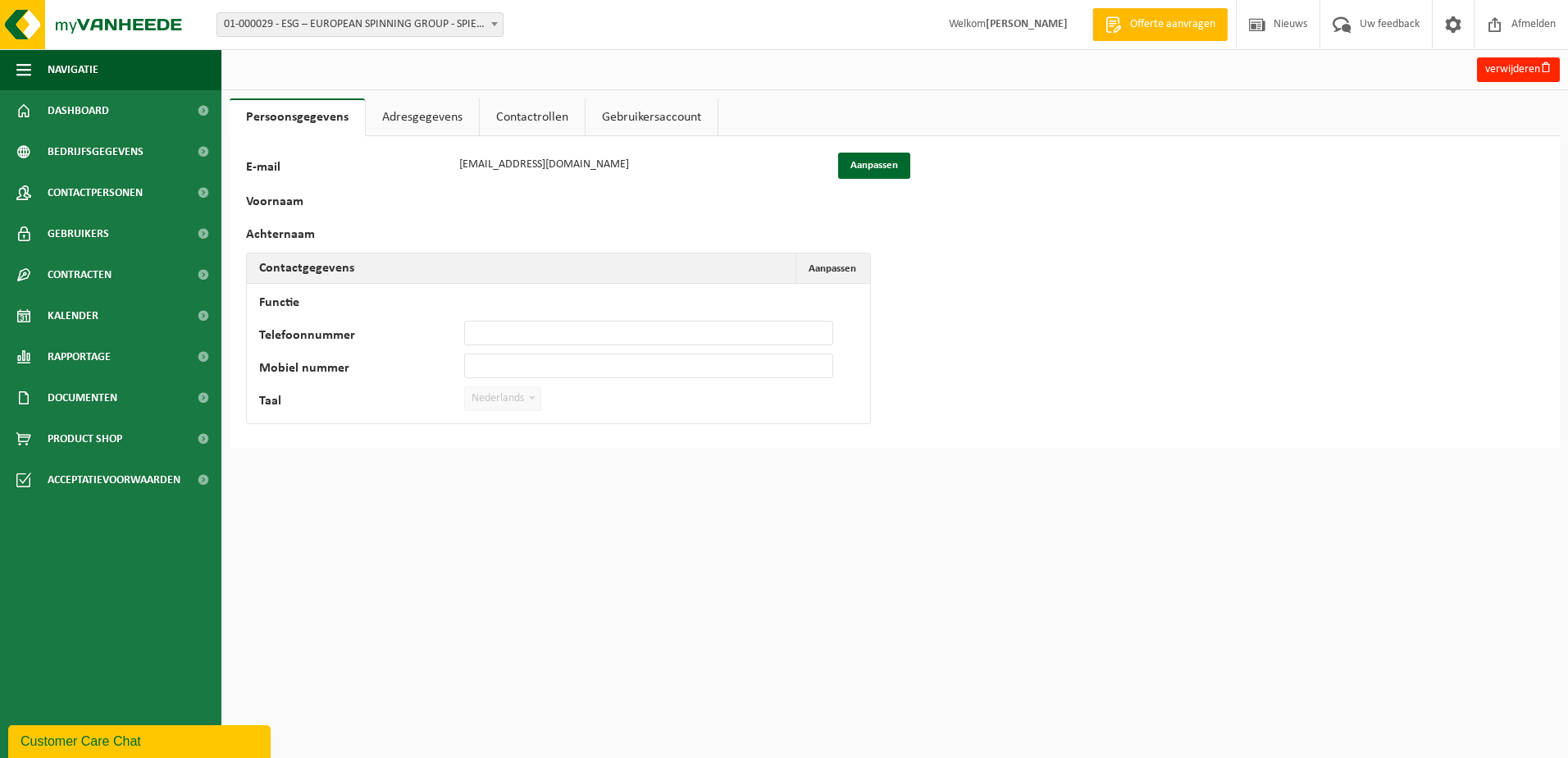
drag, startPoint x: 479, startPoint y: 311, endPoint x: 659, endPoint y: 294, distance: 180.8
click at [480, 311] on td "Functie Telefoonnummer Mobiel nummer Taal Nederlands '; Français '; English '; …" at bounding box center [558, 353] width 623 height 140
click at [407, 112] on link "Adresgegevens" at bounding box center [422, 117] width 113 height 38
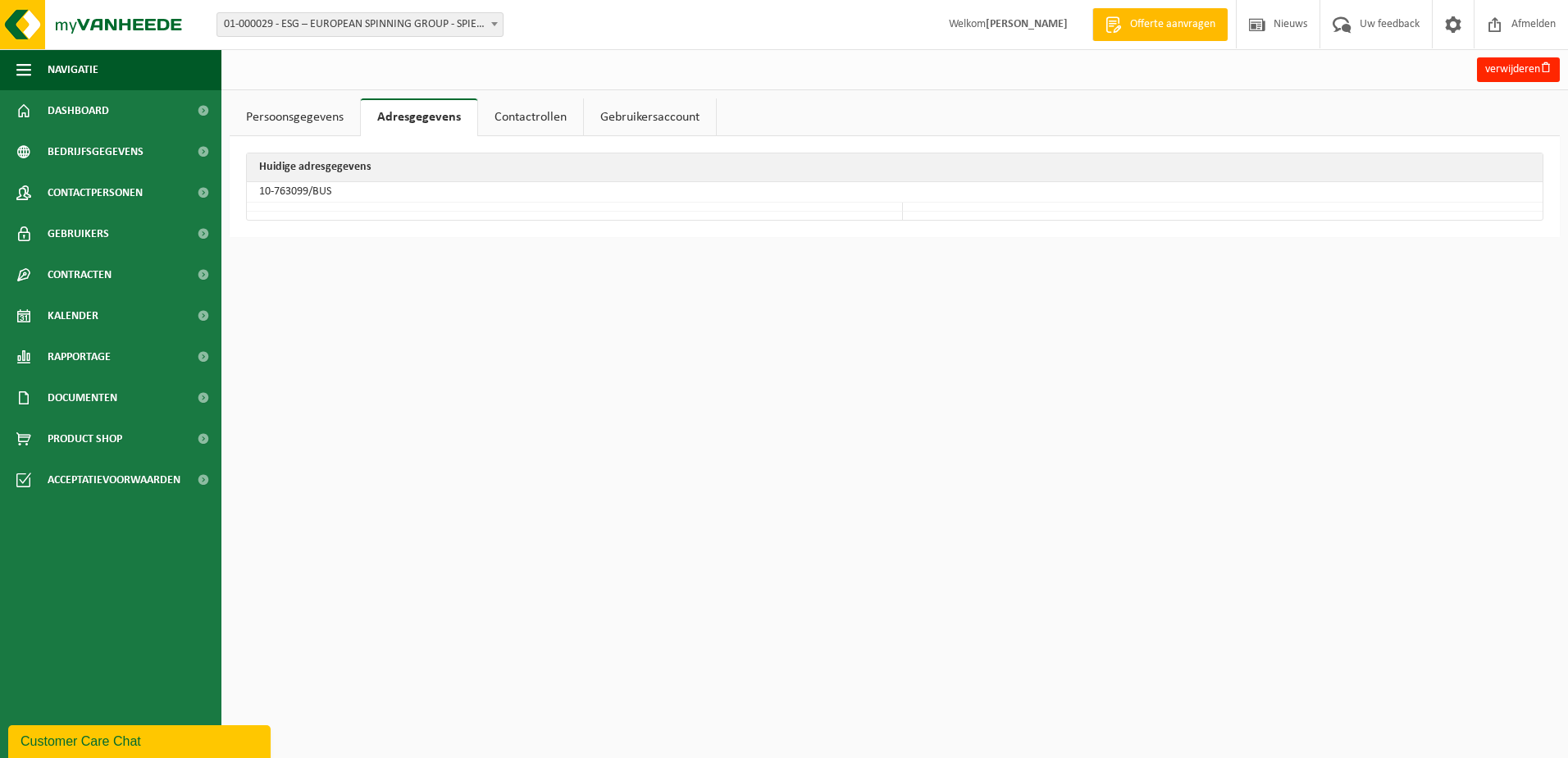
click at [513, 111] on link "Contactrollen" at bounding box center [530, 117] width 105 height 38
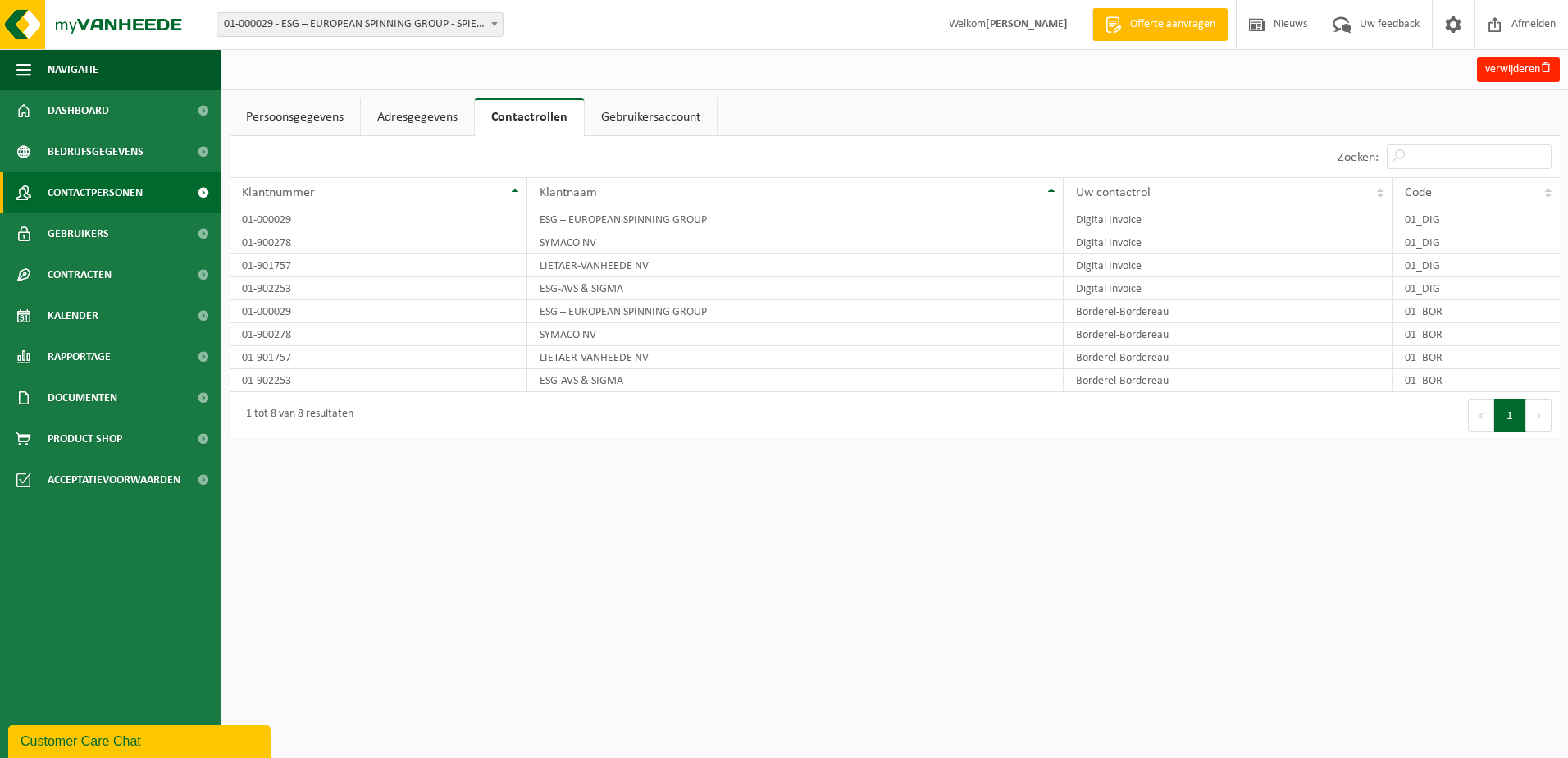
click at [124, 190] on span "Contactpersonen" at bounding box center [95, 192] width 95 height 41
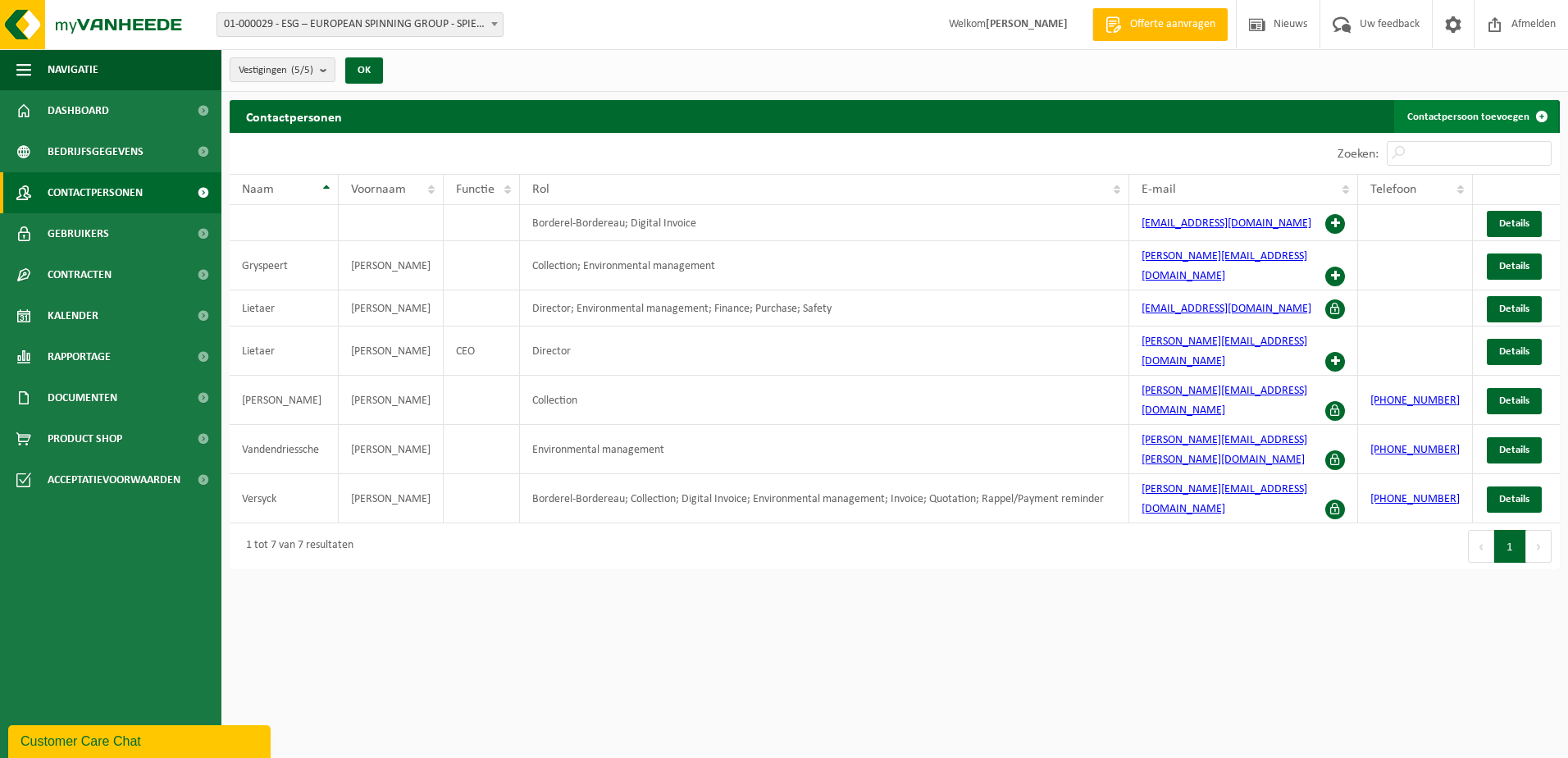
click at [1484, 115] on link "Contactpersoon toevoegen" at bounding box center [1475, 116] width 164 height 33
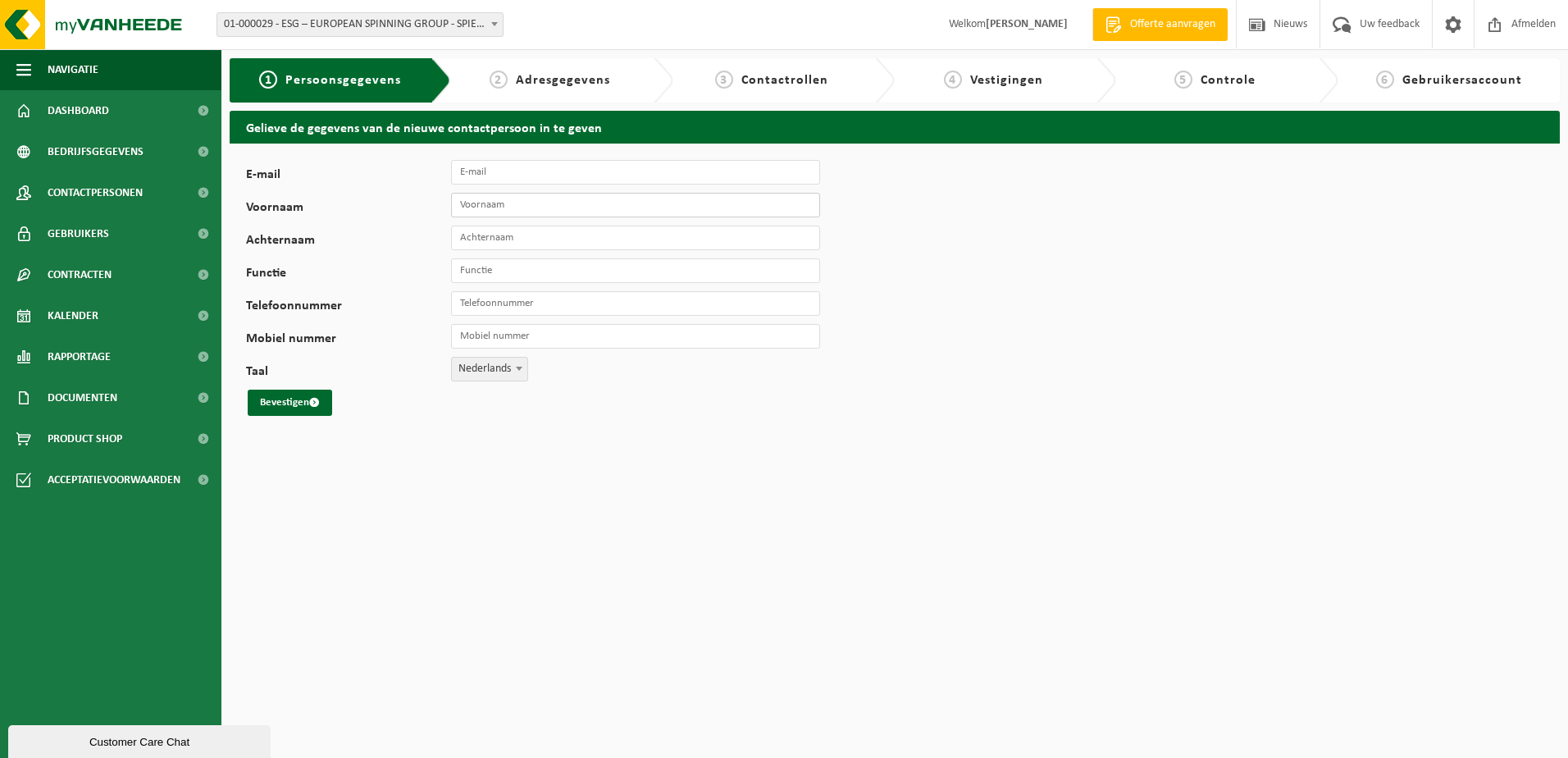
click at [516, 201] on input "Voornaam" at bounding box center [635, 204] width 369 height 24
paste input "Caroline Depourcq"
drag, startPoint x: 499, startPoint y: 204, endPoint x: 565, endPoint y: 211, distance: 66.4
click at [565, 211] on input "Caroline Depourcq" at bounding box center [635, 204] width 369 height 24
type input "Caroline"
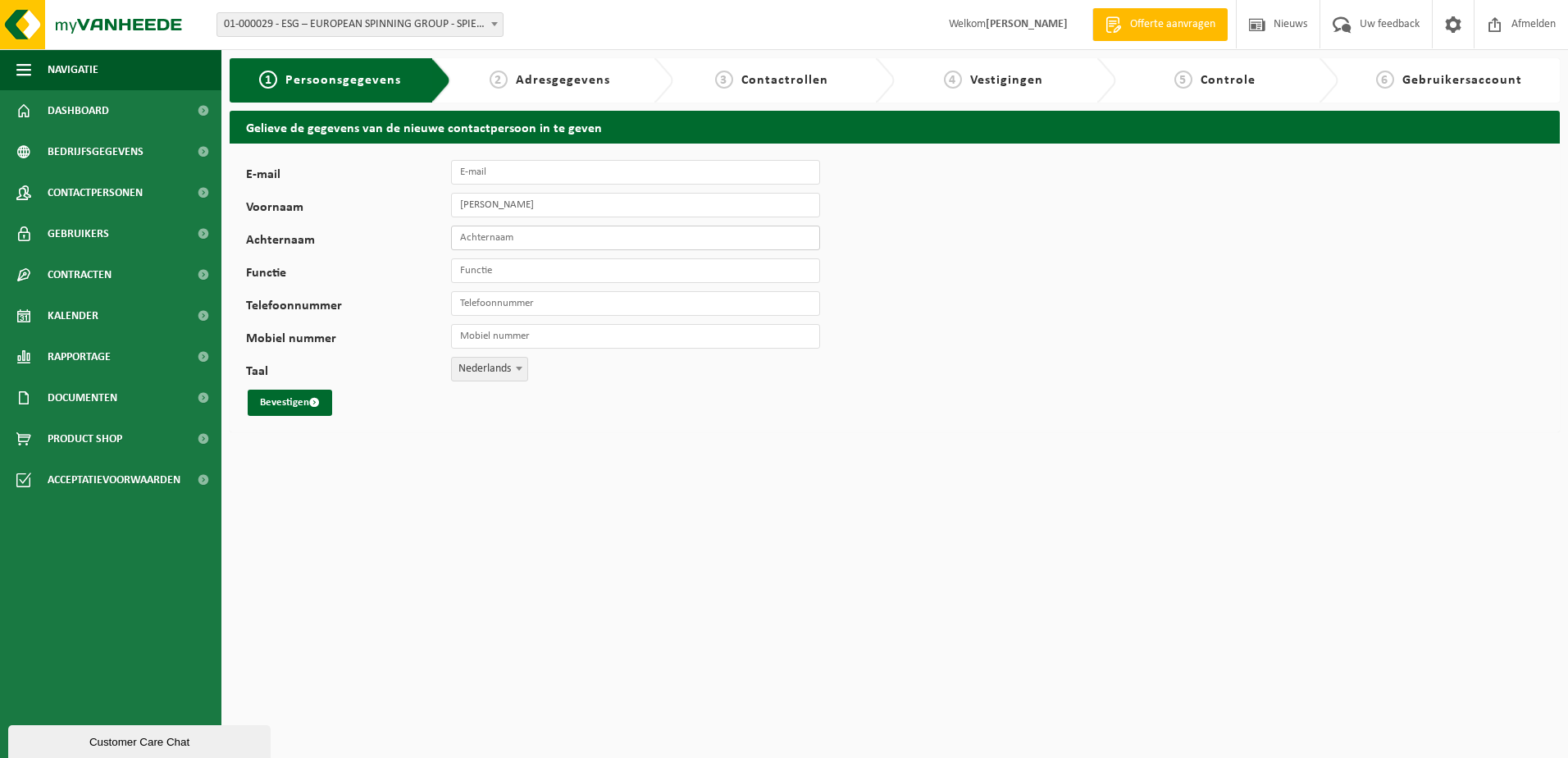
paste input "Depourcq"
type input "Depourcq"
click at [539, 275] on input "Functie" at bounding box center [635, 270] width 369 height 24
click at [521, 177] on input "E-mail" at bounding box center [635, 172] width 369 height 24
paste input "invoicing@esg-group.eu"
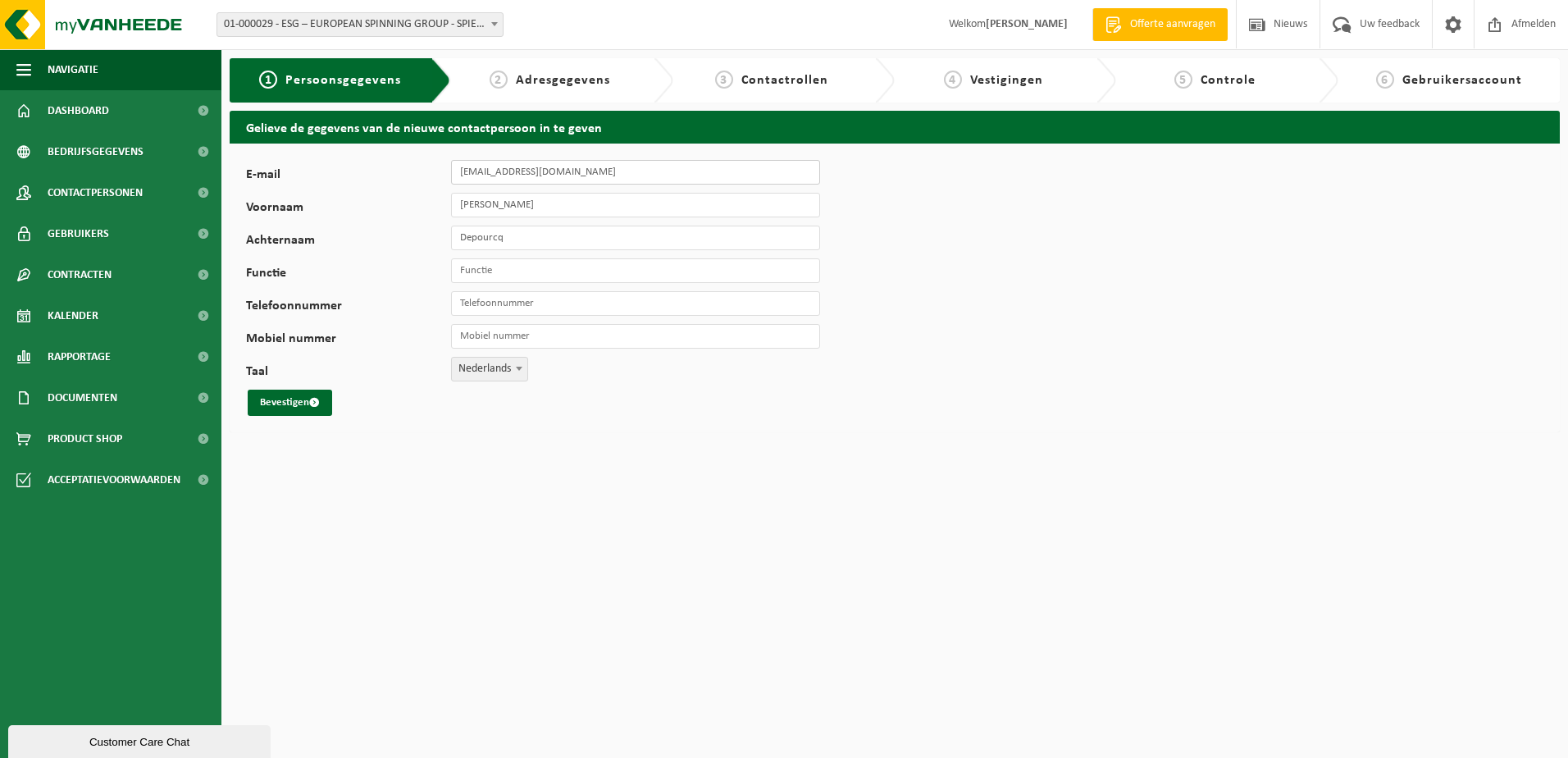
type input "invoicing@esg-group.eu"
click at [585, 467] on html "Vestiging: 01-056119 - DEMTEX BV - KRUISEM 01-000029 - ESG – EUROPEAN SPINNING …" at bounding box center [784, 379] width 1568 height 758
click at [518, 273] on input "Functie" at bounding box center [635, 270] width 369 height 24
click at [534, 270] on input "Functie" at bounding box center [635, 270] width 369 height 24
click at [541, 266] on input "Functie" at bounding box center [635, 270] width 369 height 24
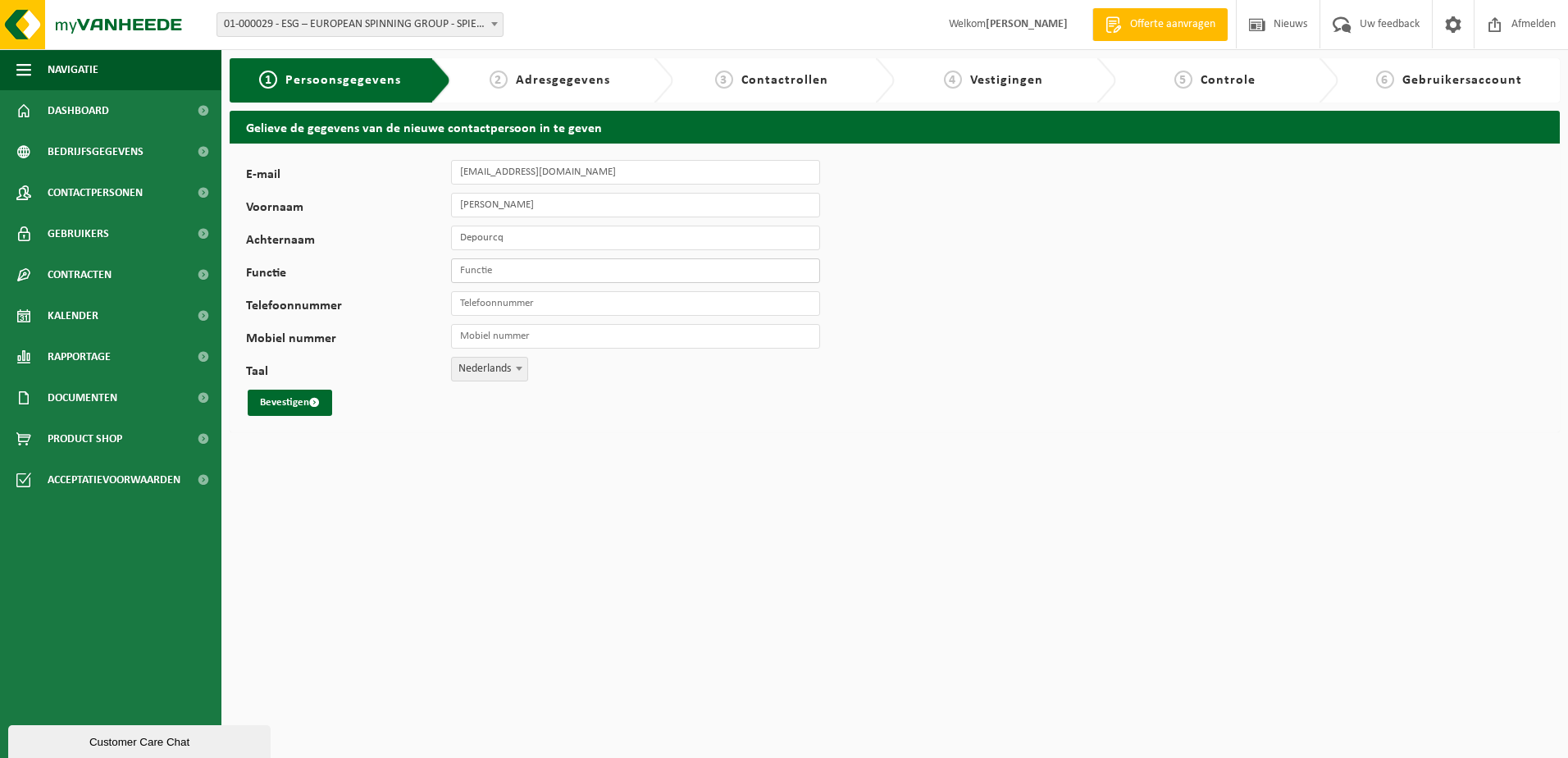
paste input "Accounting administration"
type input "Accounting administration"
click at [292, 394] on button "Bevestigen" at bounding box center [290, 402] width 84 height 26
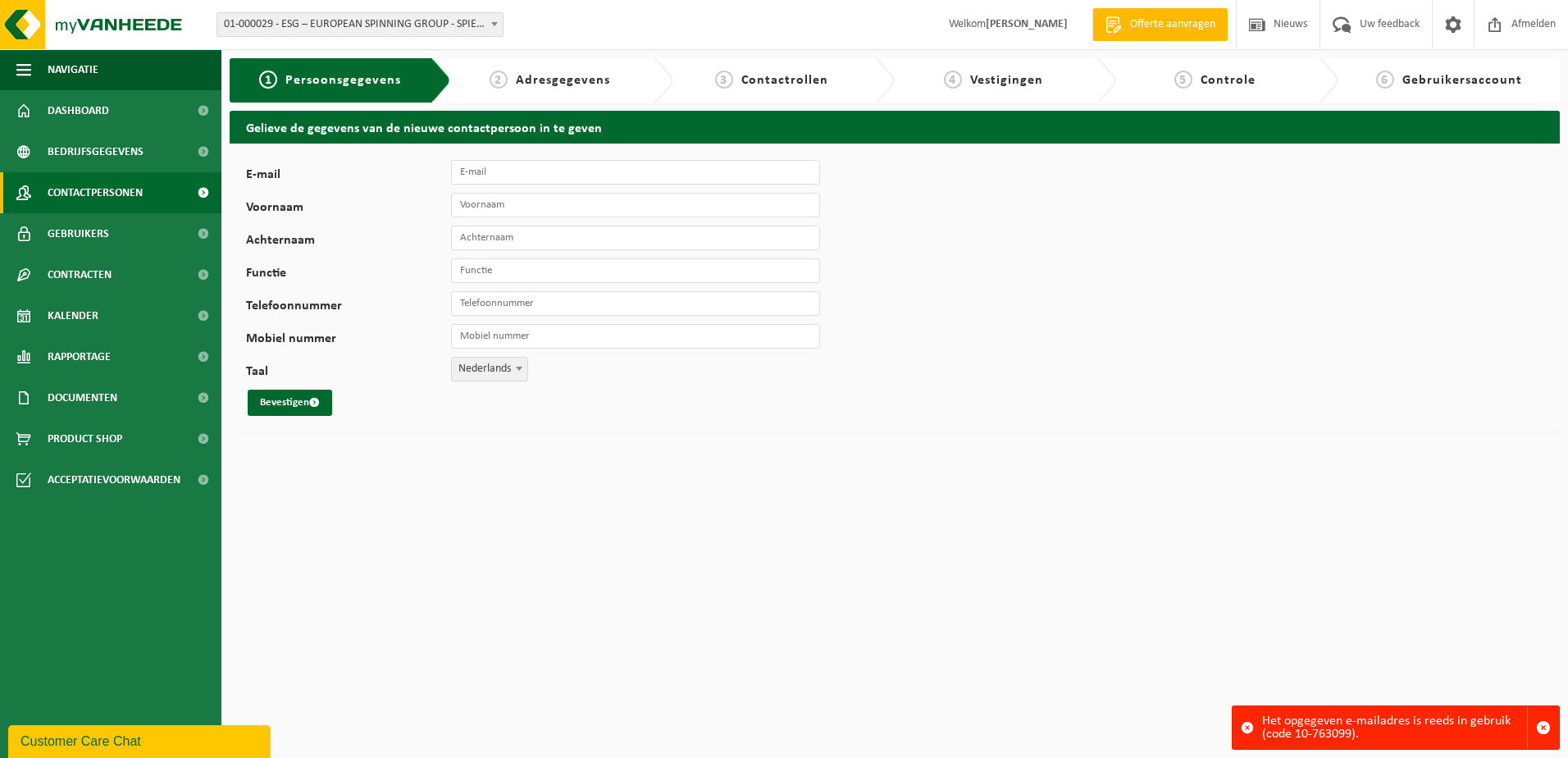
click at [135, 185] on span "Contactpersonen" at bounding box center [95, 192] width 95 height 41
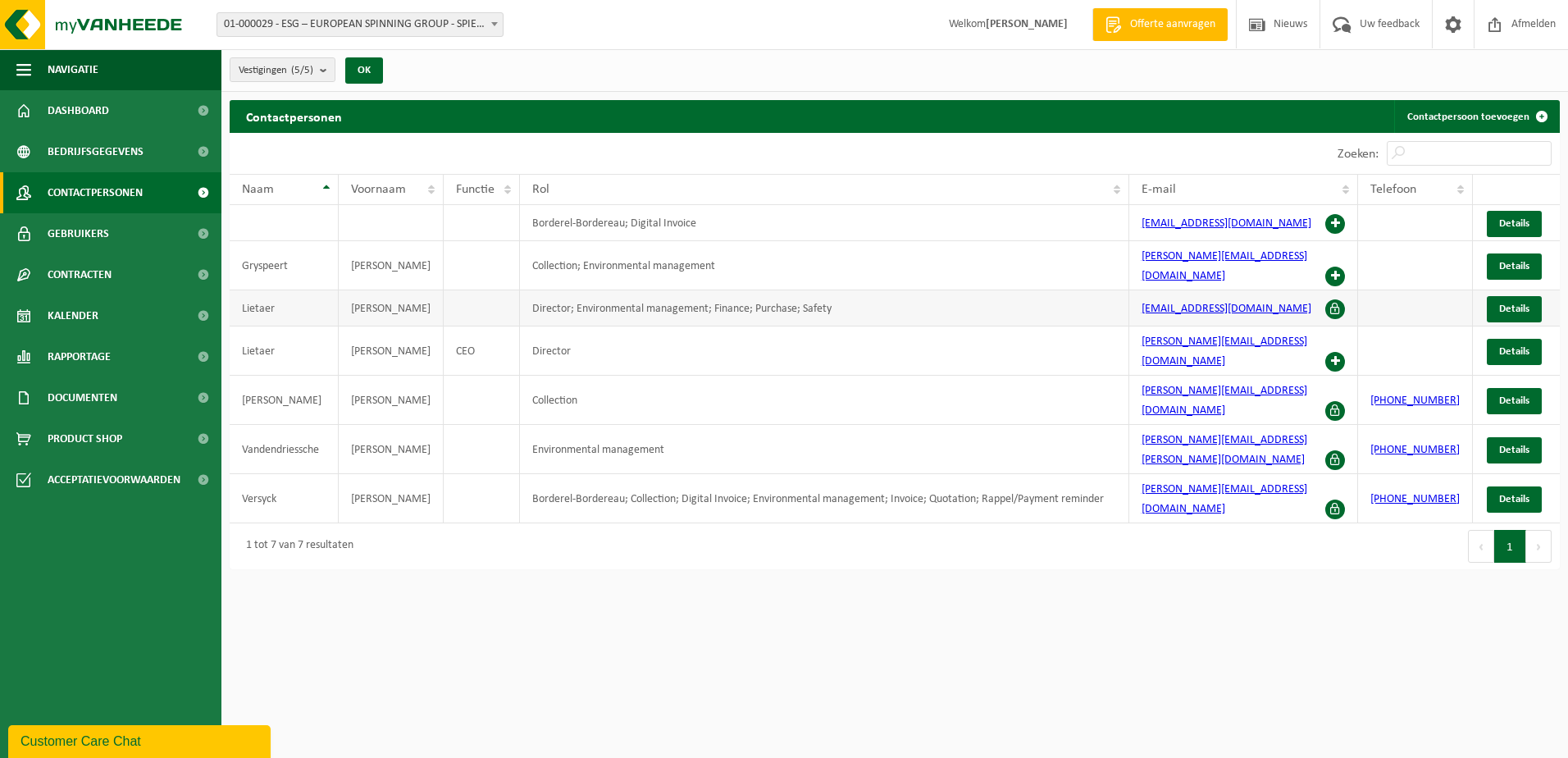
click at [1344, 300] on span at bounding box center [1335, 310] width 20 height 20
click at [1343, 267] on span at bounding box center [1335, 277] width 20 height 20
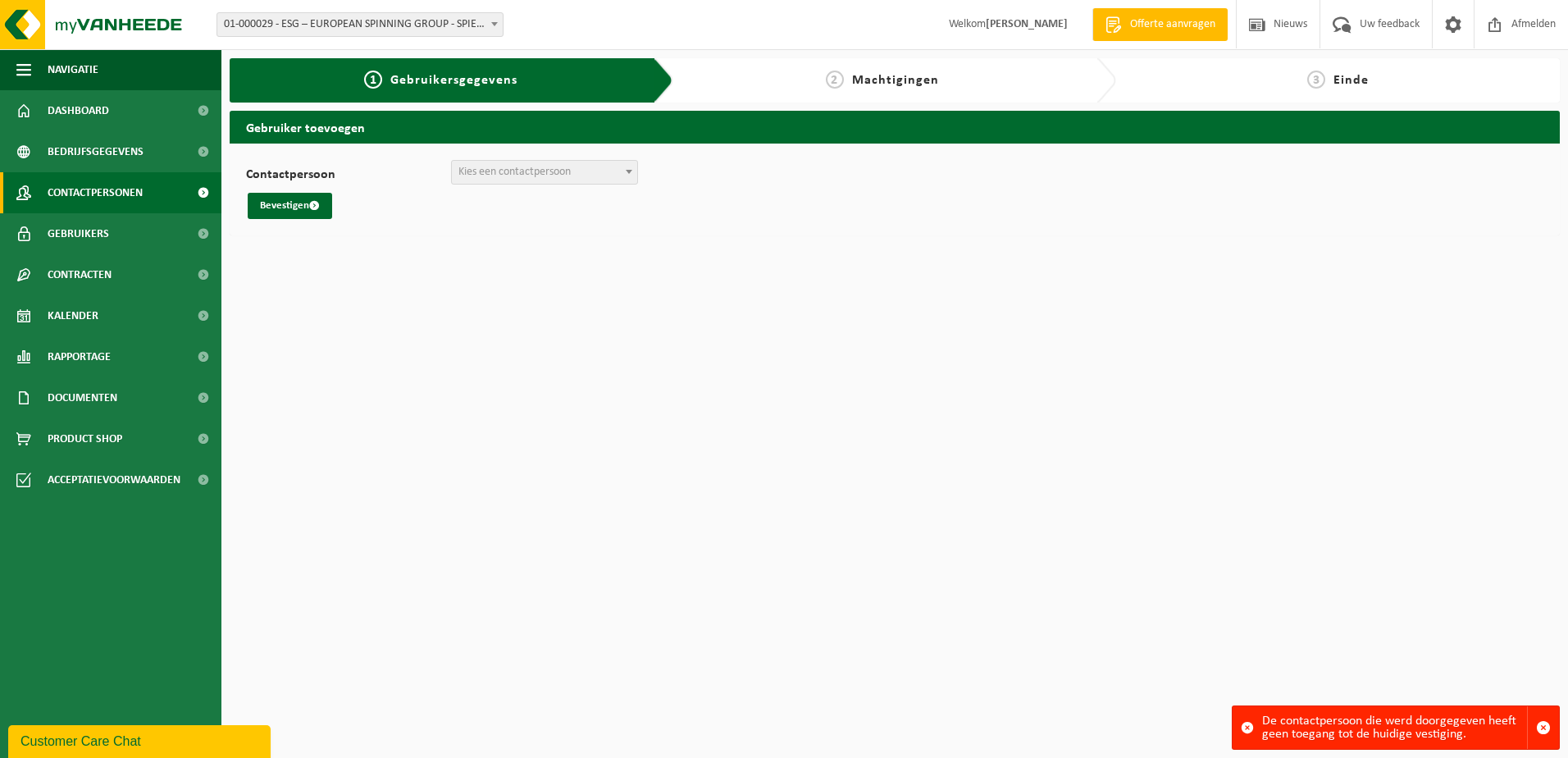
click at [122, 183] on span "Contactpersonen" at bounding box center [95, 192] width 95 height 41
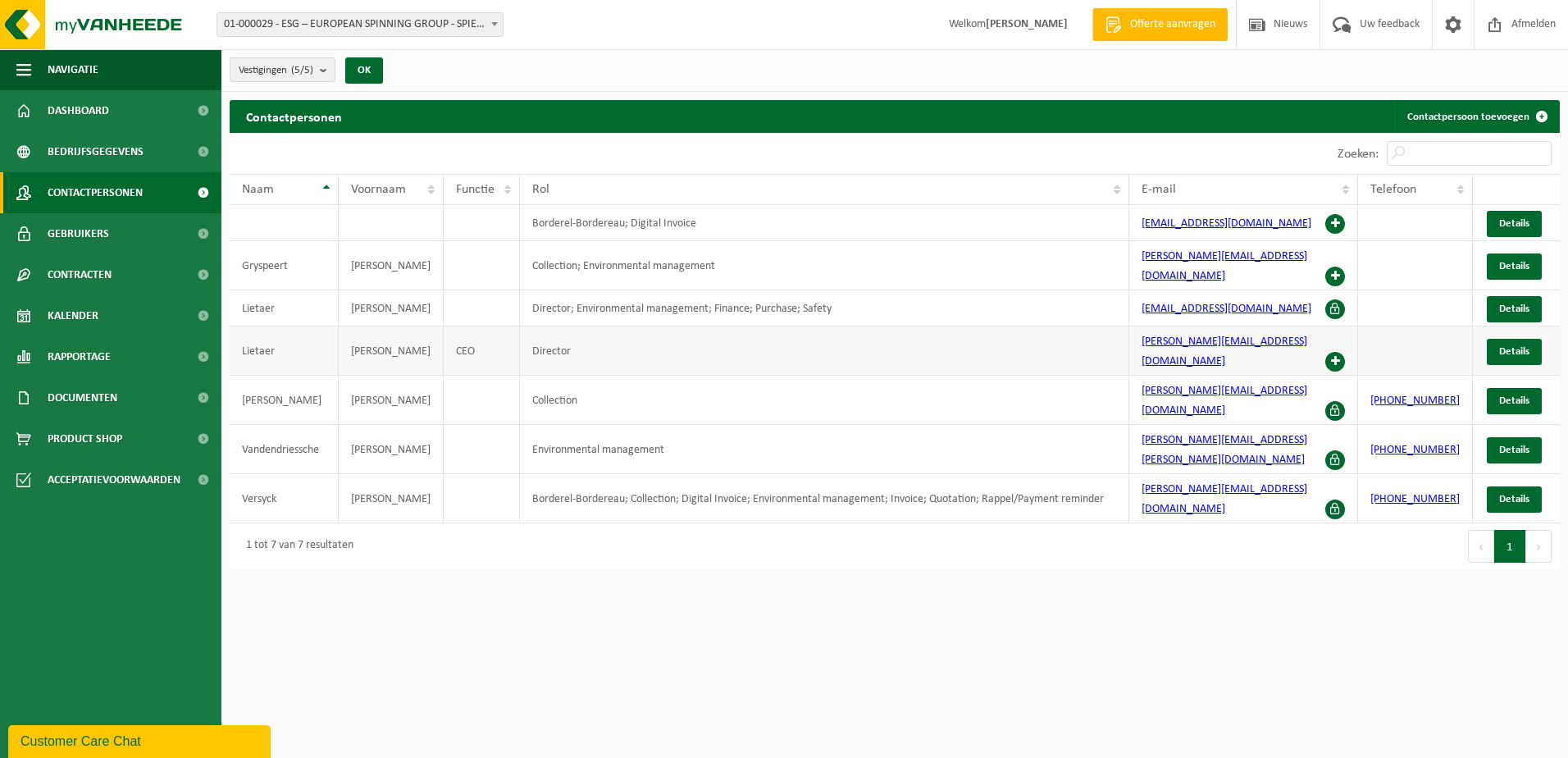
click at [1344, 352] on span at bounding box center [1335, 362] width 20 height 20
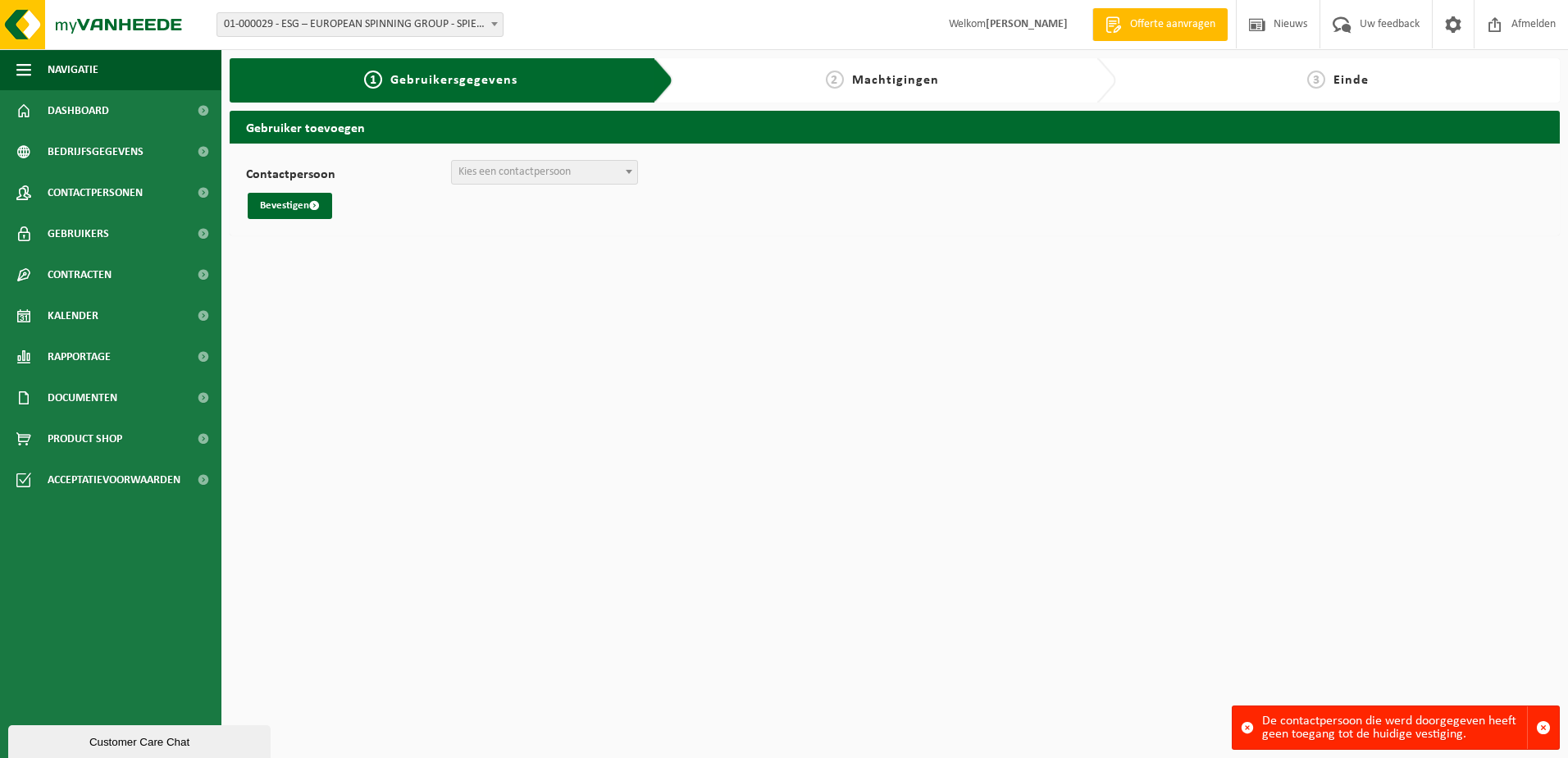
click at [548, 173] on span "Kies een contactpersoon" at bounding box center [514, 172] width 113 height 13
select select "8857"
click at [527, 174] on span "([EMAIL_ADDRESS][DOMAIN_NAME])" at bounding box center [544, 173] width 185 height 23
click at [280, 211] on button "Bevestigen" at bounding box center [290, 205] width 84 height 26
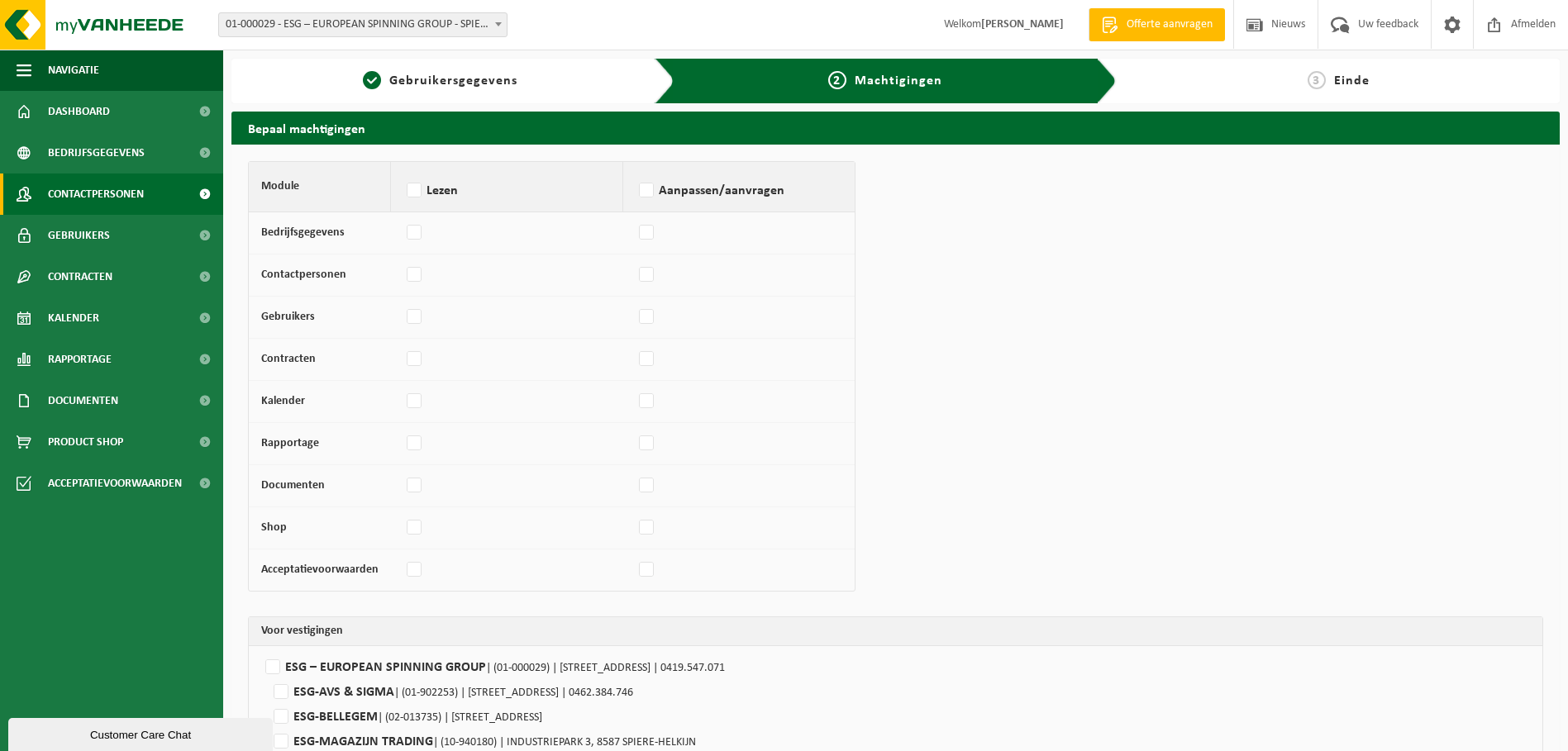
click at [113, 186] on span "Contactpersonen" at bounding box center [96, 194] width 96 height 41
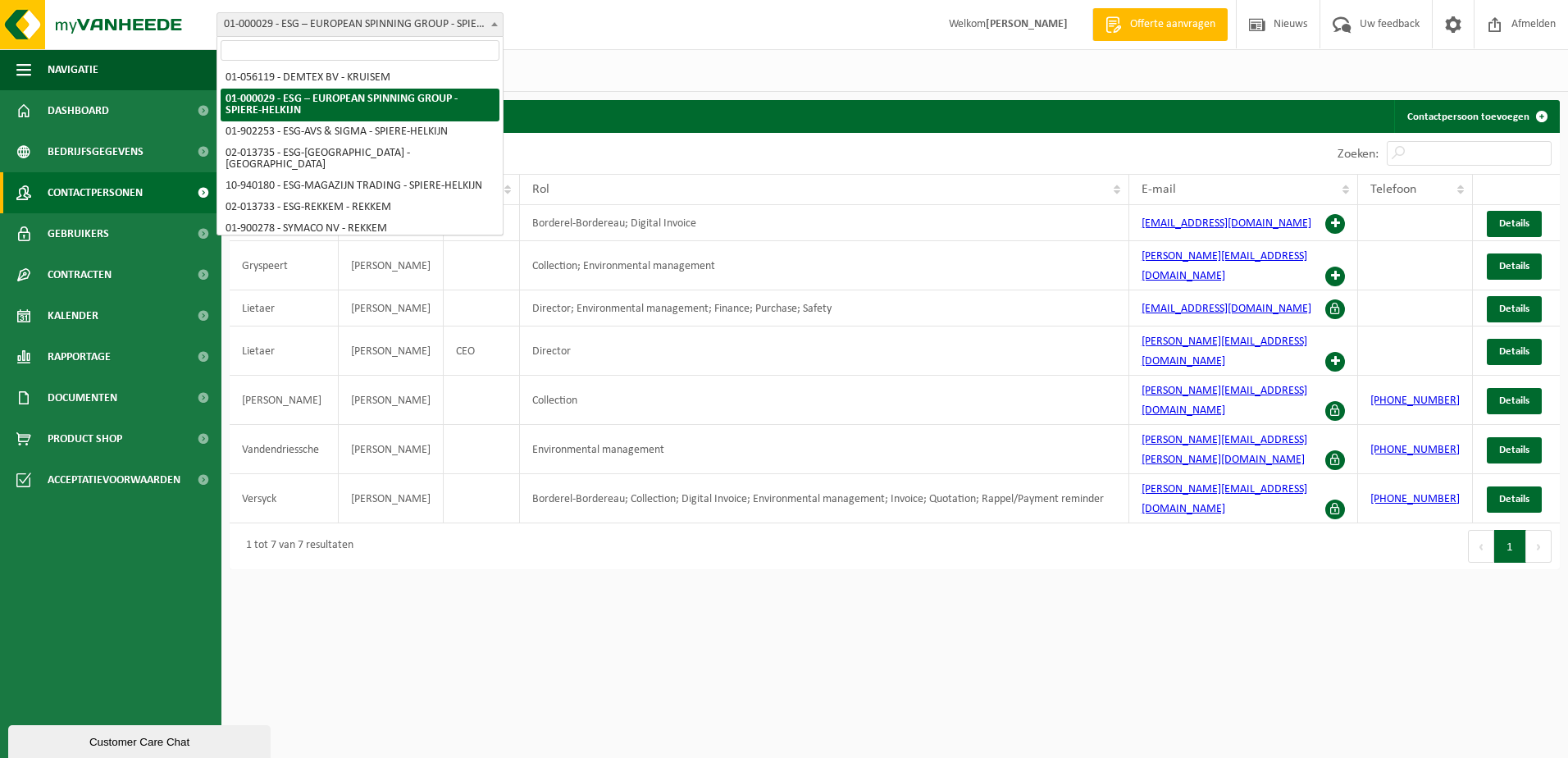
click at [425, 21] on span "01-000029 - ESG – EUROPEAN SPINNING GROUP - SPIERE-HELKIJN" at bounding box center [360, 25] width 285 height 23
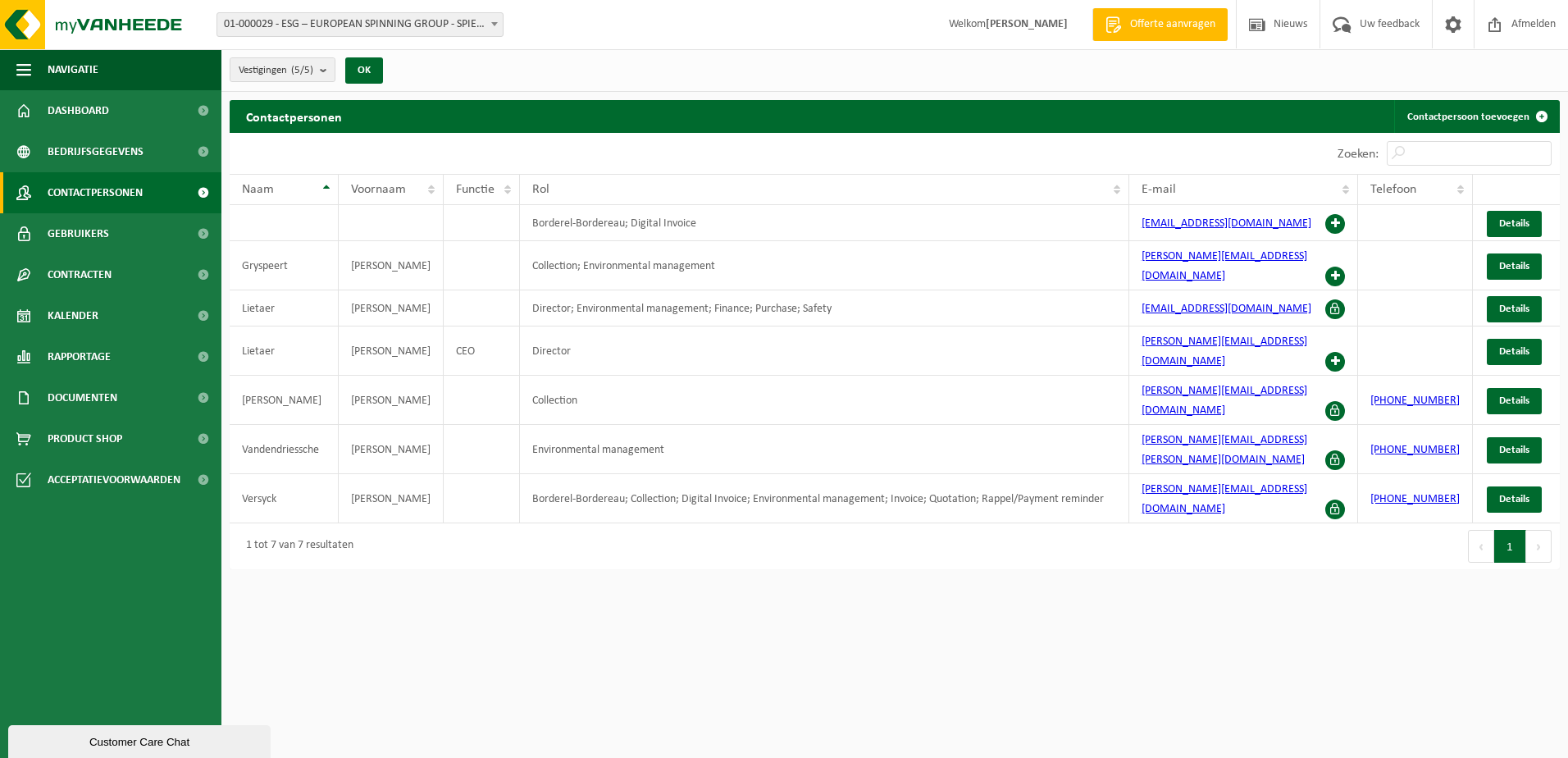
click at [447, 32] on span "01-000029 - ESG – EUROPEAN SPINNING GROUP - SPIERE-HELKIJN" at bounding box center [360, 25] width 285 height 23
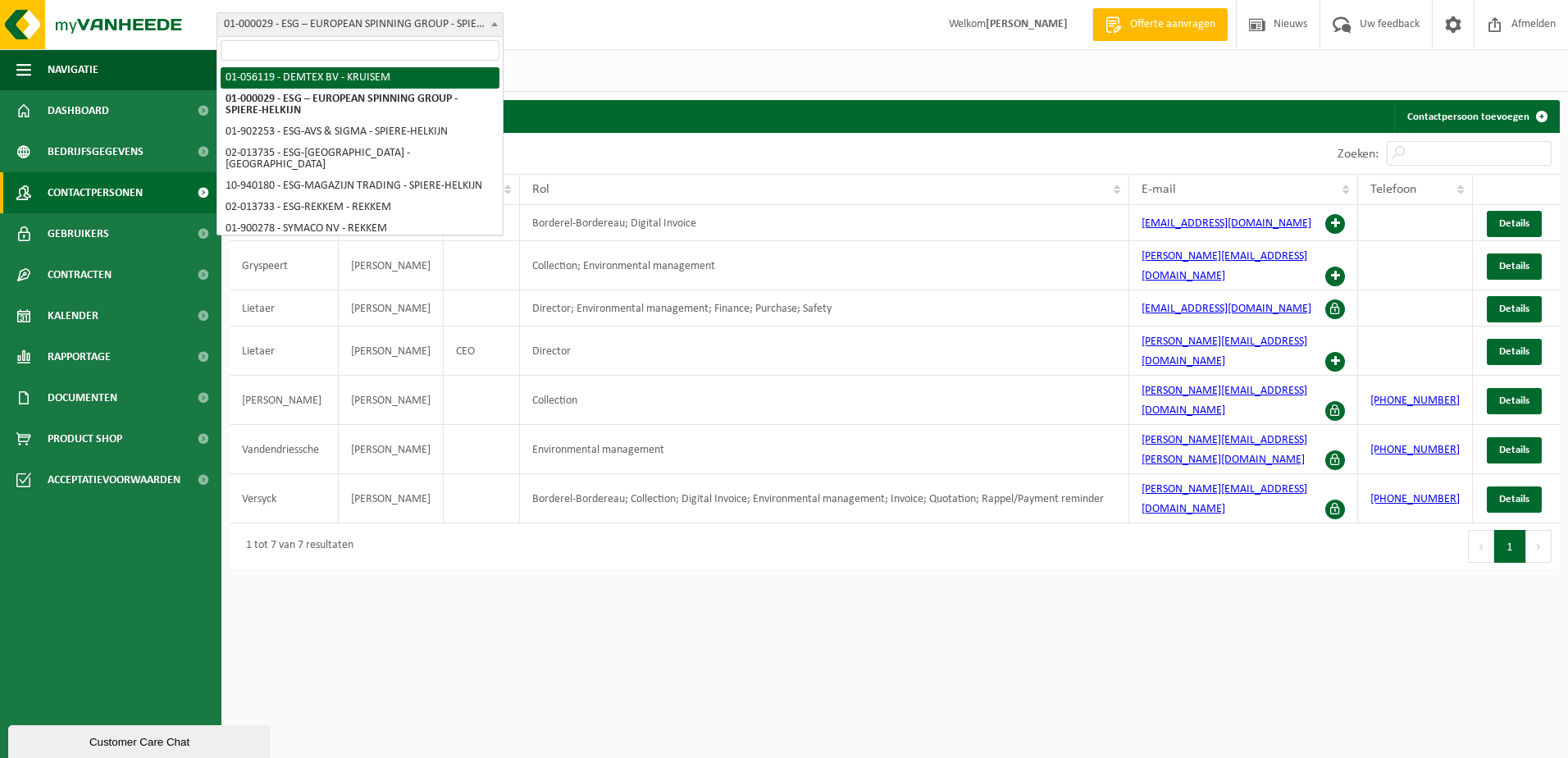
select select "6850"
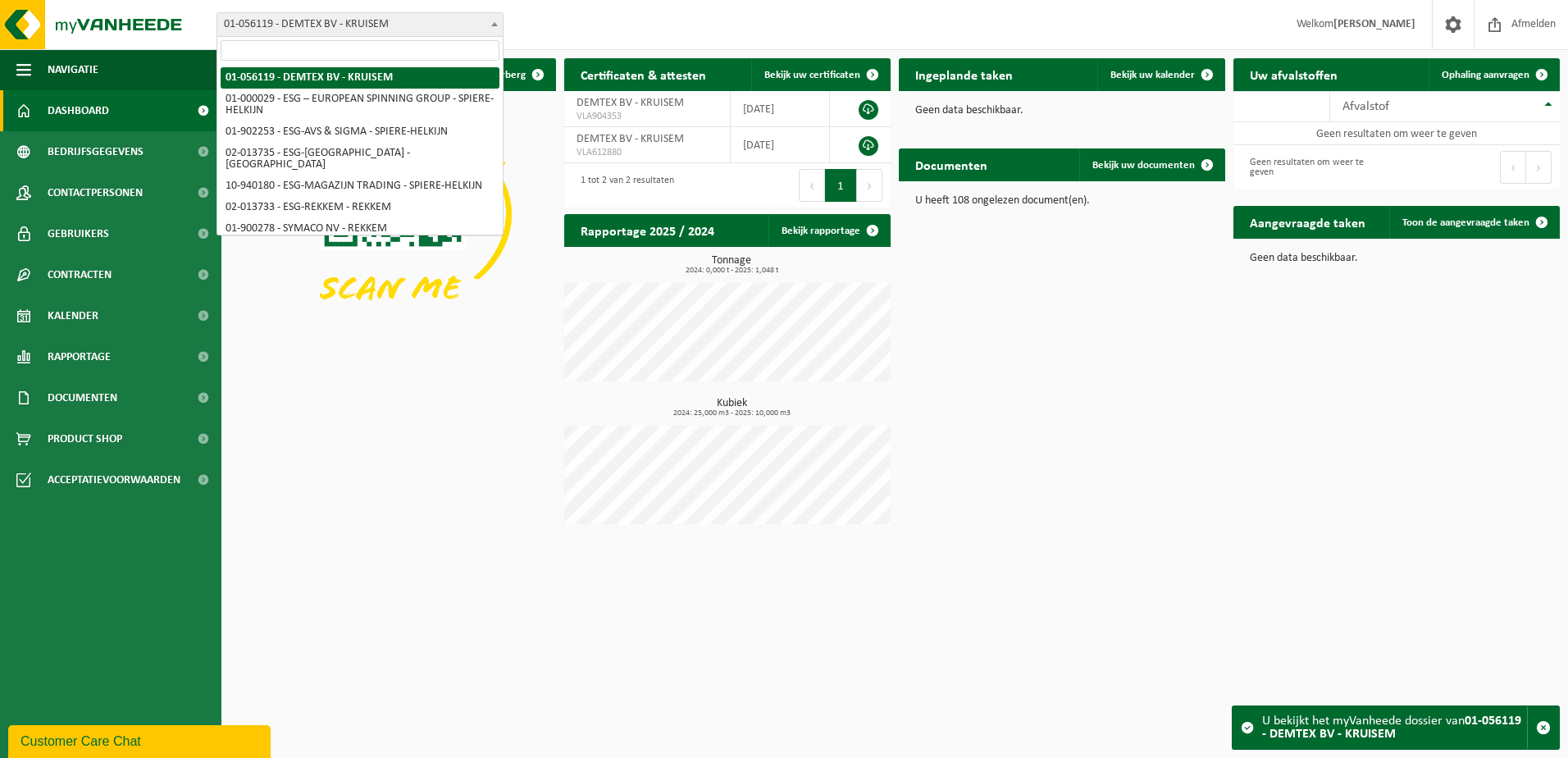
click at [404, 25] on span "01-056119 - DEMTEX BV - KRUISEM" at bounding box center [360, 25] width 285 height 23
click at [123, 170] on span "Bedrijfsgegevens" at bounding box center [95, 152] width 96 height 41
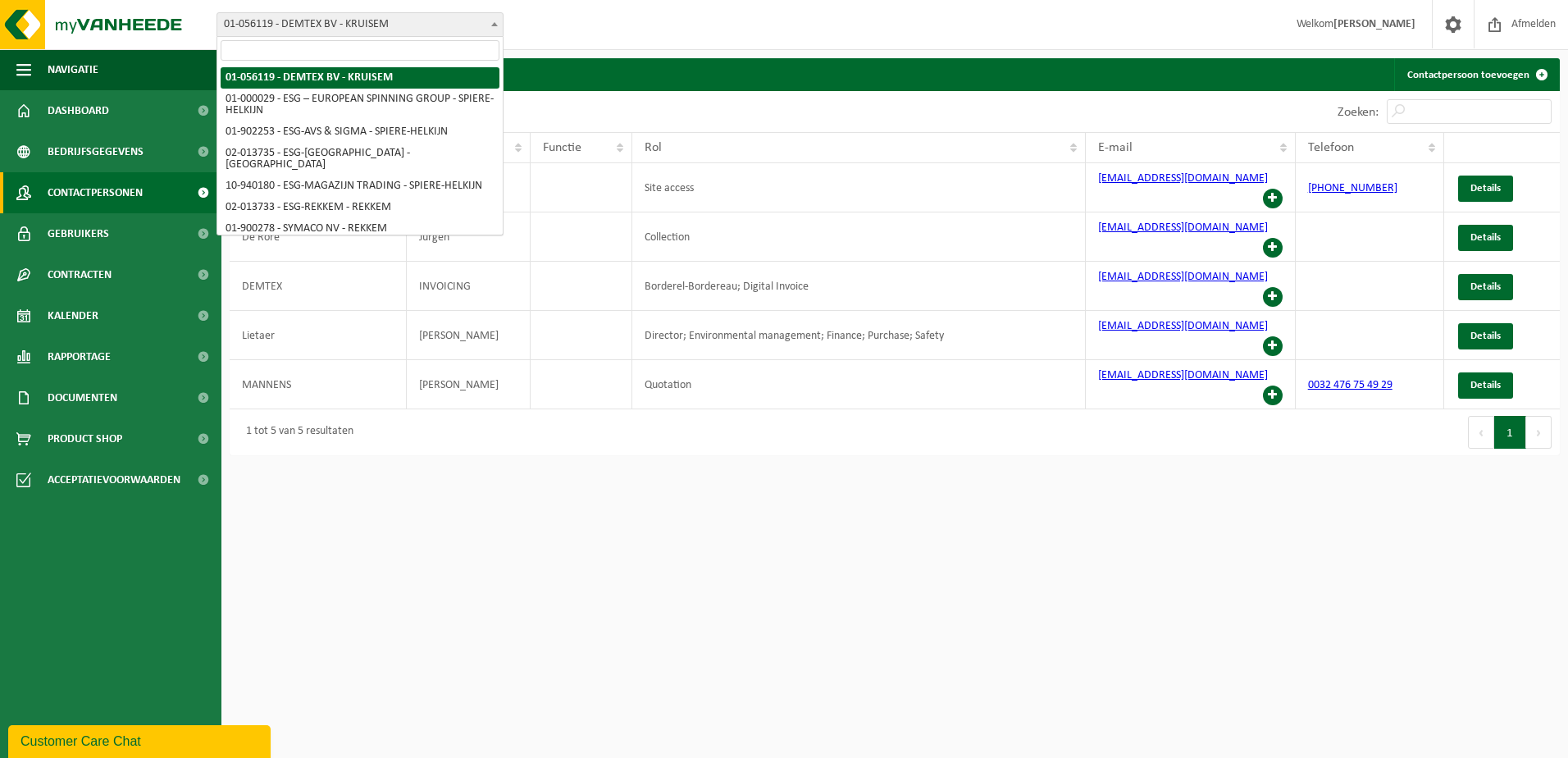
click at [437, 20] on span "01-056119 - DEMTEX BV - KRUISEM" at bounding box center [360, 25] width 285 height 23
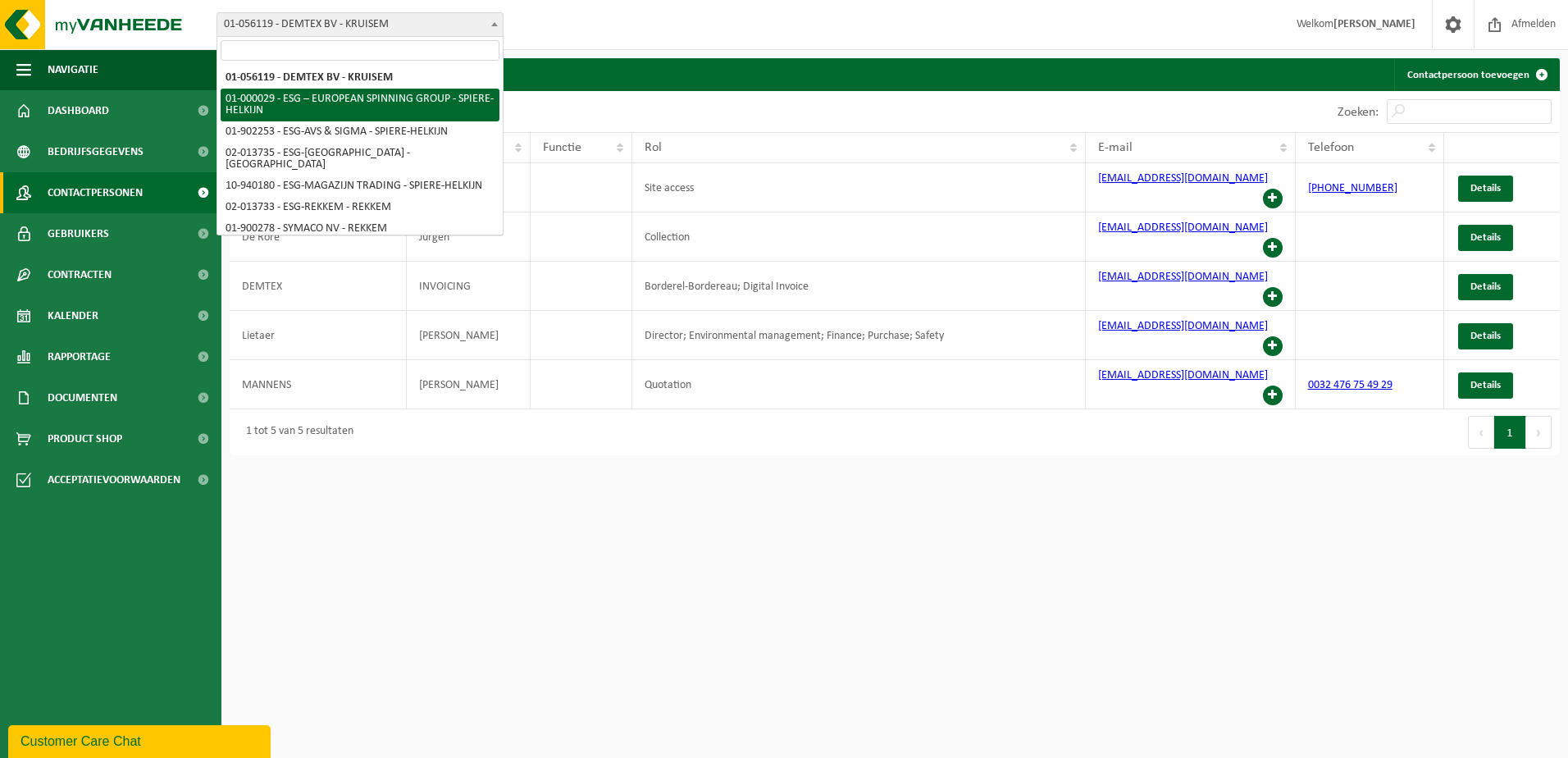
select select "14703"
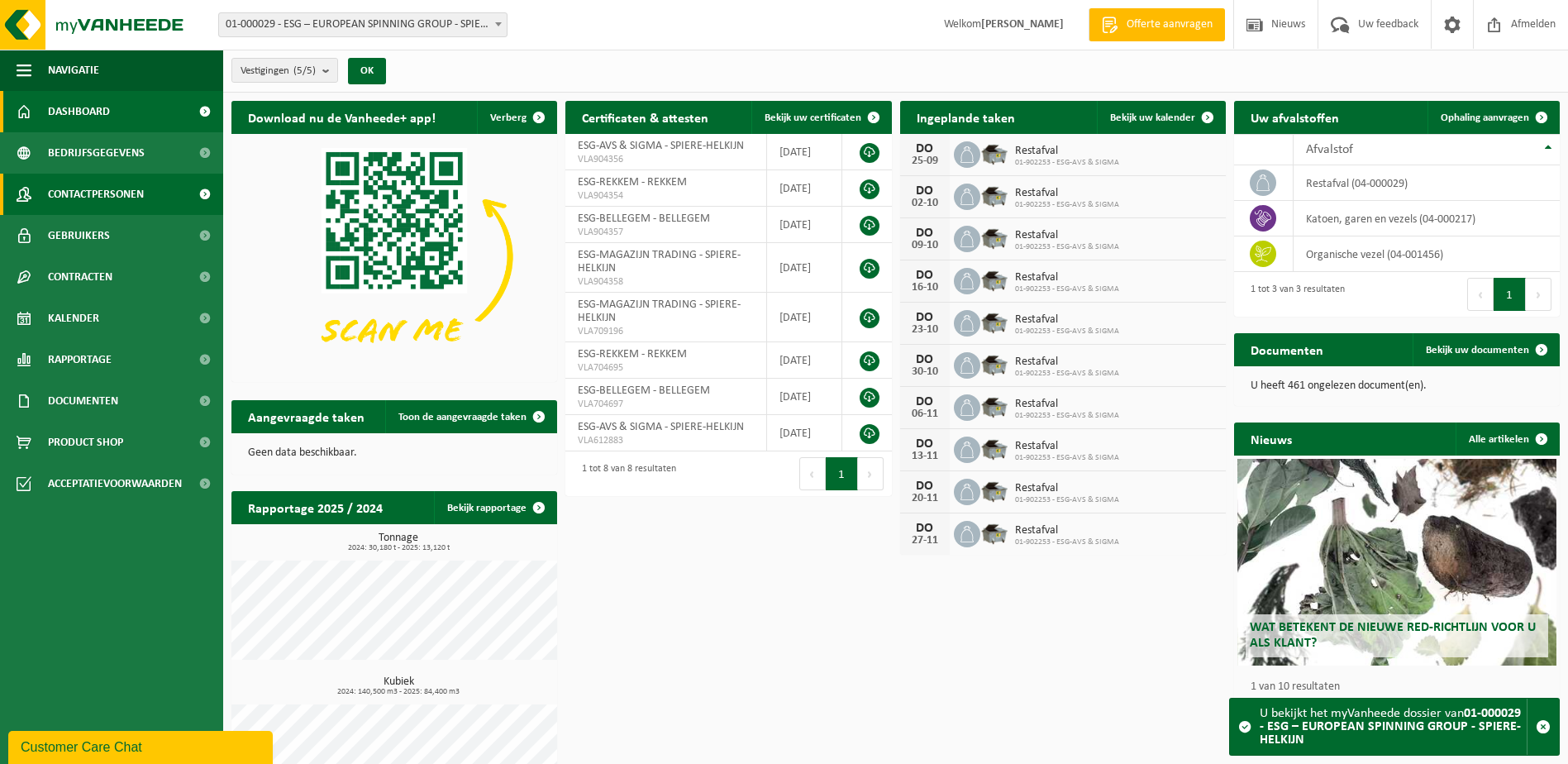
click at [133, 201] on span "Contactpersonen" at bounding box center [96, 194] width 96 height 41
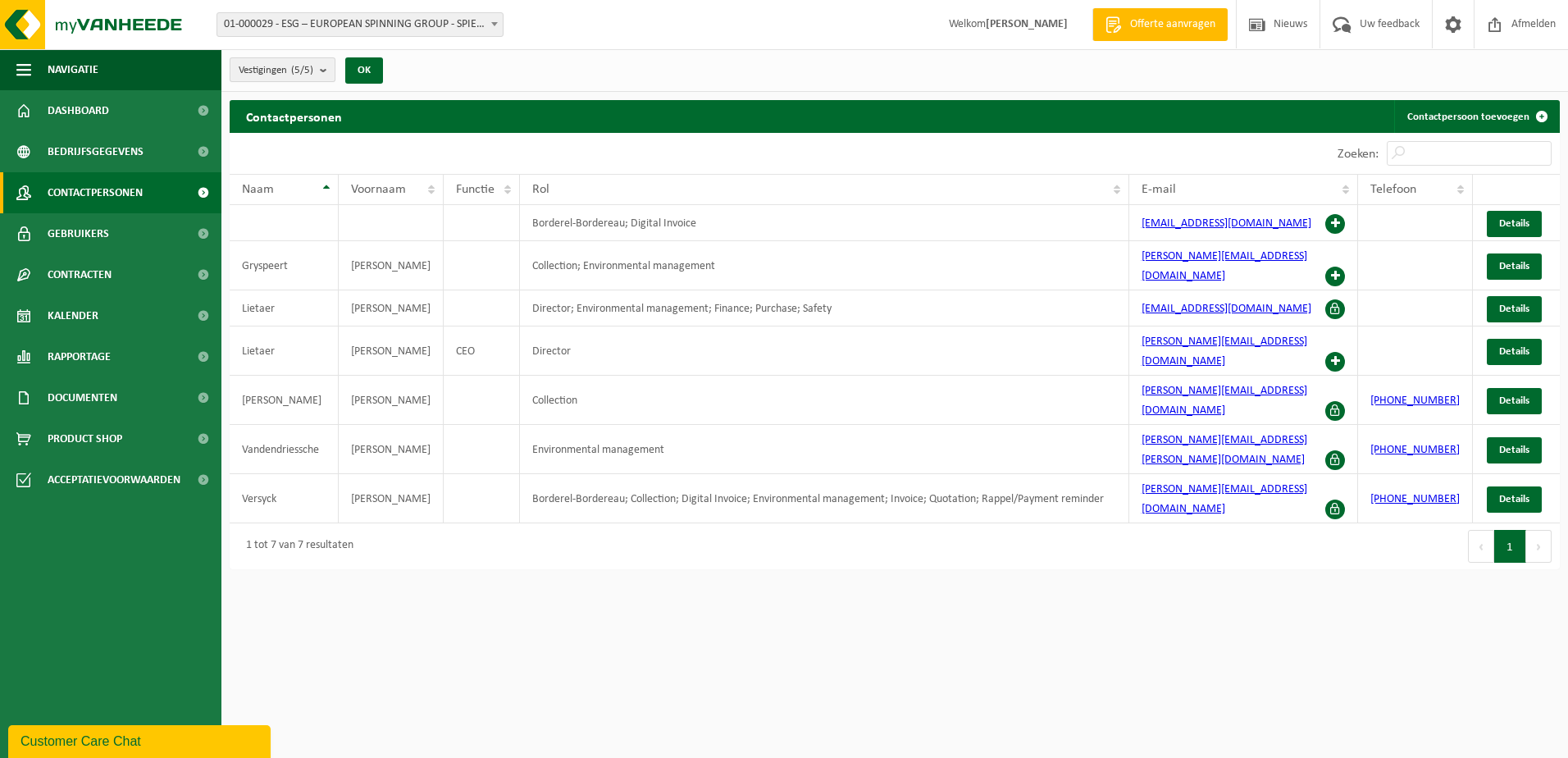
click at [322, 64] on b "submit" at bounding box center [326, 70] width 14 height 23
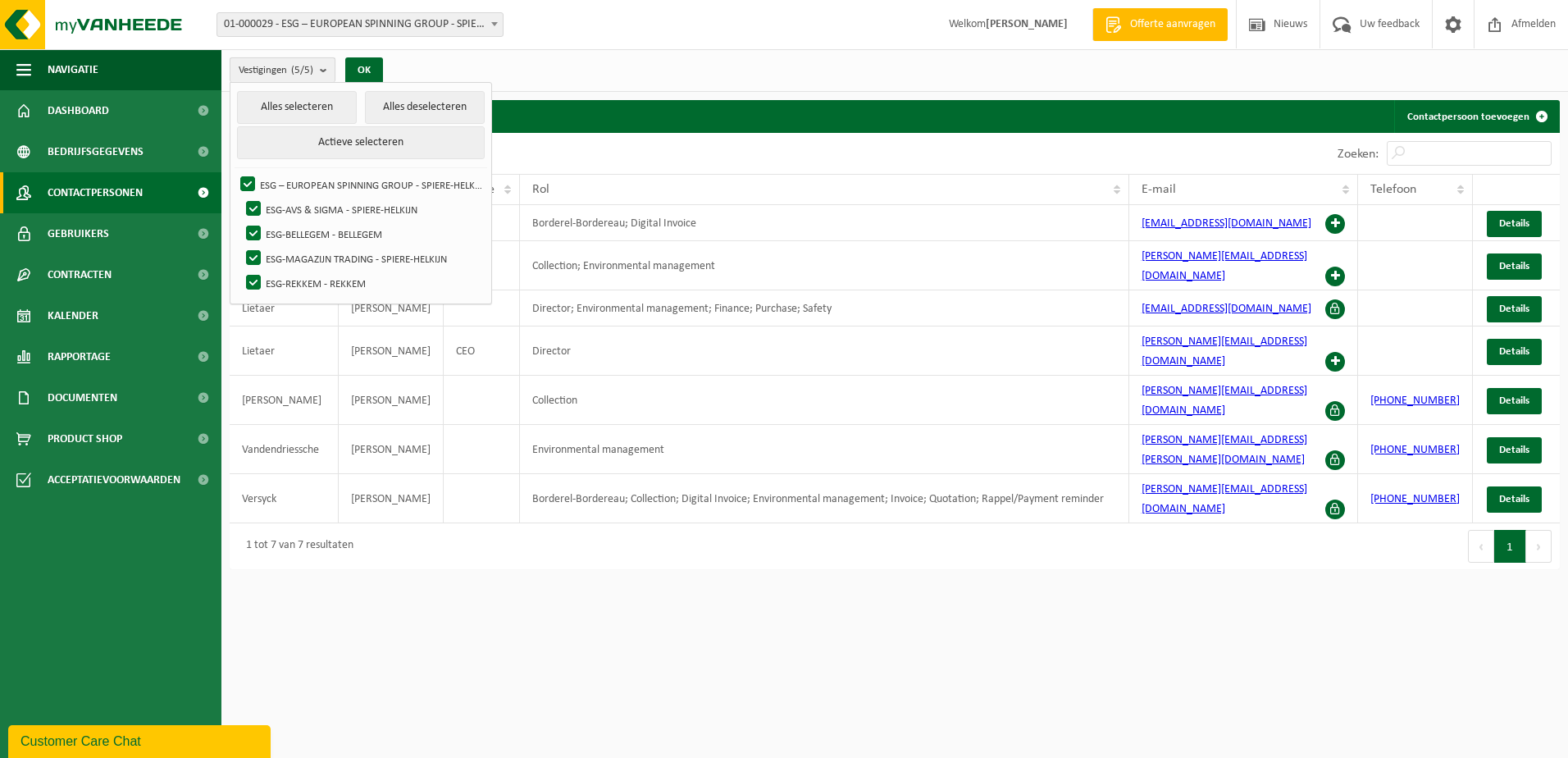
click at [322, 64] on b "submit" at bounding box center [326, 70] width 14 height 24
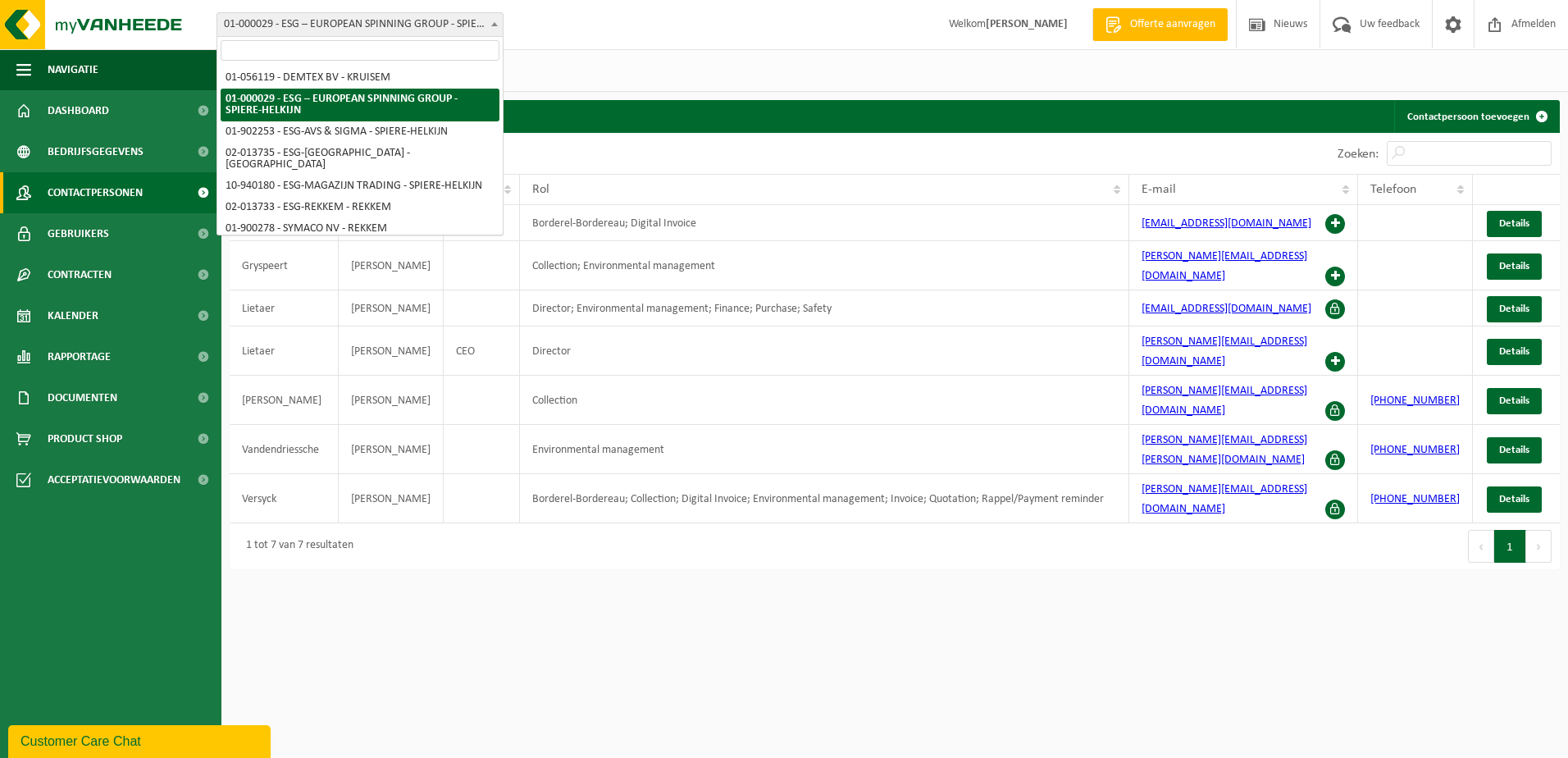
click at [347, 29] on span "01-000029 - ESG – EUROPEAN SPINNING GROUP - SPIERE-HELKIJN" at bounding box center [360, 25] width 285 height 23
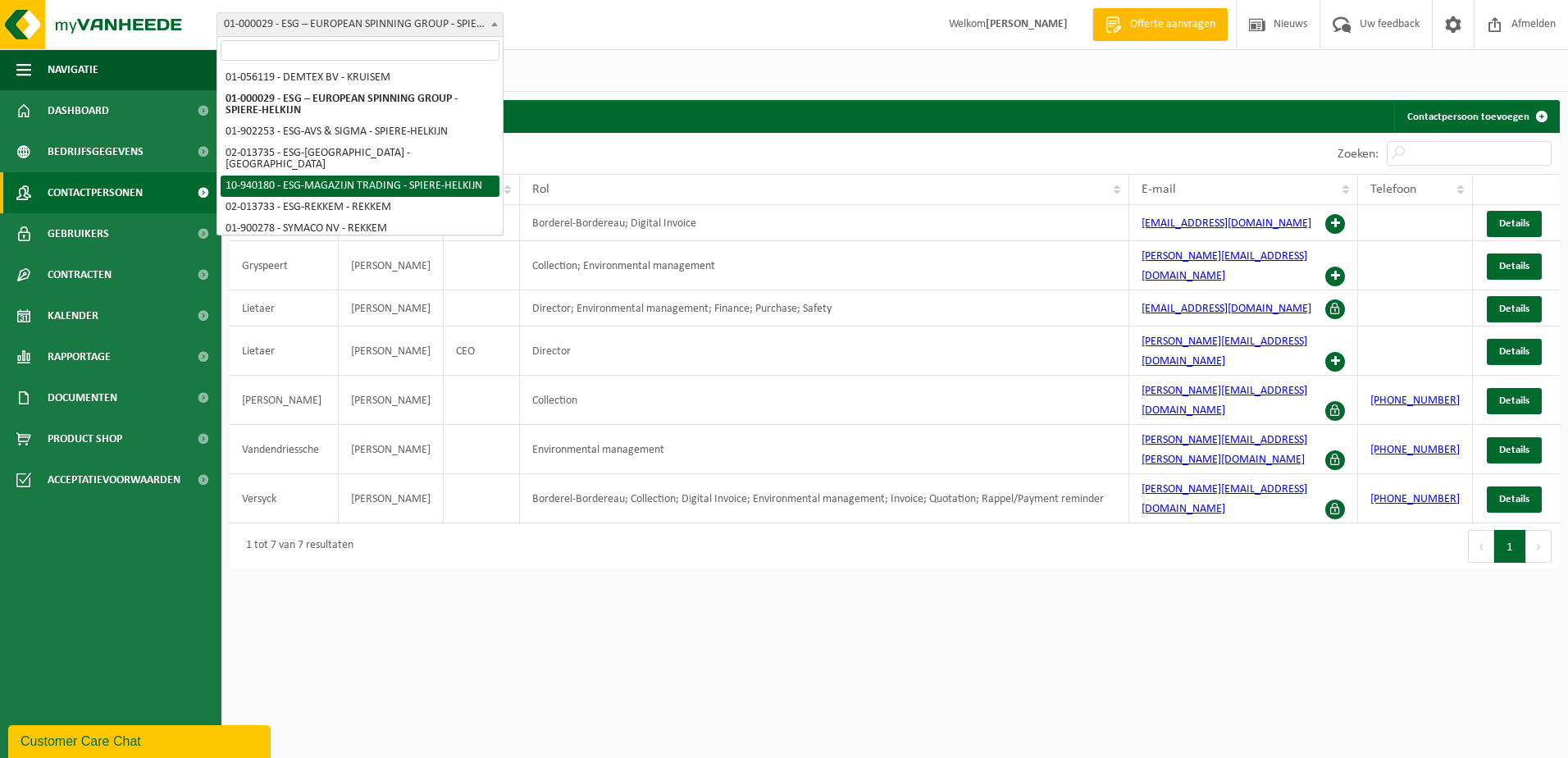
select select "138749"
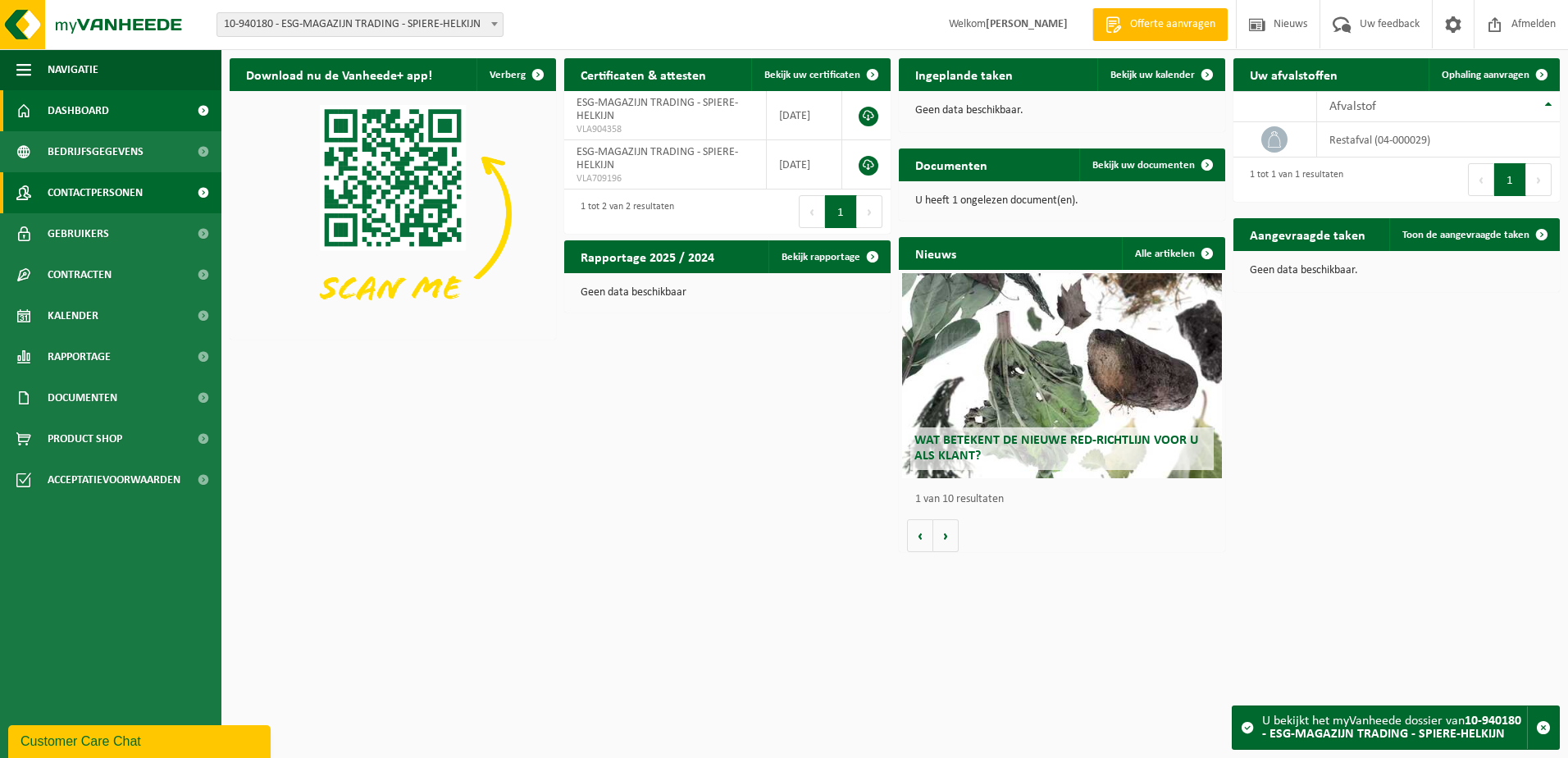
click at [152, 194] on link "Contactpersonen" at bounding box center [110, 192] width 221 height 41
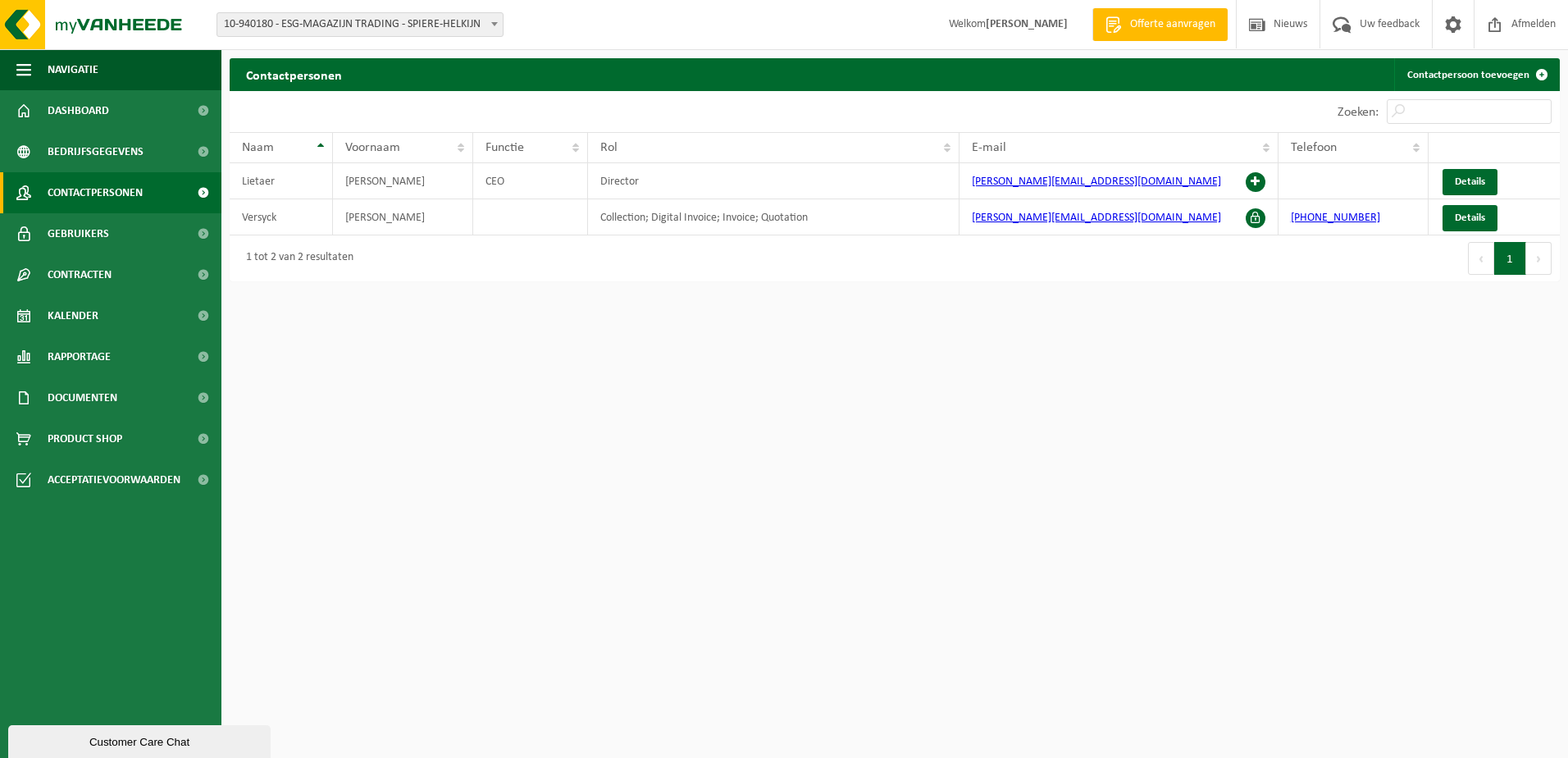
click at [437, 32] on span "10-940180 - ESG-MAGAZIJN TRADING - SPIERE-HELKIJN" at bounding box center [360, 25] width 285 height 23
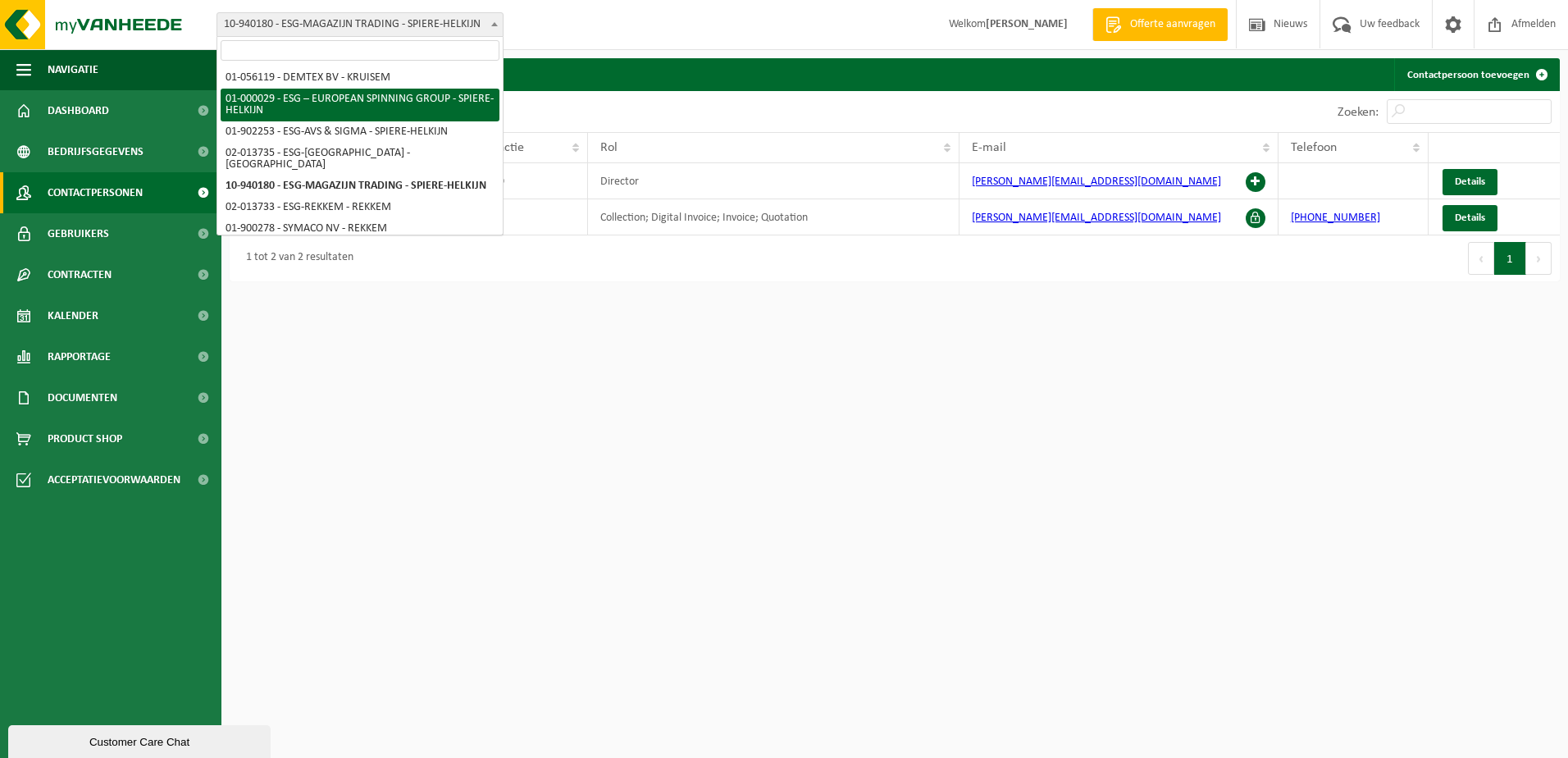
select select "14703"
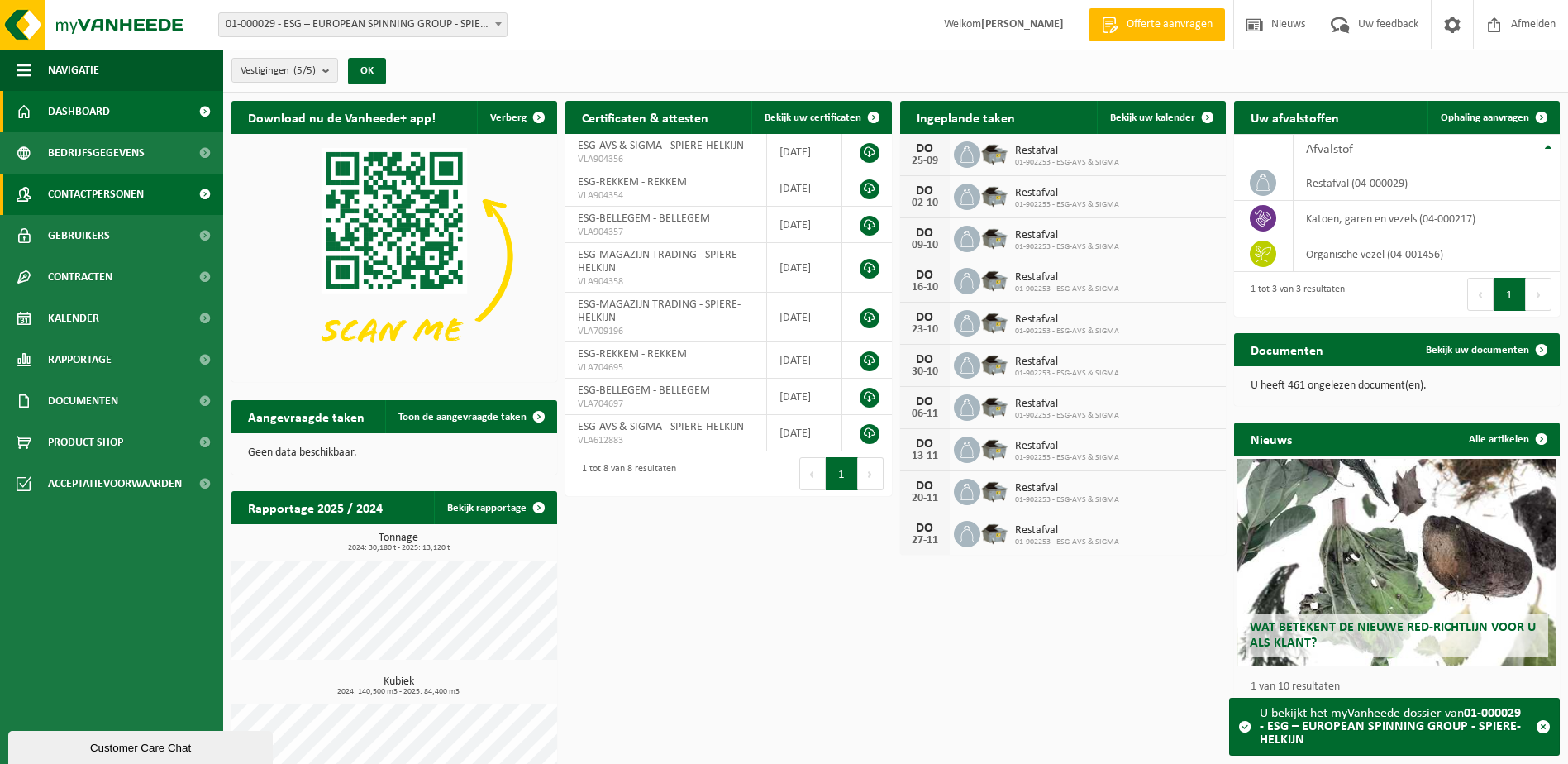
click at [114, 193] on span "Contactpersonen" at bounding box center [96, 194] width 96 height 41
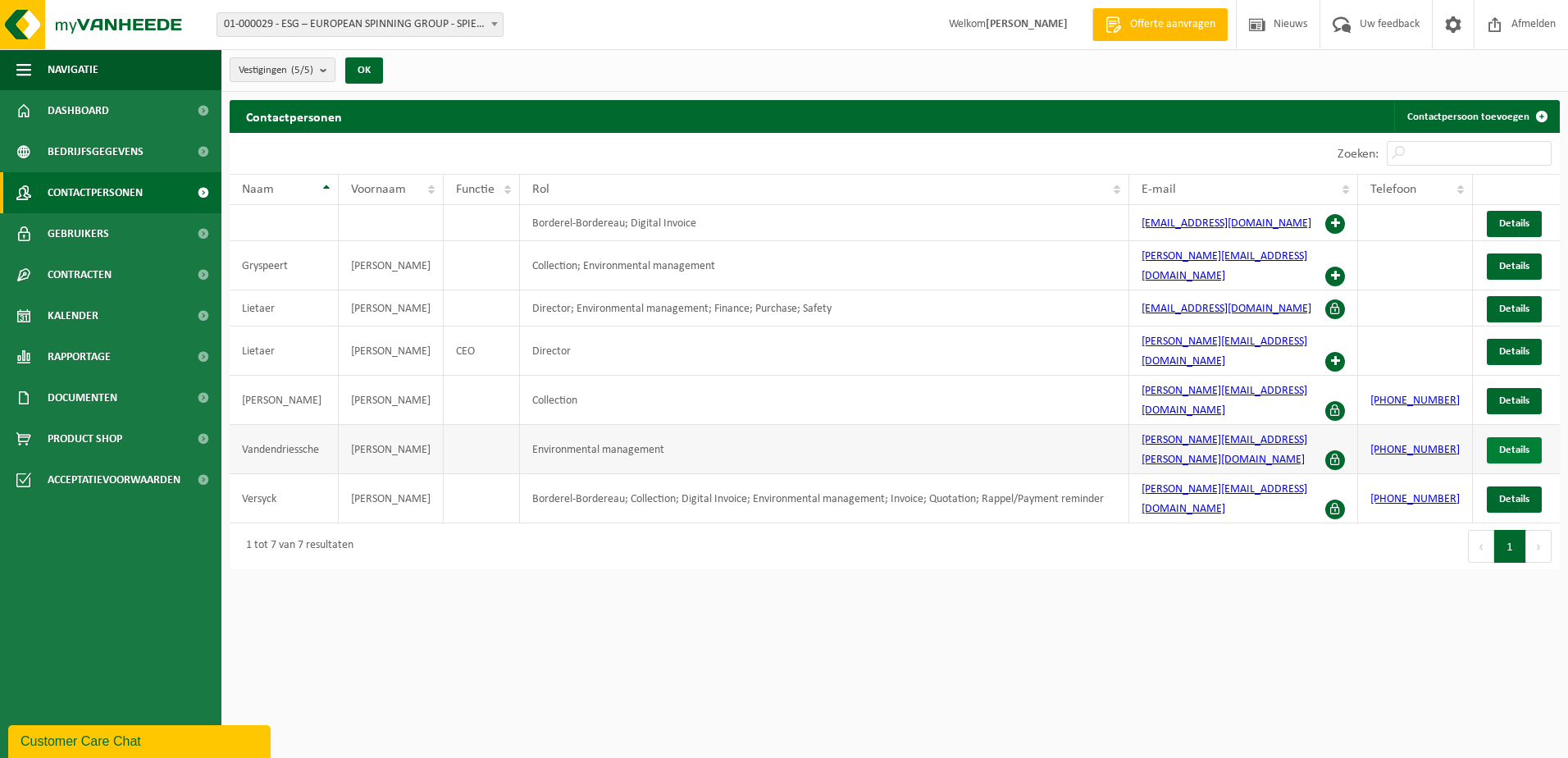
click at [1506, 445] on span "Details" at bounding box center [1514, 450] width 30 height 11
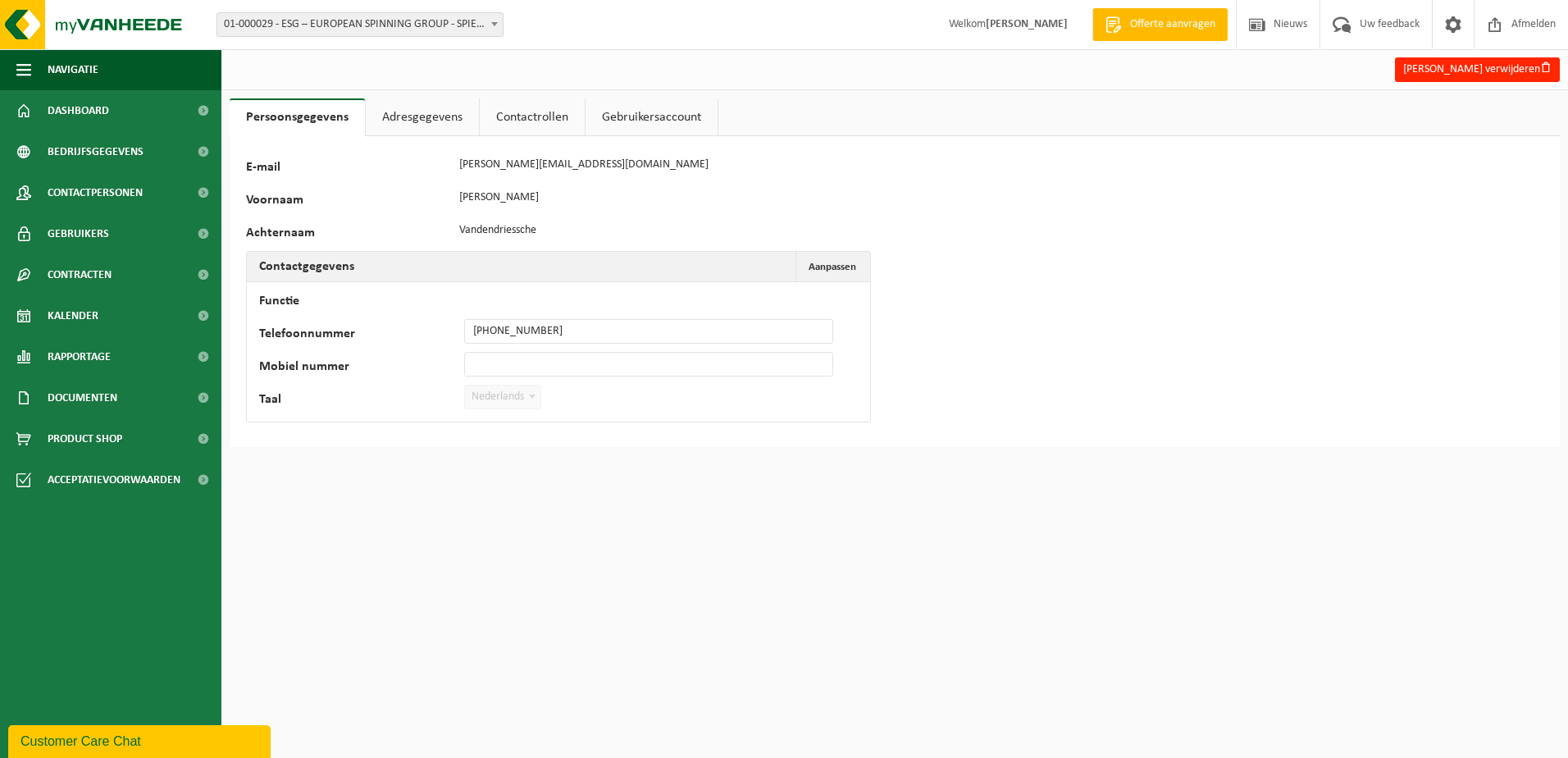
click at [648, 112] on link "Gebruikersaccount" at bounding box center [651, 117] width 132 height 38
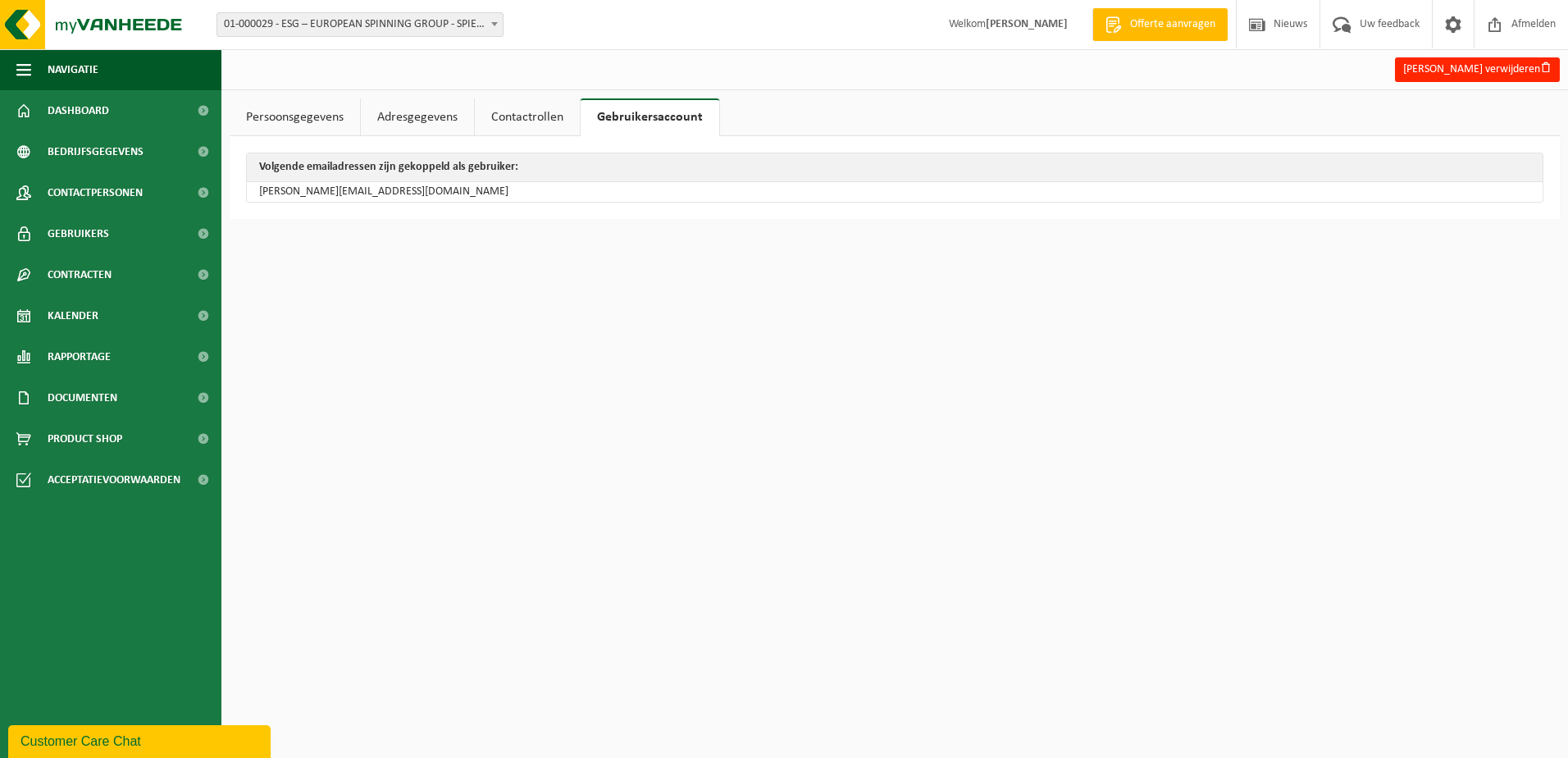
click at [531, 113] on link "Contactrollen" at bounding box center [527, 117] width 105 height 38
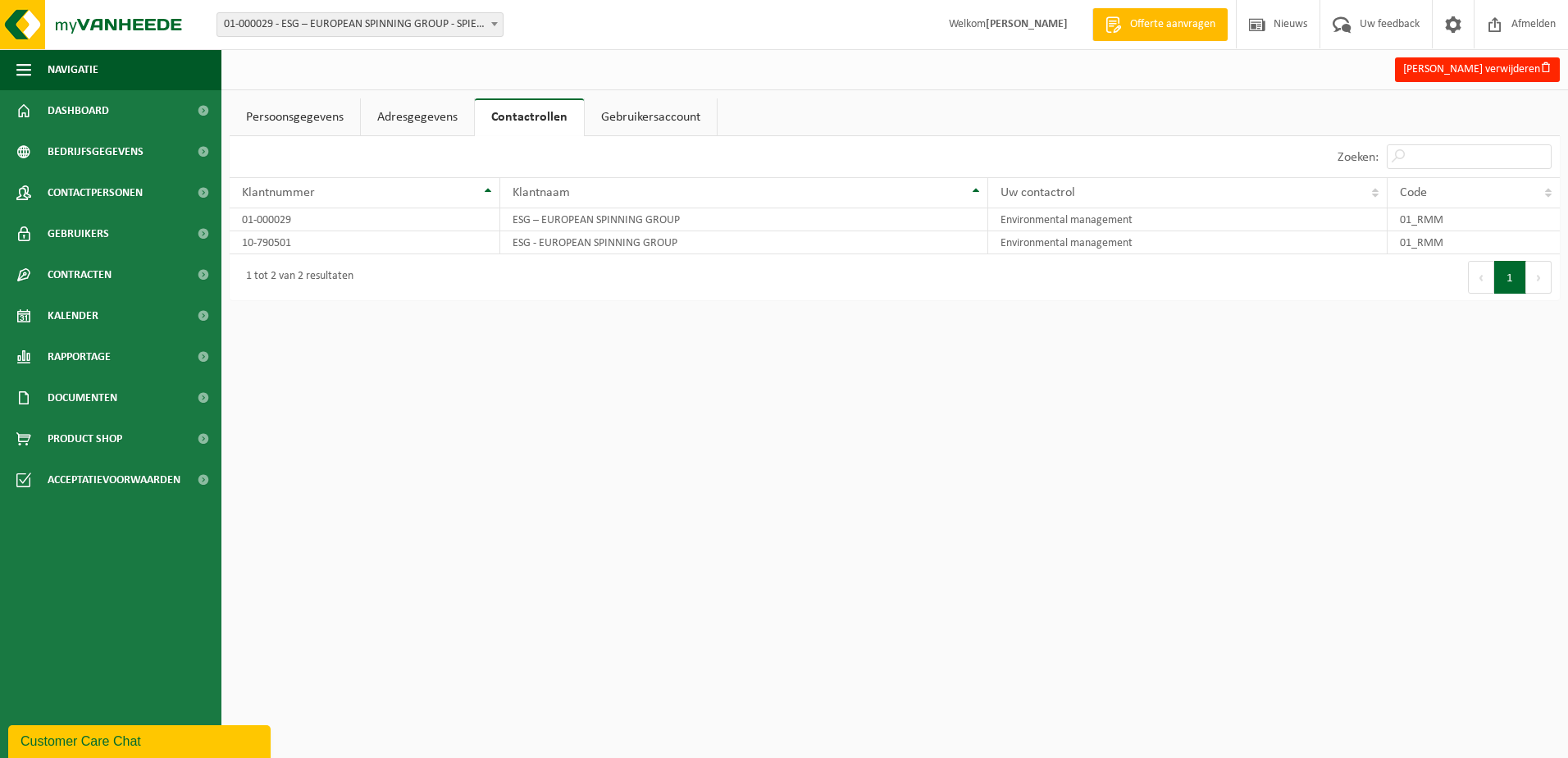
click at [441, 103] on link "Adresgegevens" at bounding box center [417, 117] width 113 height 38
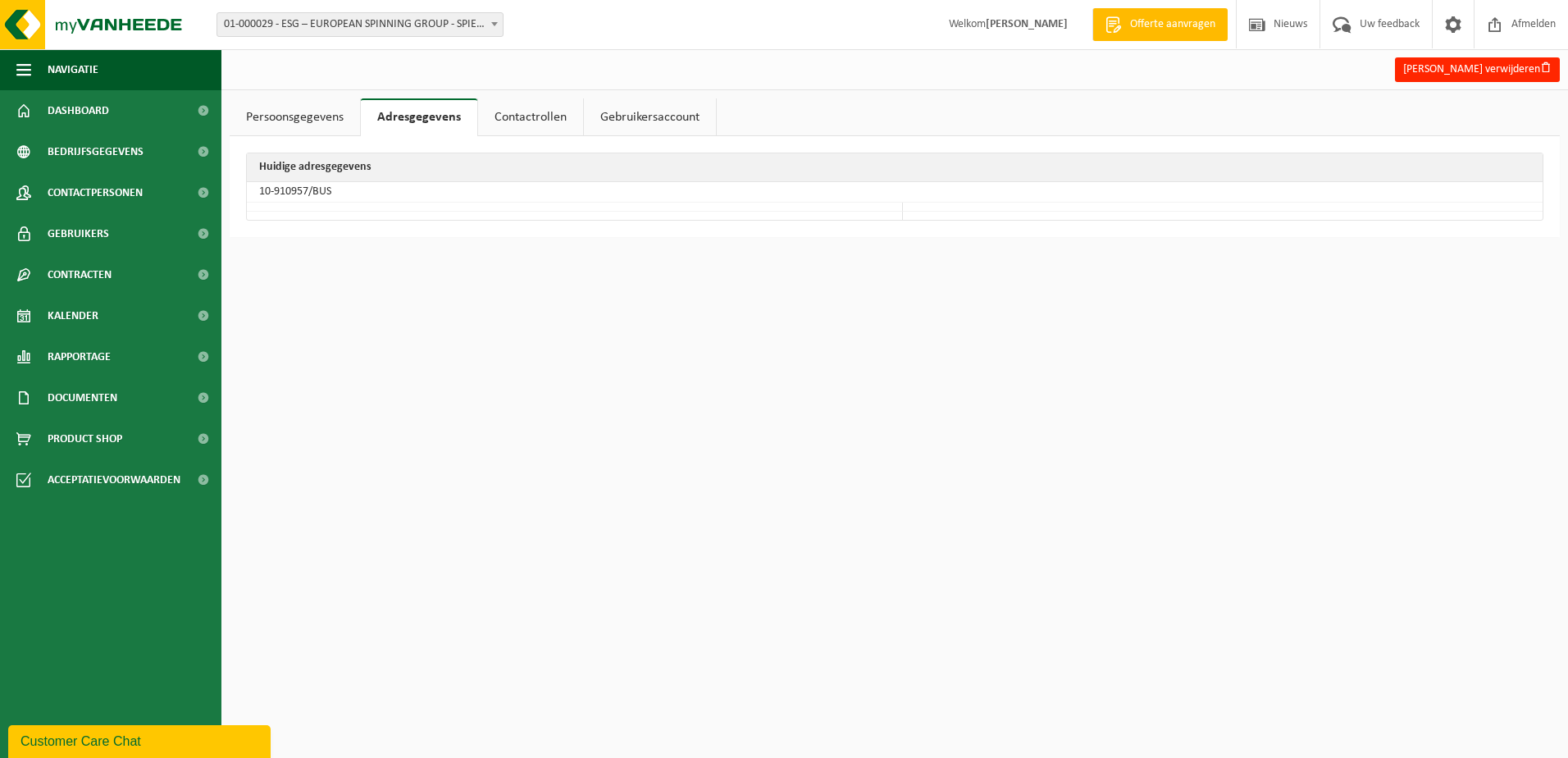
click at [292, 106] on link "Persoonsgegevens" at bounding box center [295, 117] width 131 height 38
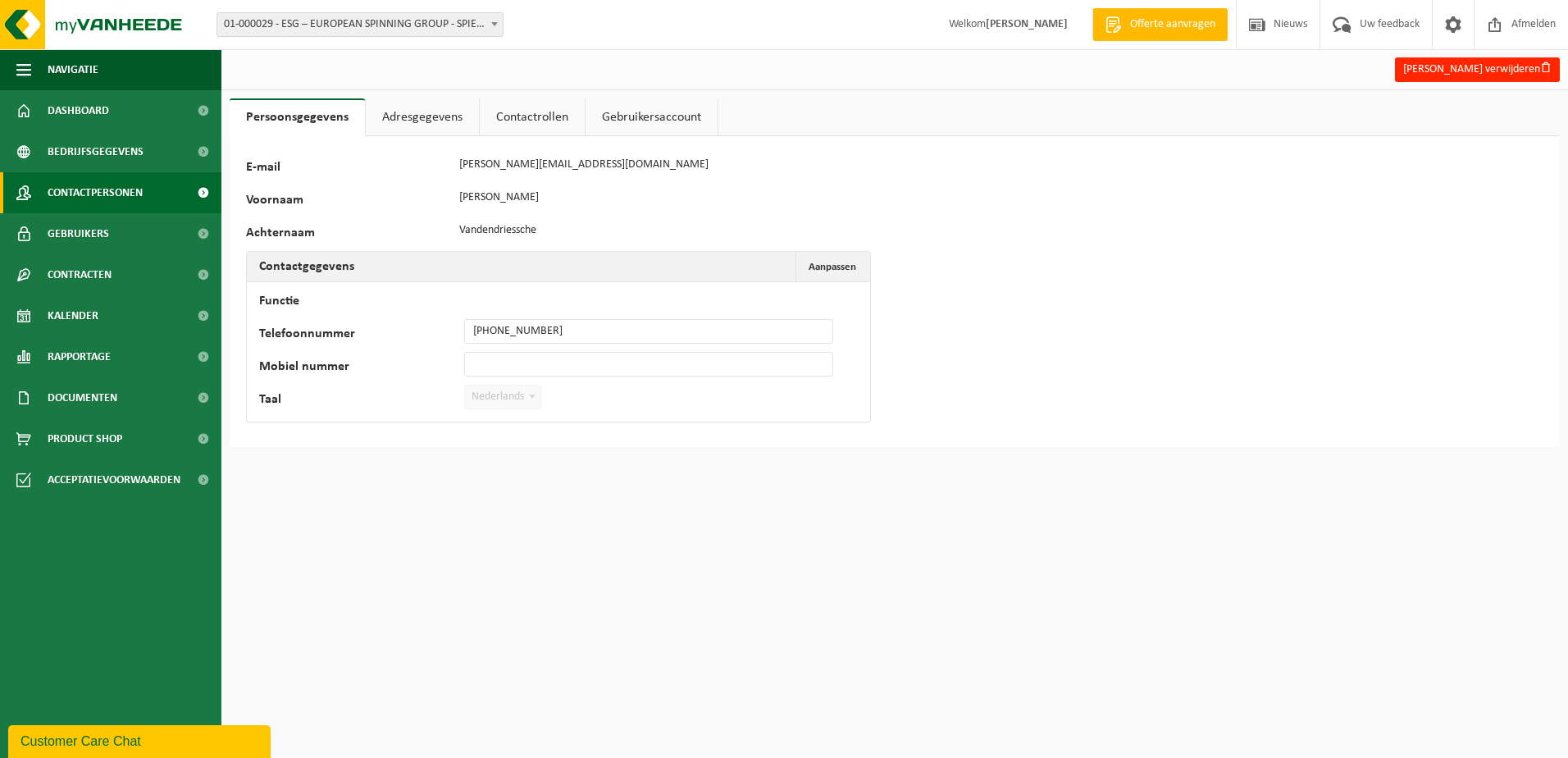
click at [109, 183] on span "Contactpersonen" at bounding box center [95, 192] width 95 height 41
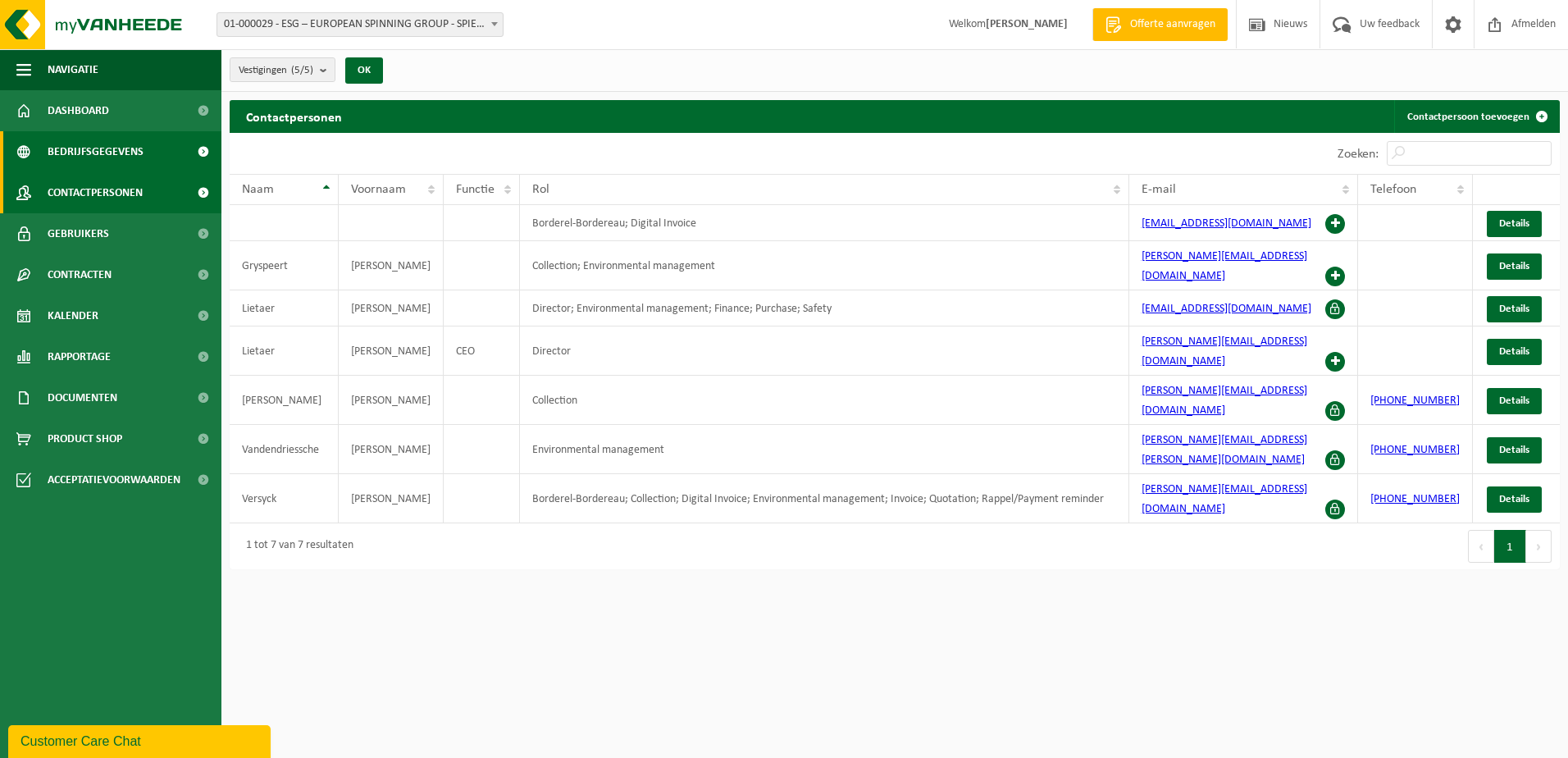
click at [105, 164] on span "Bedrijfsgegevens" at bounding box center [95, 152] width 96 height 41
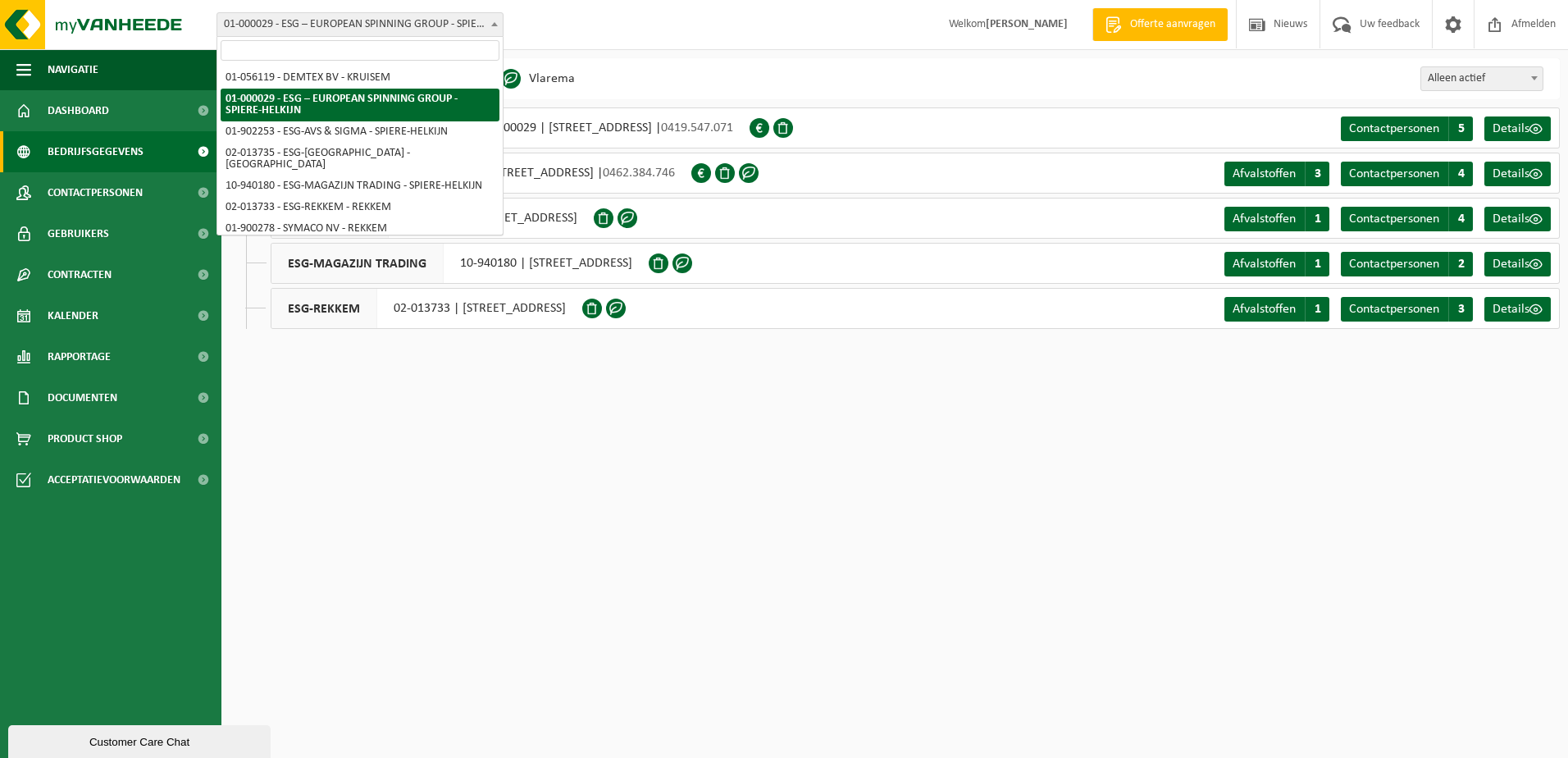
click at [343, 24] on span "01-000029 - ESG – EUROPEAN SPINNING GROUP - SPIERE-HELKIJN" at bounding box center [360, 25] width 285 height 23
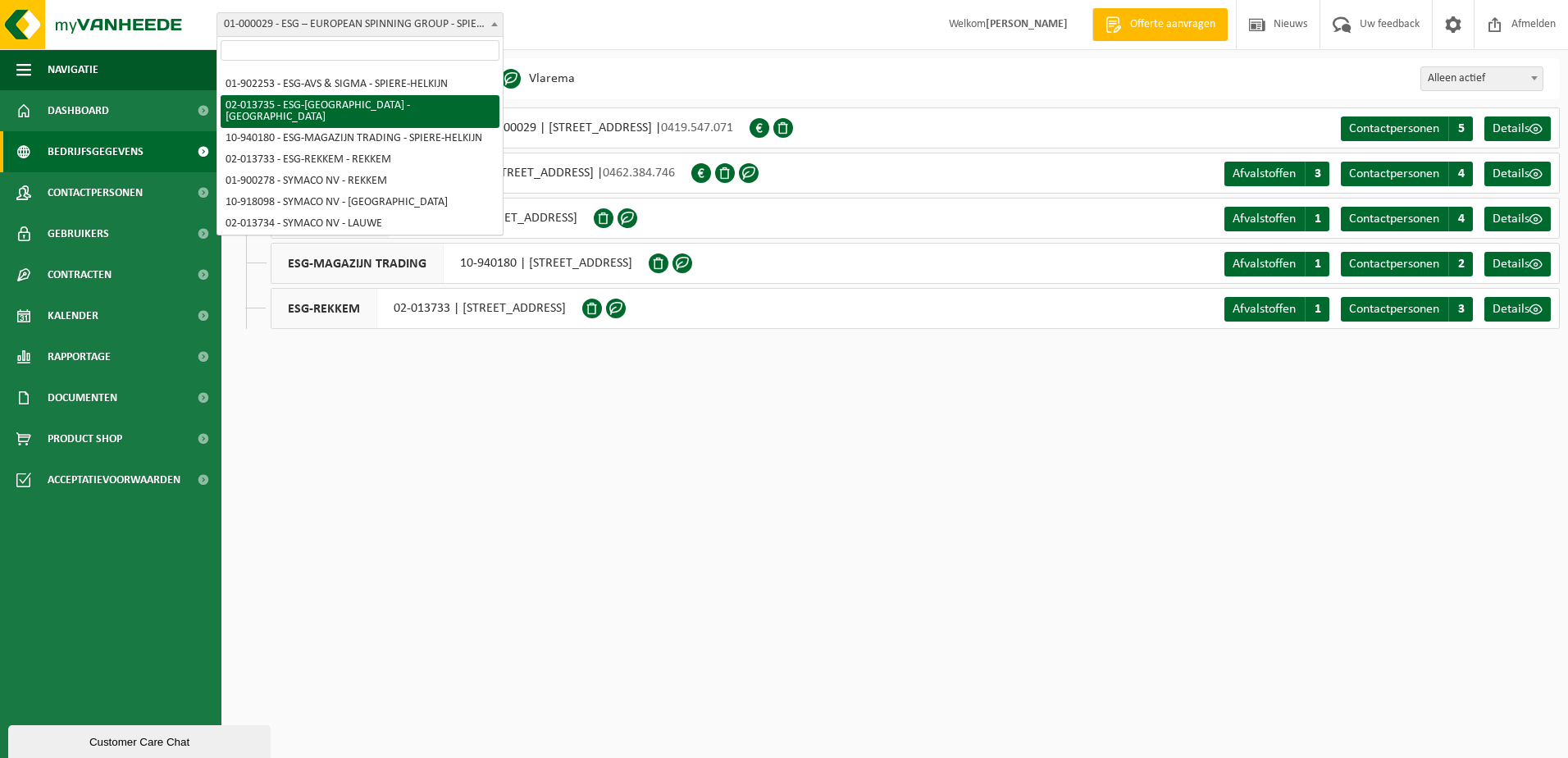
scroll to position [72, 0]
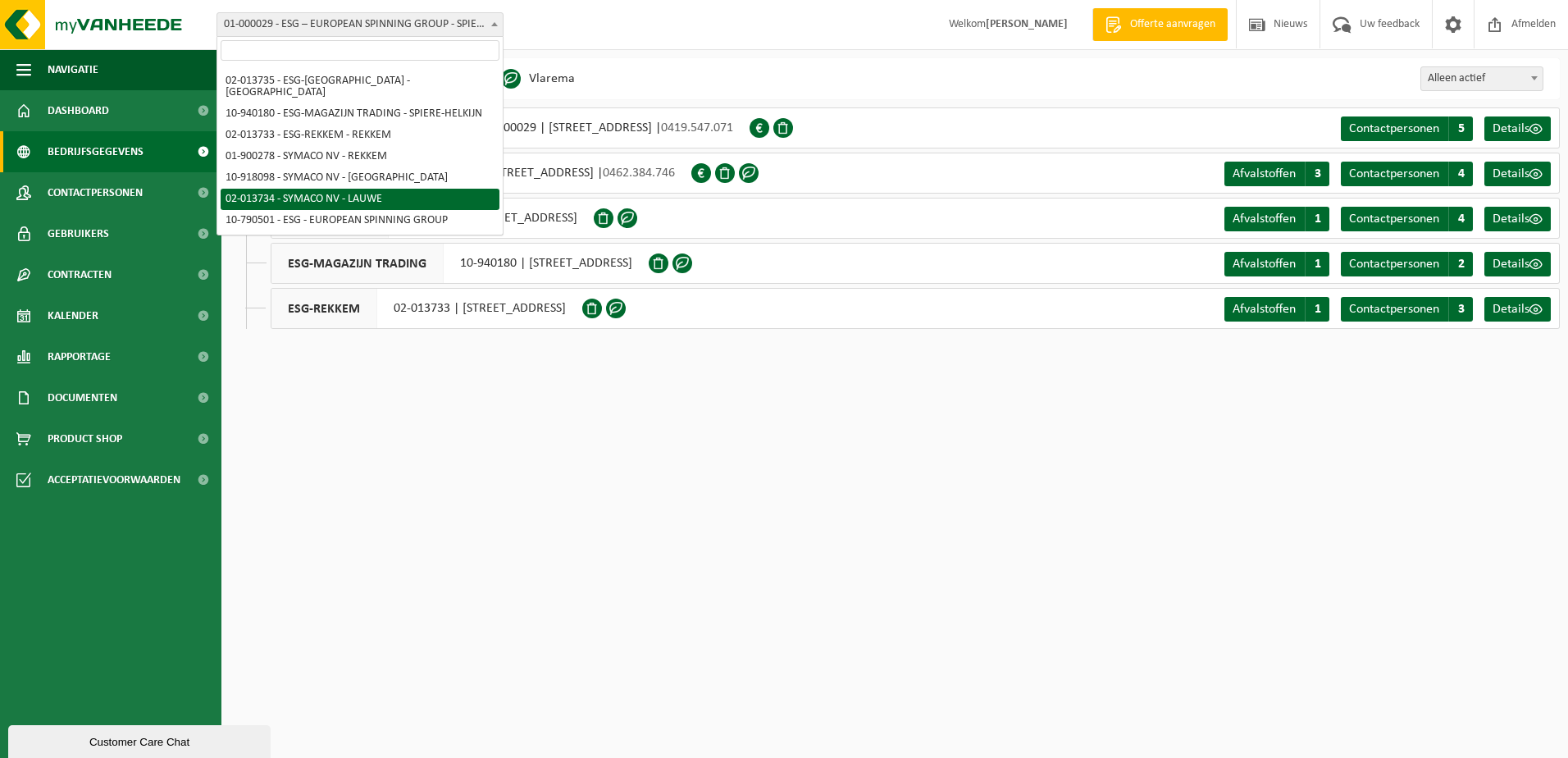
select select "14710"
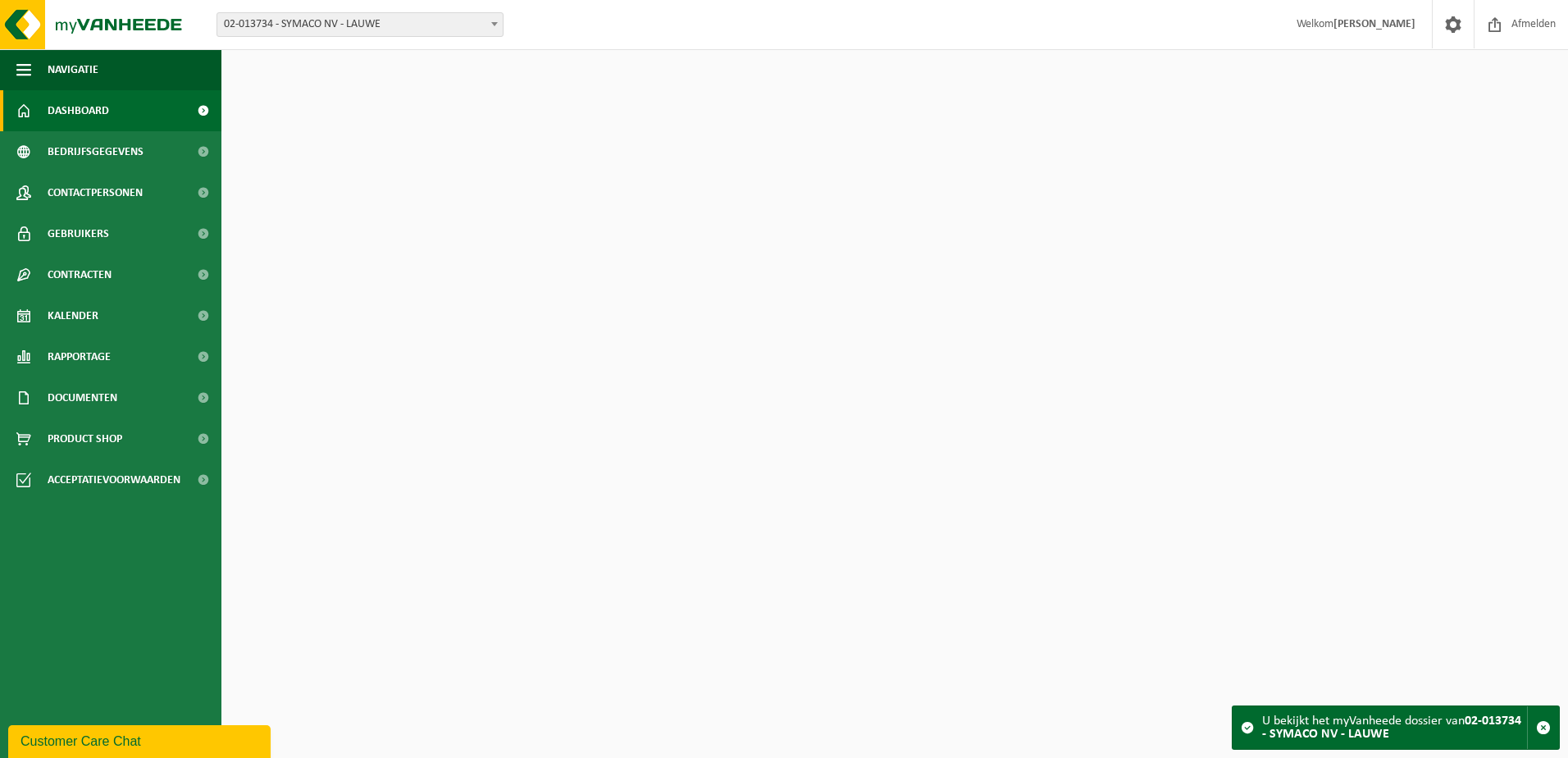
click at [403, 27] on span "02-013734 - SYMACO NV - LAUWE" at bounding box center [360, 25] width 285 height 23
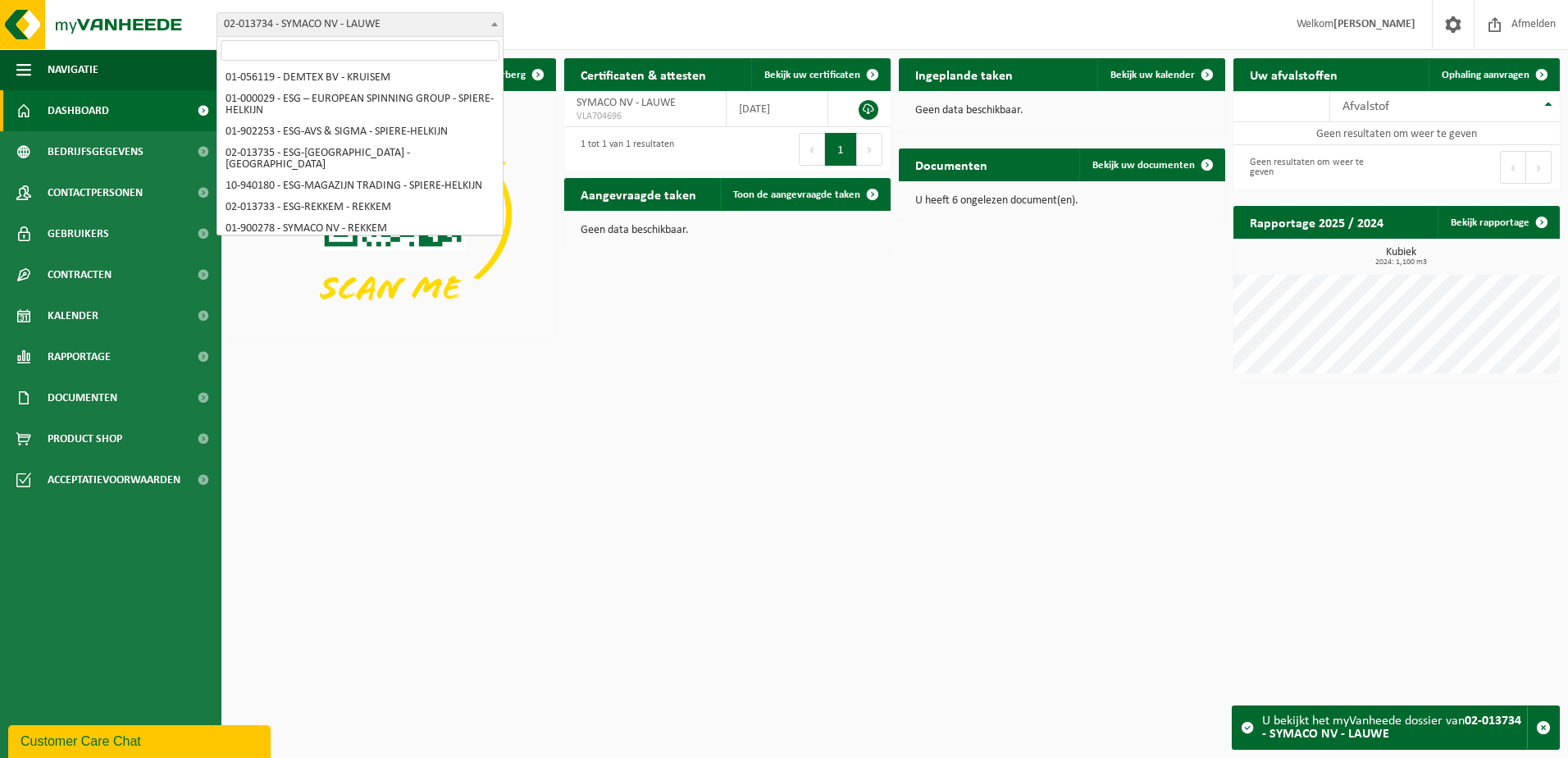
scroll to position [72, 0]
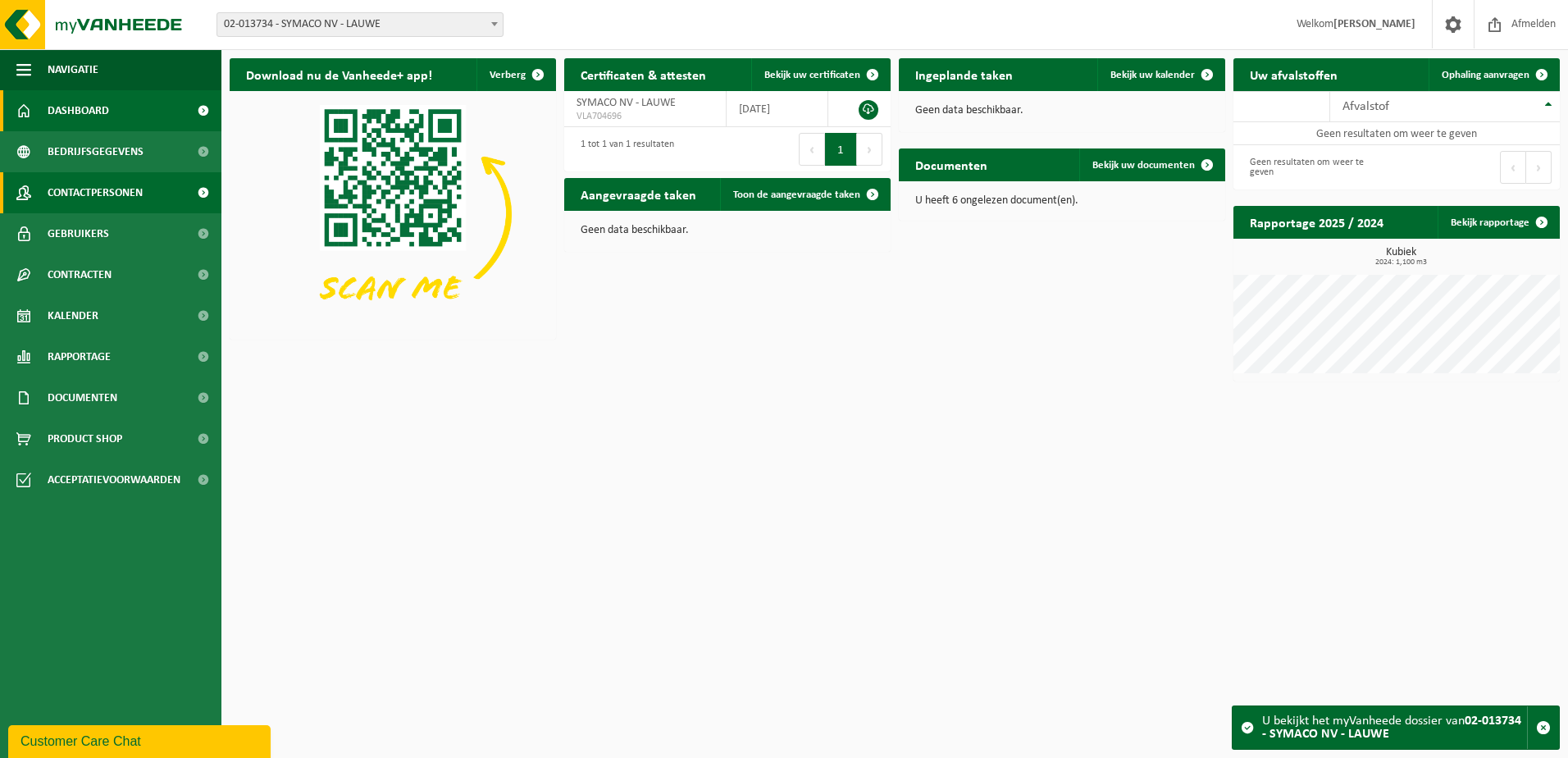
click at [78, 177] on span "Contactpersonen" at bounding box center [95, 192] width 95 height 41
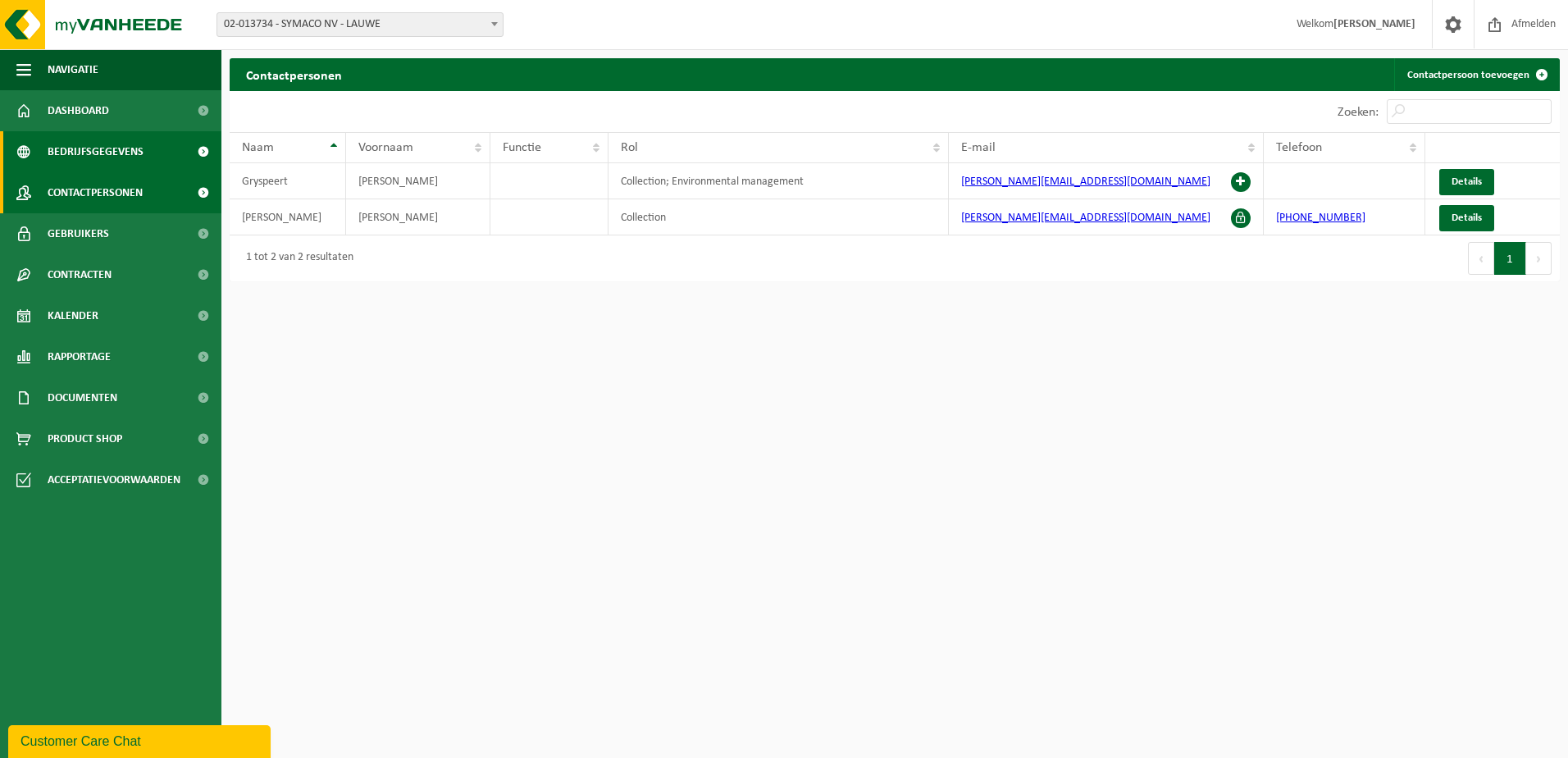
click at [96, 152] on span "Bedrijfsgegevens" at bounding box center [95, 152] width 96 height 41
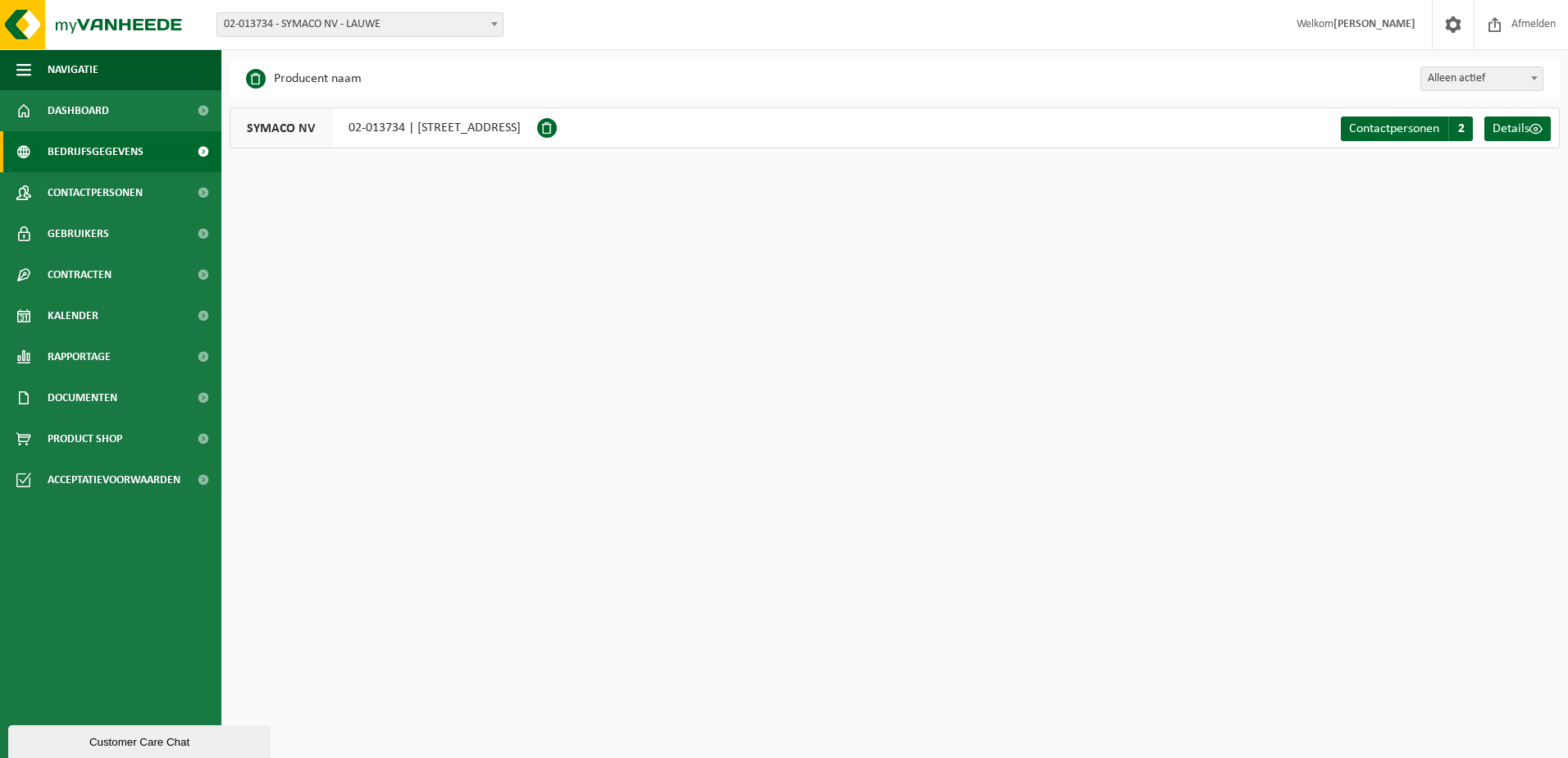
click at [333, 12] on div "Vestiging: 01-056119 - DEMTEX BV - KRUISEM 01-000029 - ESG – EUROPEAN SPINNING …" at bounding box center [784, 25] width 1568 height 50
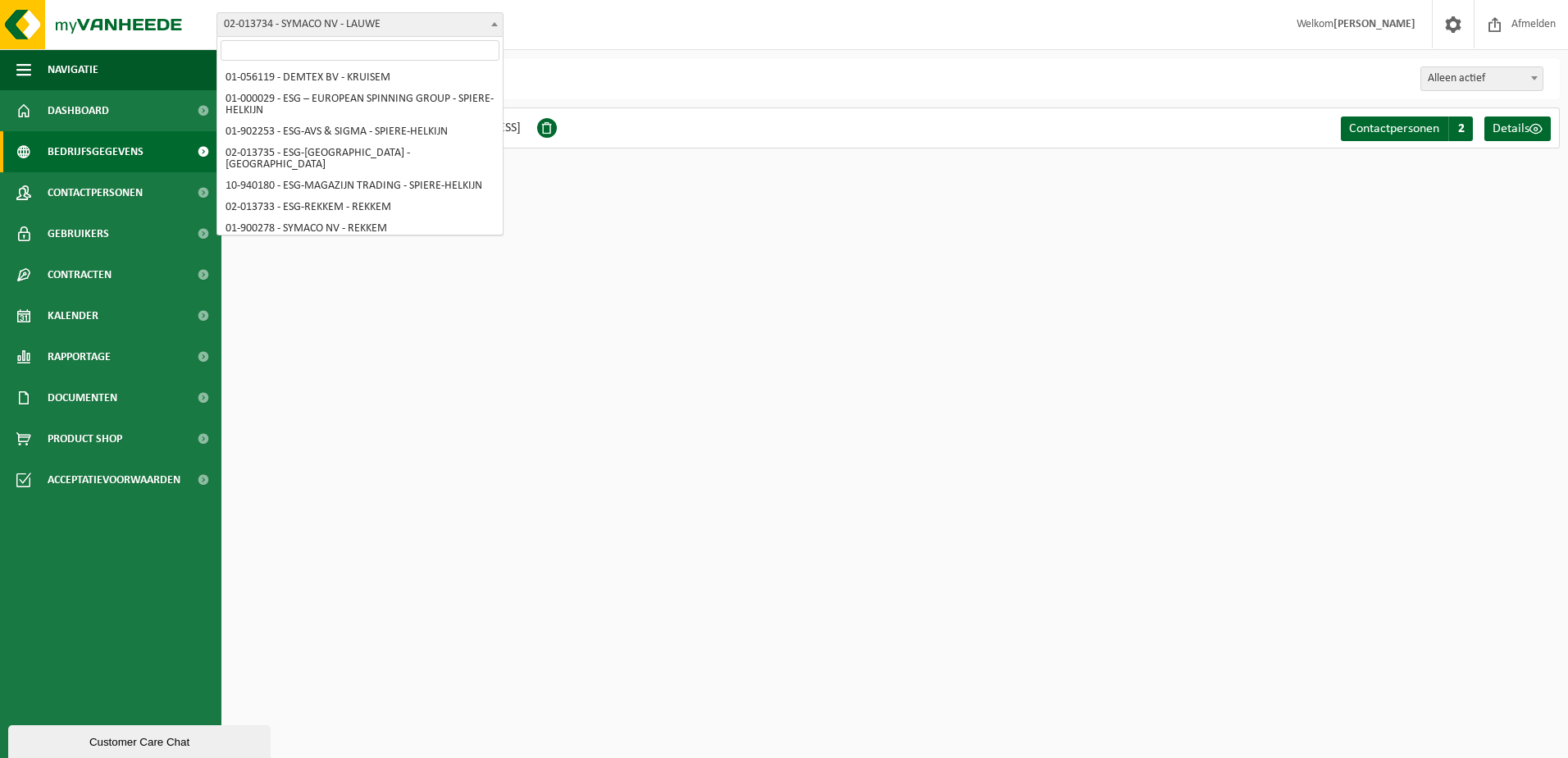
click at [334, 22] on span "02-013734 - SYMACO NV - LAUWE" at bounding box center [360, 25] width 285 height 23
select select "14703"
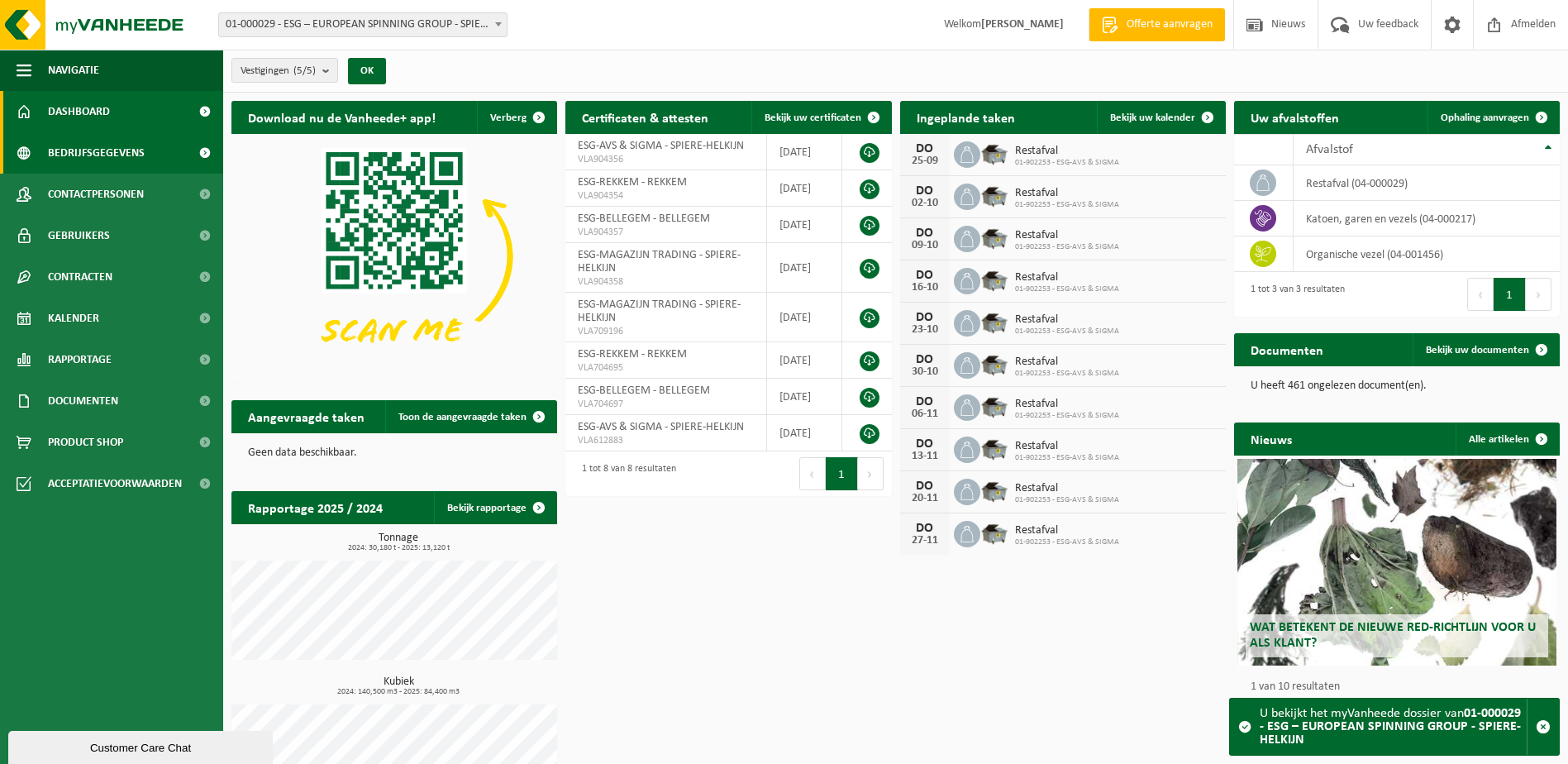
click at [105, 149] on span "Bedrijfsgegevens" at bounding box center [96, 153] width 96 height 41
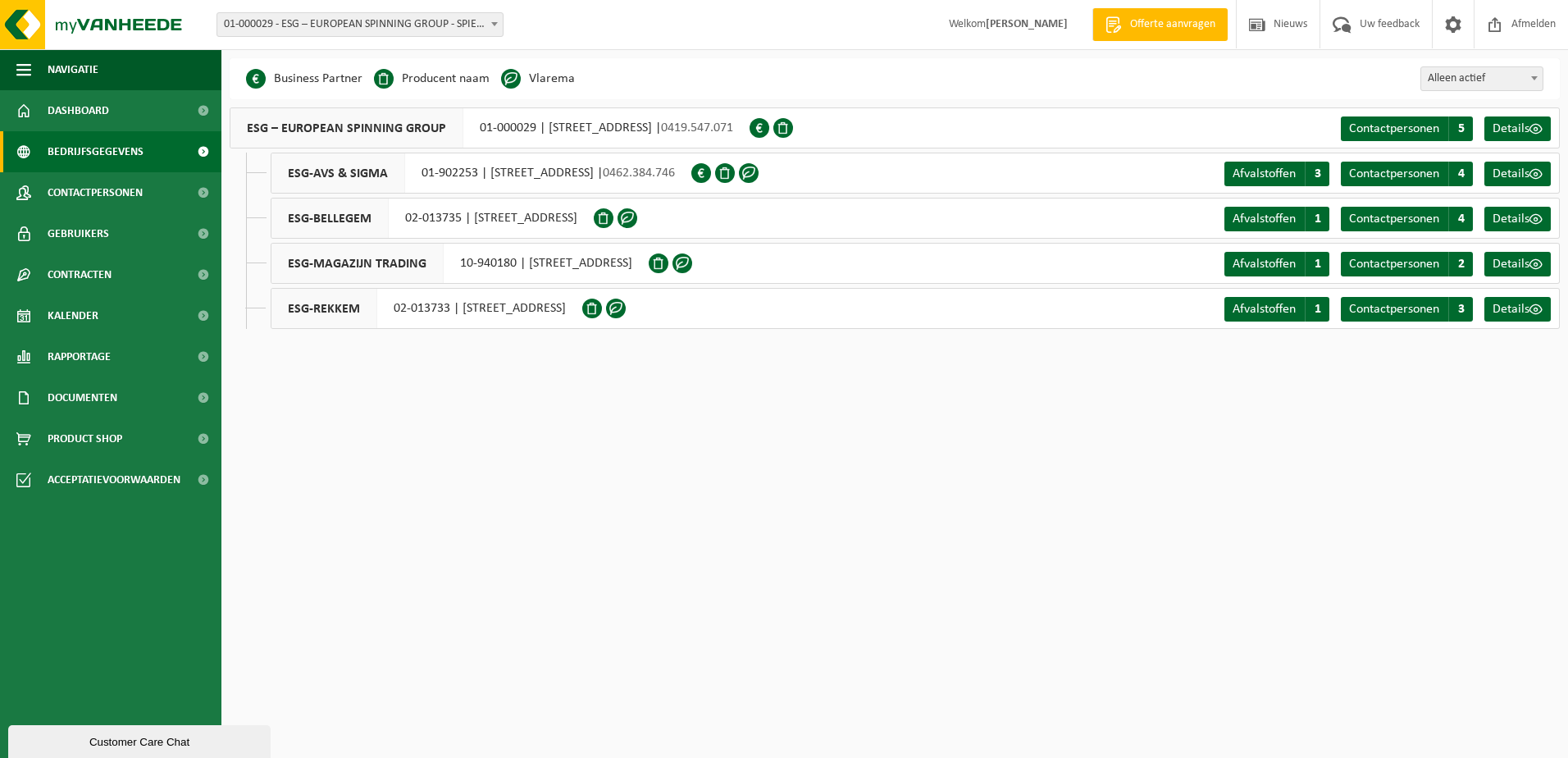
click at [389, 30] on span "01-000029 - ESG – EUROPEAN SPINNING GROUP - SPIERE-HELKIJN" at bounding box center [360, 25] width 285 height 23
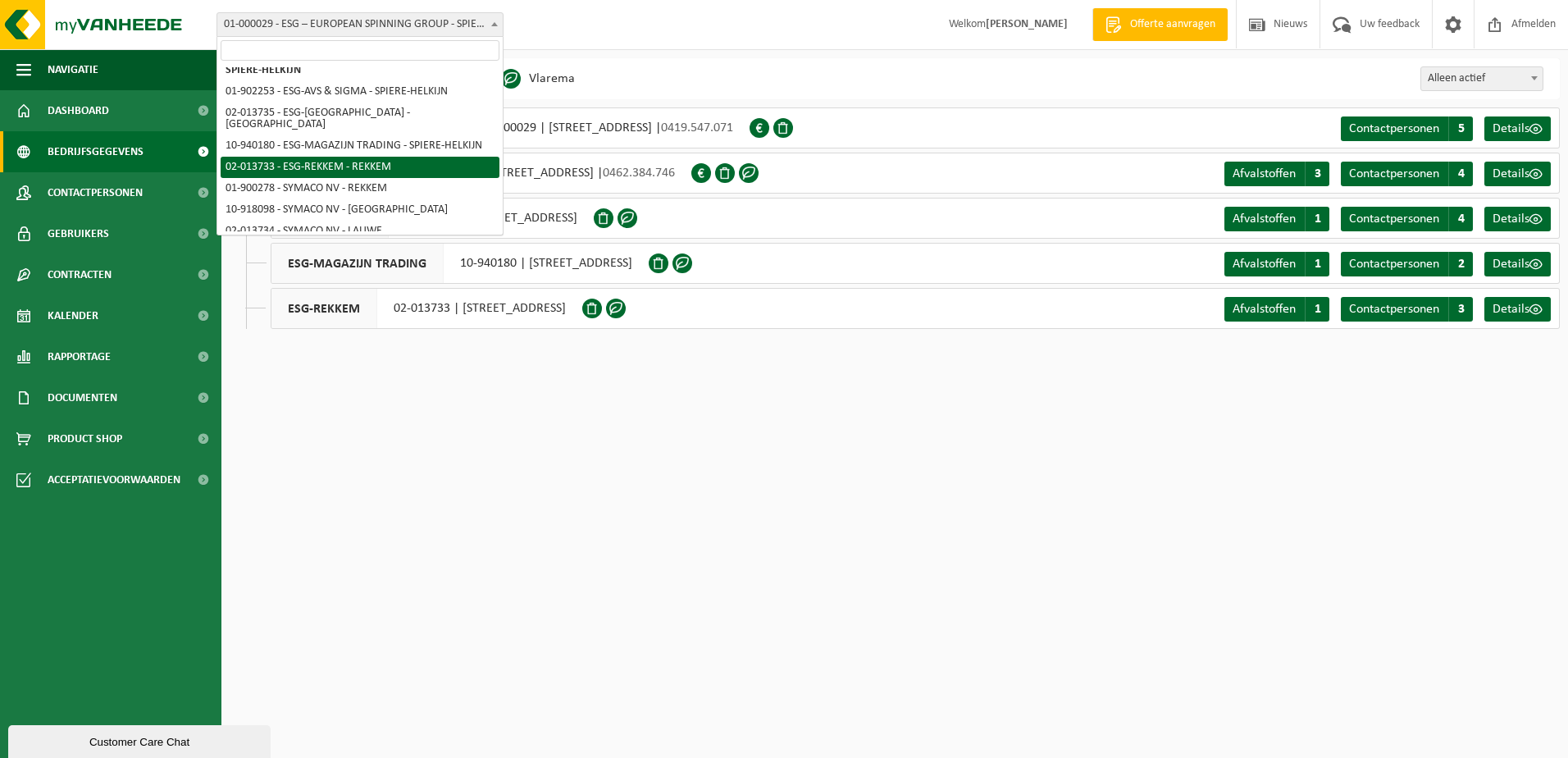
scroll to position [72, 0]
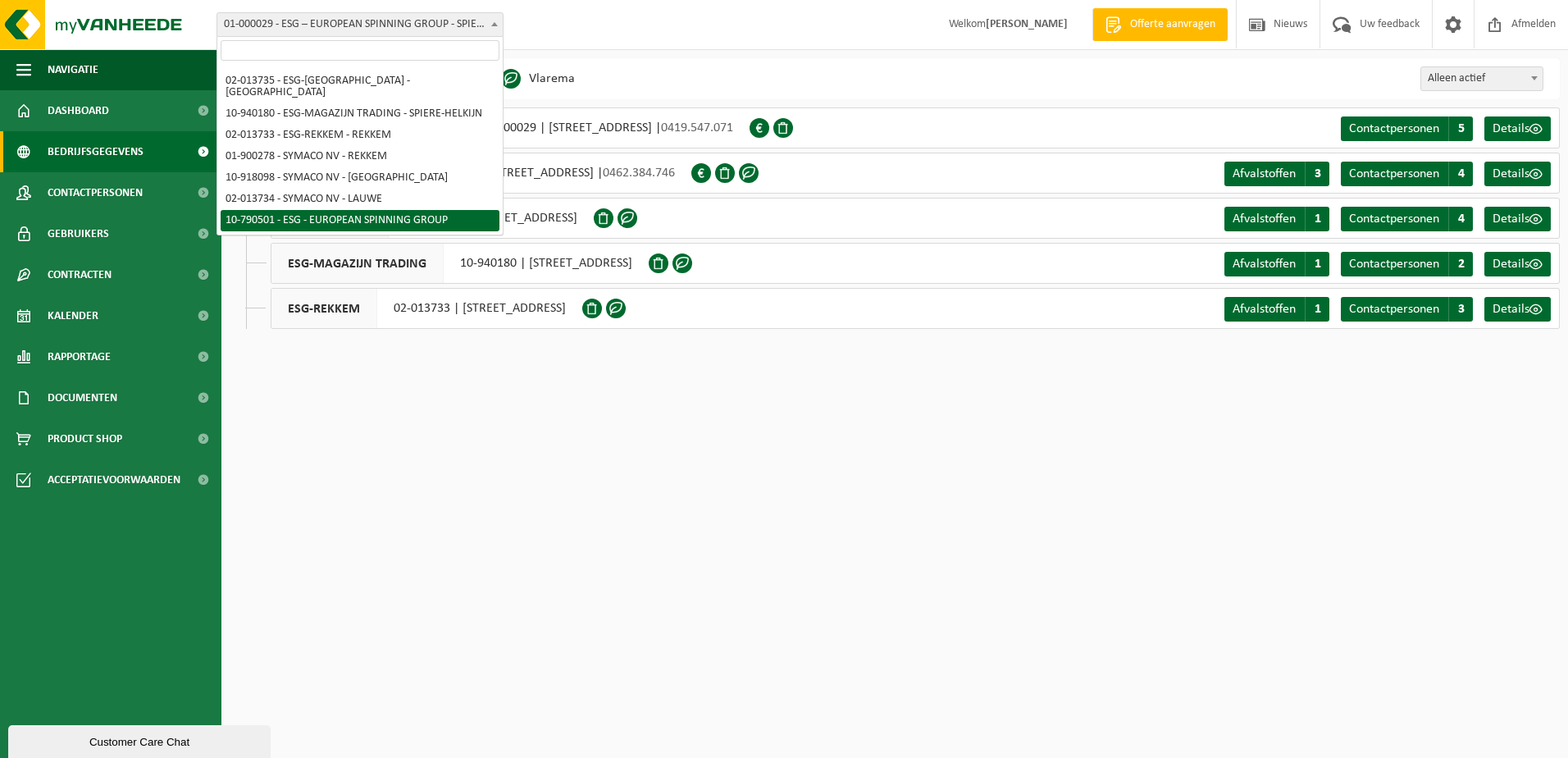
select select "29962"
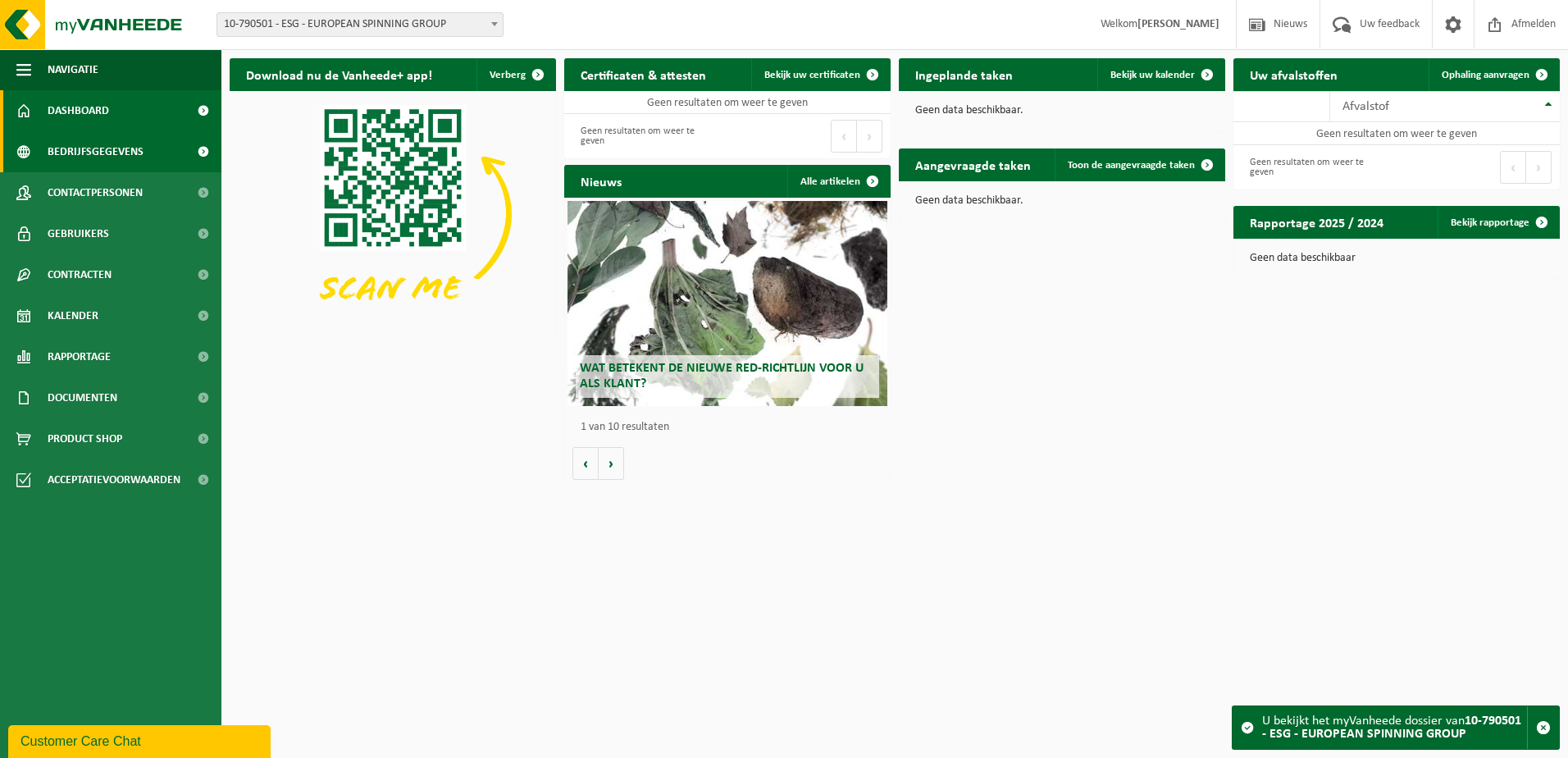
click at [126, 151] on span "Bedrijfsgegevens" at bounding box center [95, 152] width 96 height 41
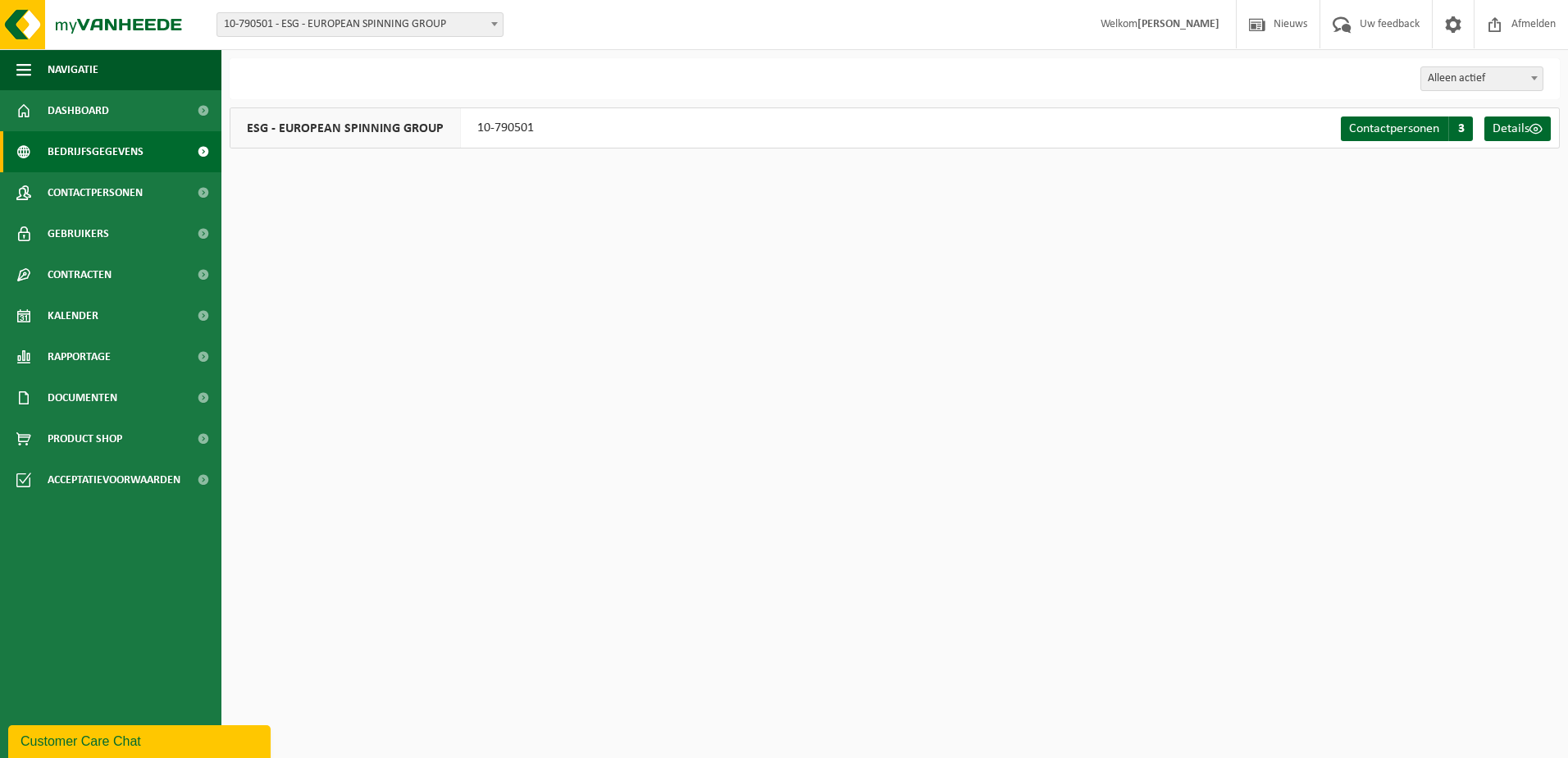
click at [343, 22] on span "10-790501 - ESG - EUROPEAN SPINNING GROUP" at bounding box center [360, 25] width 285 height 23
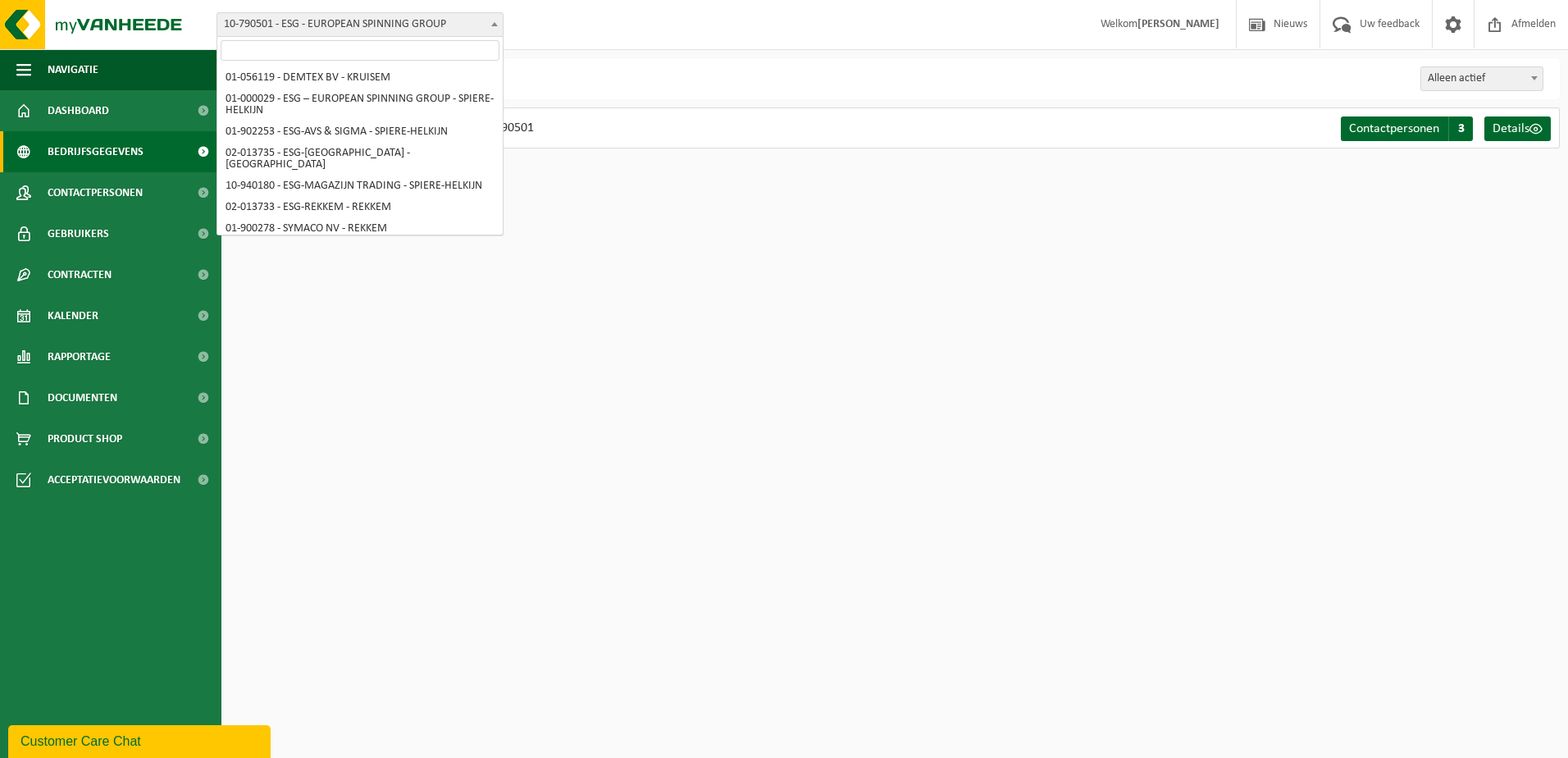
scroll to position [72, 0]
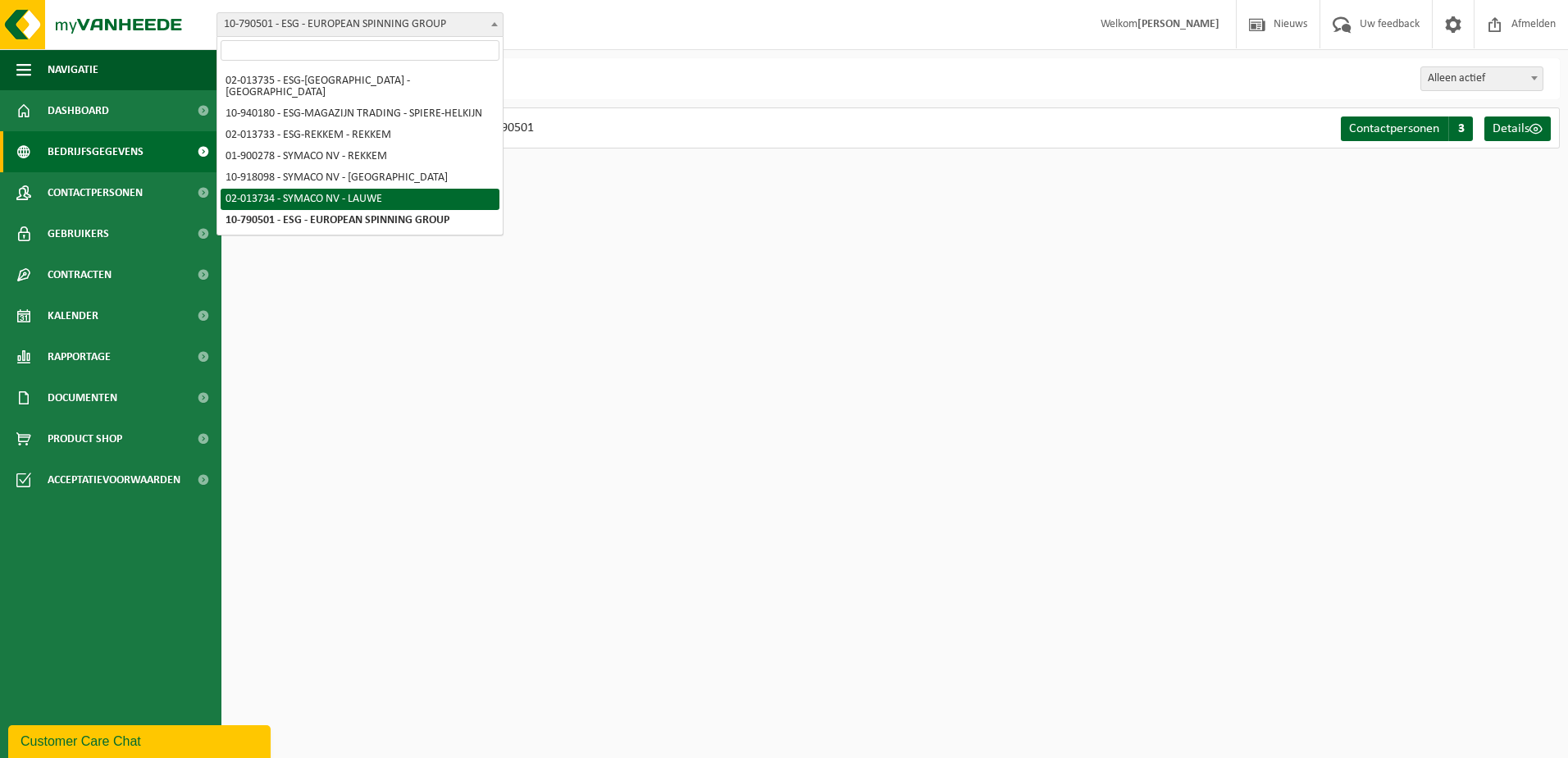
select select "14710"
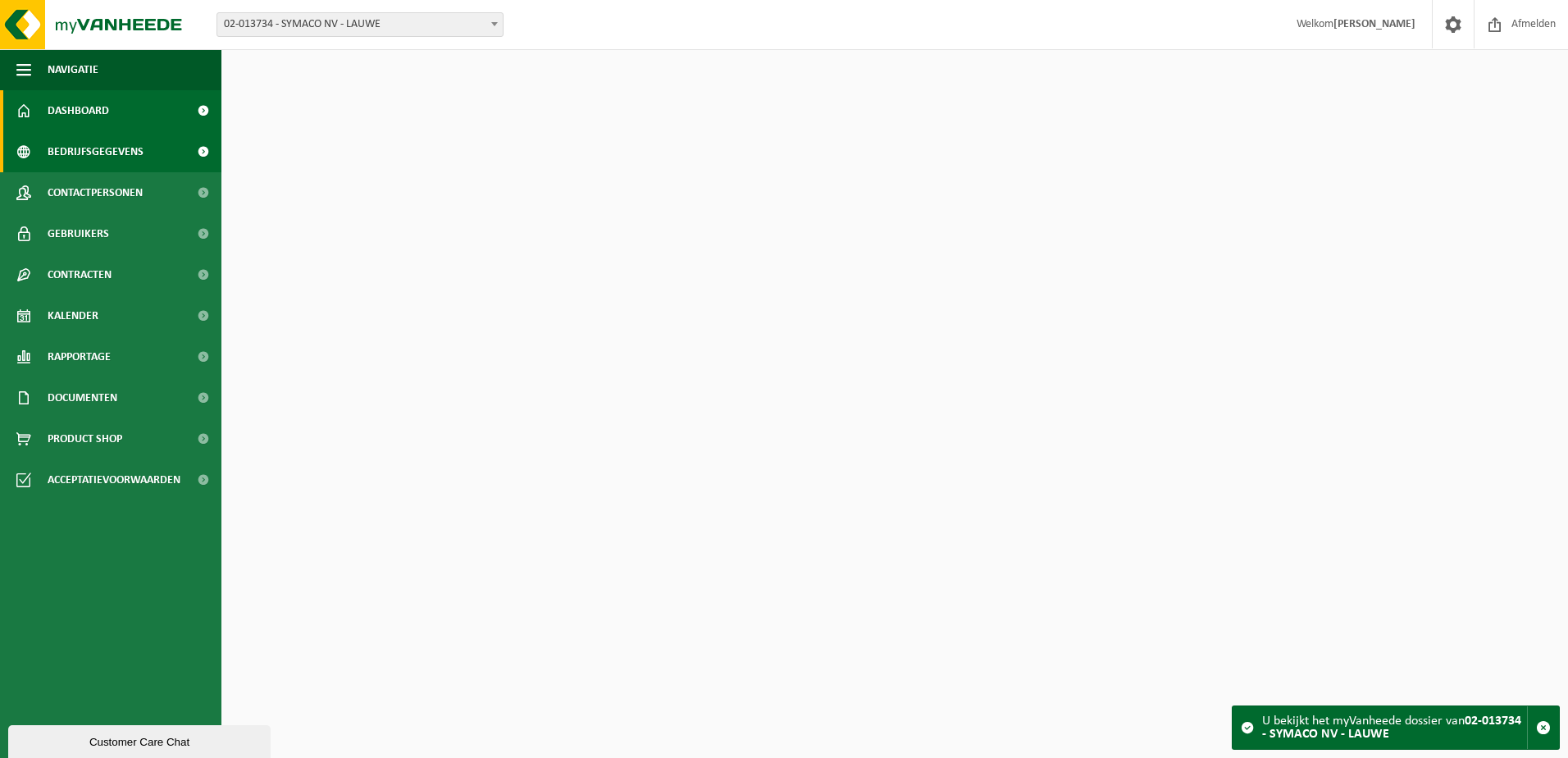
click at [135, 150] on span "Bedrijfsgegevens" at bounding box center [95, 152] width 96 height 41
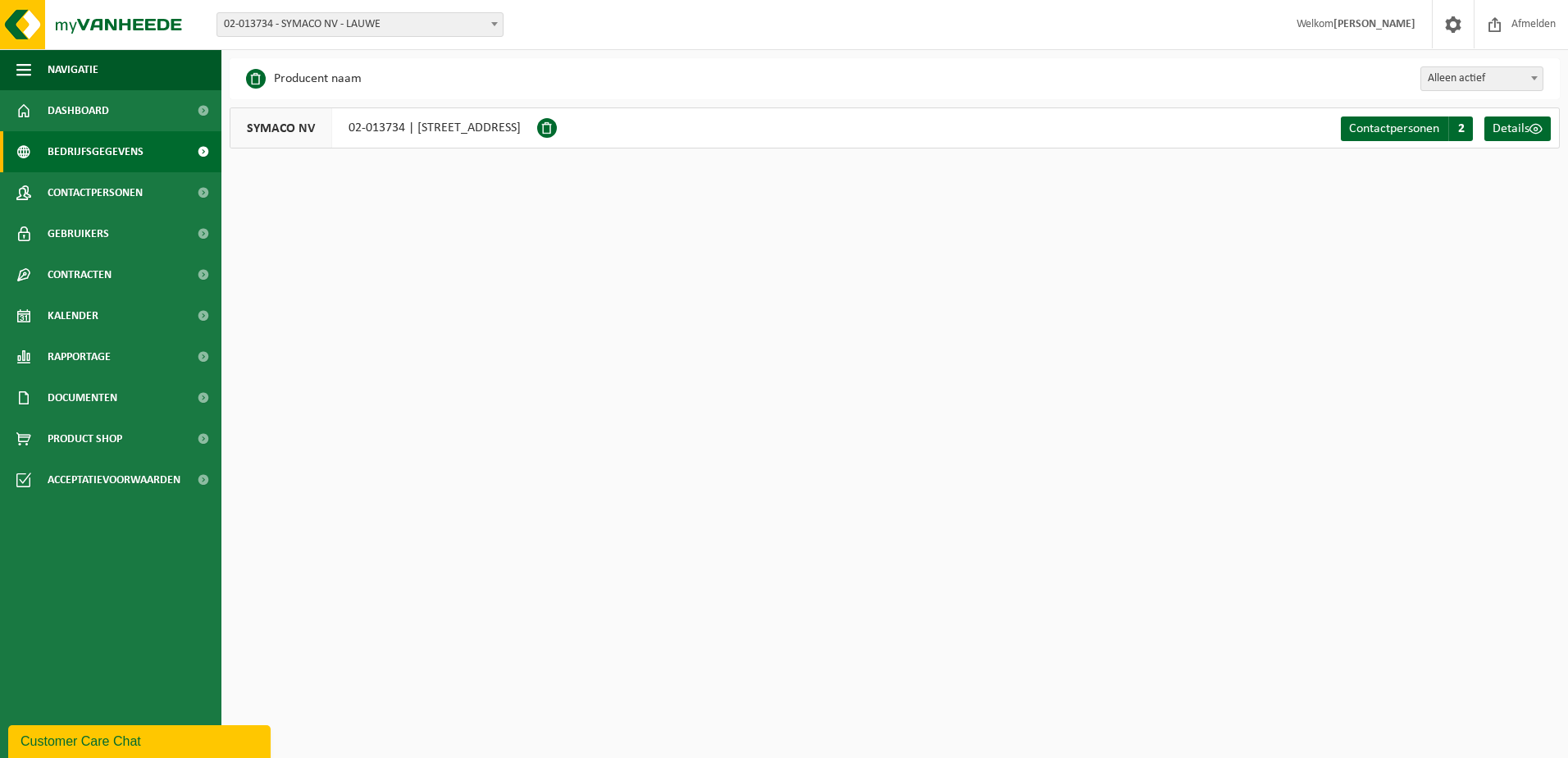
click at [386, 26] on span "02-013734 - SYMACO NV - LAUWE" at bounding box center [360, 25] width 285 height 23
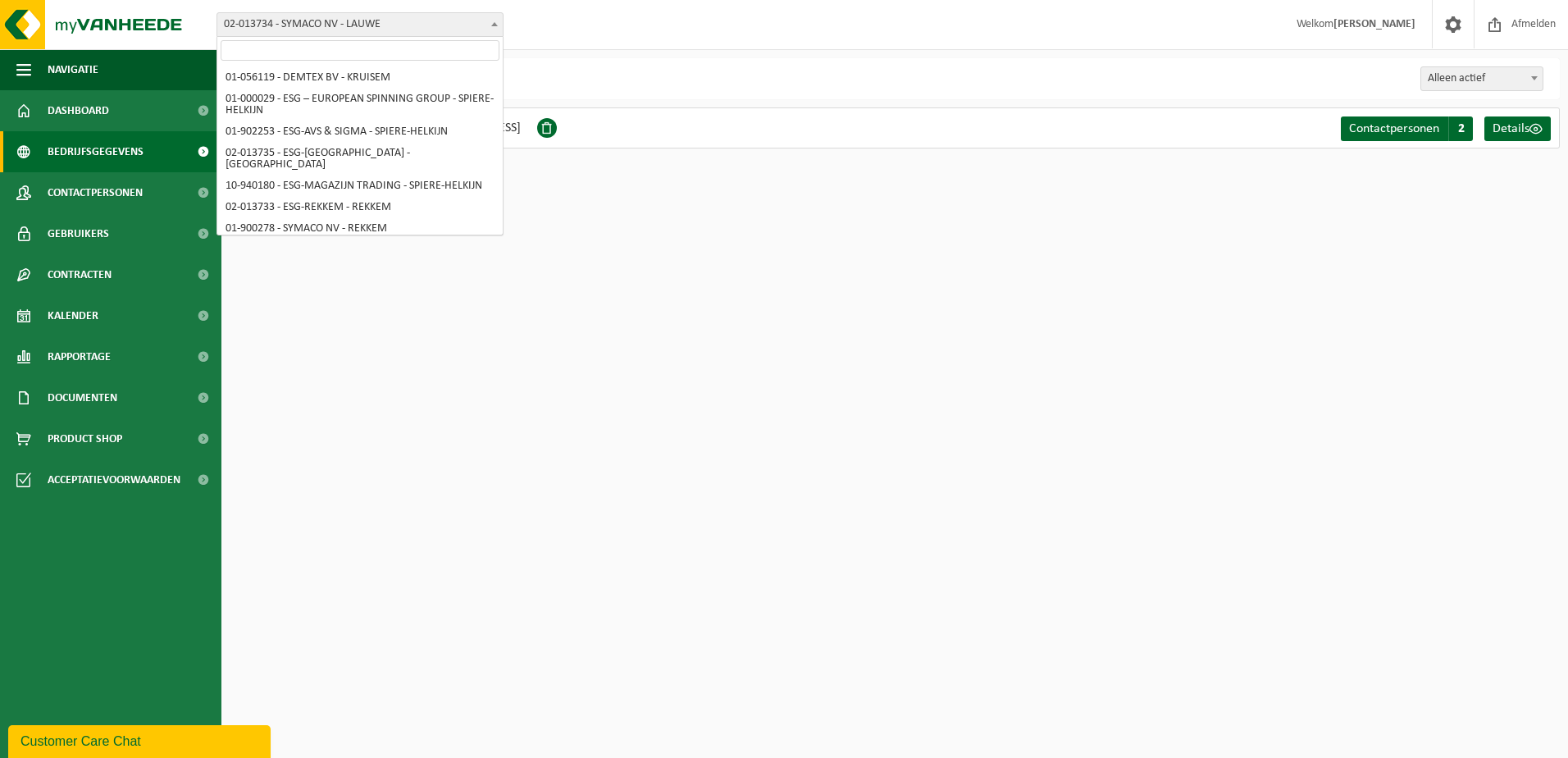
scroll to position [72, 0]
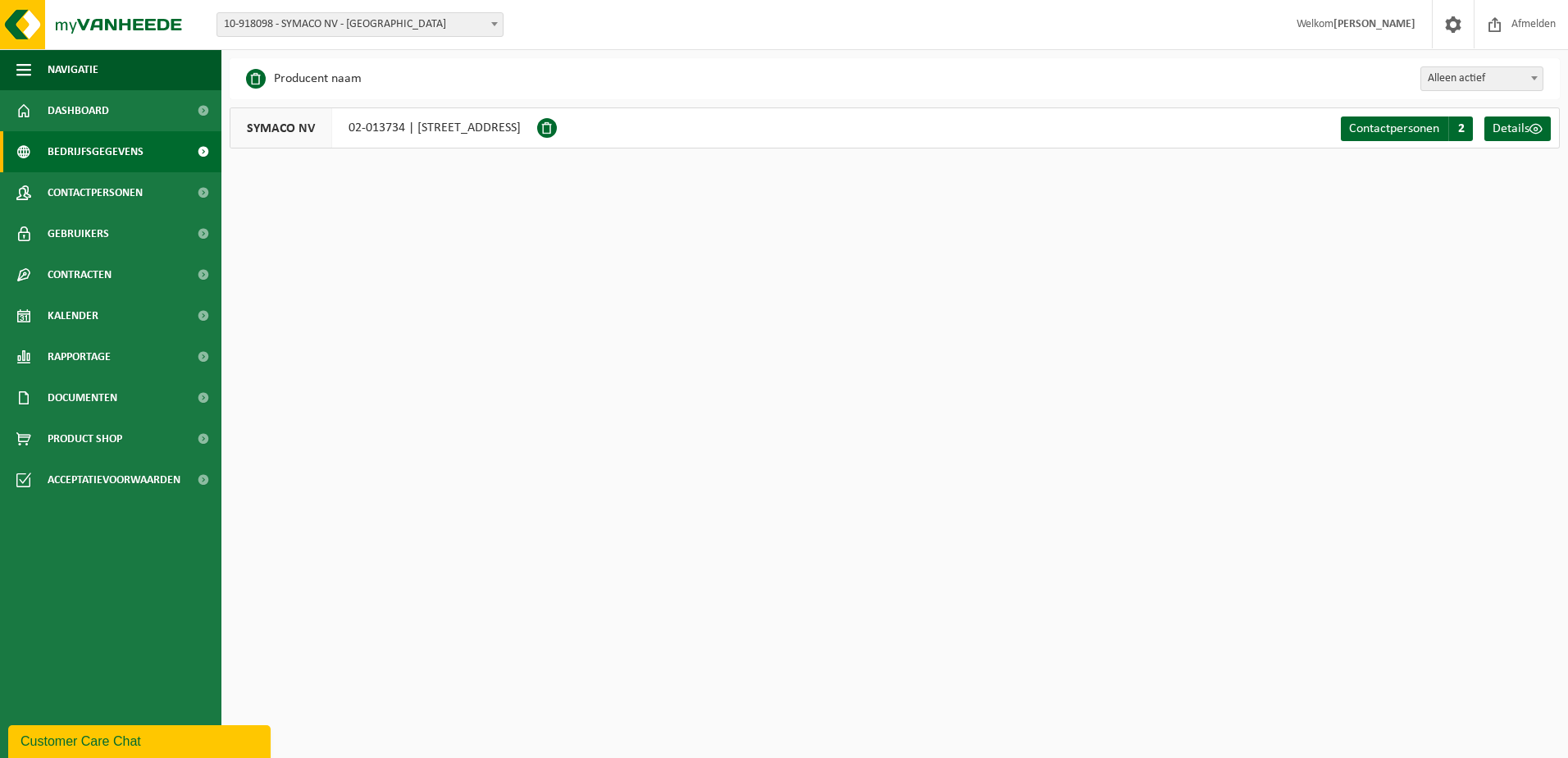
select select "128363"
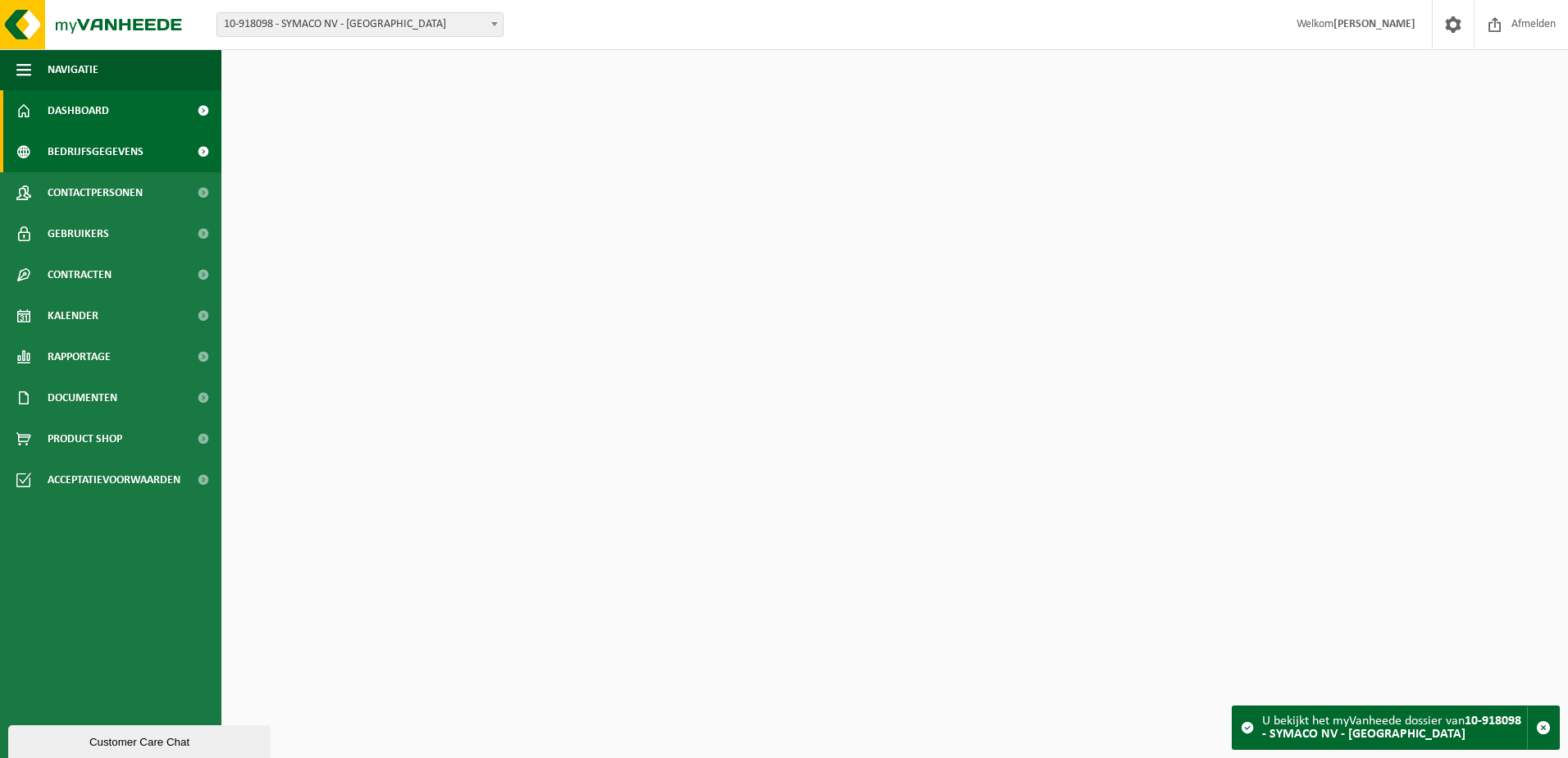
click at [139, 149] on span "Bedrijfsgegevens" at bounding box center [95, 152] width 96 height 41
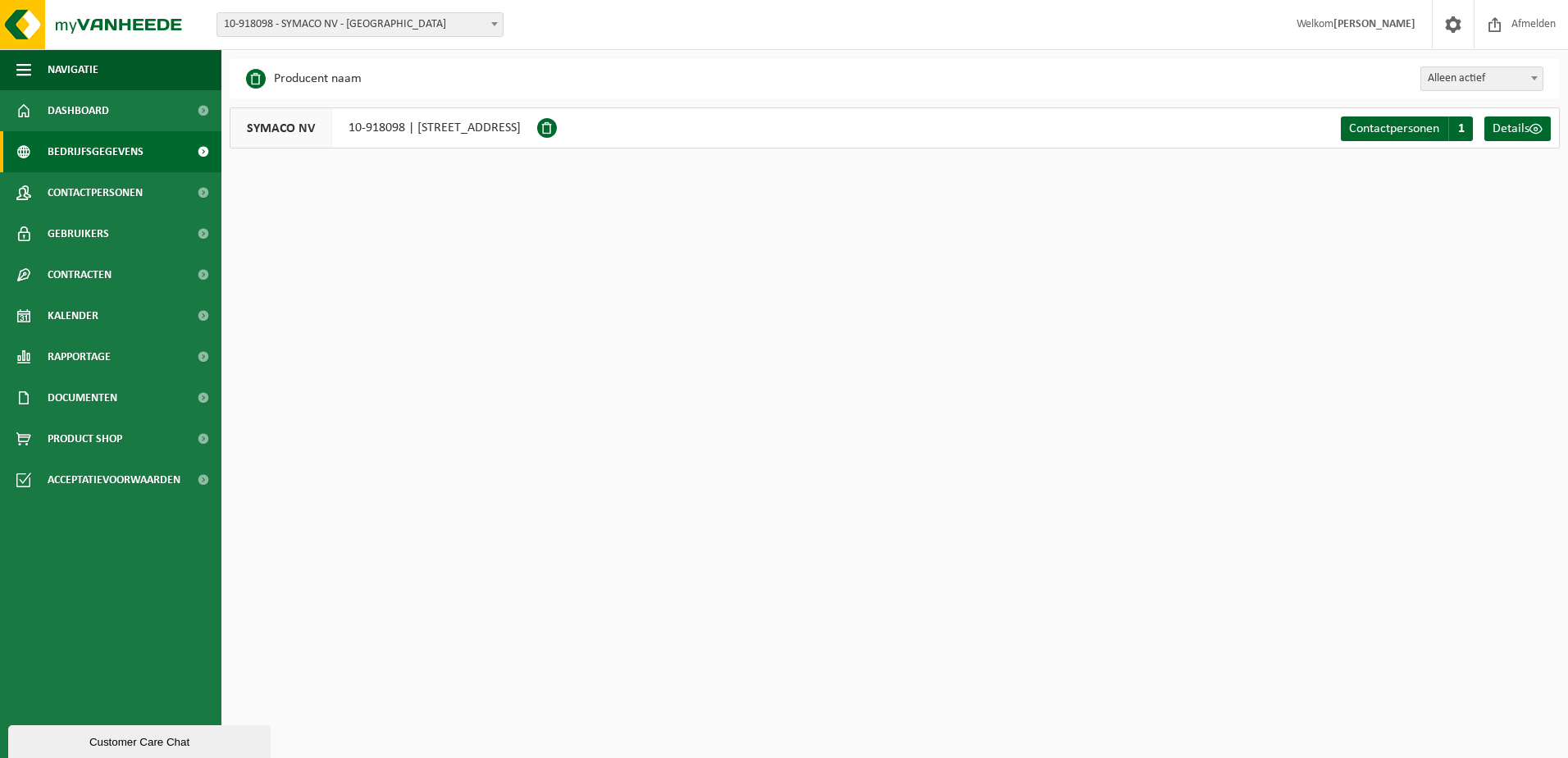
click at [389, 31] on span "10-918098 - SYMACO NV - [GEOGRAPHIC_DATA]" at bounding box center [360, 25] width 285 height 23
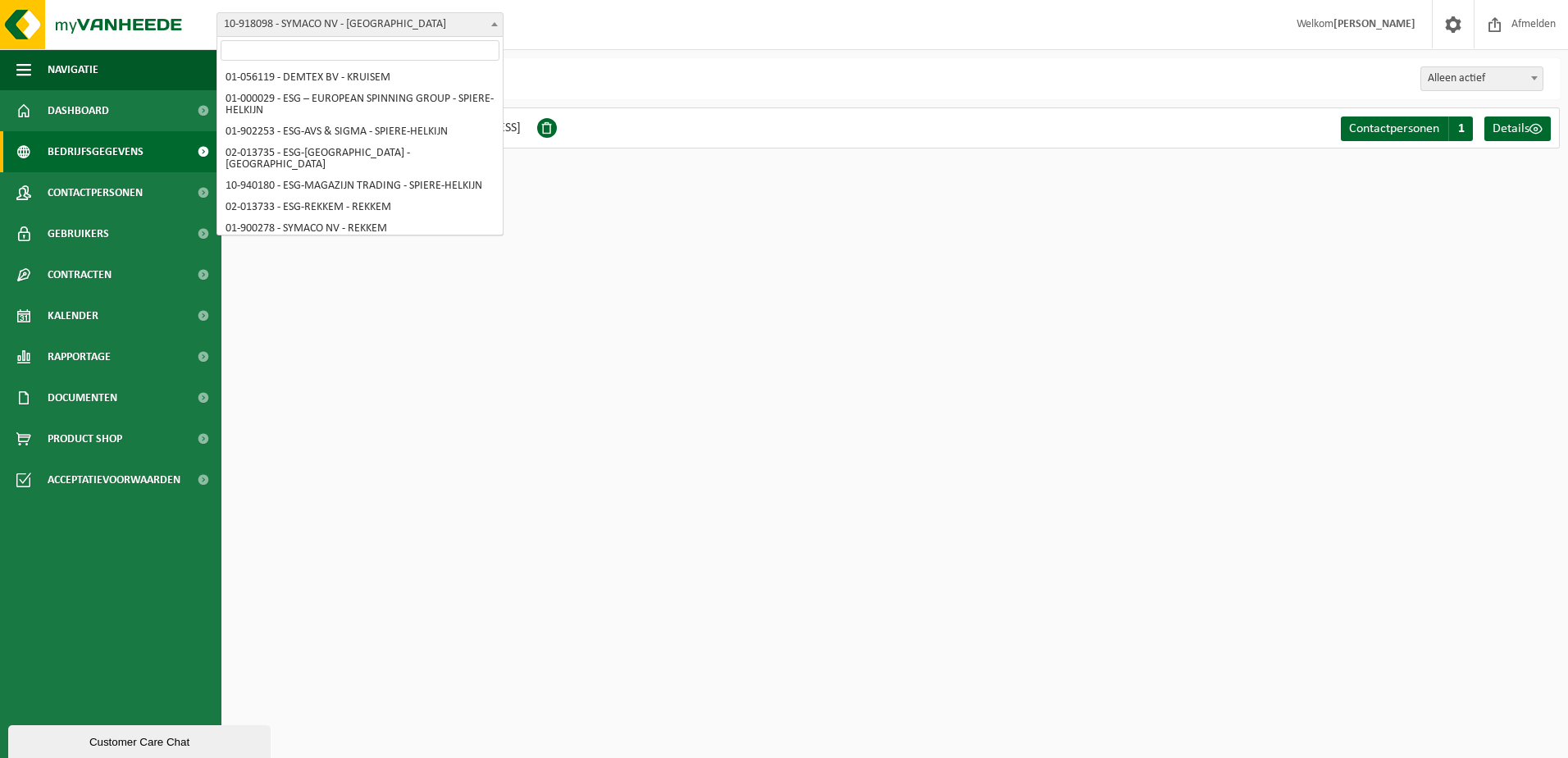
scroll to position [72, 0]
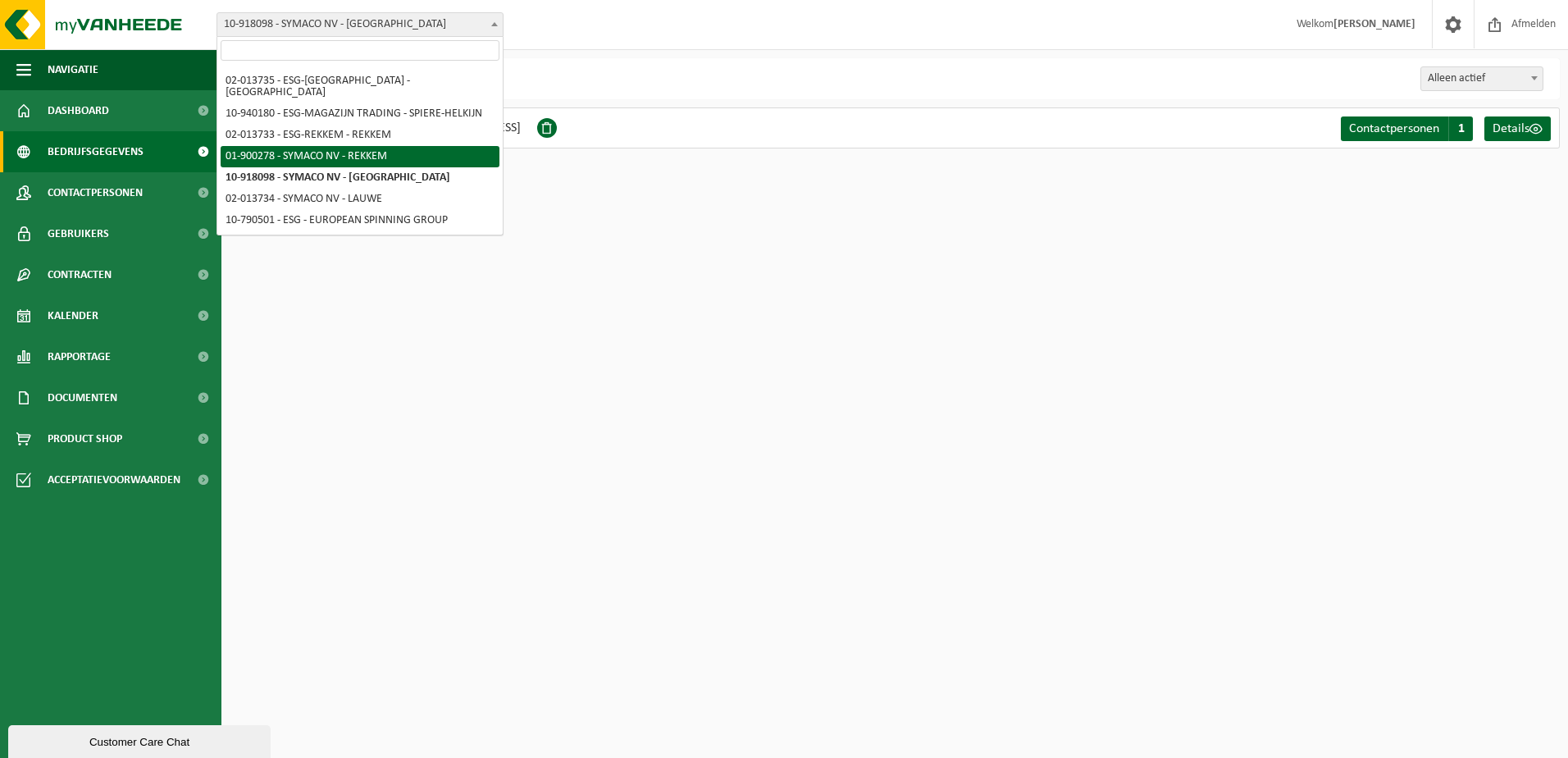
select select "14705"
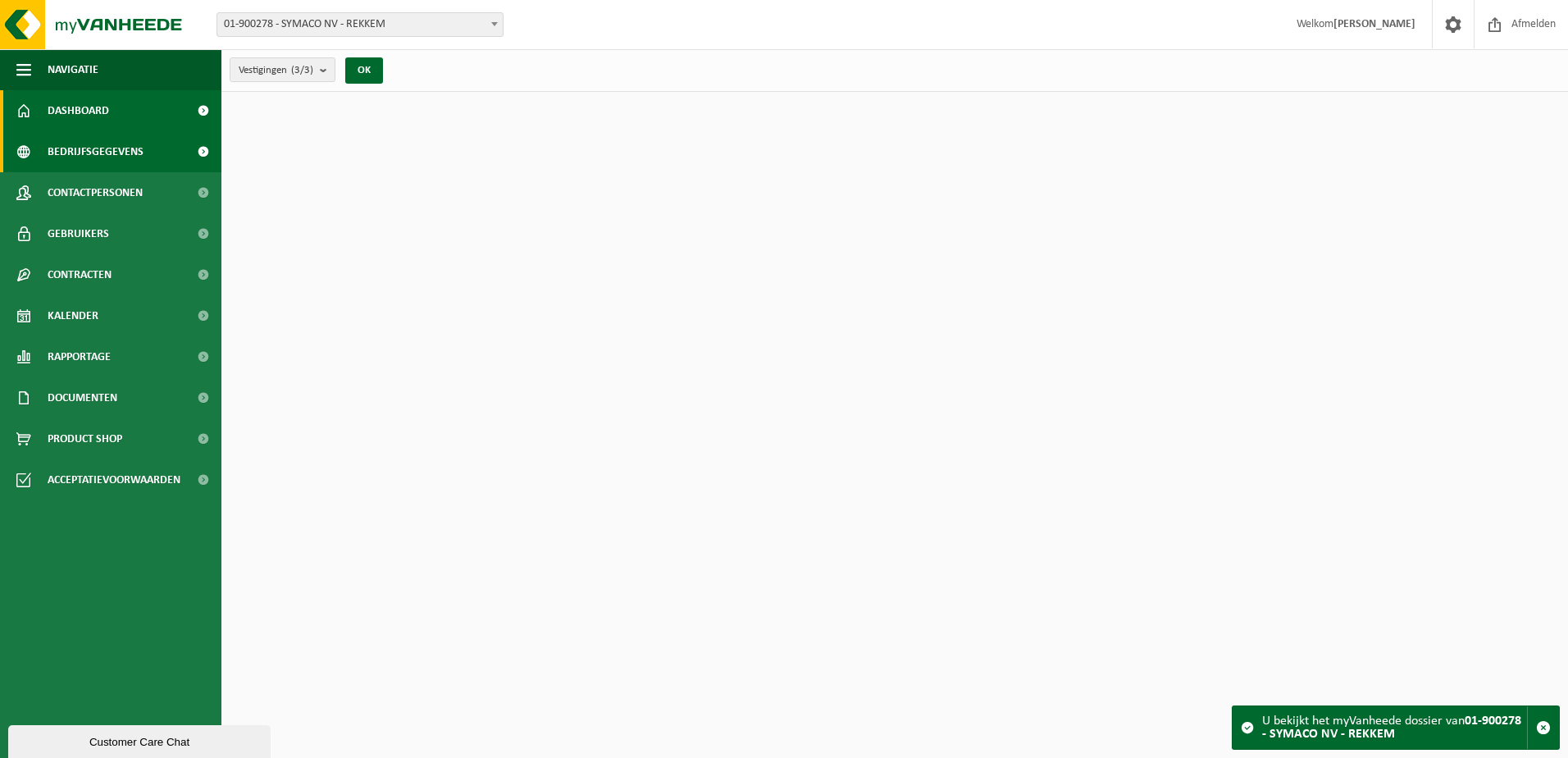
click at [150, 149] on link "Bedrijfsgegevens" at bounding box center [110, 152] width 221 height 41
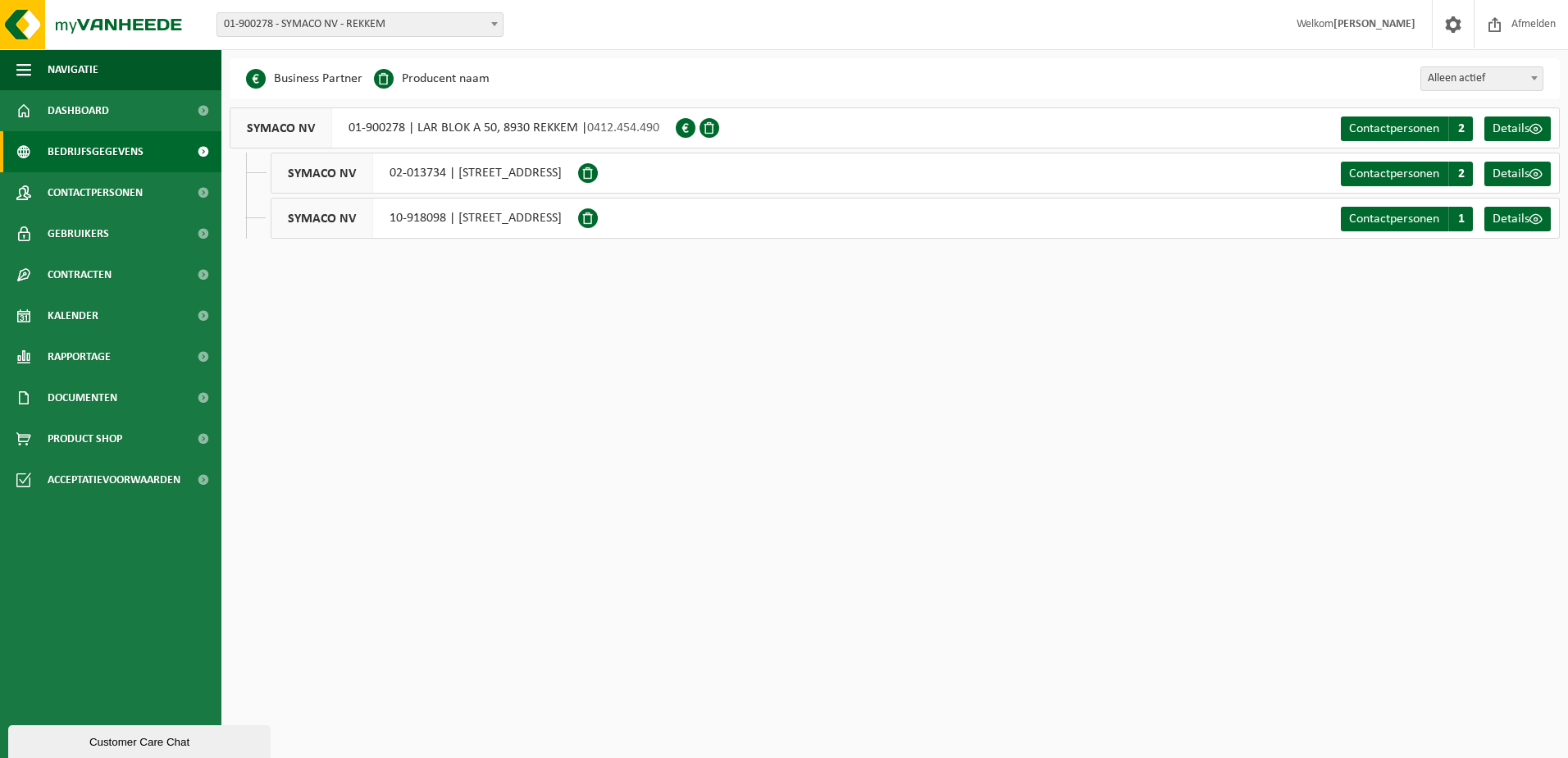
click at [390, 34] on span "01-900278 - SYMACO NV - REKKEM" at bounding box center [360, 25] width 285 height 23
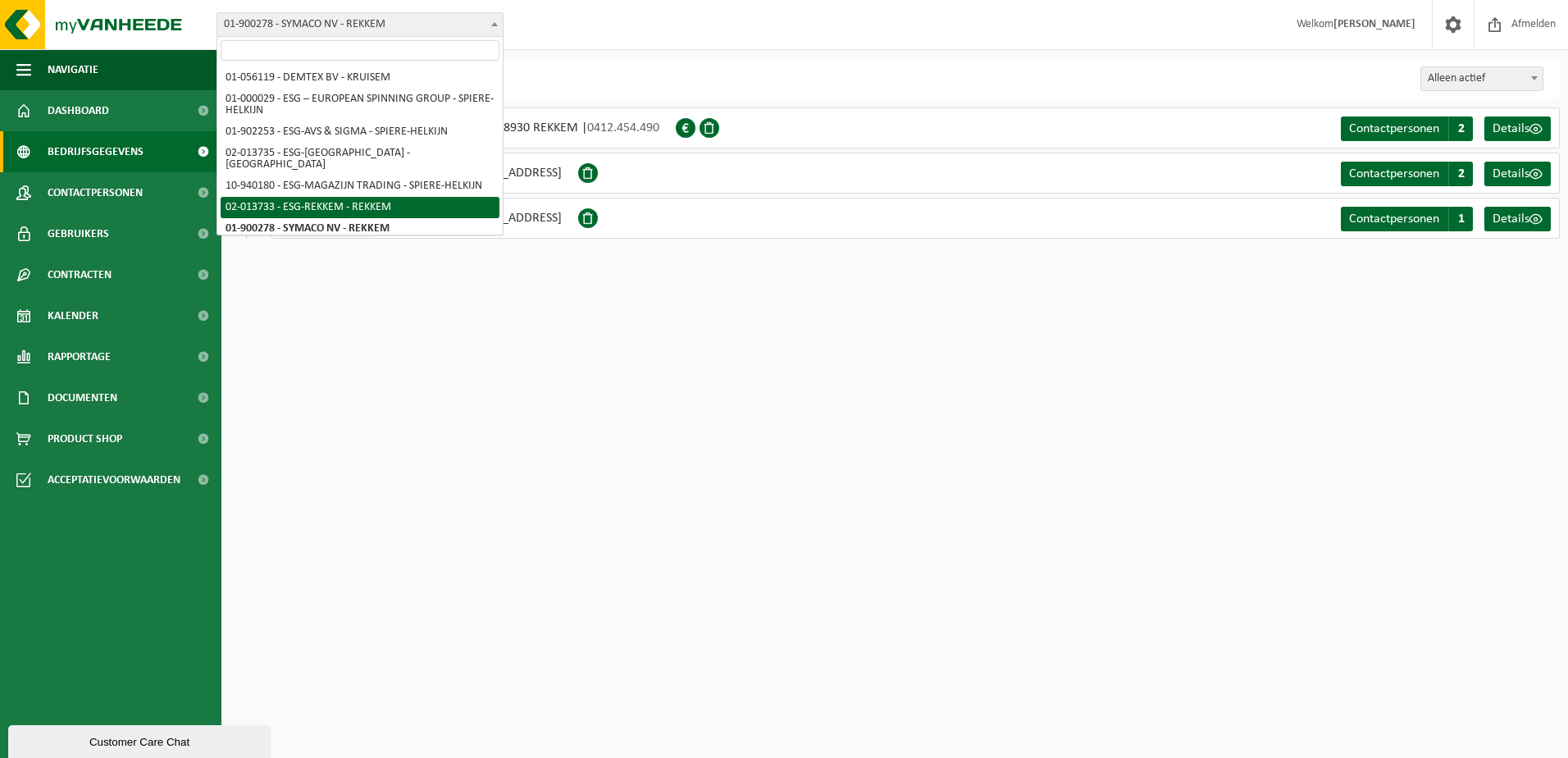
select select "14709"
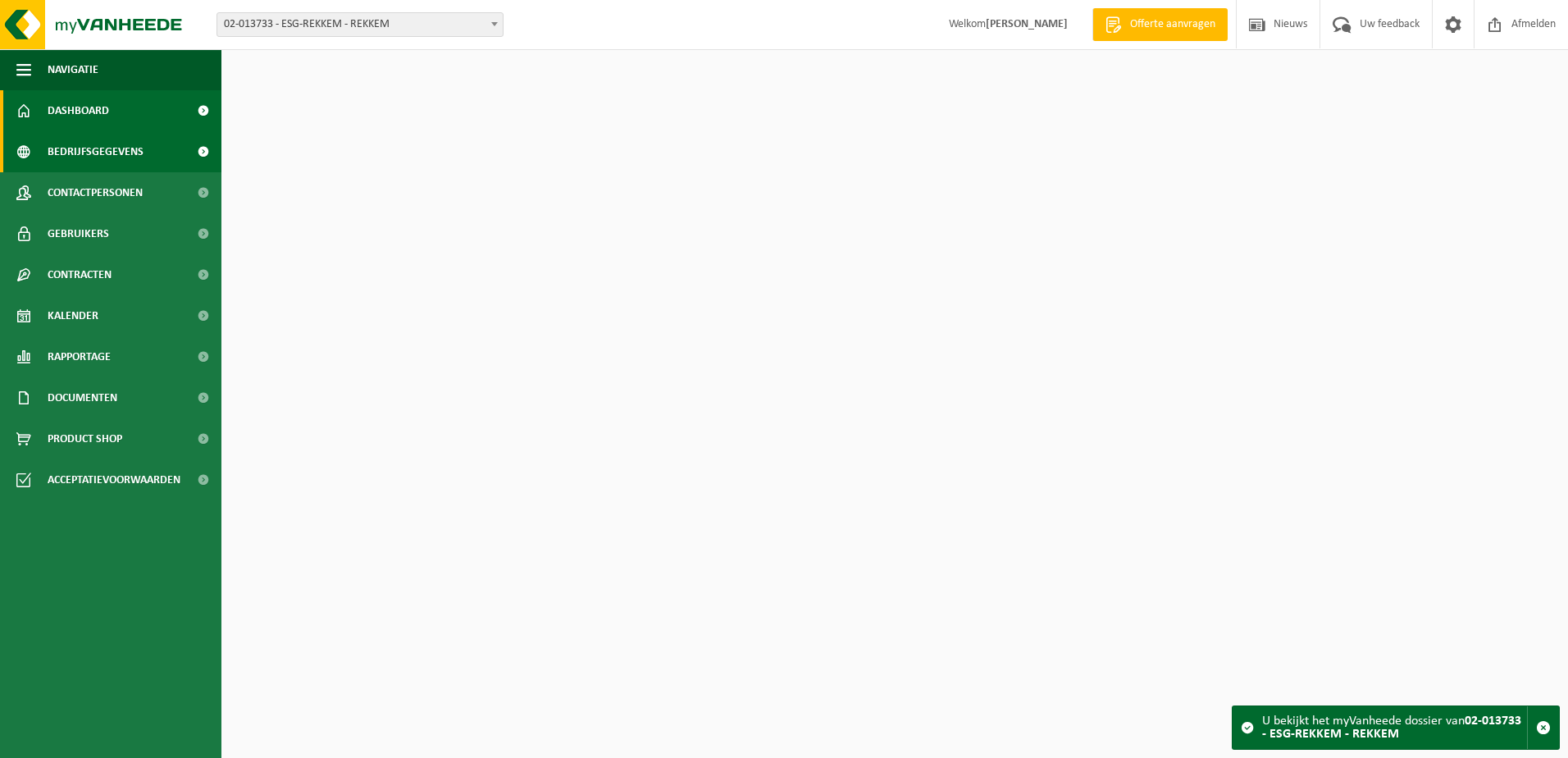
click at [117, 159] on span "Bedrijfsgegevens" at bounding box center [95, 152] width 96 height 41
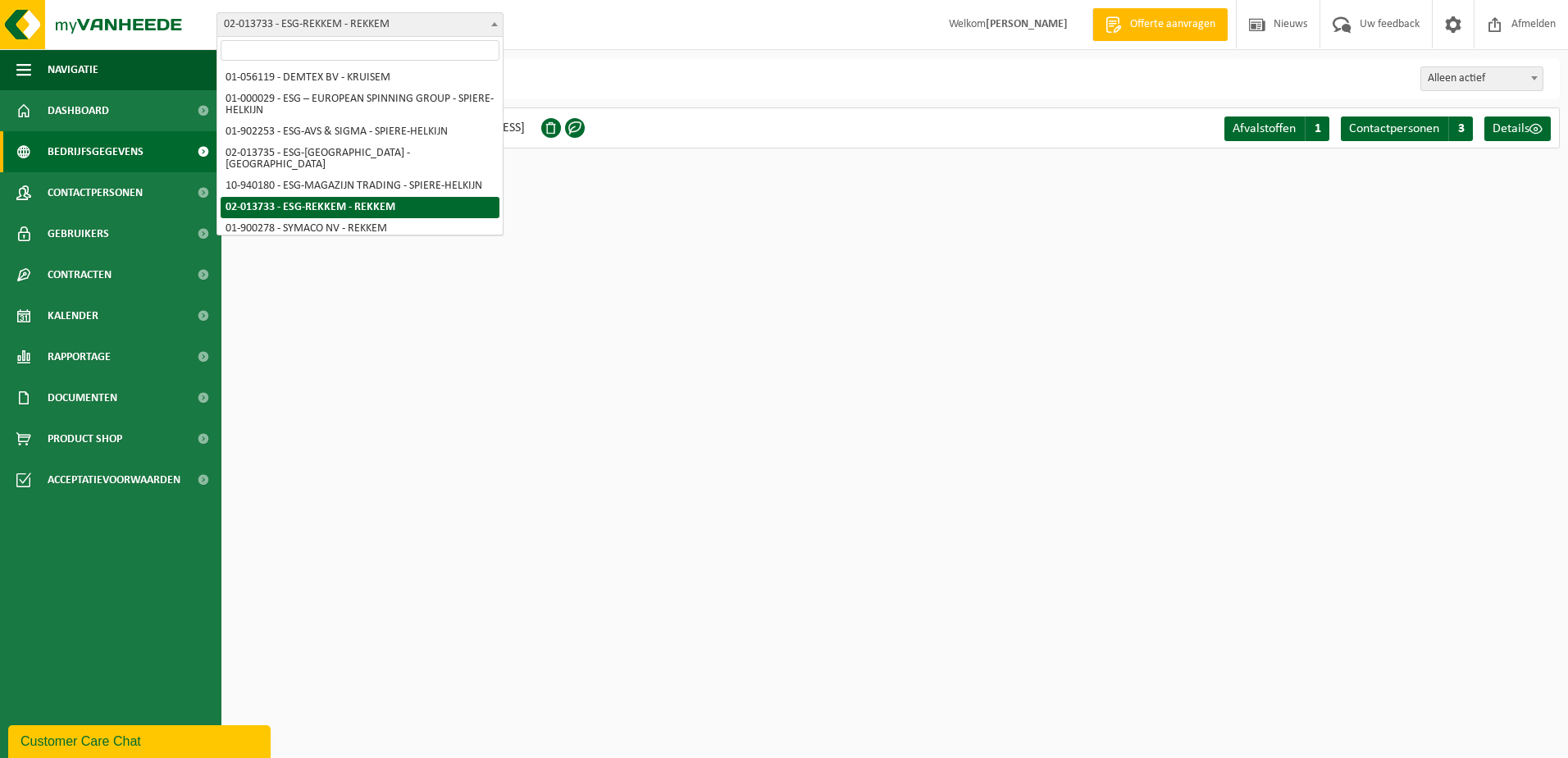
click at [397, 27] on span "02-013733 - ESG-REKKEM - REKKEM" at bounding box center [360, 25] width 285 height 23
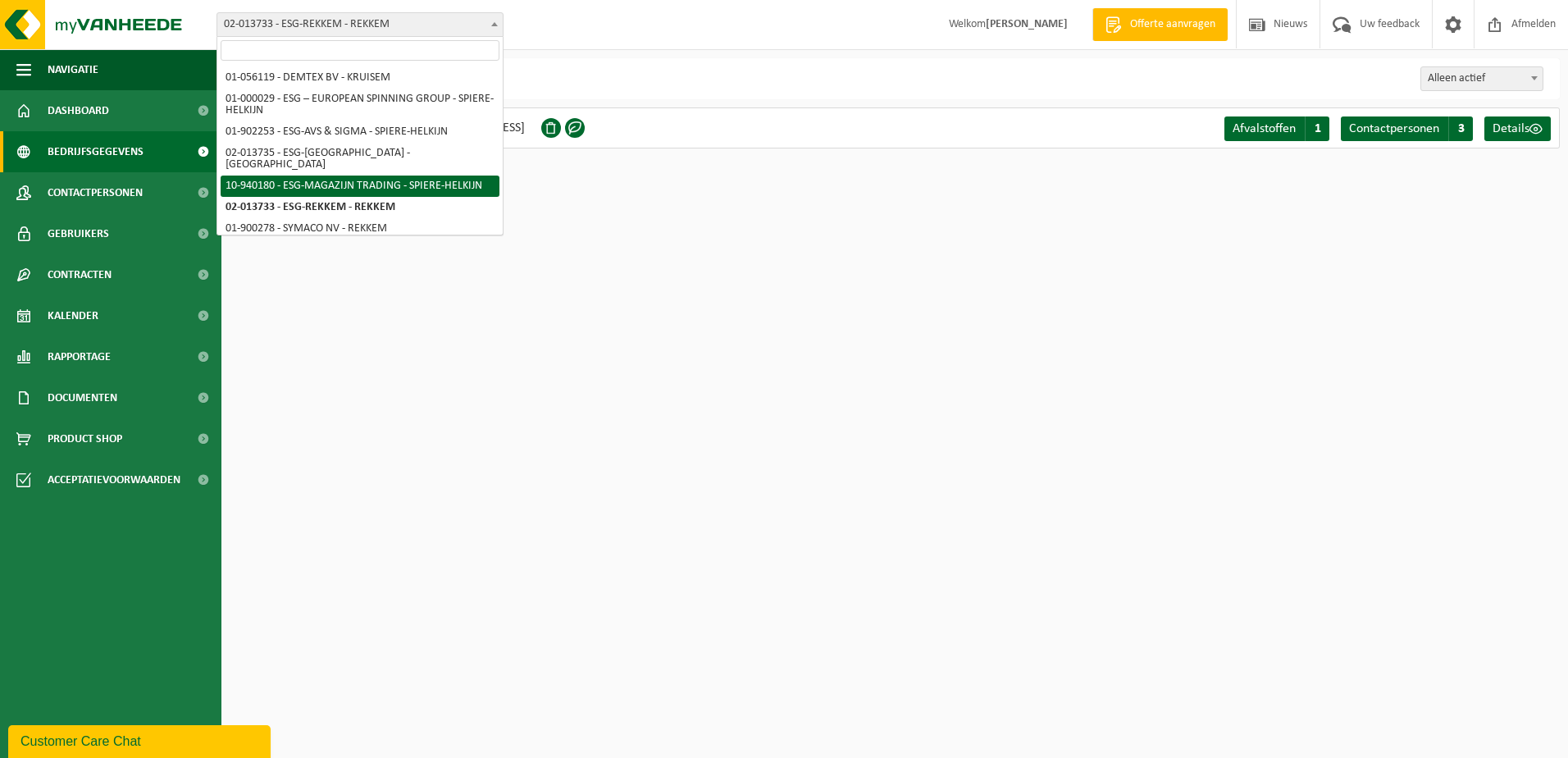
select select "138749"
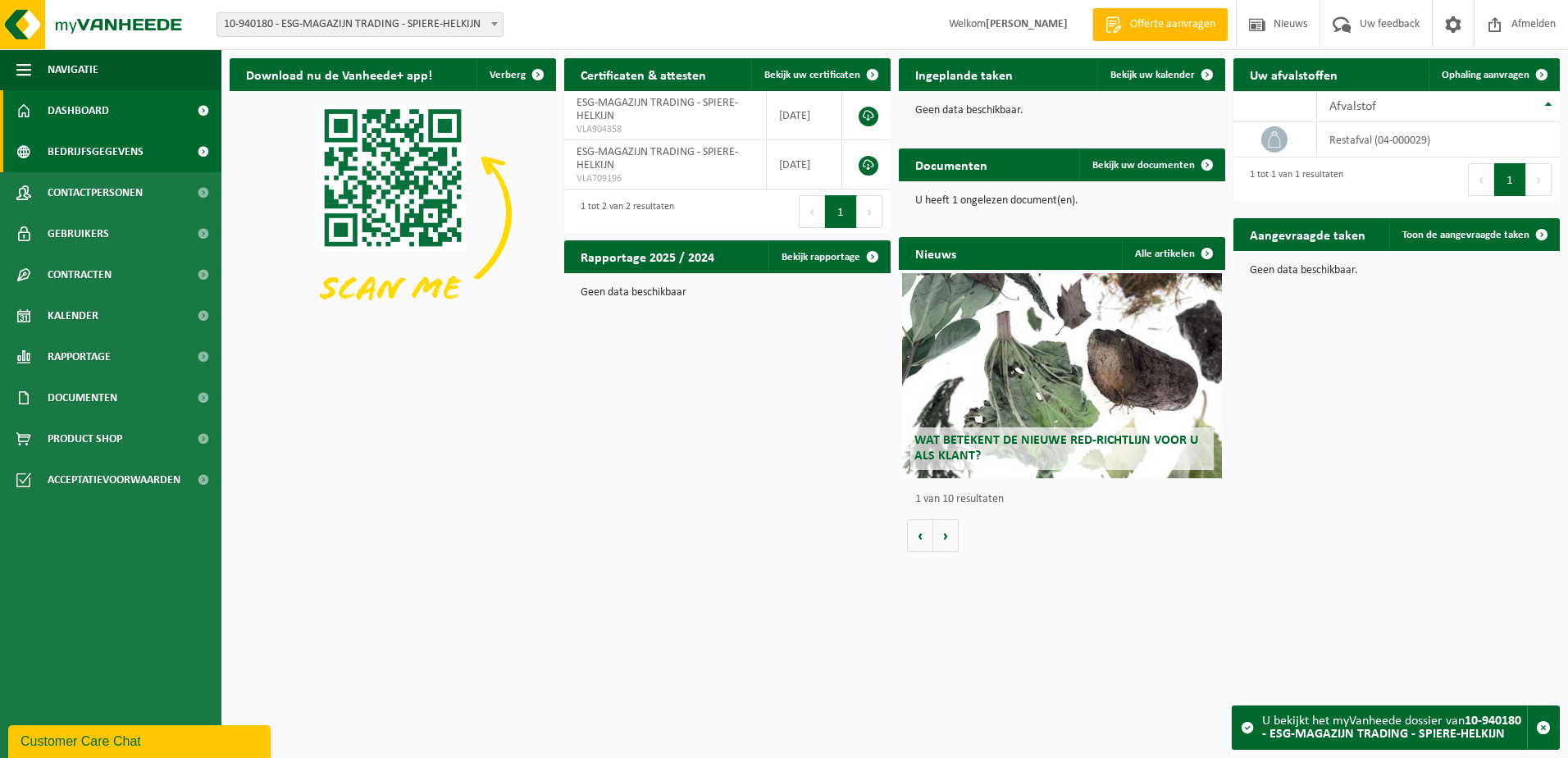
click at [118, 152] on span "Bedrijfsgegevens" at bounding box center [95, 152] width 96 height 41
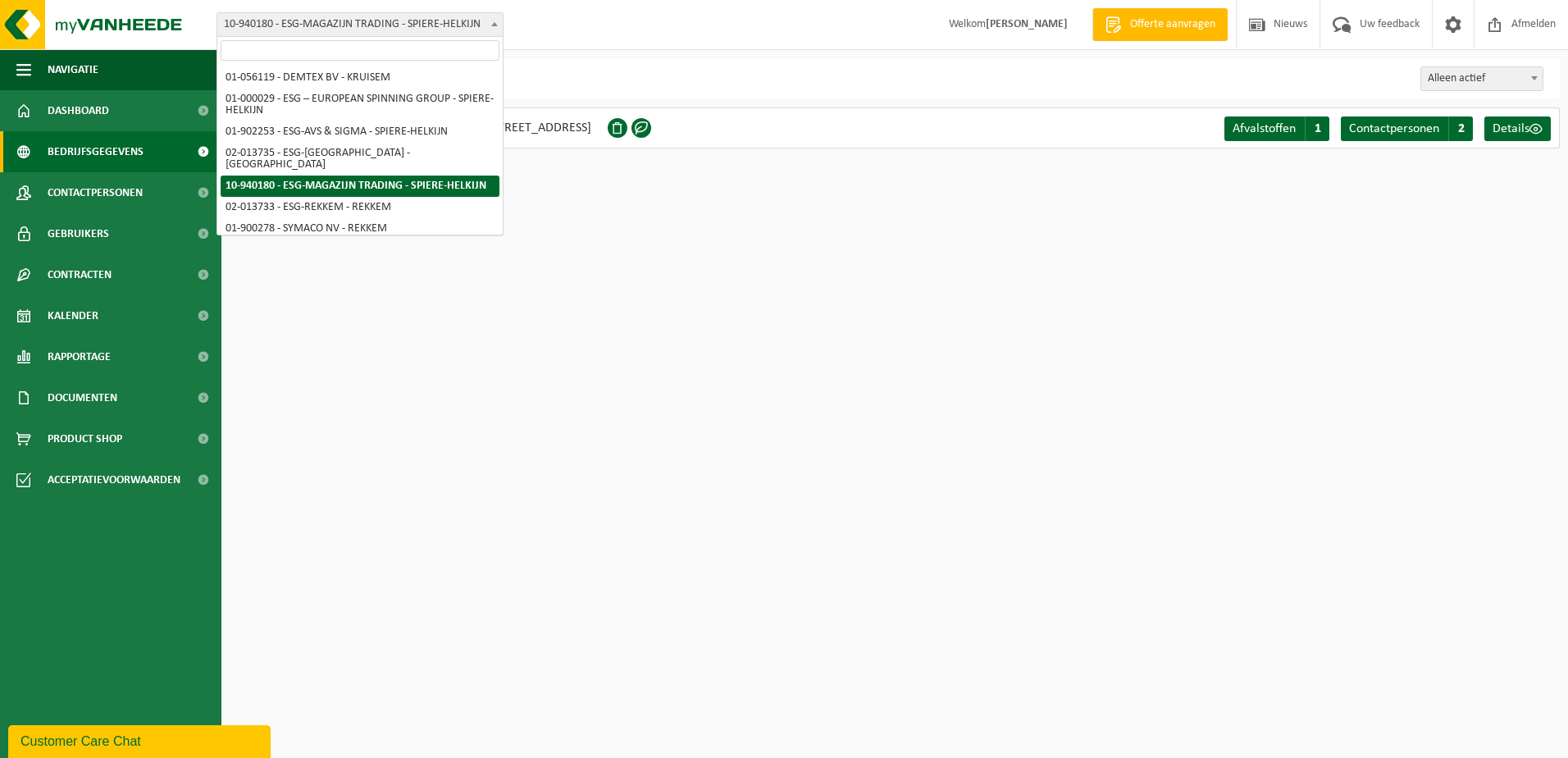
click at [449, 21] on span "10-940180 - ESG-MAGAZIJN TRADING - SPIERE-HELKIJN" at bounding box center [360, 25] width 285 height 23
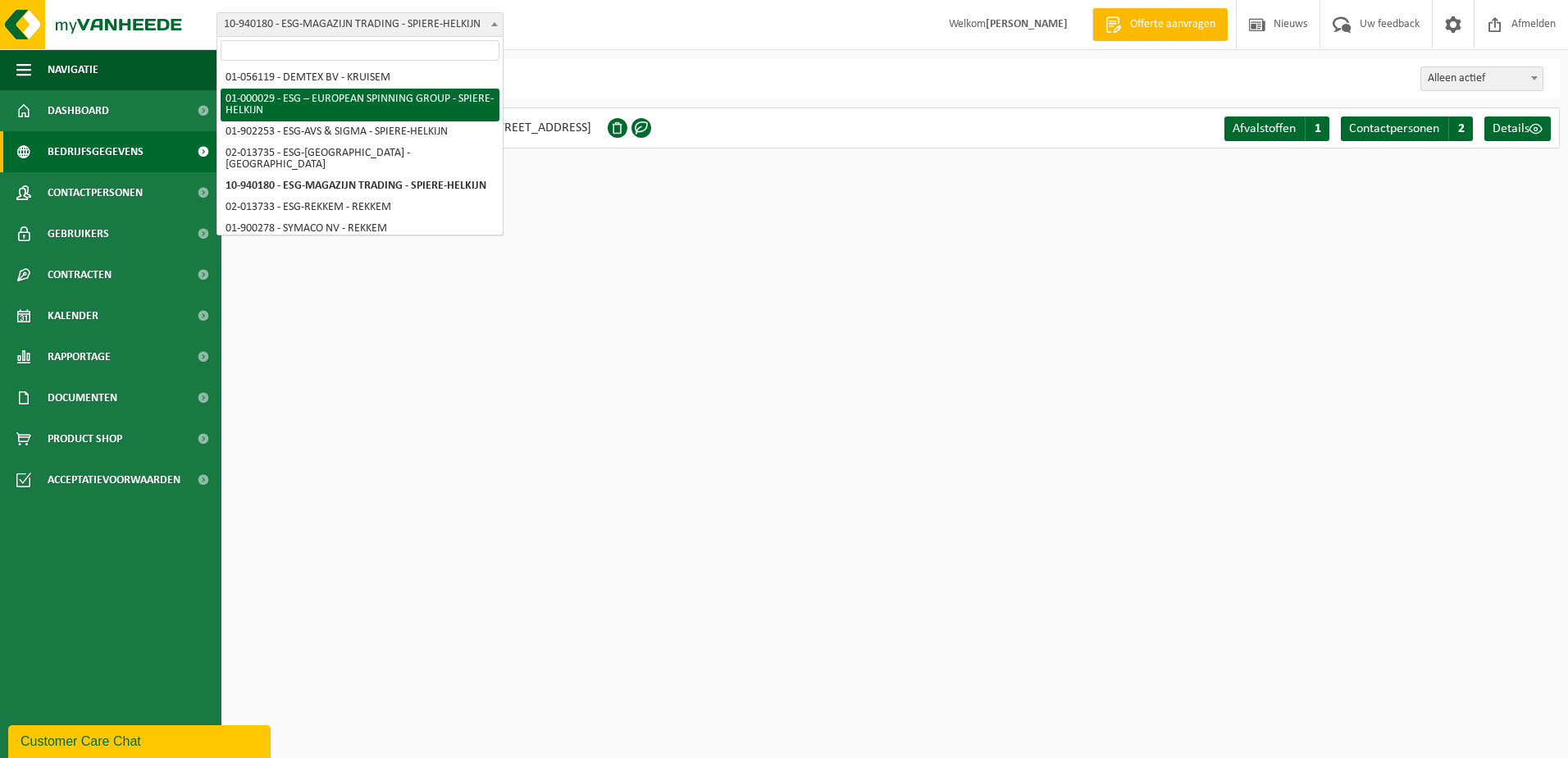
select select "14703"
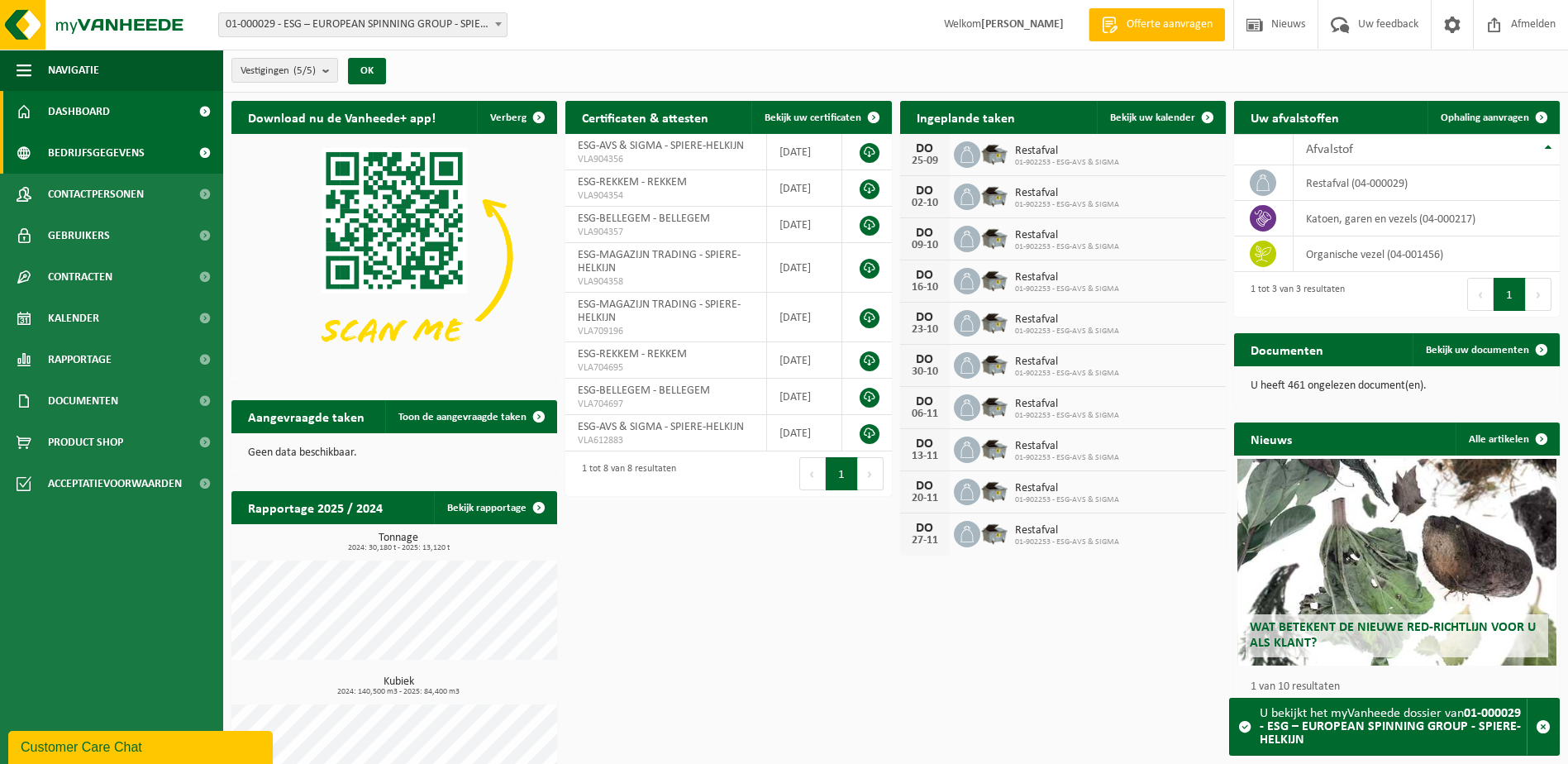
click at [108, 152] on span "Bedrijfsgegevens" at bounding box center [96, 153] width 96 height 41
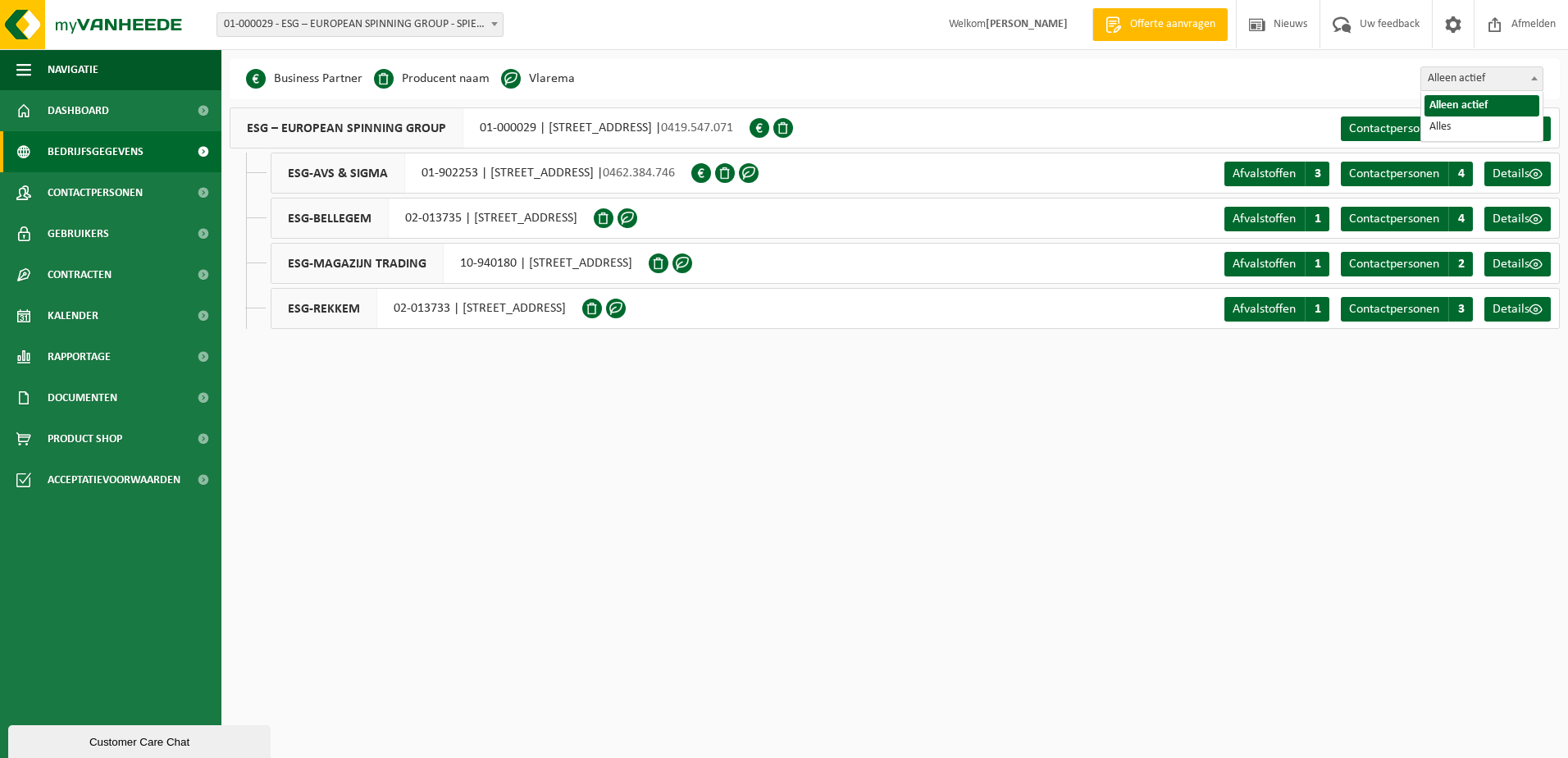
click at [1499, 76] on span "Alleen actief" at bounding box center [1482, 79] width 122 height 23
click at [1480, 85] on span "Alles" at bounding box center [1482, 79] width 122 height 23
select select "false"
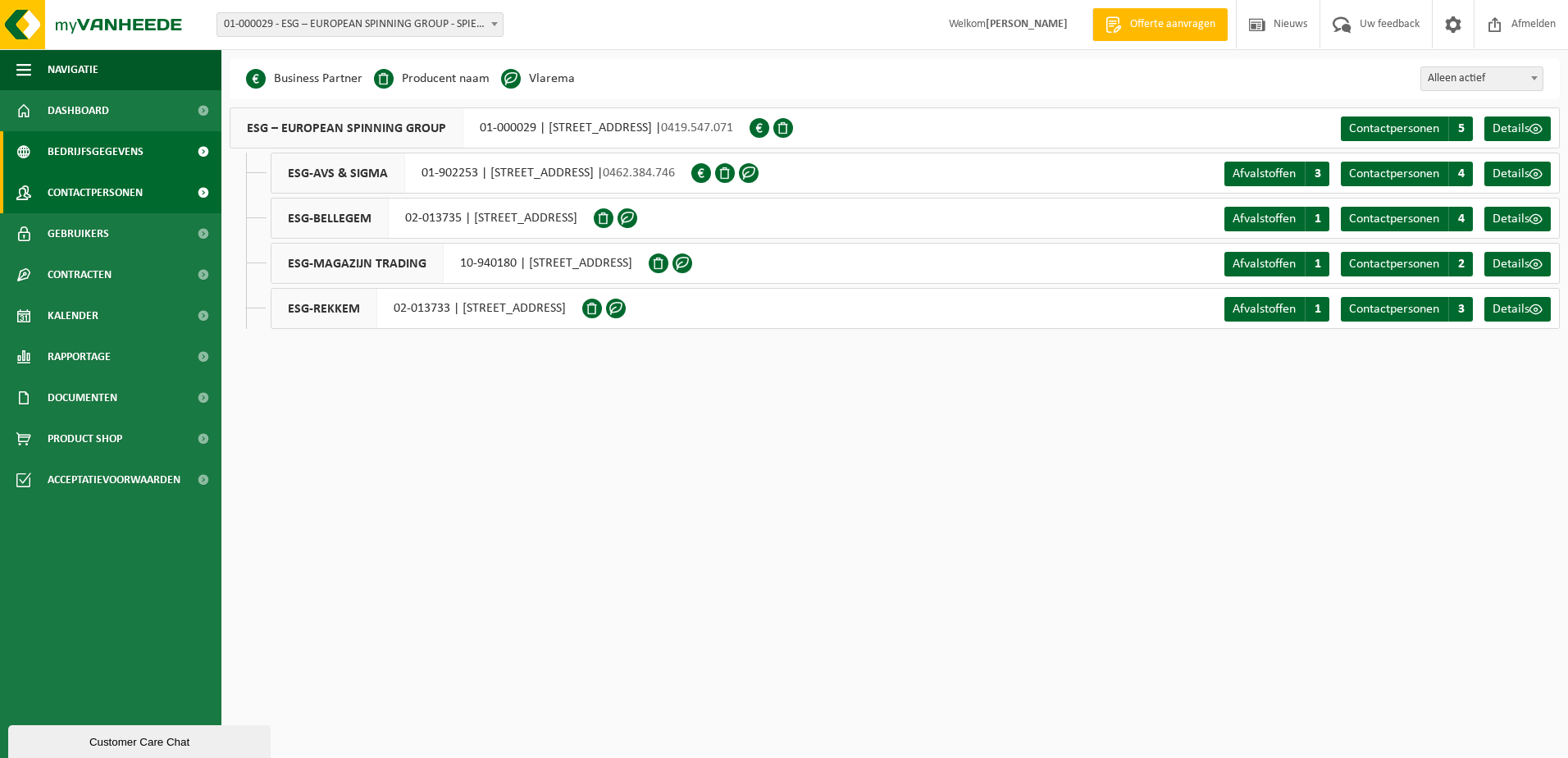
click at [114, 192] on span "Contactpersonen" at bounding box center [95, 192] width 95 height 41
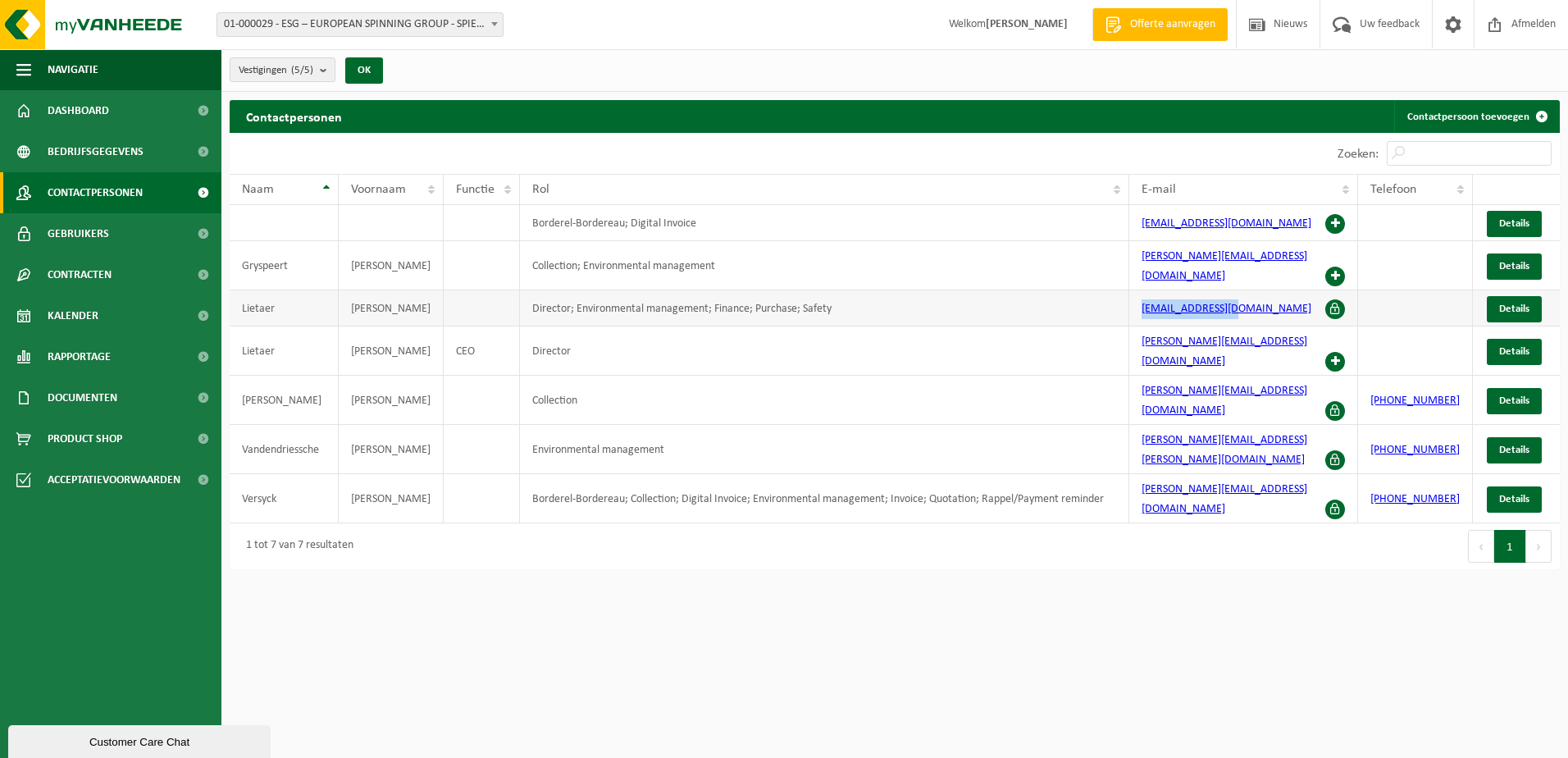
drag, startPoint x: 1258, startPoint y: 295, endPoint x: 1144, endPoint y: 297, distance: 114.0
click at [1144, 297] on td "info@esg-group.eu" at bounding box center [1243, 308] width 230 height 36
copy link "[EMAIL_ADDRESS][DOMAIN_NAME]"
click at [1514, 303] on span "Details" at bounding box center [1514, 309] width 30 height 11
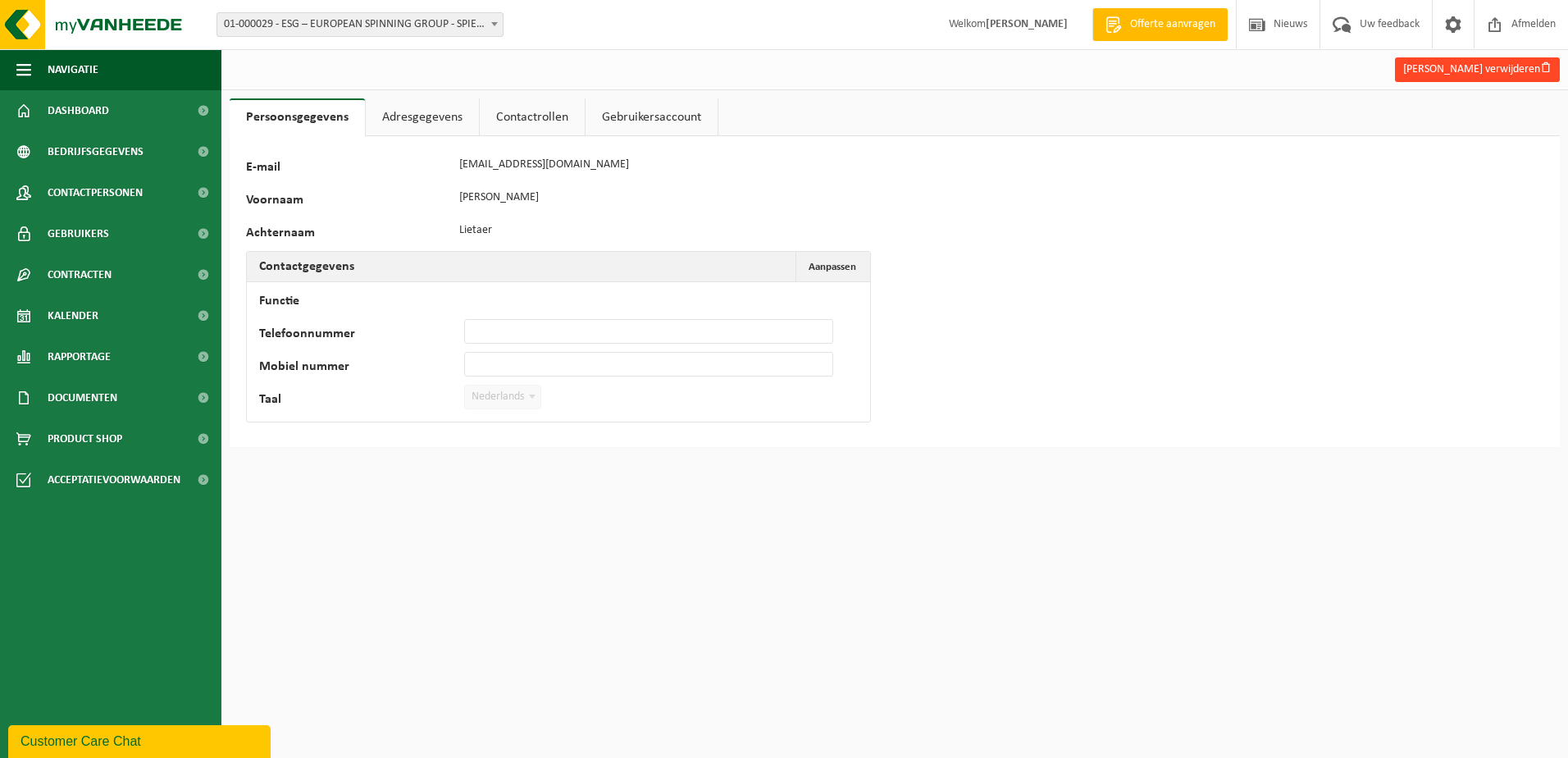
click at [1514, 73] on button "Alain Lietaer verwijderen" at bounding box center [1477, 69] width 165 height 24
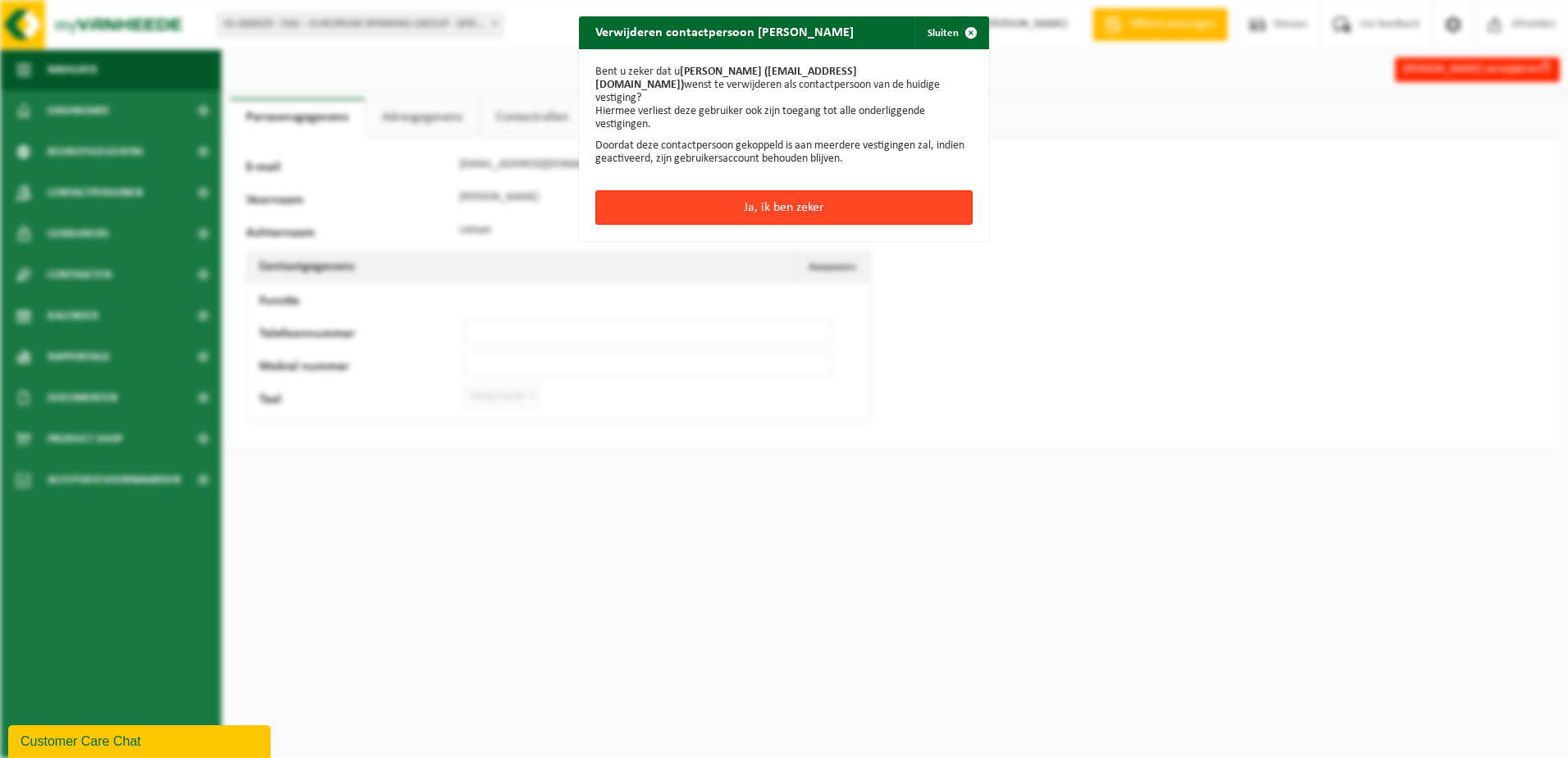
click at [878, 197] on button "Ja, ik ben zeker" at bounding box center [784, 208] width 377 height 34
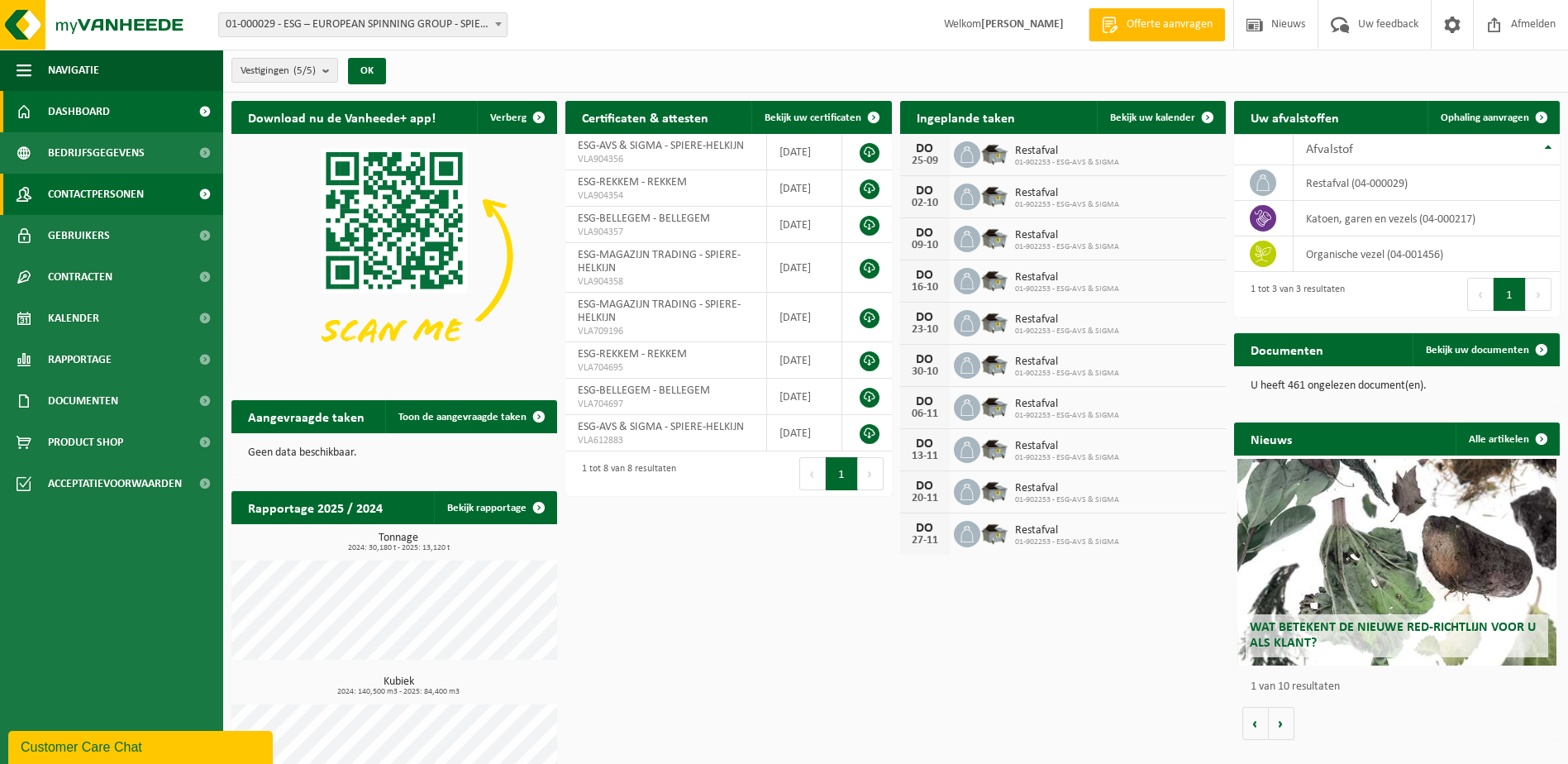
click at [69, 187] on span "Contactpersonen" at bounding box center [96, 194] width 96 height 41
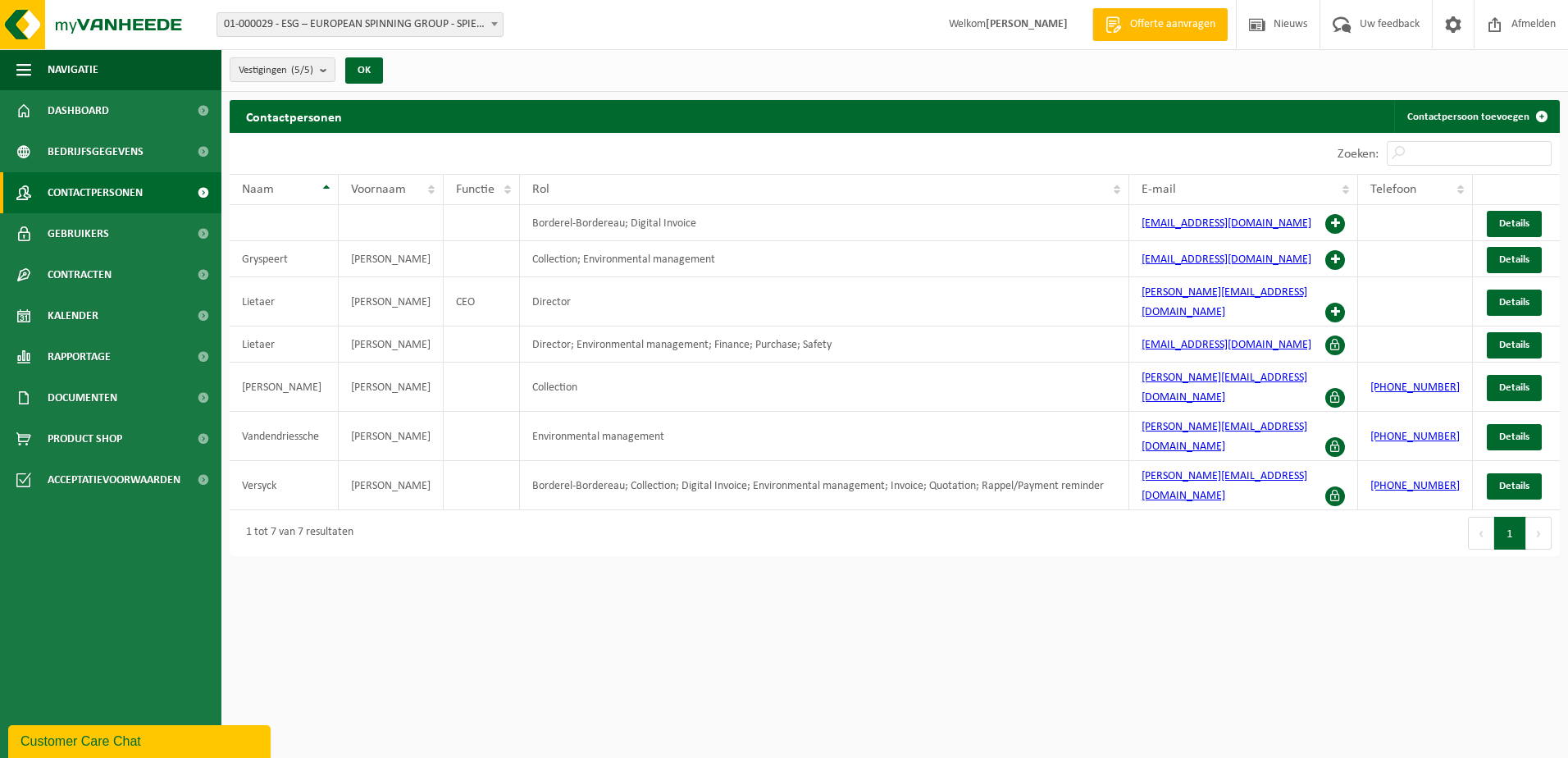
click at [1507, 98] on div "Vestigingen (5/5) Alles selecteren Alles deselecteren Actieve selecteren ESG – …" at bounding box center [784, 282] width 1568 height 565
click at [1507, 113] on link "Contactpersoon toevoegen" at bounding box center [1475, 116] width 164 height 33
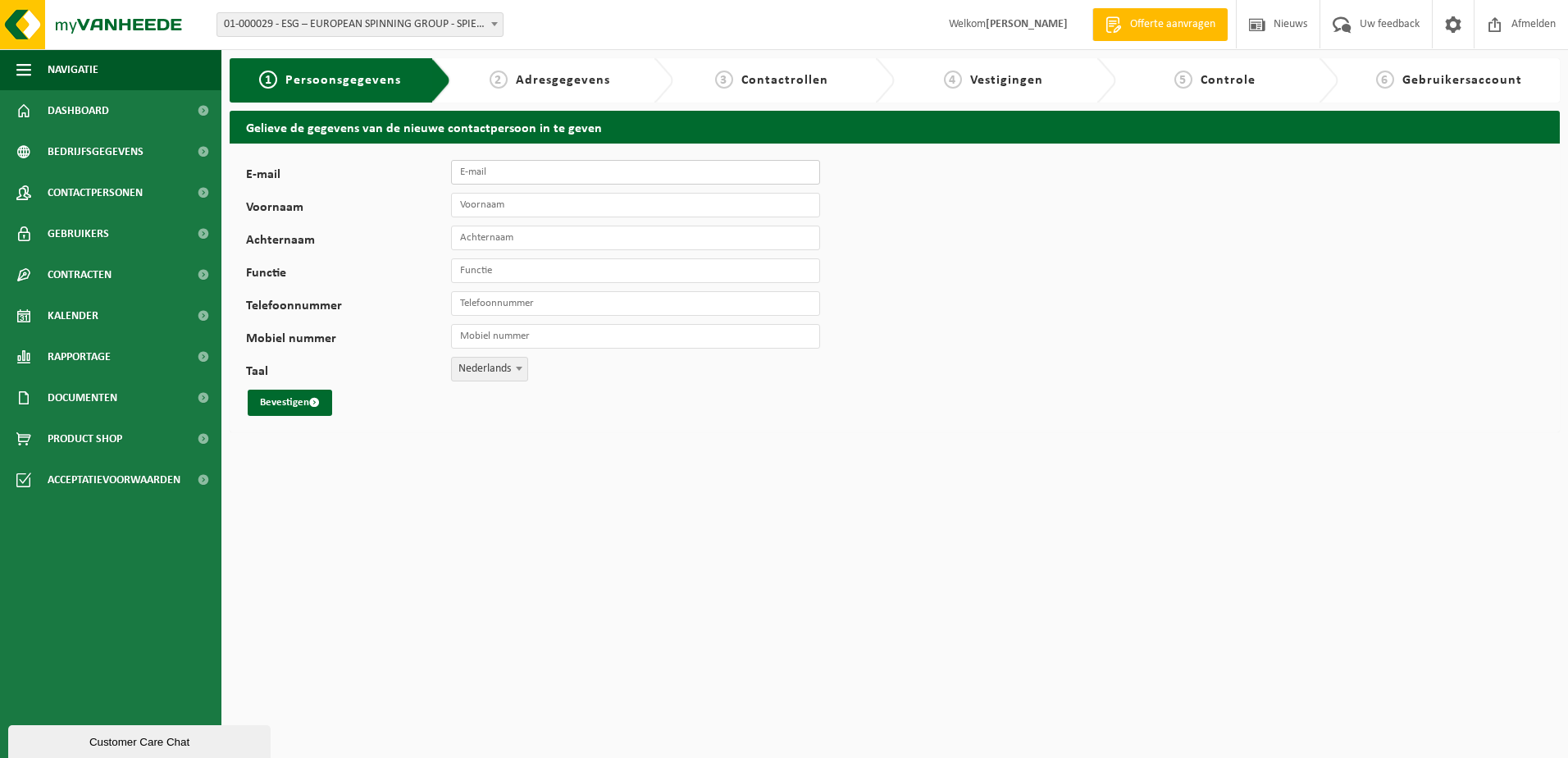
click at [535, 172] on input "E-mail" at bounding box center [635, 172] width 369 height 24
paste input "[EMAIL_ADDRESS][DOMAIN_NAME]"
type input "[EMAIL_ADDRESS][DOMAIN_NAME]"
click at [493, 207] on input "Voornaam" at bounding box center [635, 204] width 369 height 24
type input "Info"
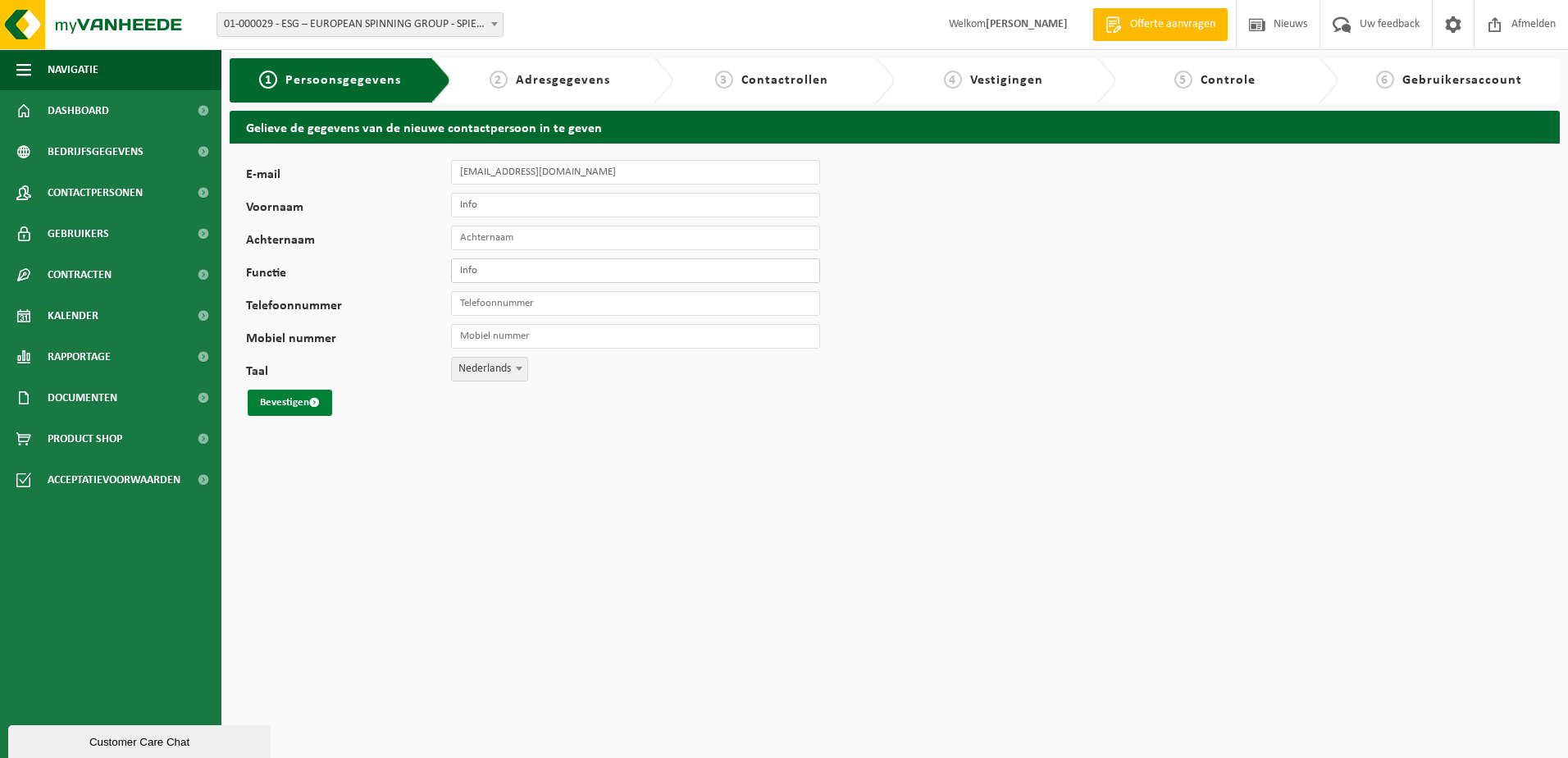
type input "Info"
click at [290, 409] on button "Bevestigen" at bounding box center [290, 402] width 84 height 26
click at [573, 231] on input "Achternaam" at bounding box center [635, 237] width 369 height 24
drag, startPoint x: 497, startPoint y: 204, endPoint x: 417, endPoint y: 204, distance: 80.0
click at [419, 204] on div "Voornaam Info" at bounding box center [541, 204] width 590 height 24
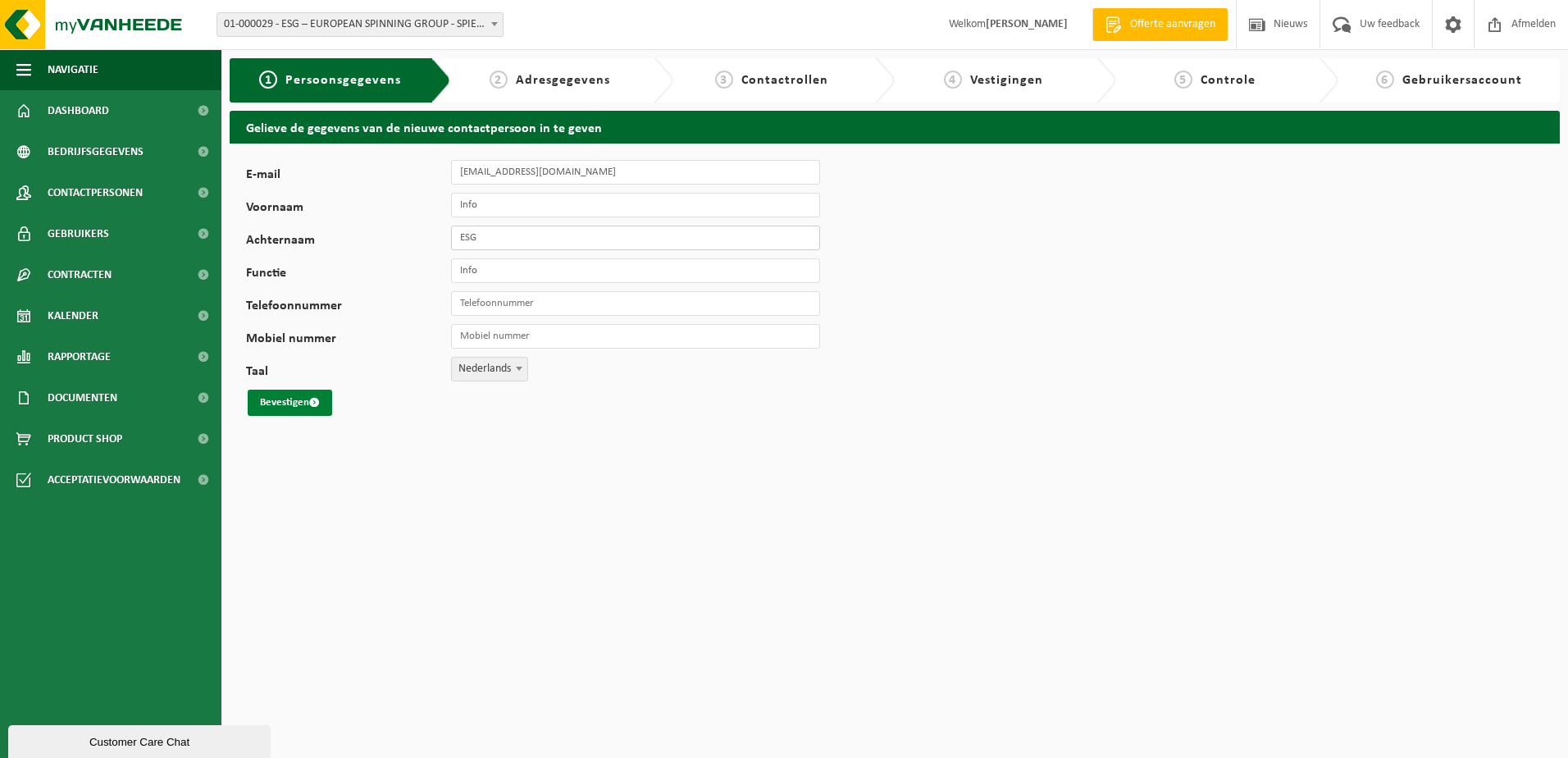
type input "ESG"
click at [291, 409] on button "Bevestigen" at bounding box center [290, 402] width 84 height 26
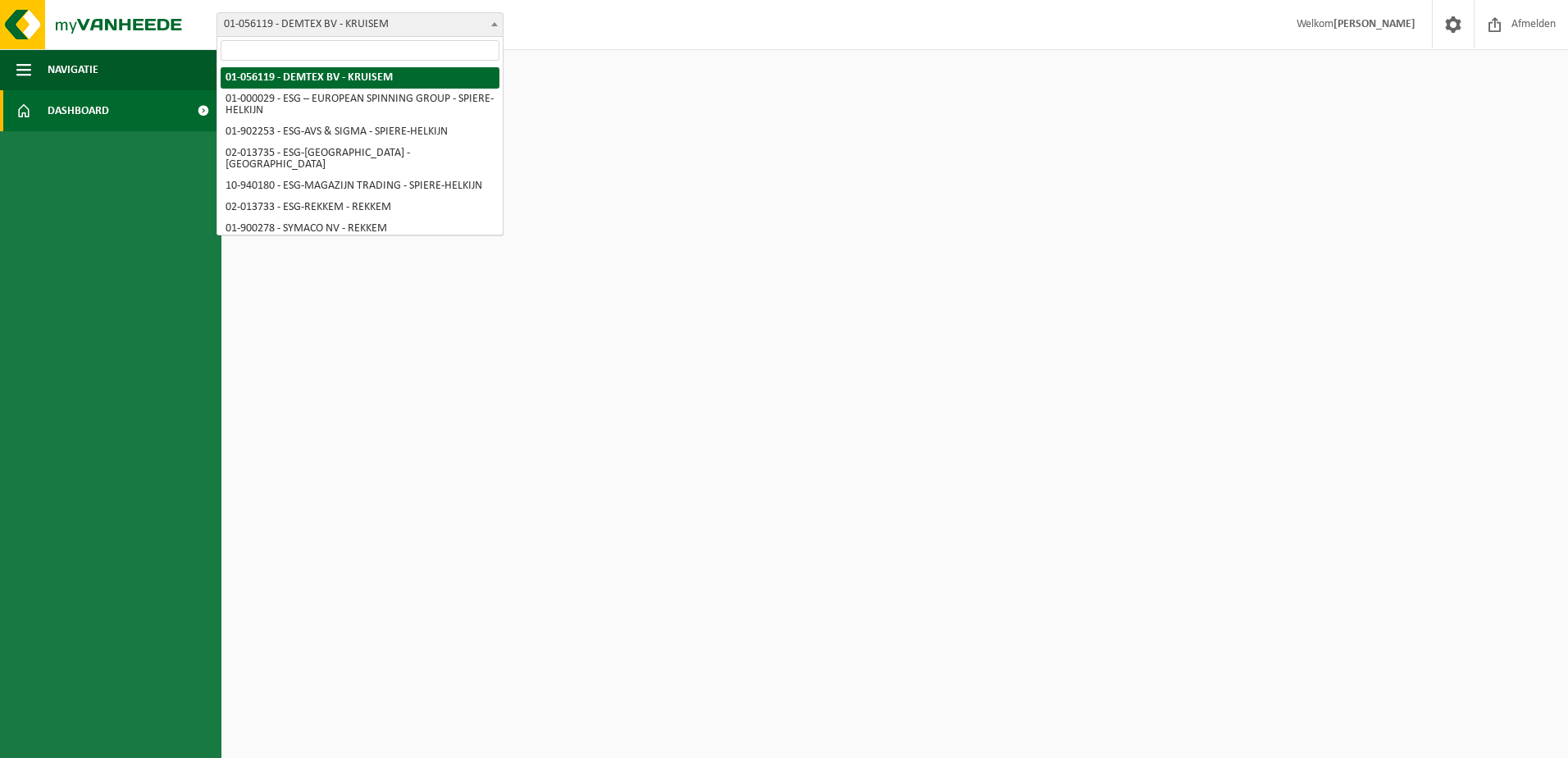
click at [414, 30] on span "01-056119 - DEMTEX BV - KRUISEM" at bounding box center [360, 25] width 285 height 23
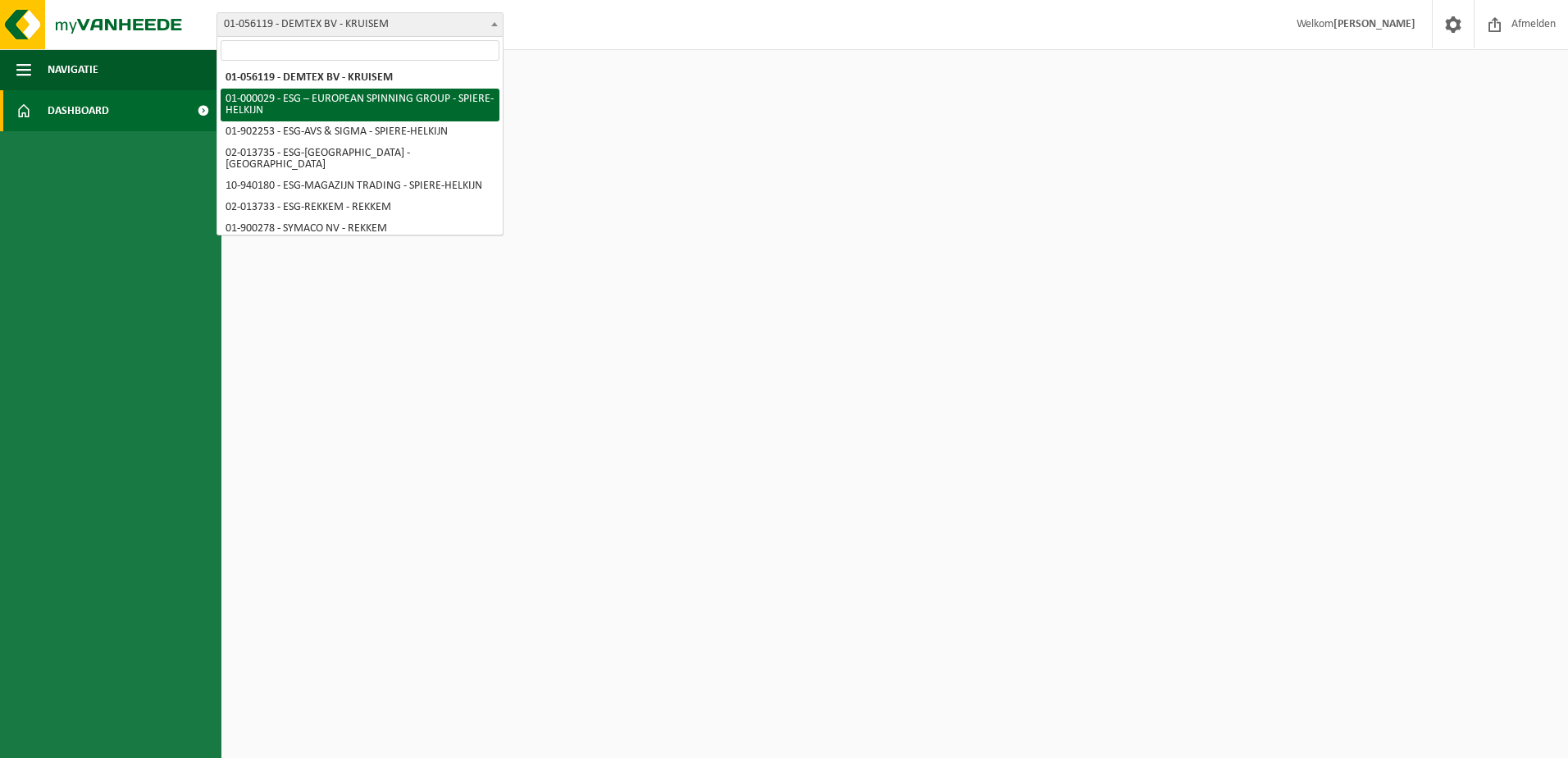
select select "14703"
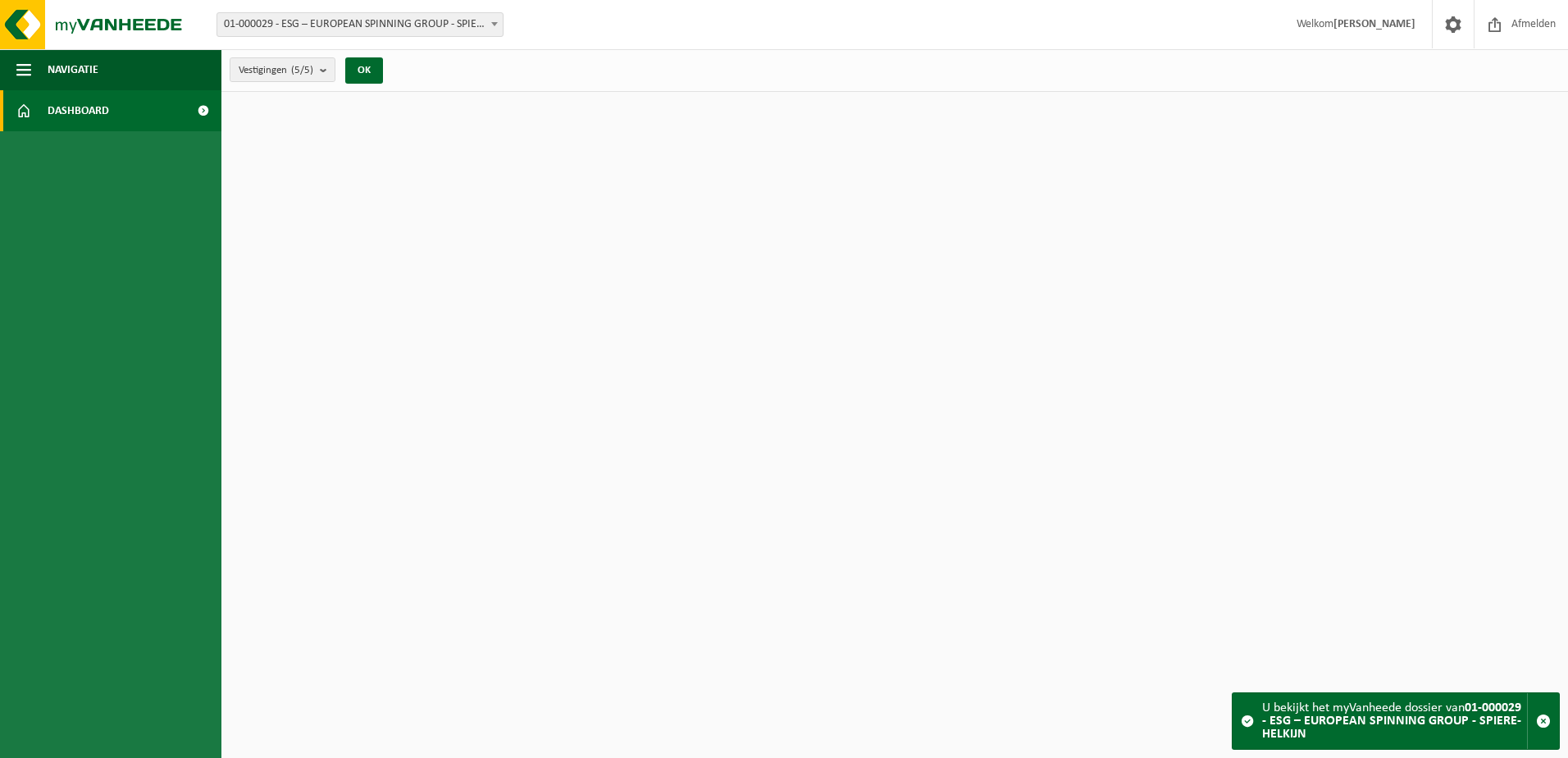
click at [369, 27] on span "01-000029 - ESG – EUROPEAN SPINNING GROUP - SPIERE-HELKIJN" at bounding box center [360, 25] width 285 height 23
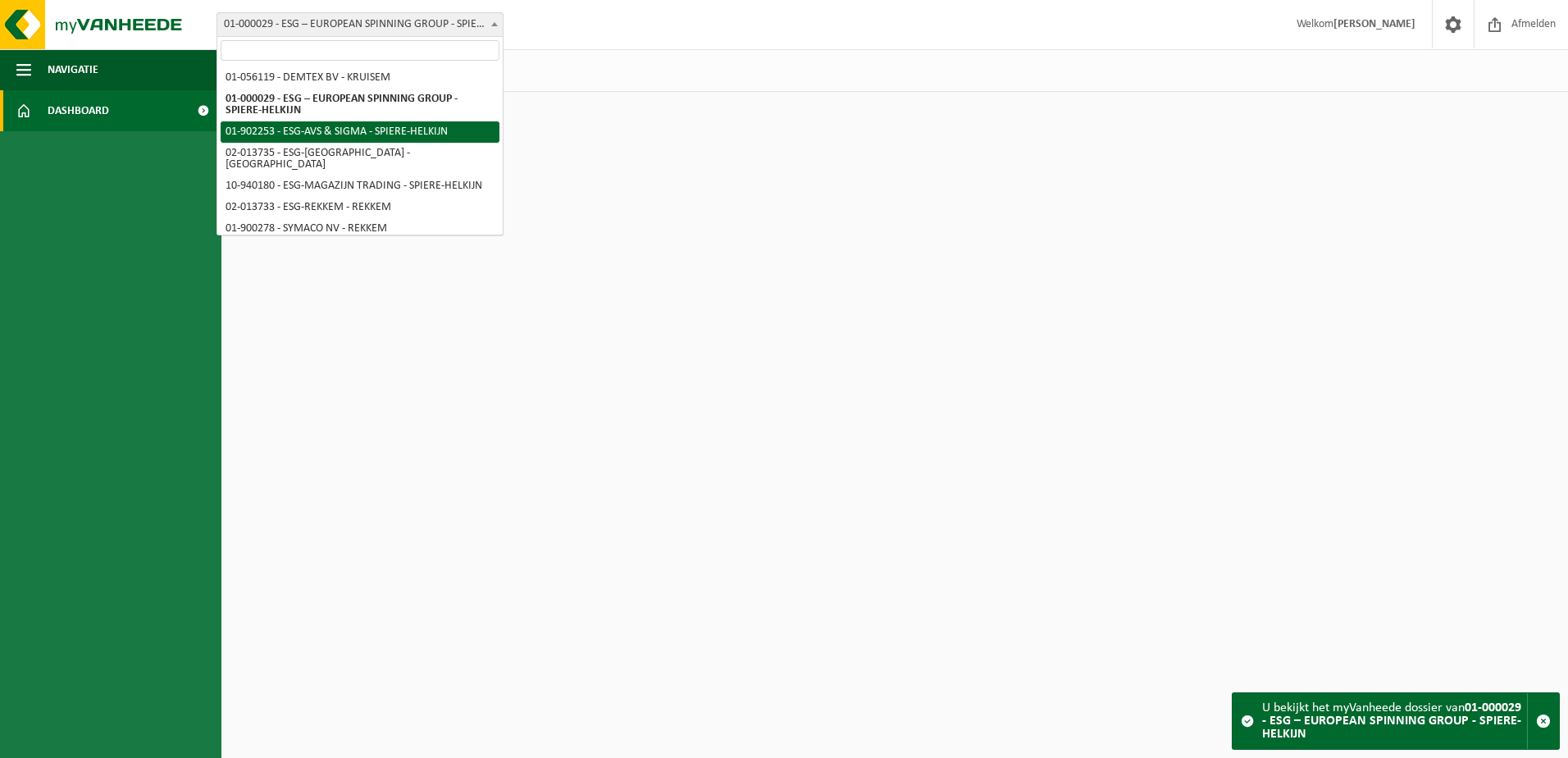
scroll to position [72, 0]
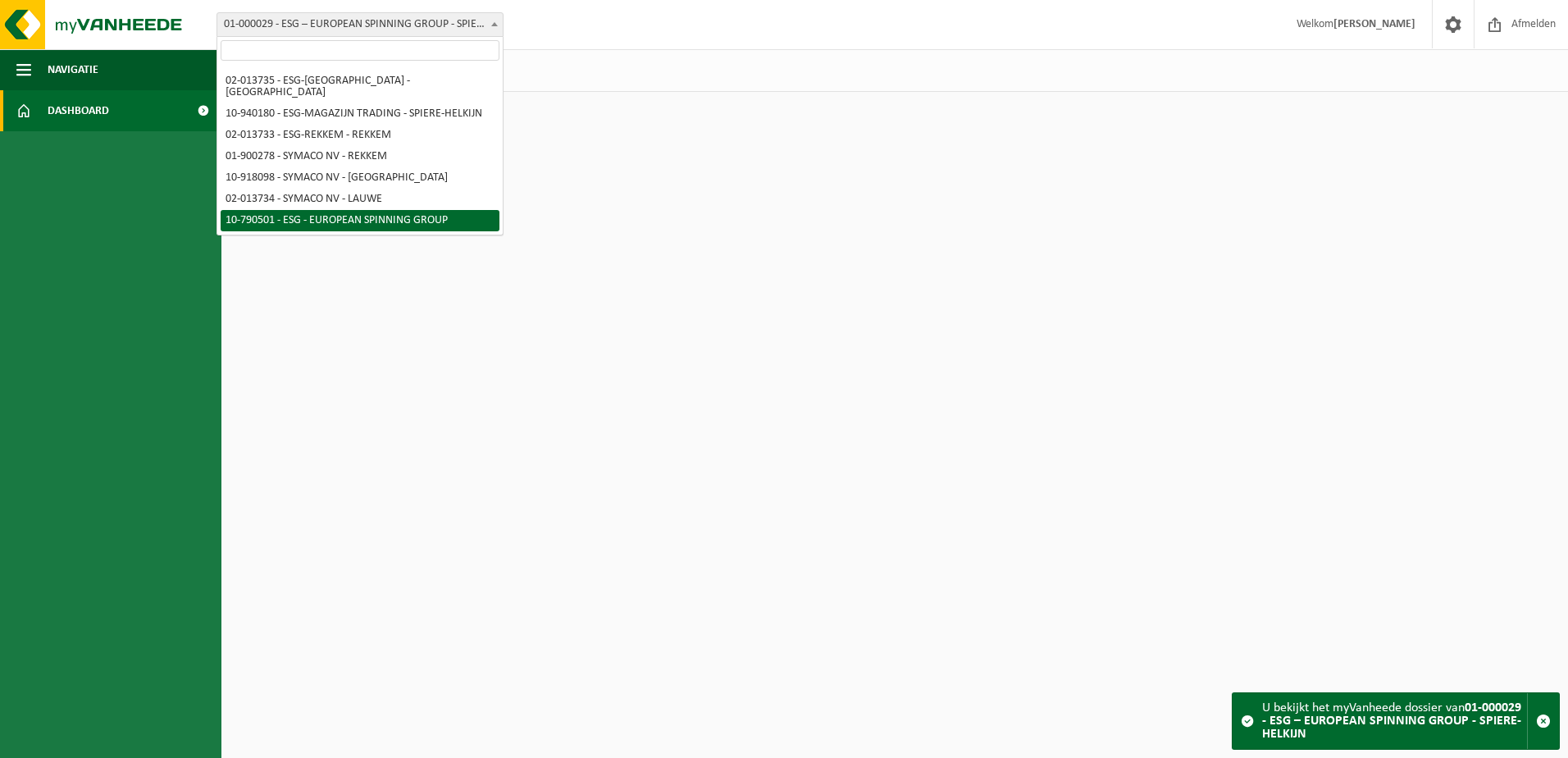
select select "29962"
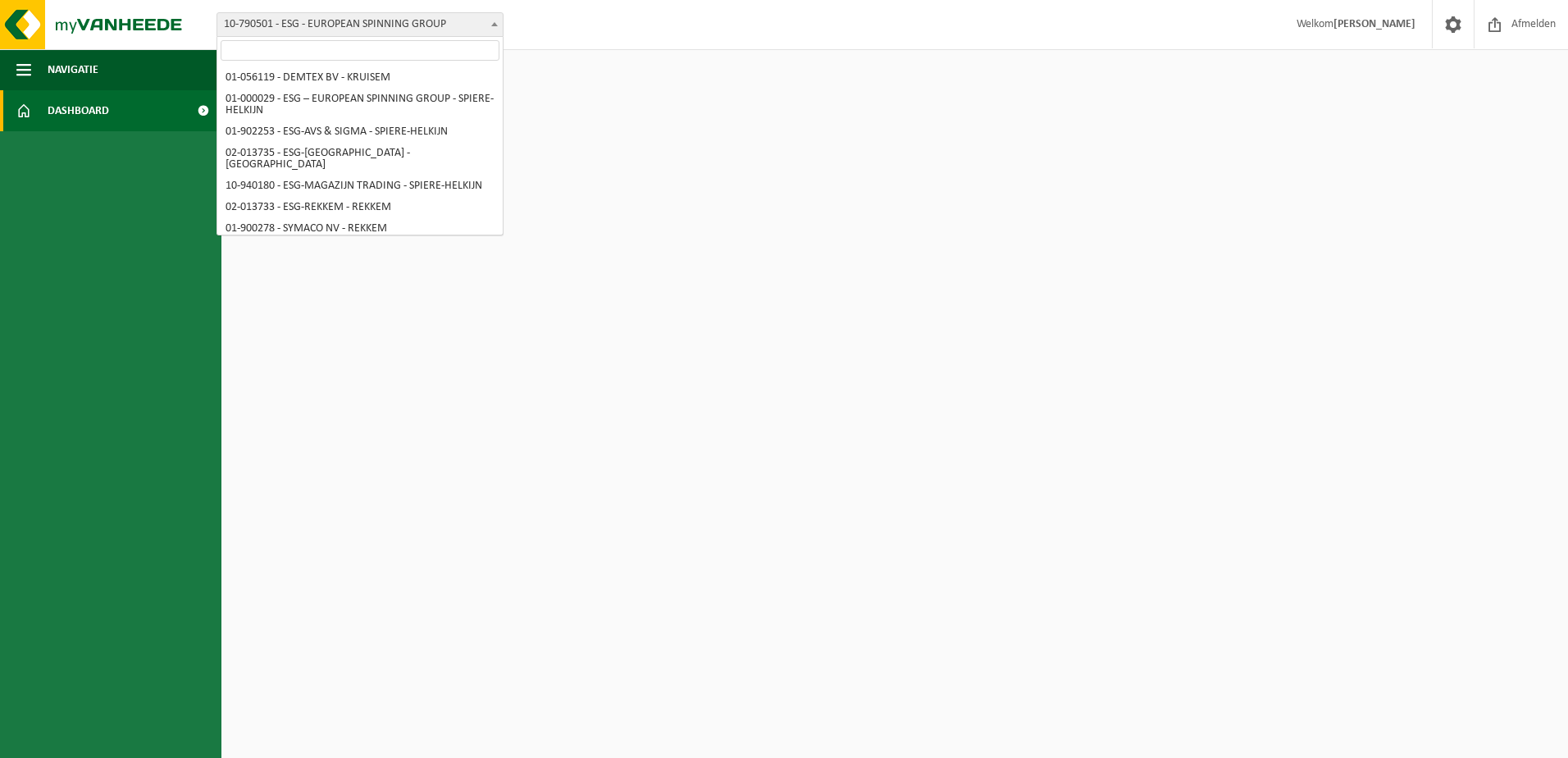
click at [369, 17] on span "10-790501 - ESG - EUROPEAN SPINNING GROUP" at bounding box center [360, 25] width 285 height 23
select select "14703"
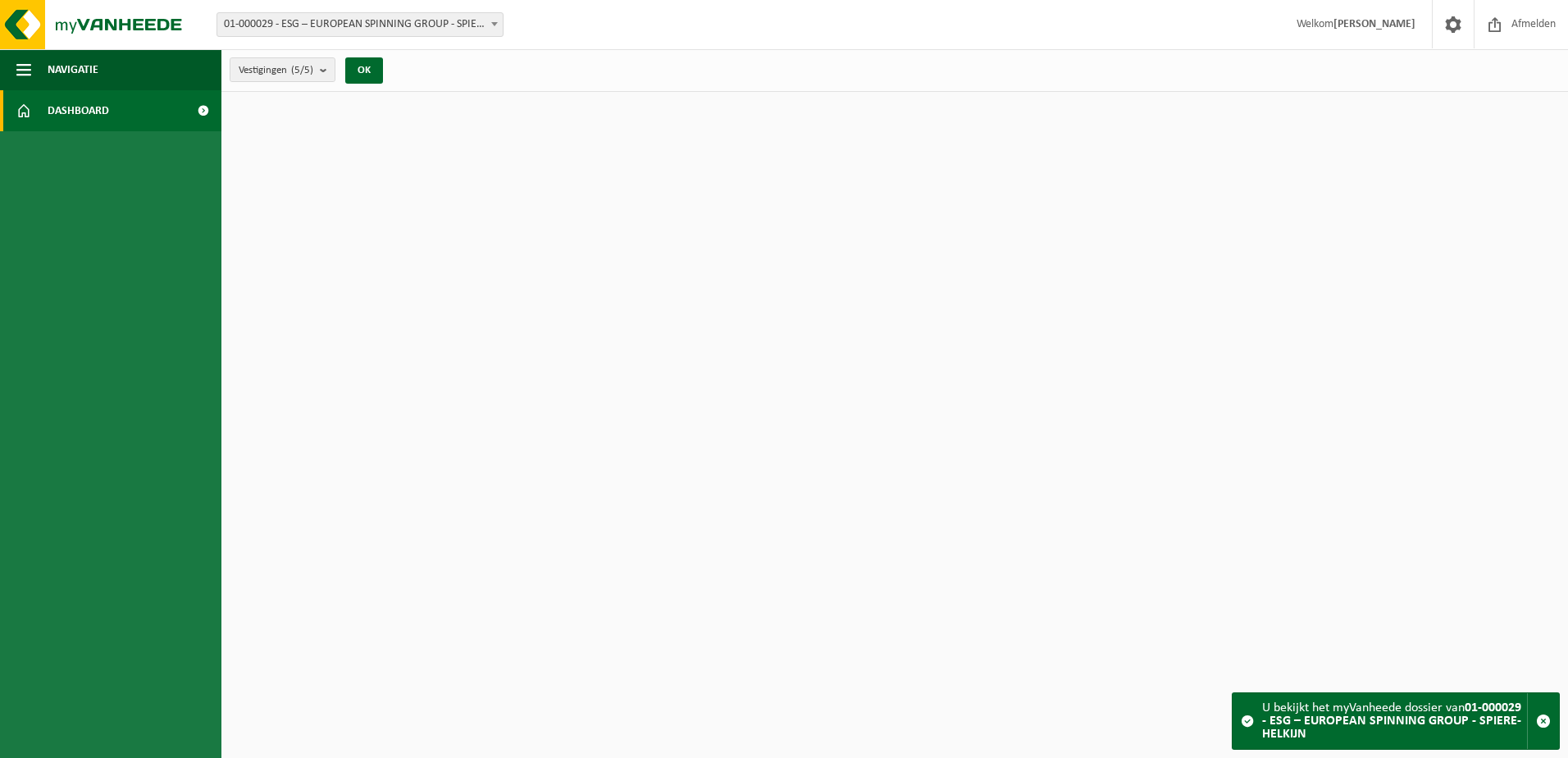
click at [120, 109] on link "Dashboard" at bounding box center [110, 111] width 221 height 41
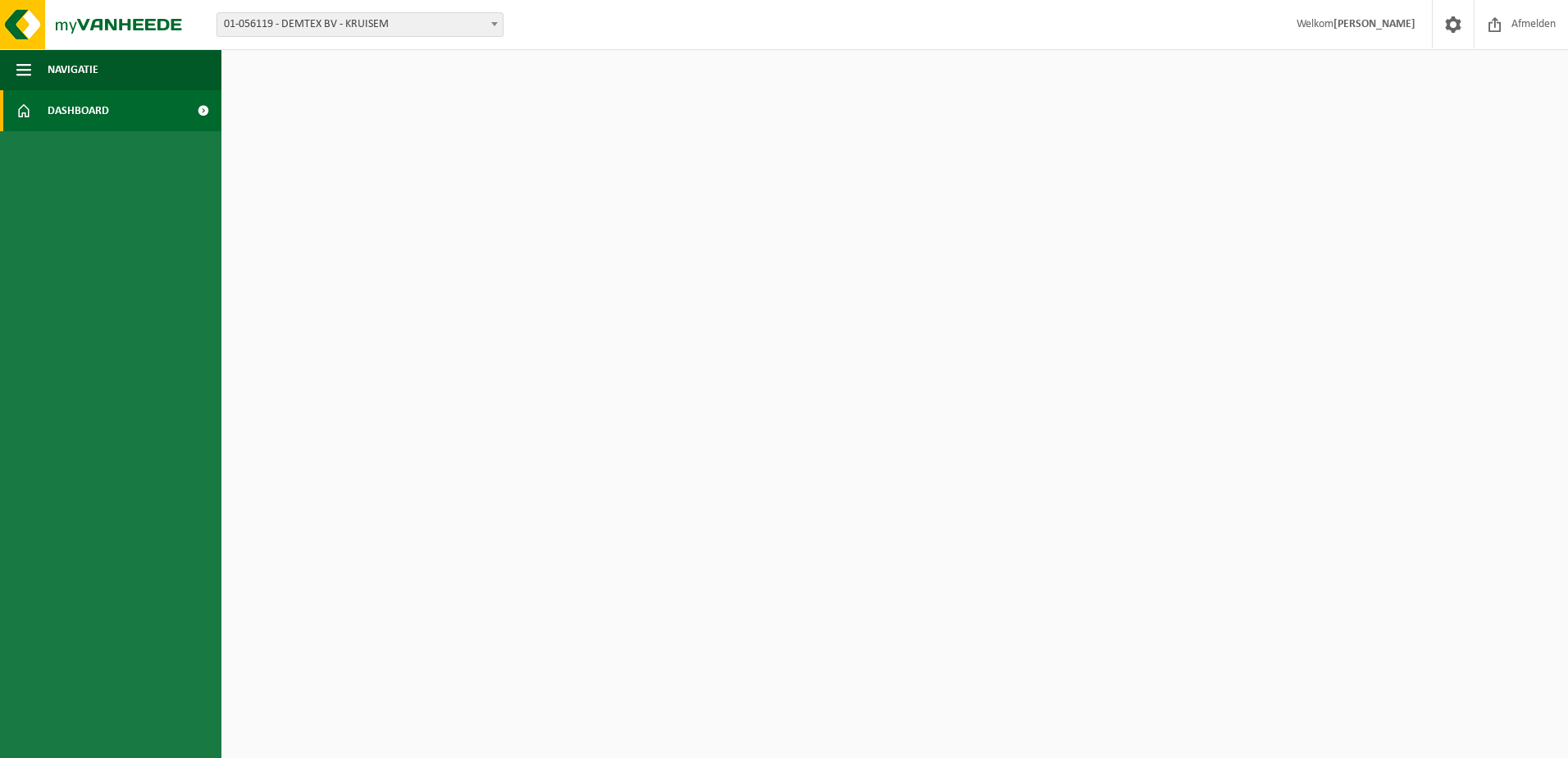
click at [431, 18] on span "01-056119 - DEMTEX BV - KRUISEM" at bounding box center [360, 25] width 285 height 23
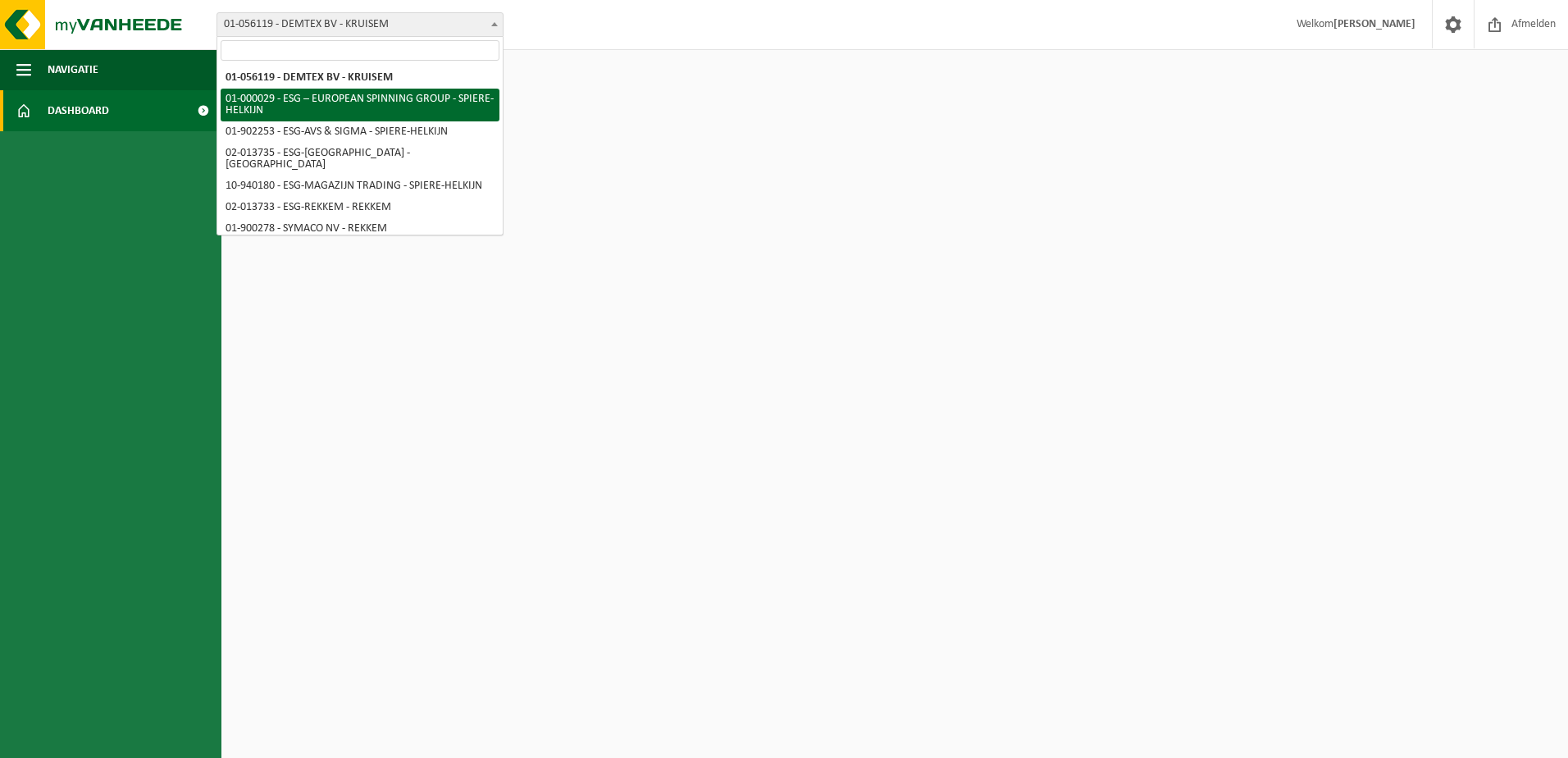
select select "14703"
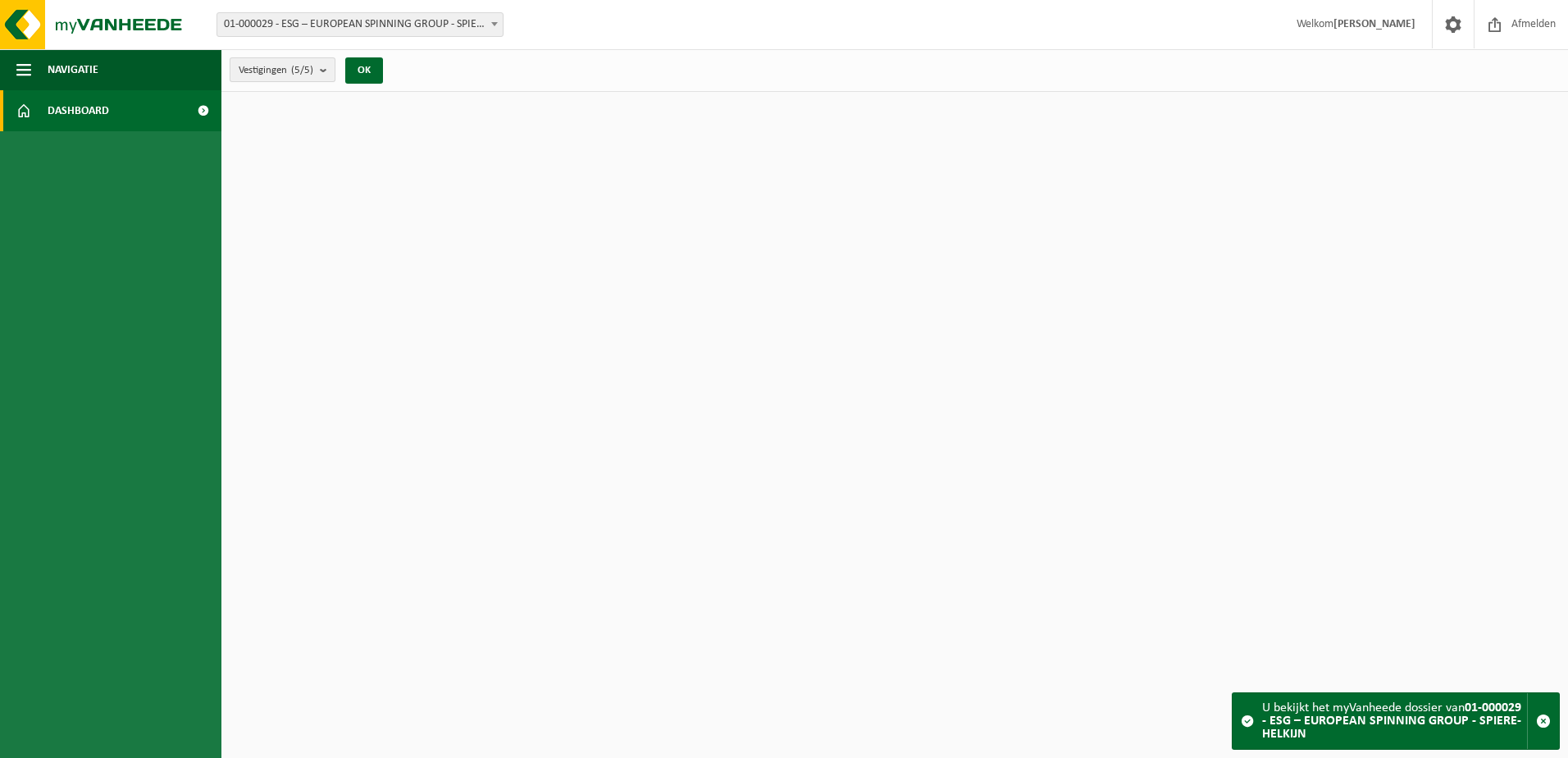
click at [329, 63] on b "submit" at bounding box center [326, 70] width 14 height 23
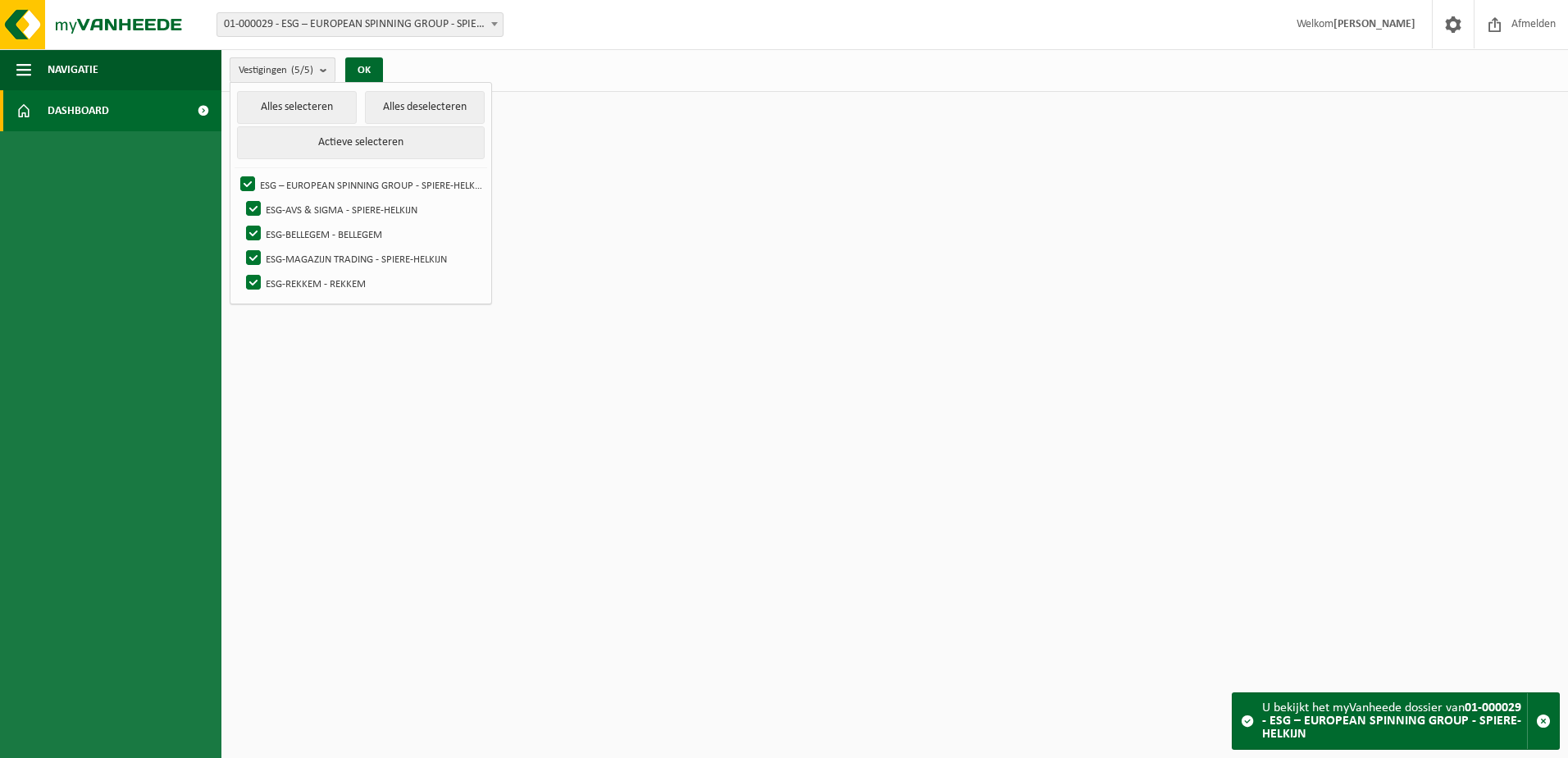
click at [329, 72] on b "submit" at bounding box center [326, 70] width 14 height 24
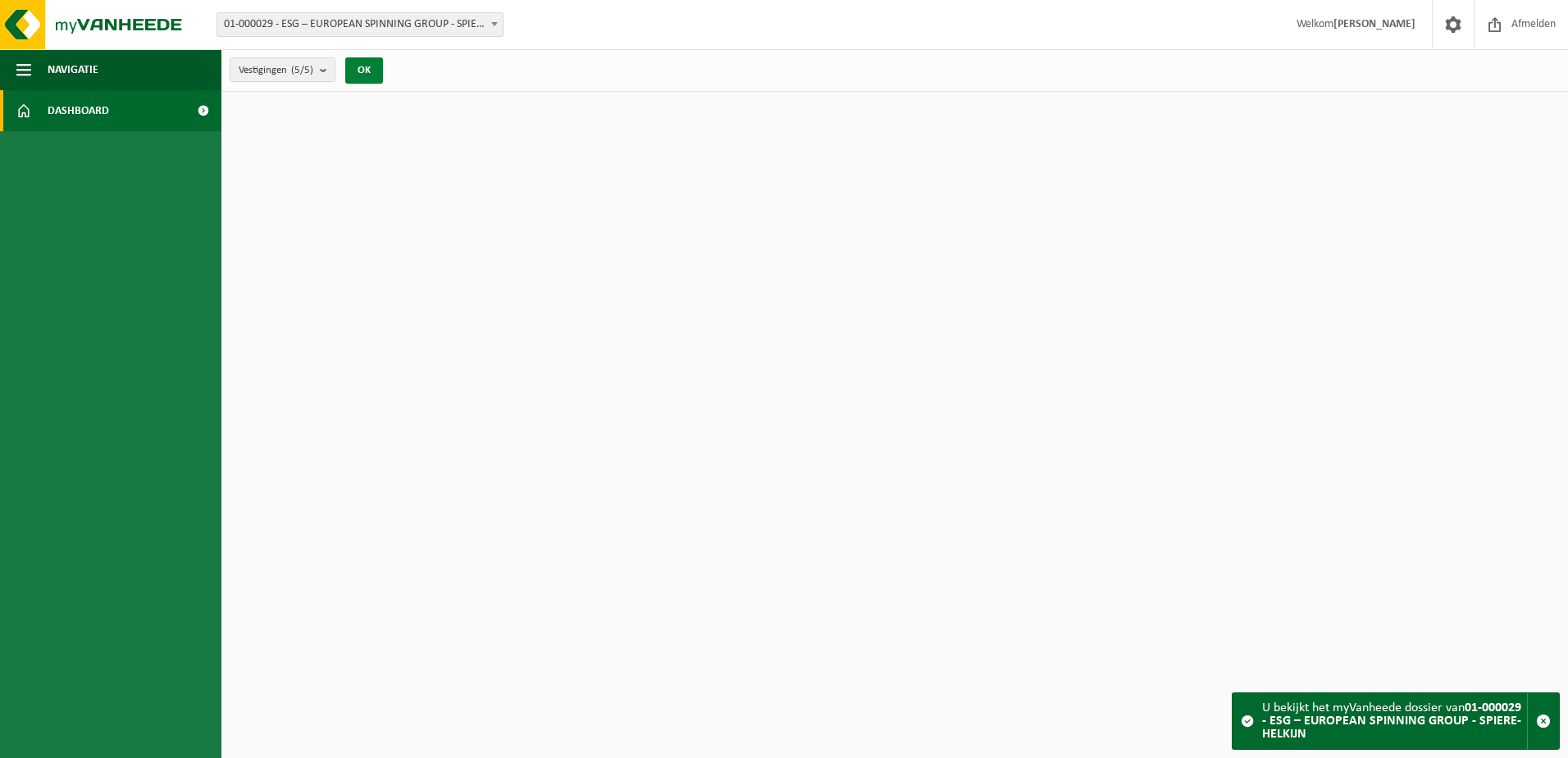
click at [371, 63] on button "OK" at bounding box center [364, 70] width 38 height 26
click at [108, 192] on ul "Navigatie Afmelden Dashboard" at bounding box center [110, 404] width 221 height 709
click at [83, 78] on span "Navigatie" at bounding box center [72, 70] width 51 height 41
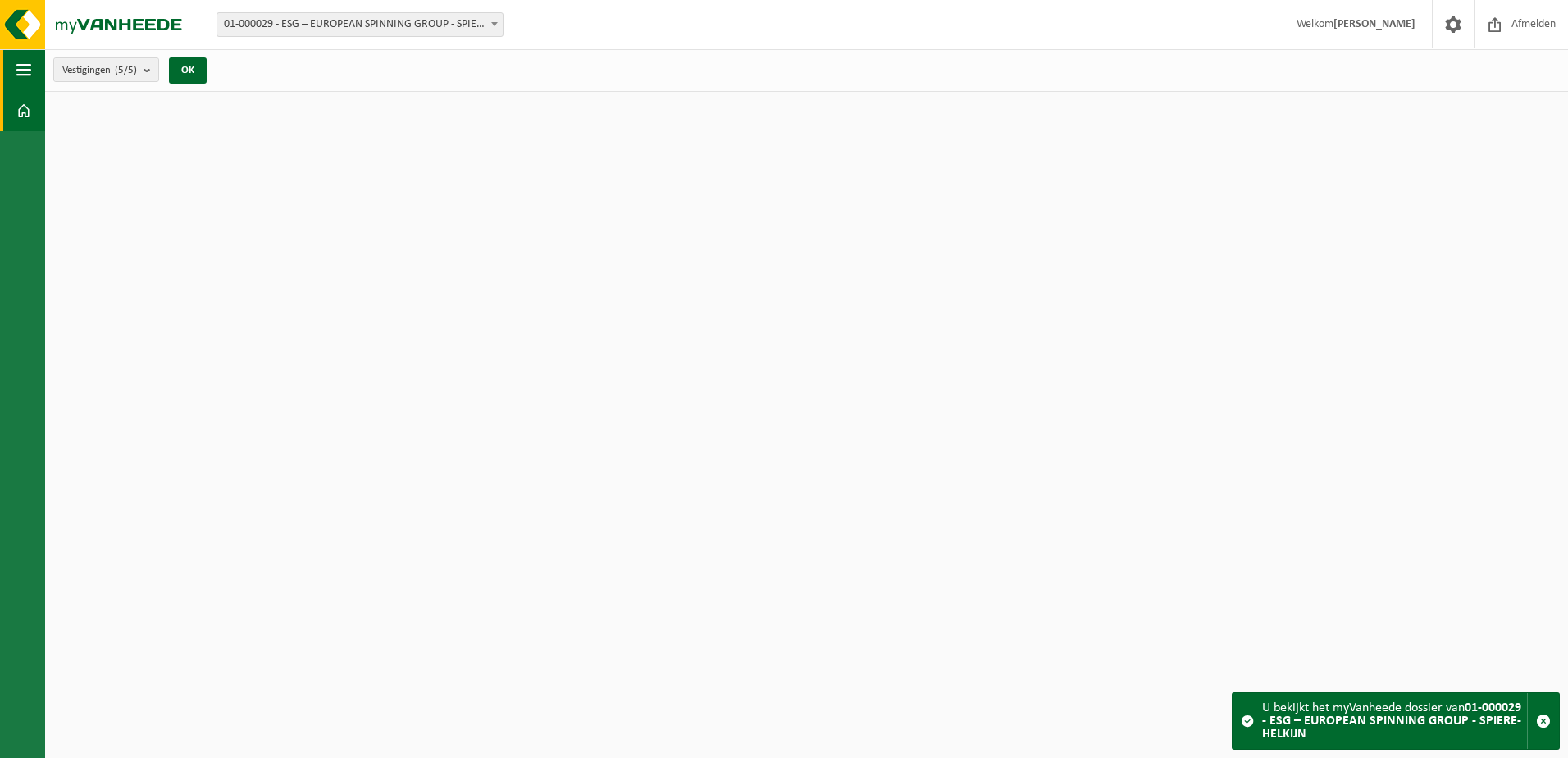
click at [4, 78] on button "Navigatie" at bounding box center [22, 70] width 45 height 41
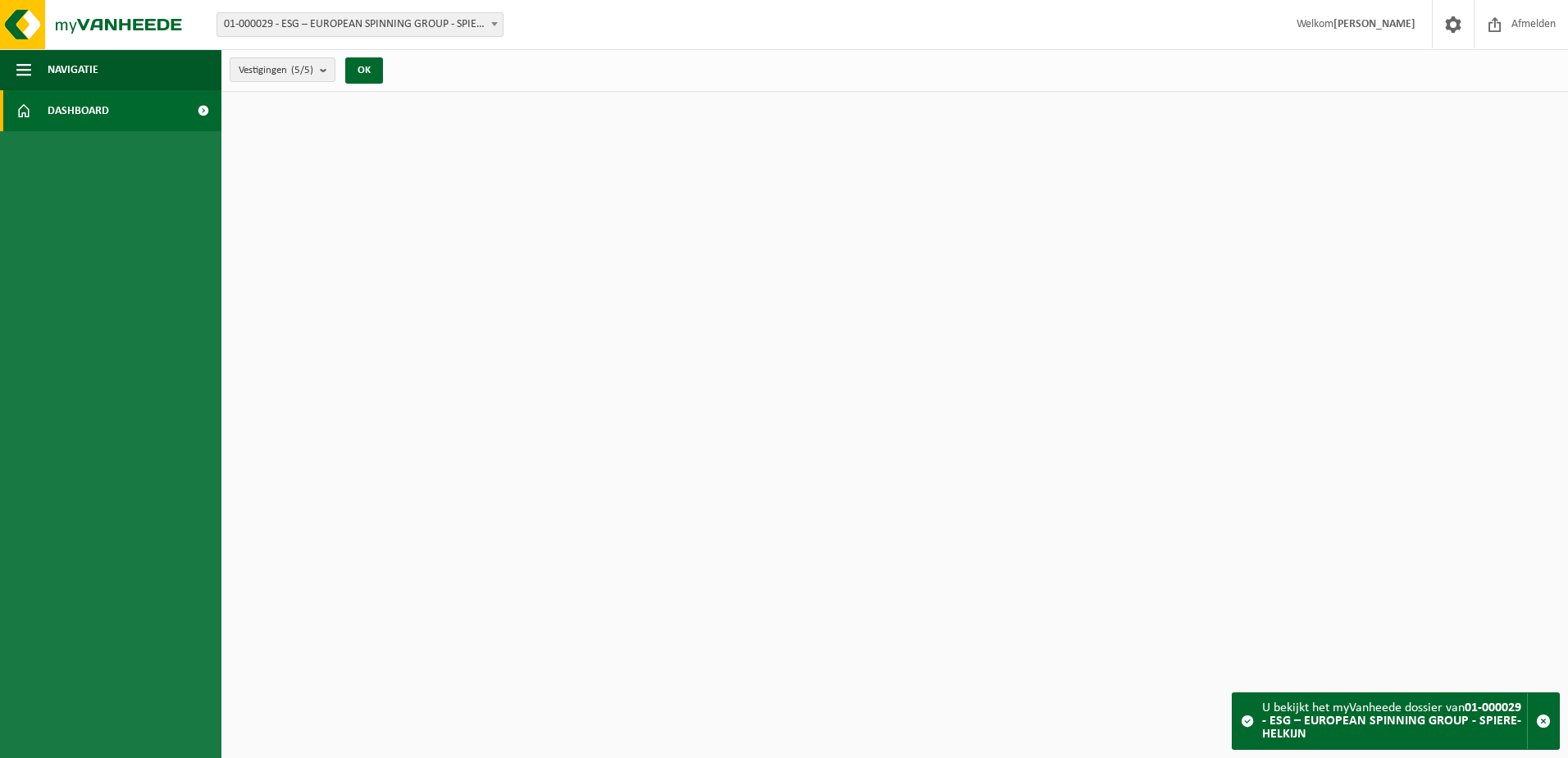
click at [1389, 31] on span "Welkom [PERSON_NAME]" at bounding box center [1356, 24] width 152 height 48
click at [1445, 21] on span at bounding box center [1453, 24] width 24 height 48
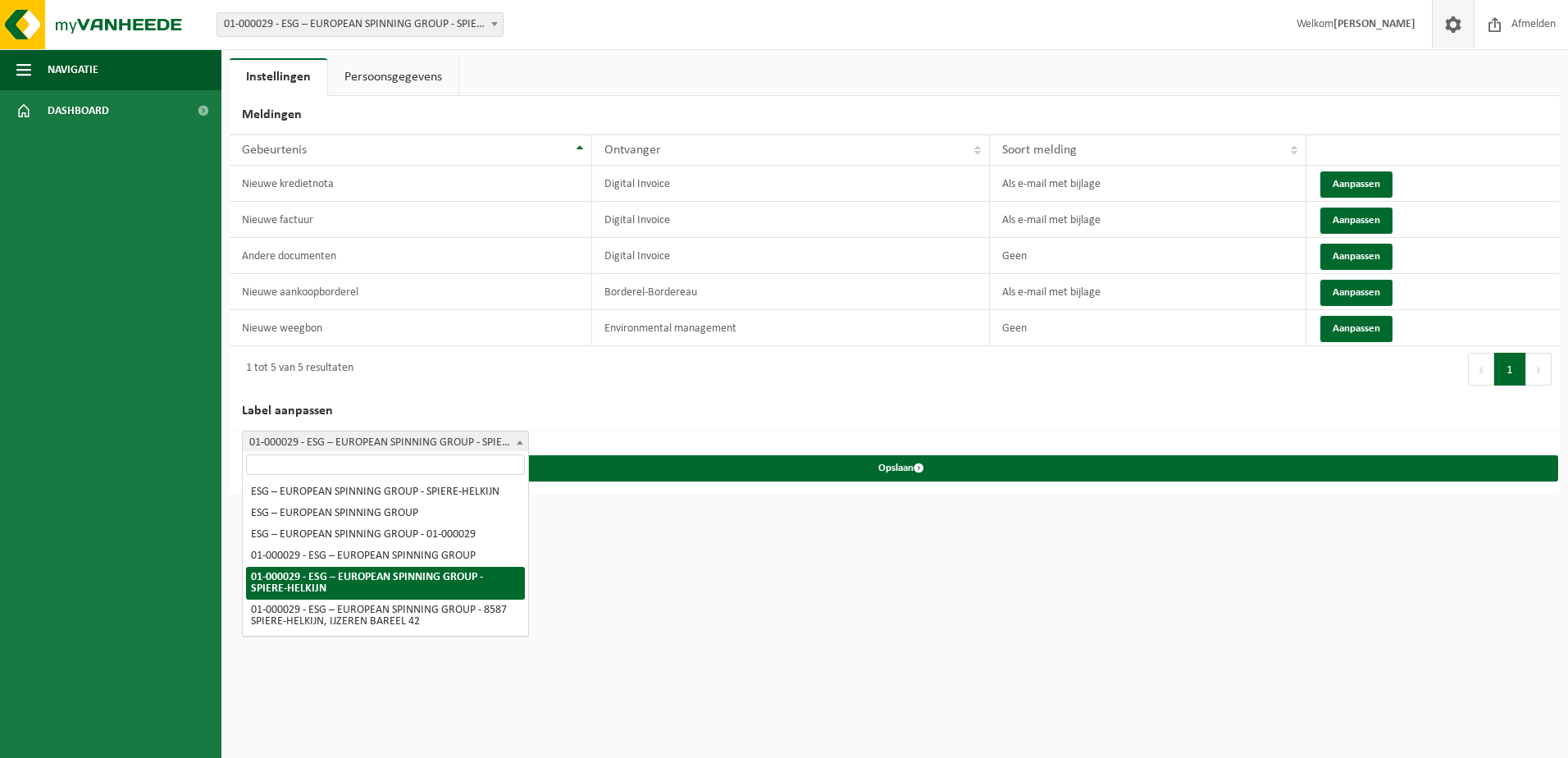
click at [477, 436] on span "01-000029 - ESG – EUROPEAN SPINNING GROUP - SPIERE-HELKIJN" at bounding box center [385, 443] width 285 height 23
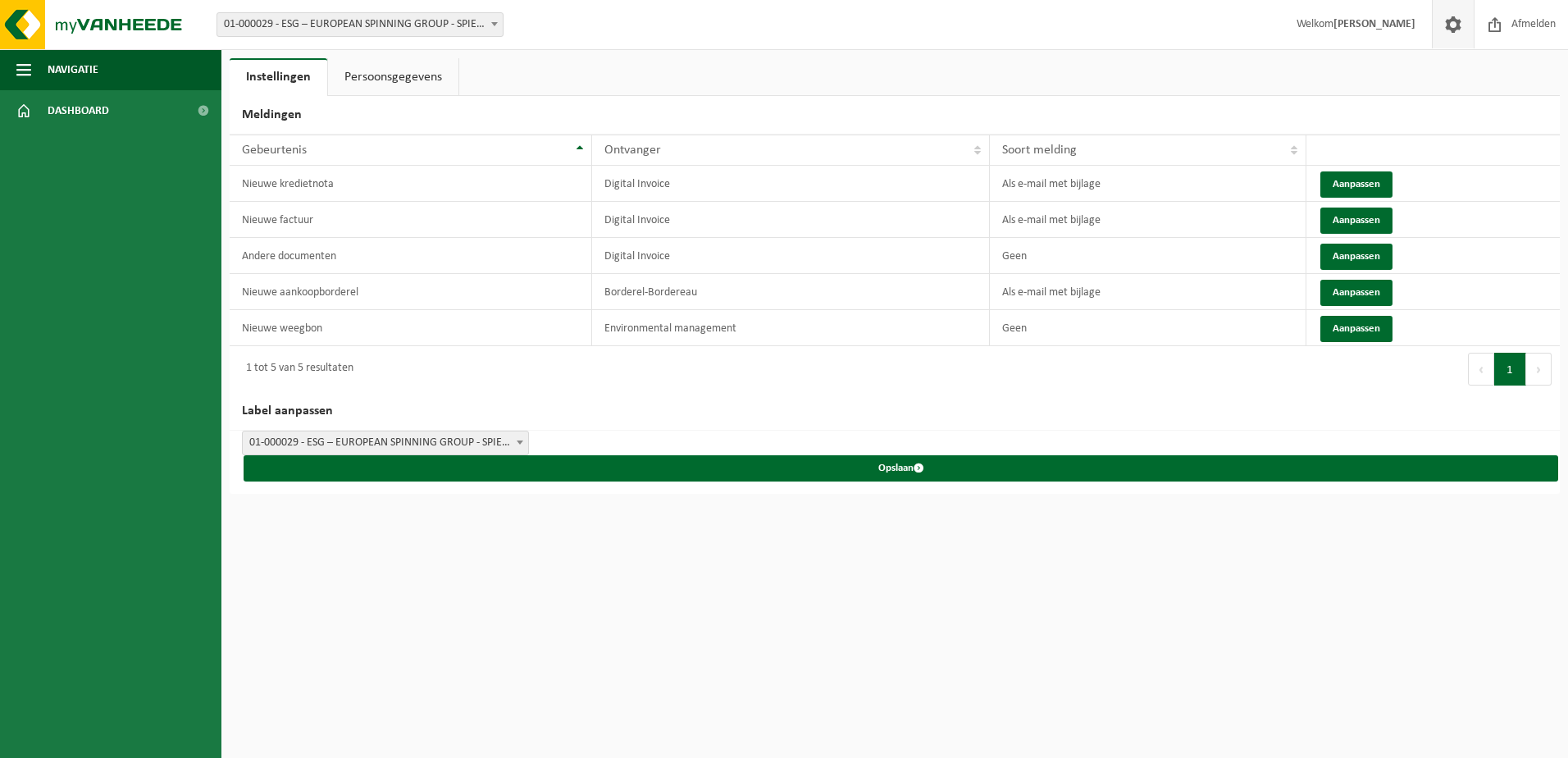
click at [428, 64] on link "Persoonsgegevens" at bounding box center [394, 77] width 131 height 38
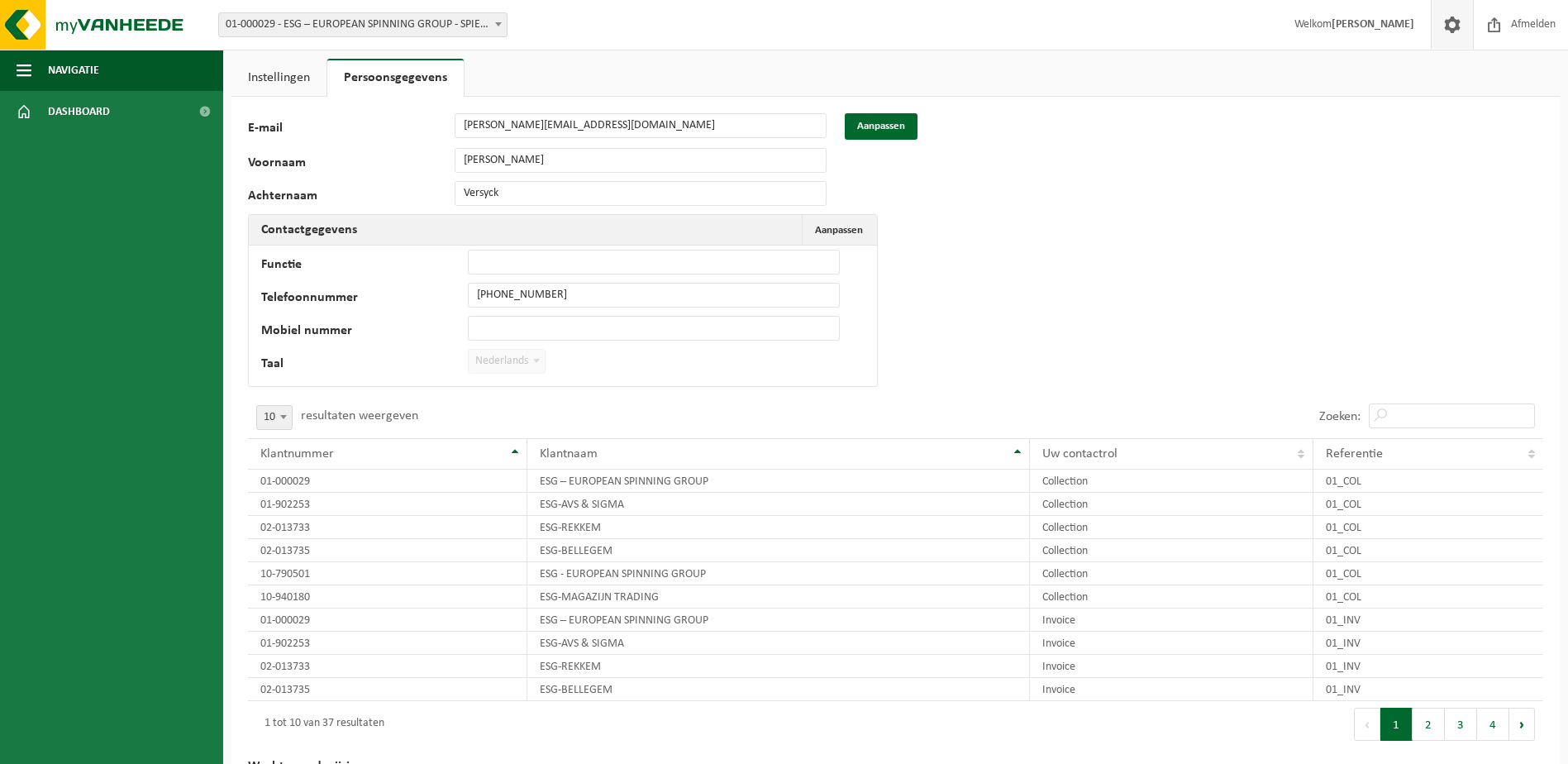
click at [282, 82] on link "Instellingen" at bounding box center [279, 78] width 95 height 38
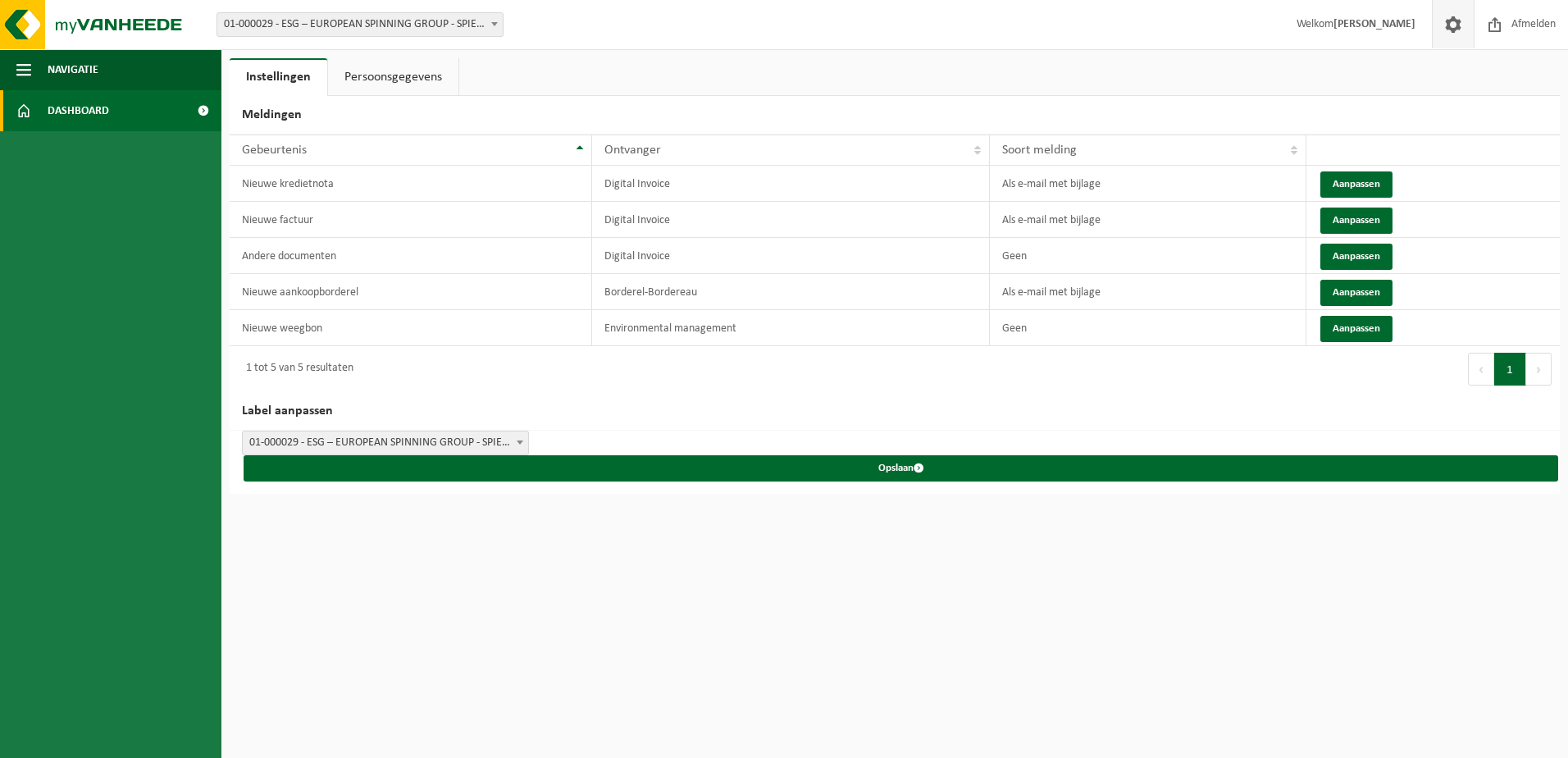
click at [52, 98] on span "Dashboard" at bounding box center [78, 111] width 62 height 41
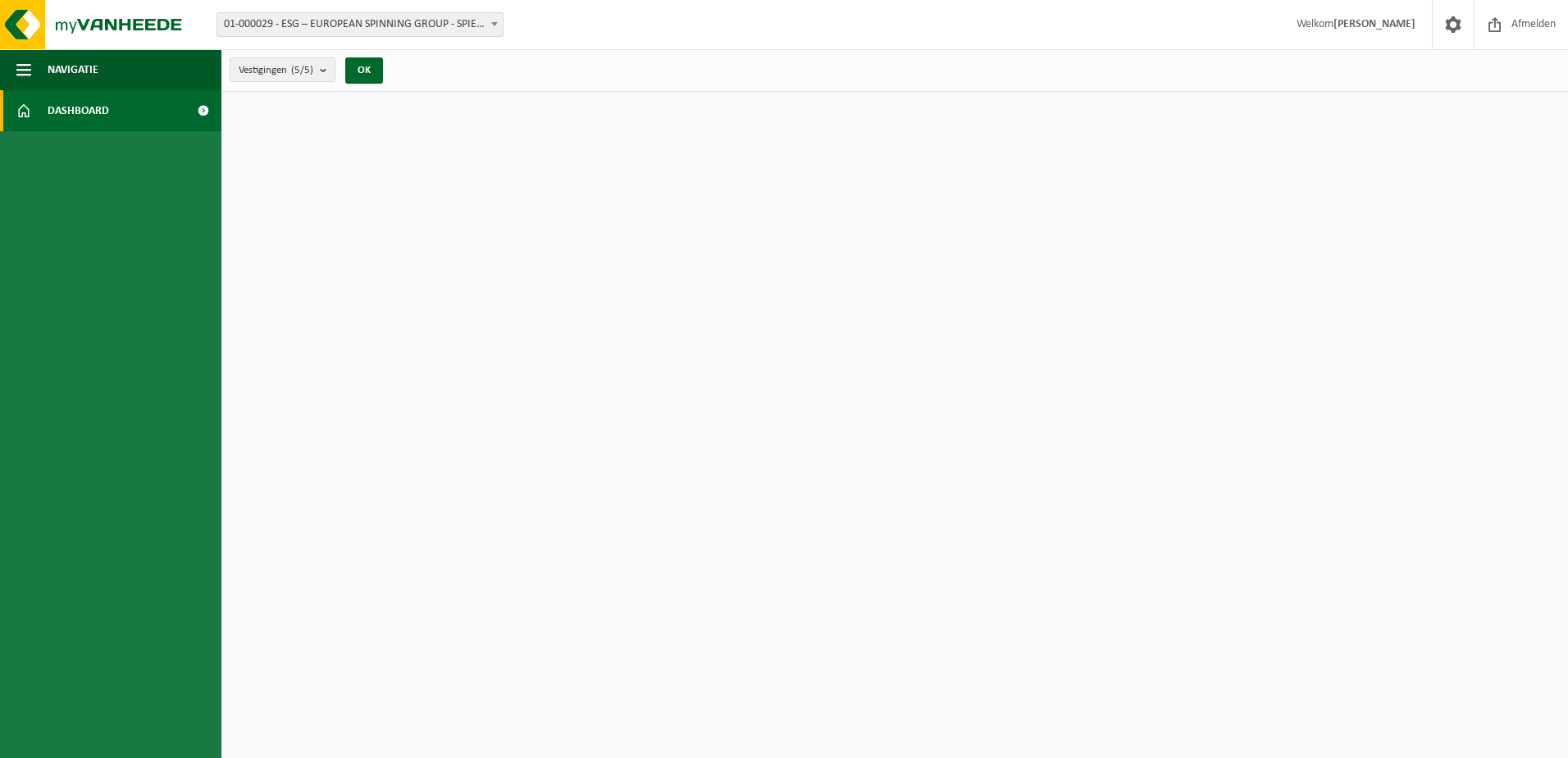
click at [65, 72] on span "Navigatie" at bounding box center [72, 70] width 51 height 41
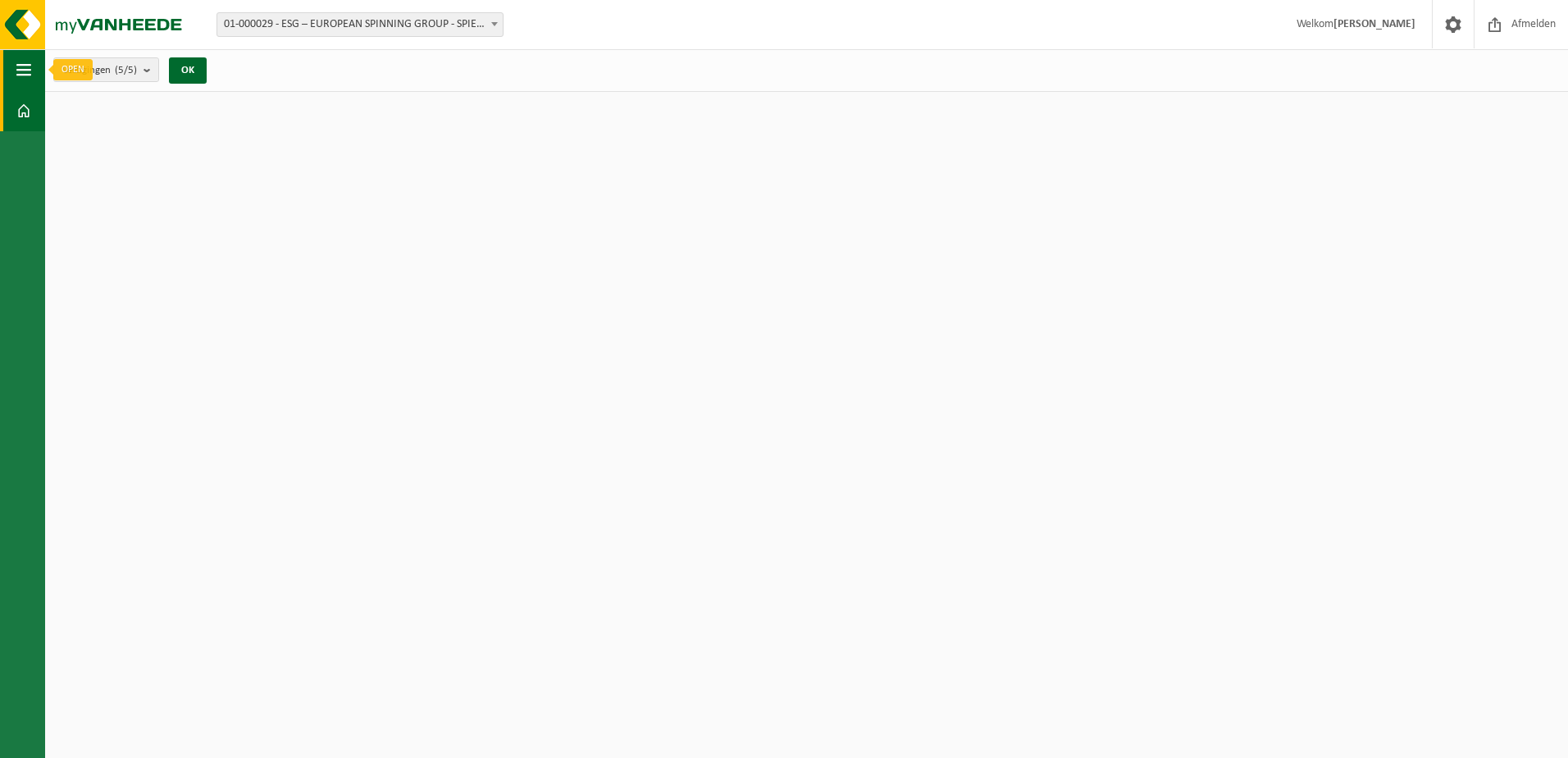
click at [28, 68] on span "button" at bounding box center [23, 70] width 14 height 41
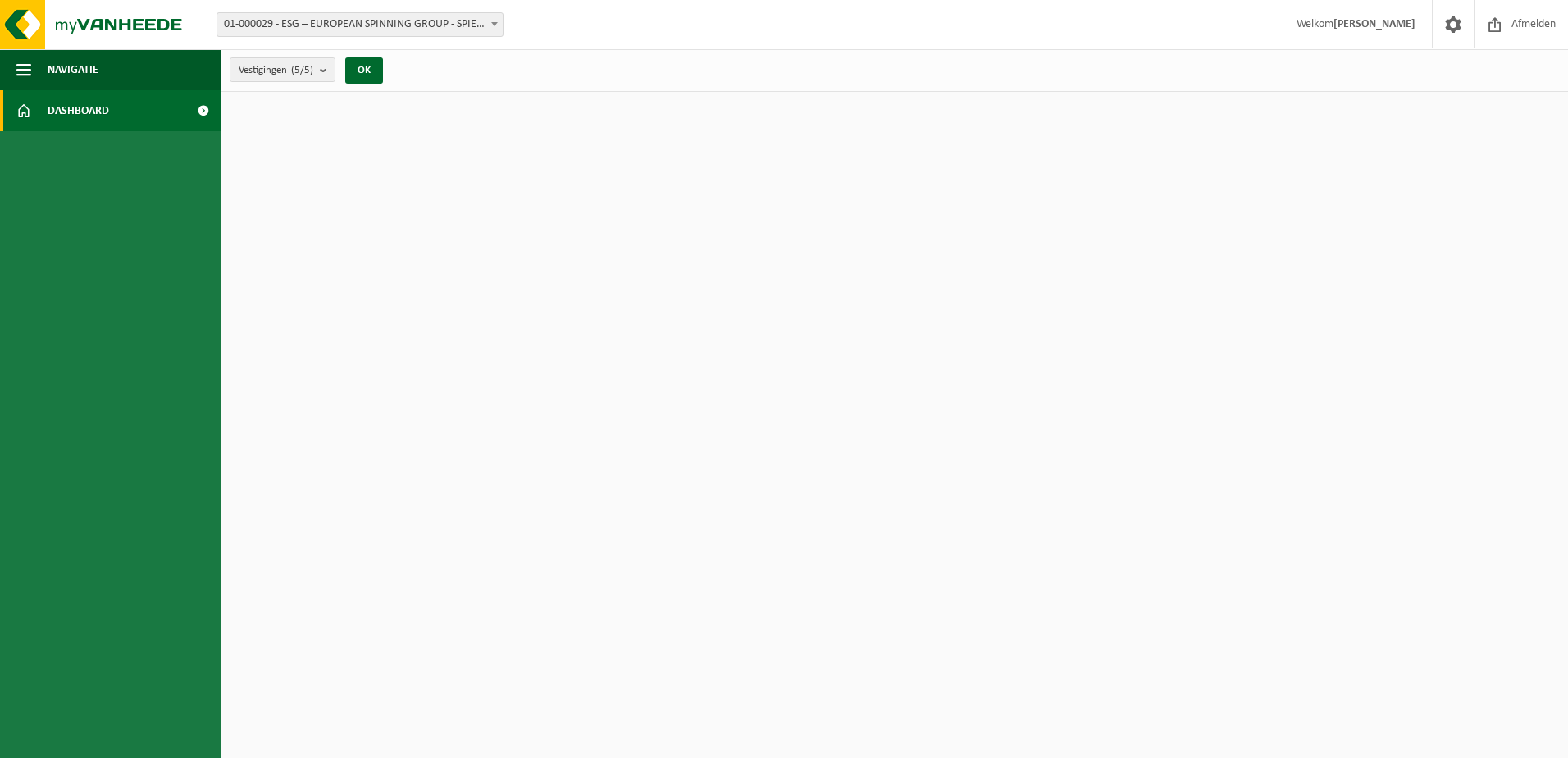
click at [462, 14] on span "01-000029 - ESG – EUROPEAN SPINNING GROUP - SPIERE-HELKIJN" at bounding box center [360, 25] width 285 height 23
click at [329, 30] on span "01-056119 - DEMTEX BV - KRUISEM" at bounding box center [360, 25] width 285 height 23
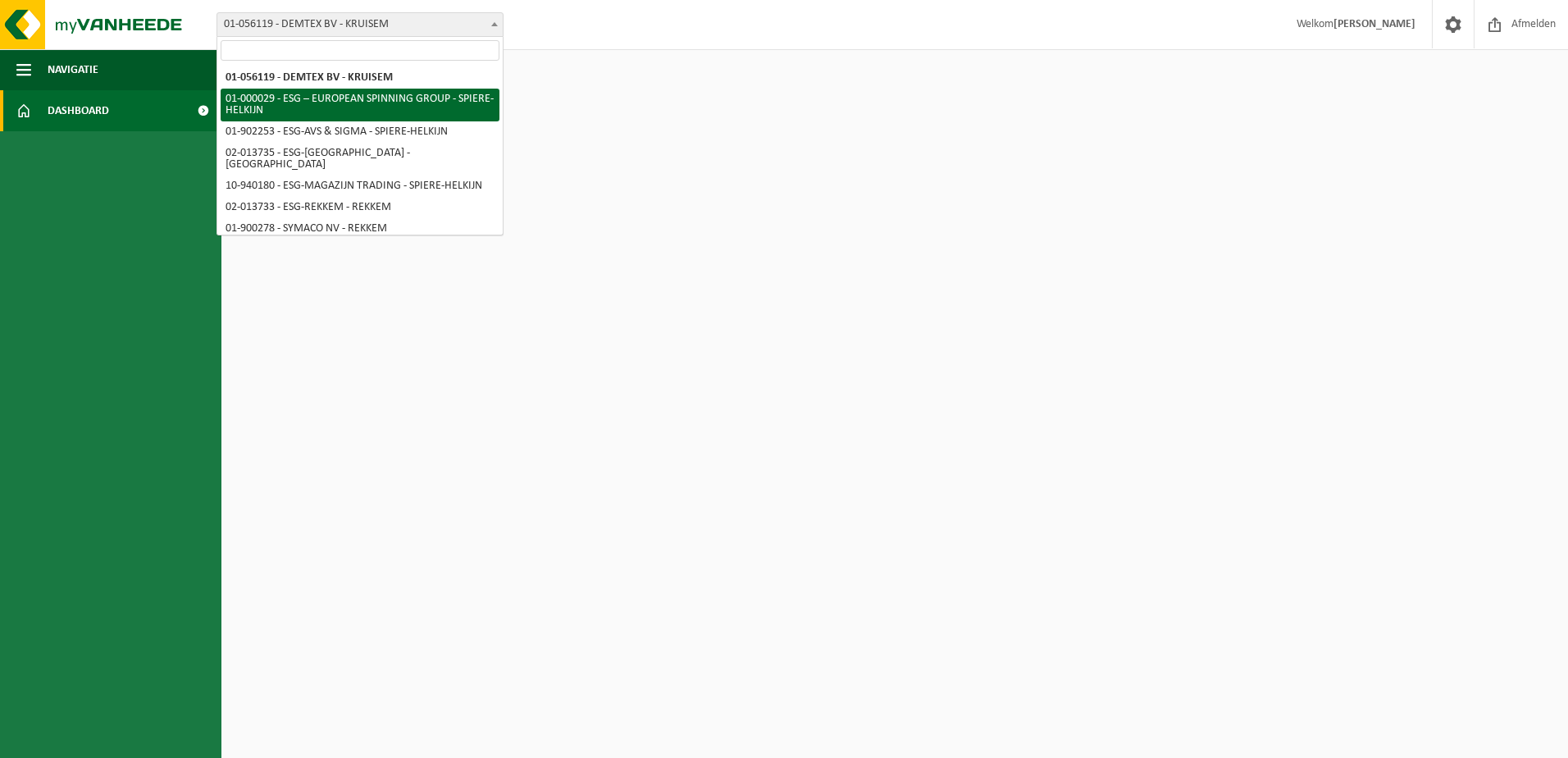
select select "14703"
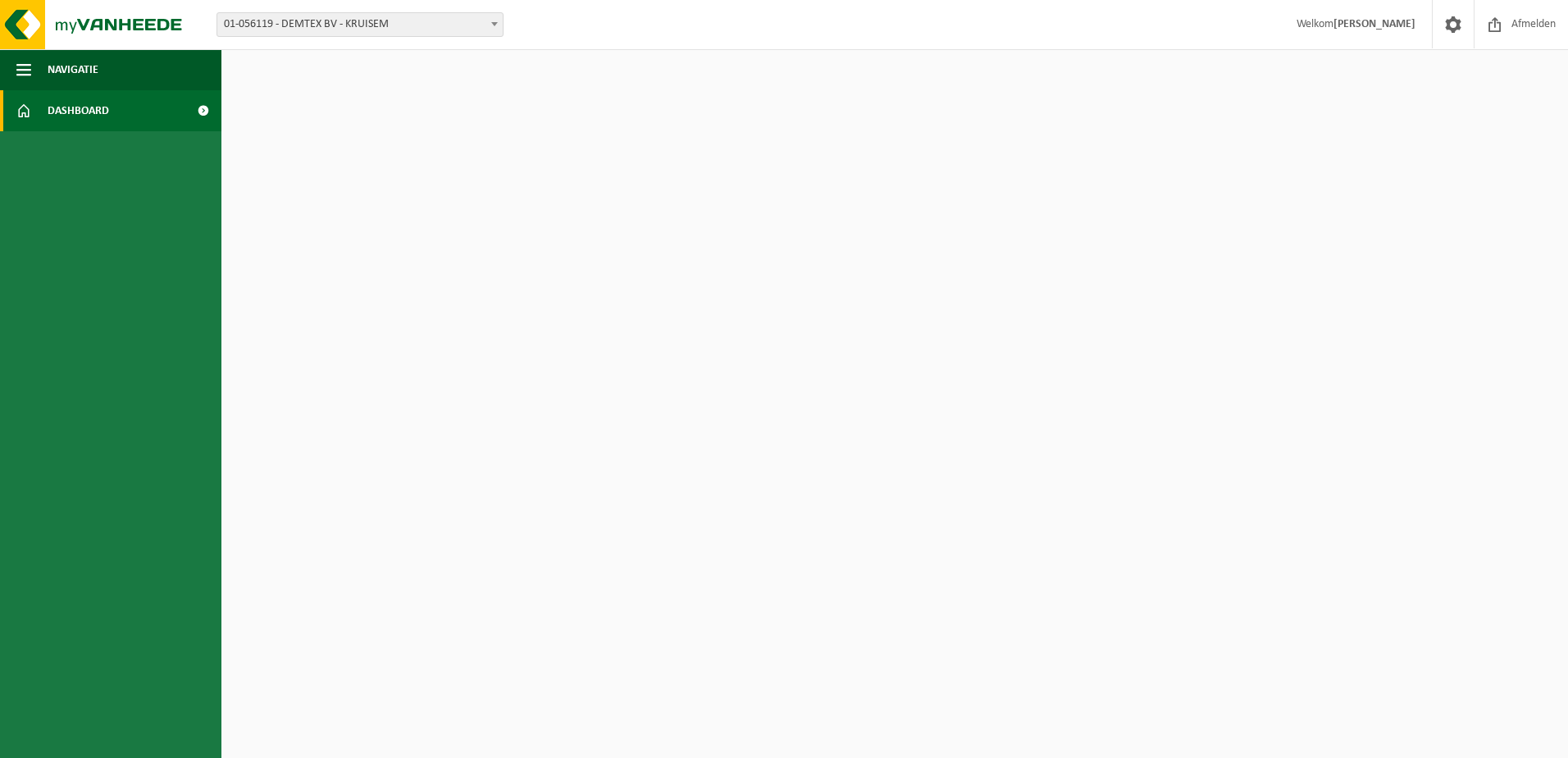
click at [427, 37] on div "Vestiging: 01-056119 - DEMTEX BV - KRUISEM 01-000029 - ESG – EUROPEAN SPINNING …" at bounding box center [784, 25] width 1568 height 50
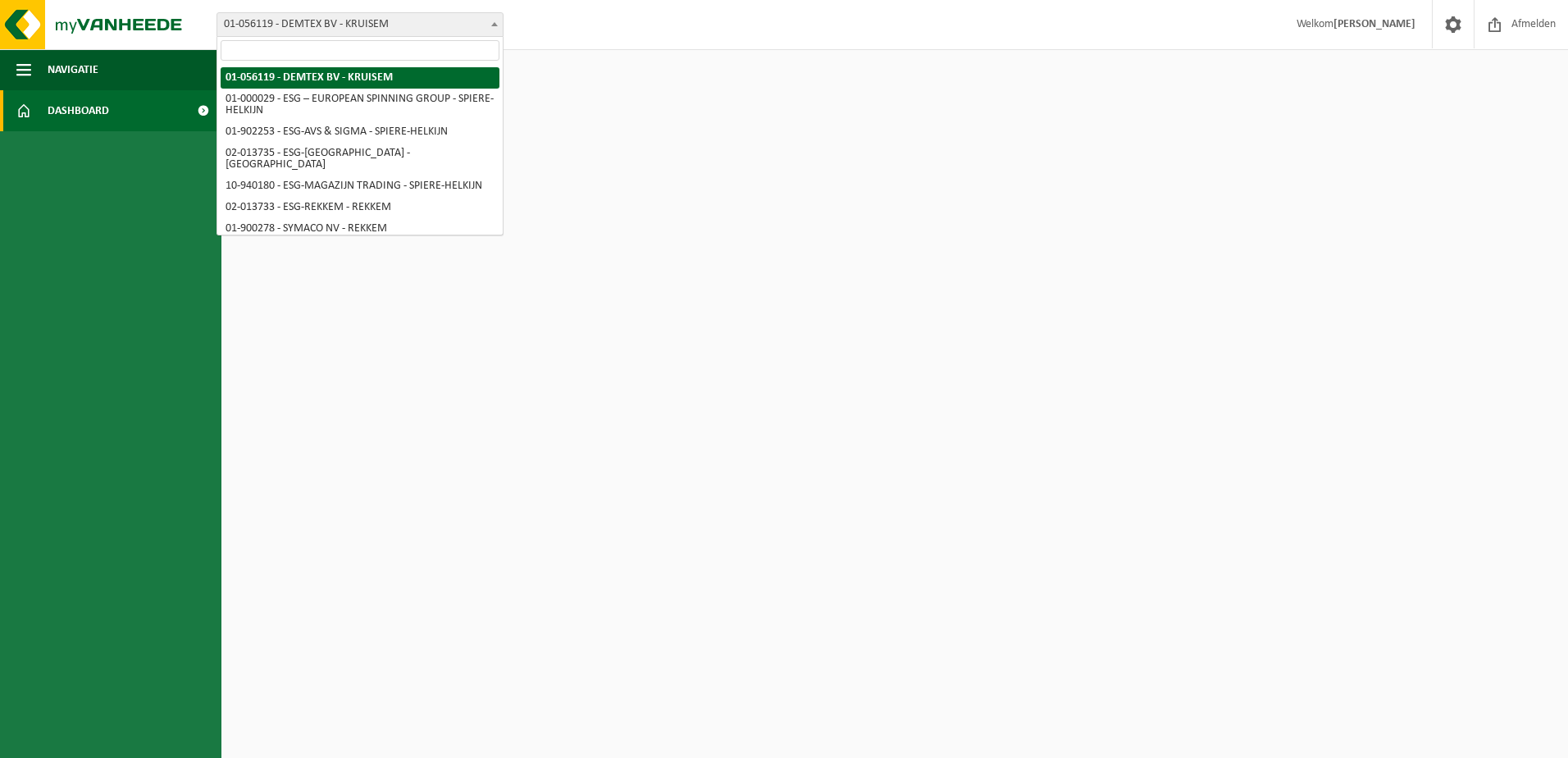
click at [408, 21] on span "01-056119 - DEMTEX BV - KRUISEM" at bounding box center [360, 25] width 285 height 23
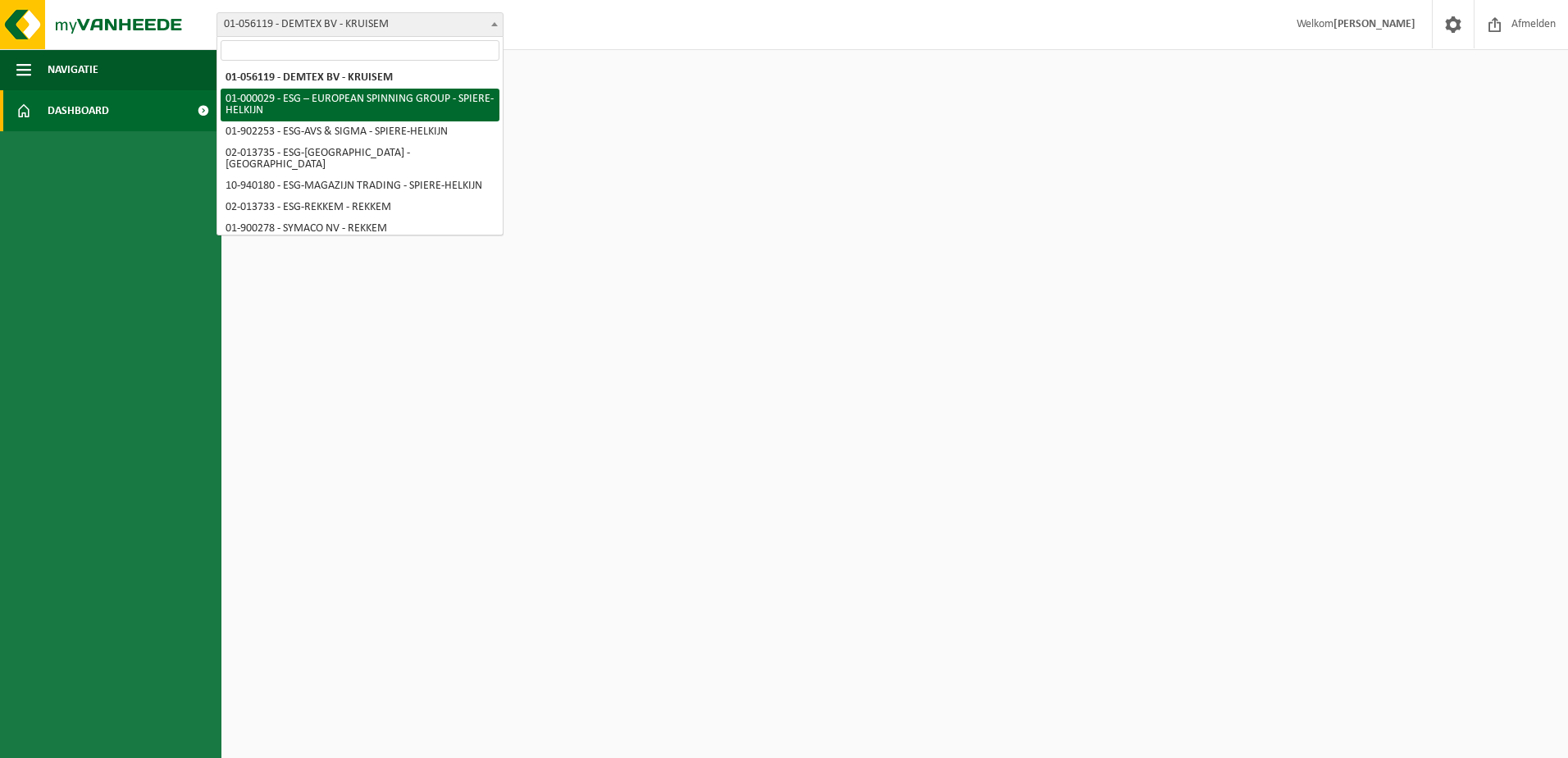
select select "14703"
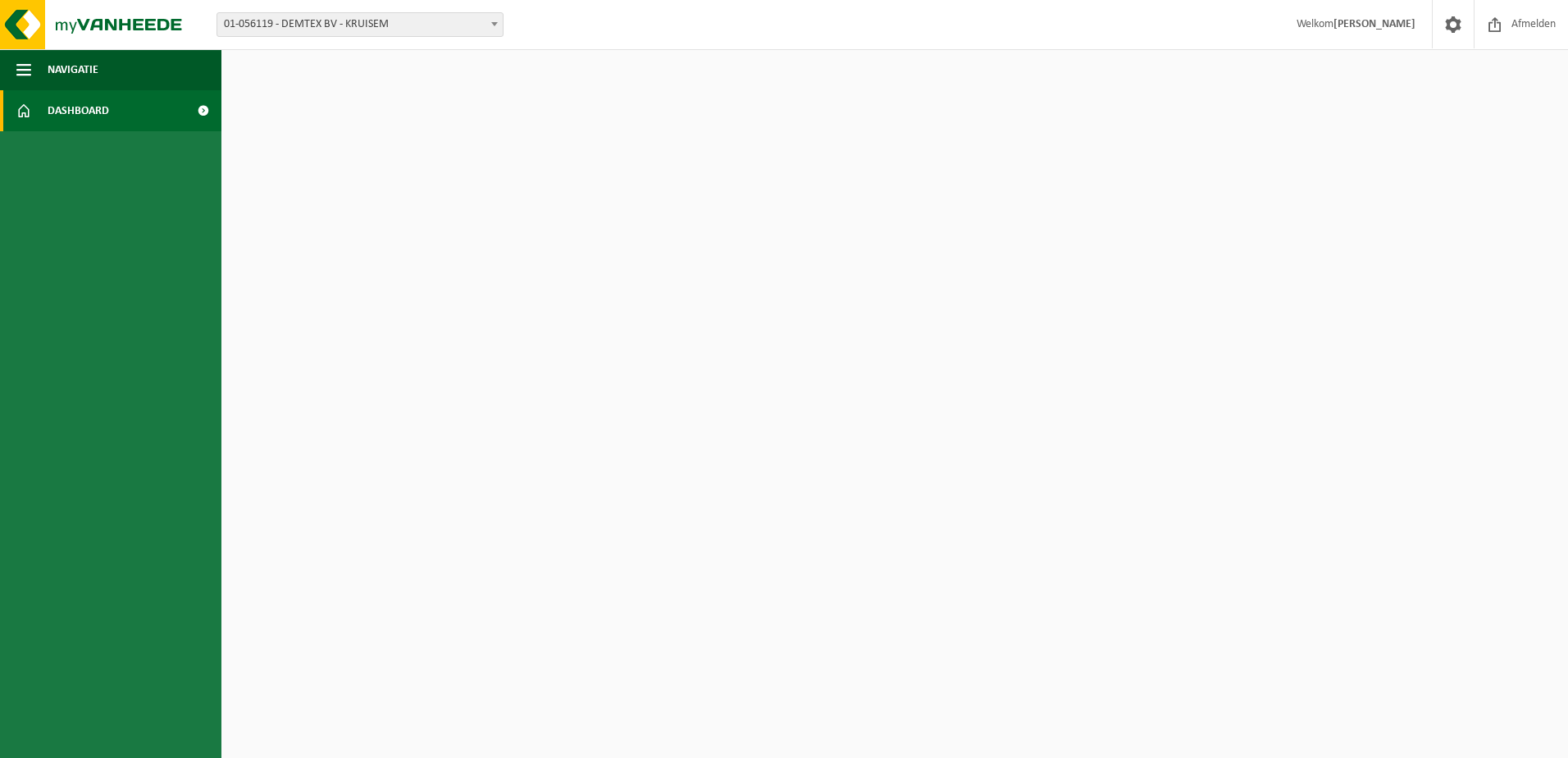
click at [384, 26] on span "01-056119 - DEMTEX BV - KRUISEM" at bounding box center [360, 25] width 285 height 23
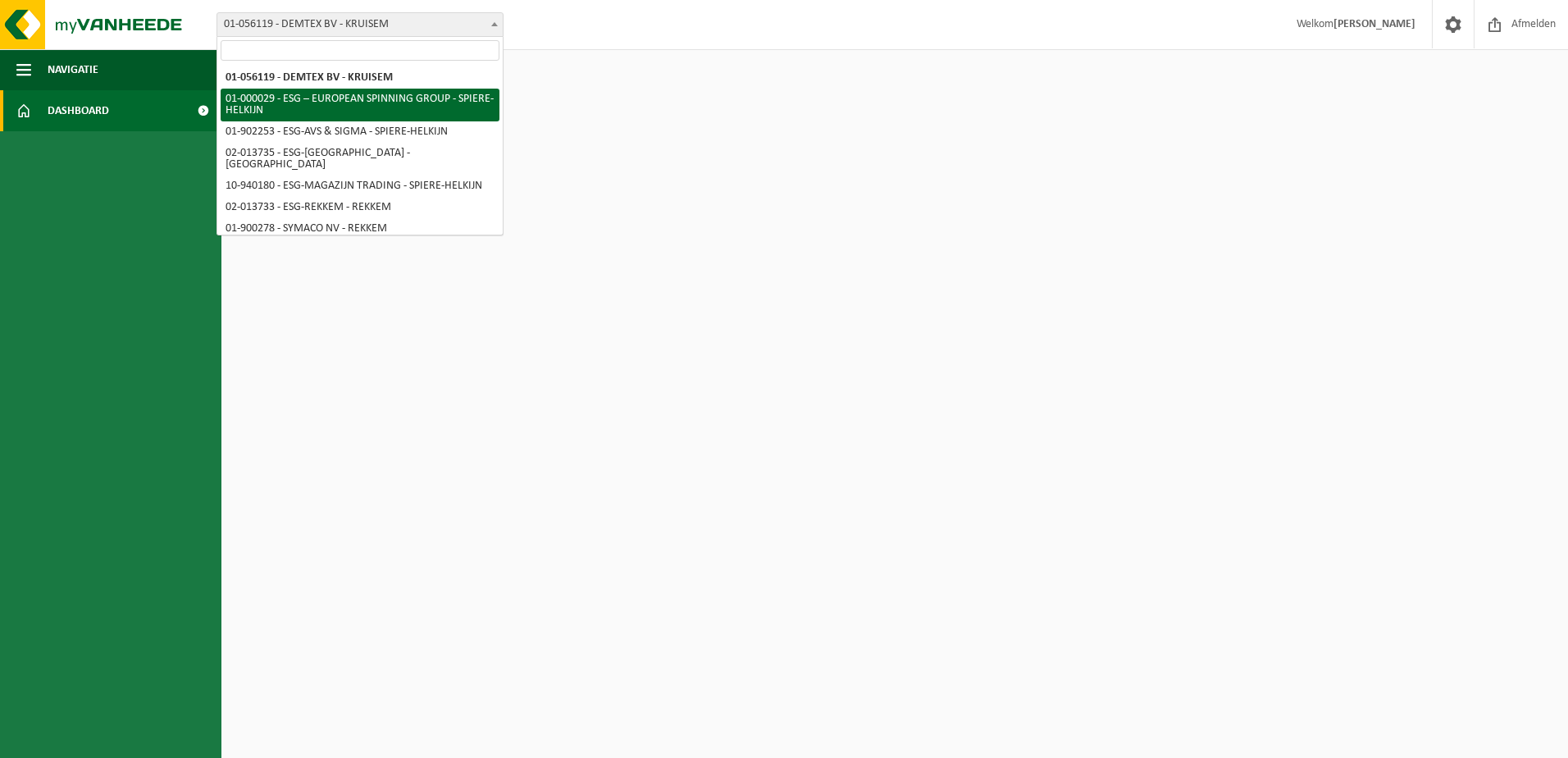
select select "14703"
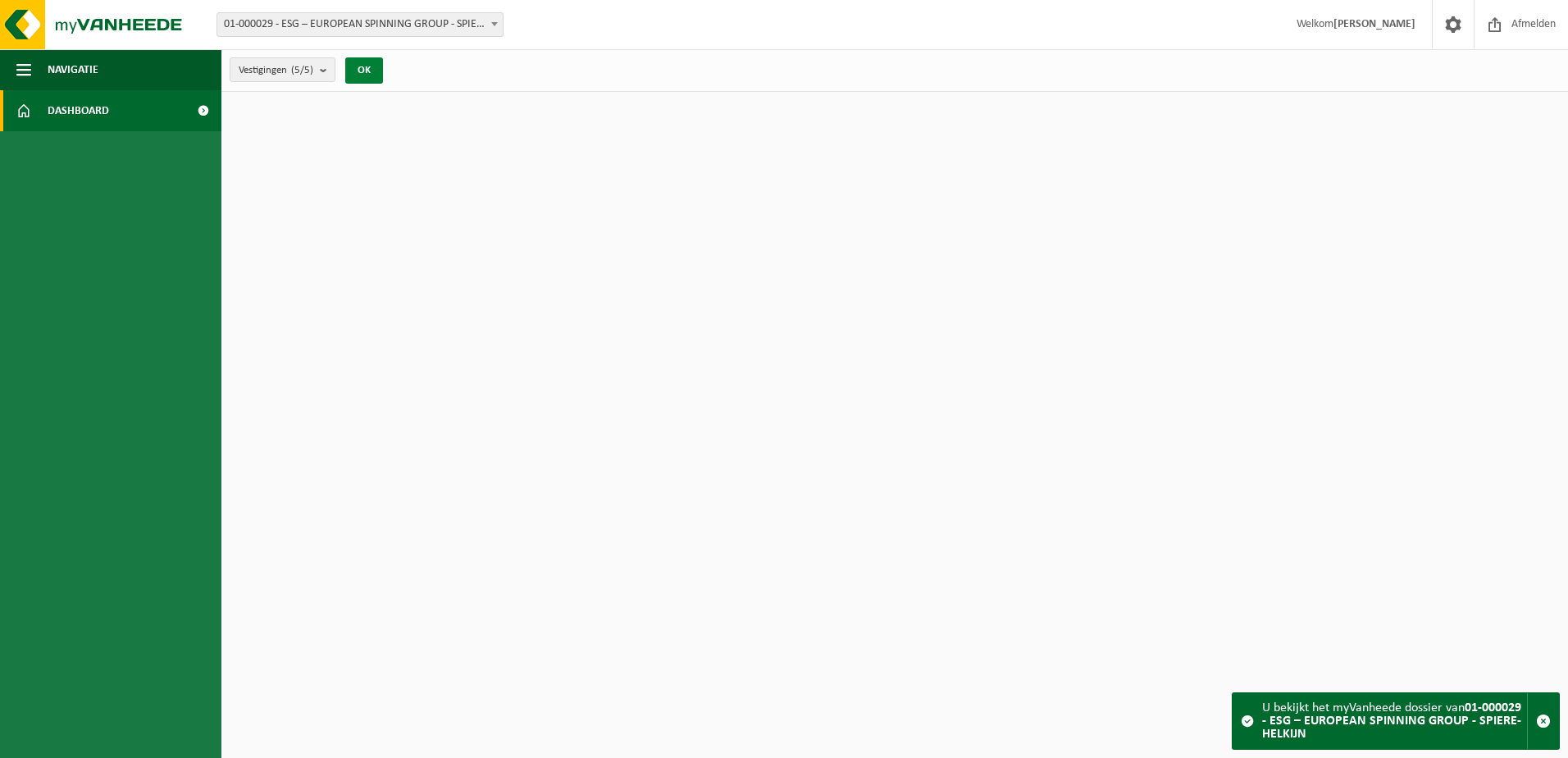
click at [369, 64] on button "OK" at bounding box center [364, 70] width 38 height 26
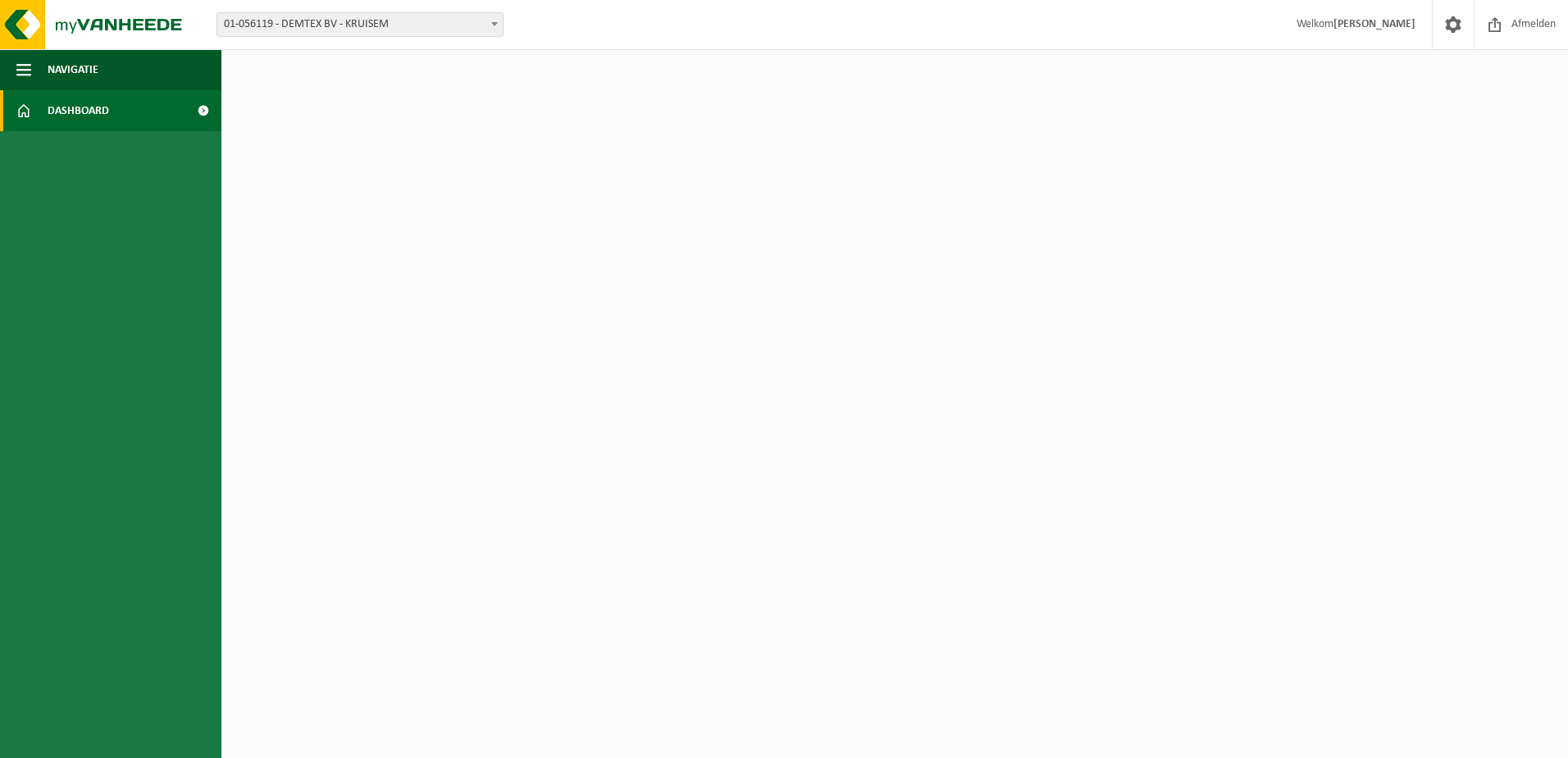
click at [391, 15] on span "01-056119 - DEMTEX BV - KRUISEM" at bounding box center [360, 25] width 285 height 23
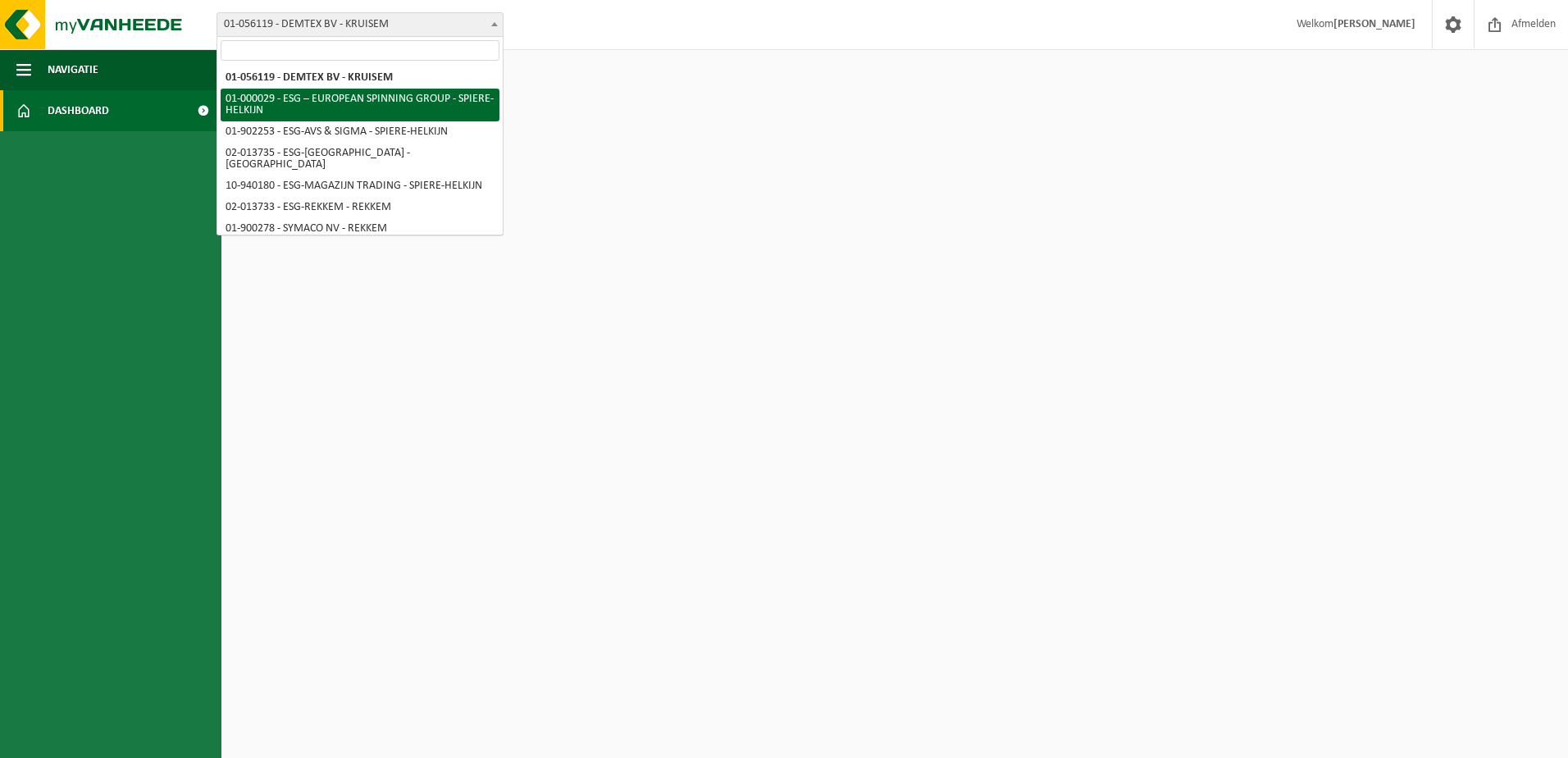
select select "14703"
